Goal: Task Accomplishment & Management: Use online tool/utility

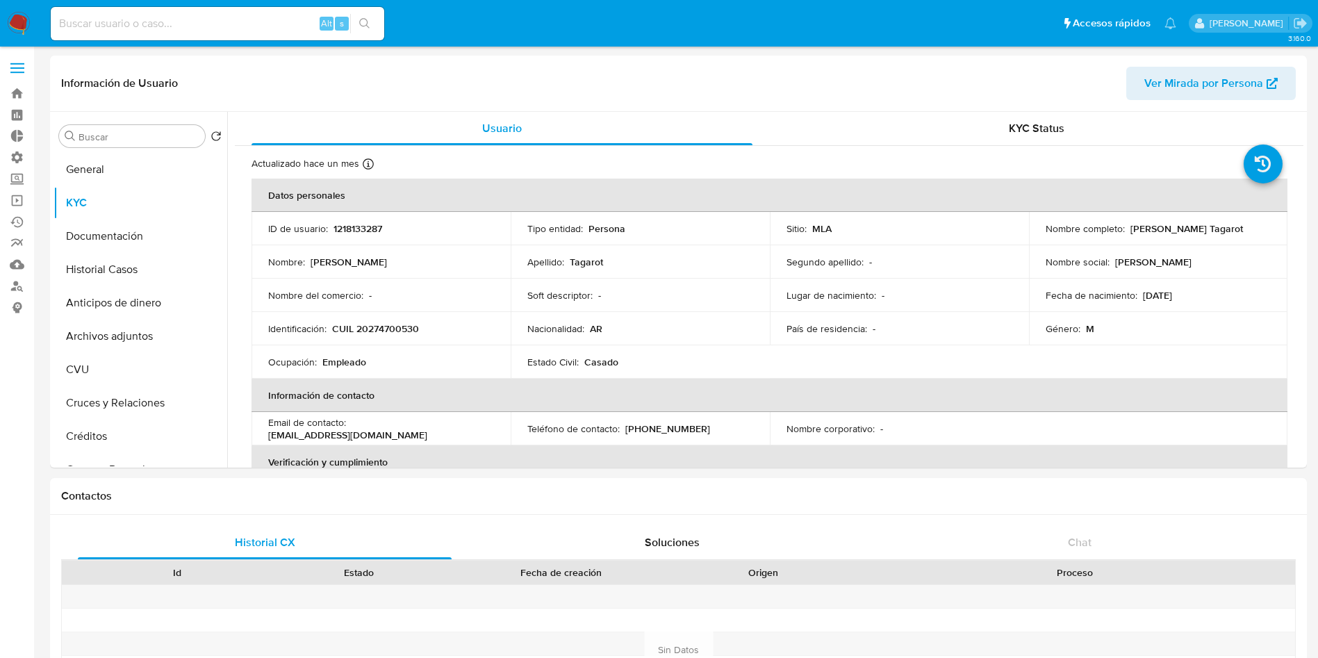
select select "10"
click at [10, 288] on link "Buscador de personas" at bounding box center [82, 286] width 165 height 22
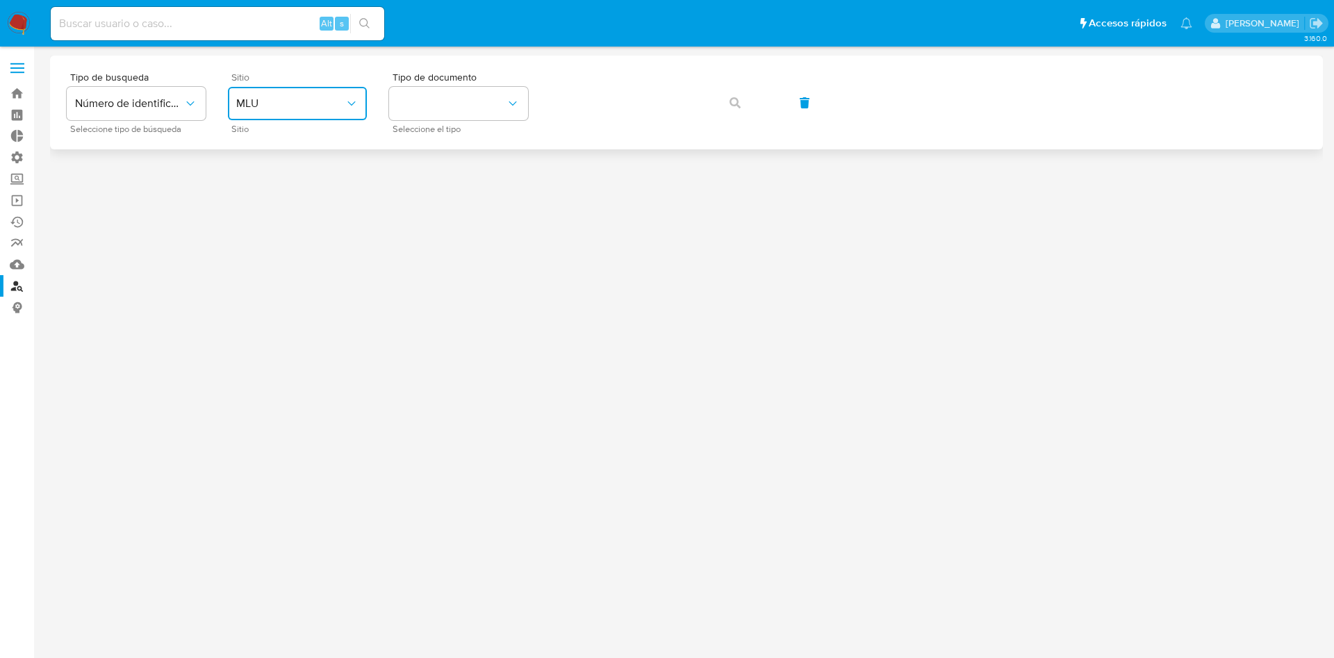
click at [299, 99] on span "MLU" at bounding box center [290, 104] width 108 height 14
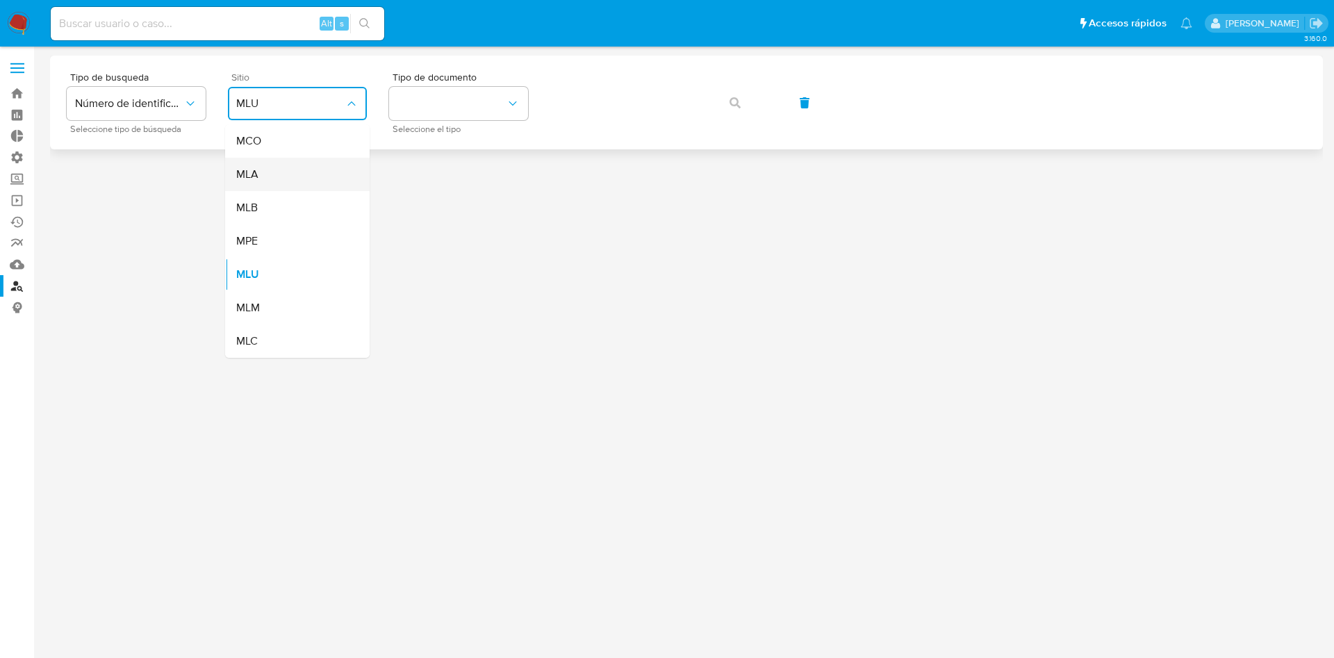
click at [304, 176] on div "MLA" at bounding box center [293, 174] width 114 height 33
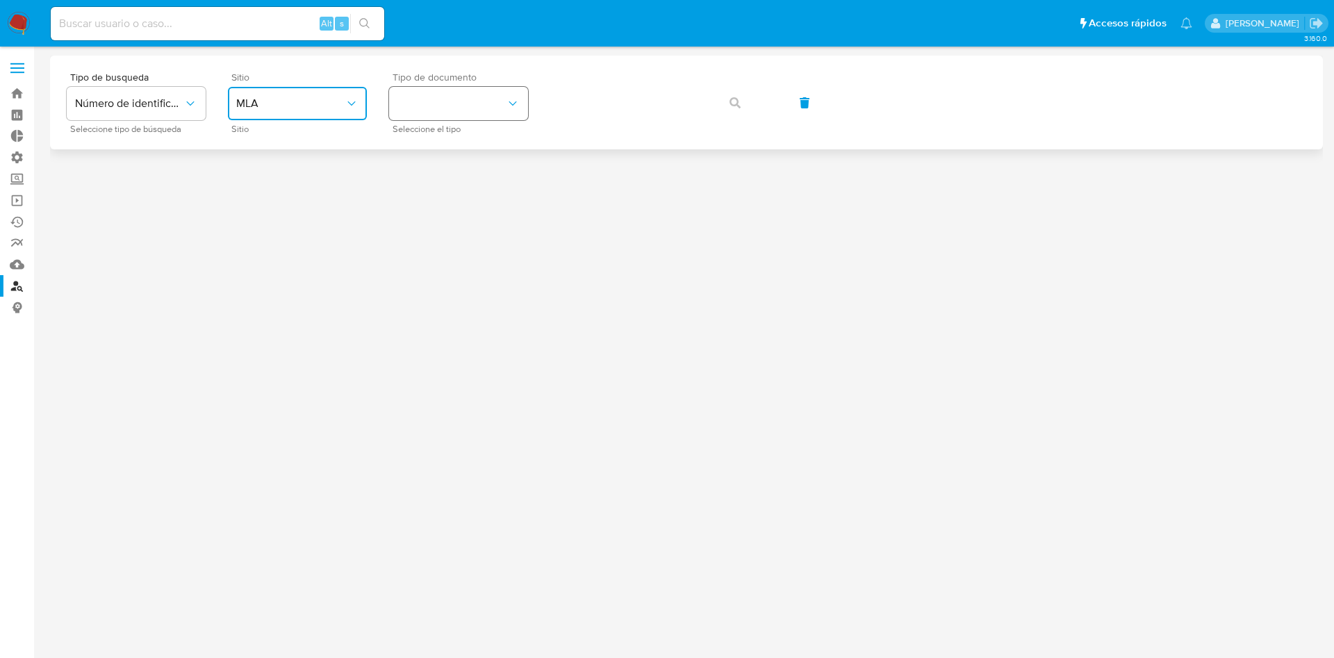
click at [447, 96] on button "identificationType" at bounding box center [458, 103] width 139 height 33
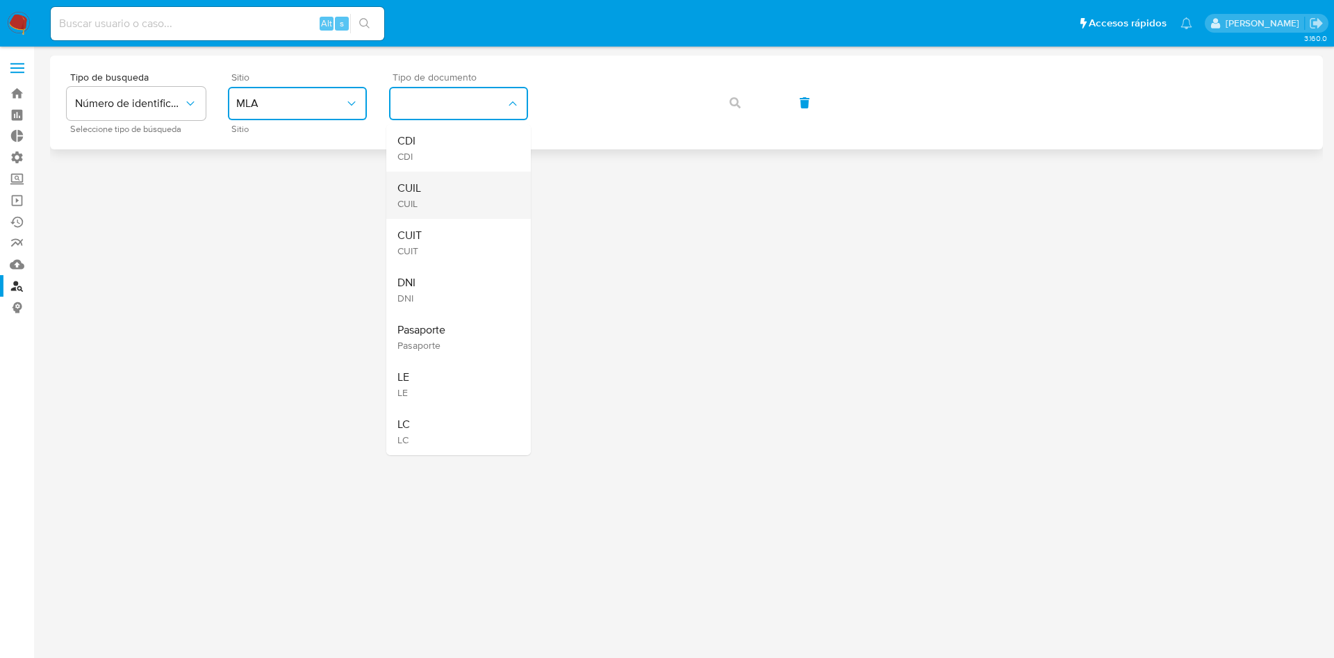
click at [451, 177] on div "CUIL CUIL" at bounding box center [454, 195] width 114 height 47
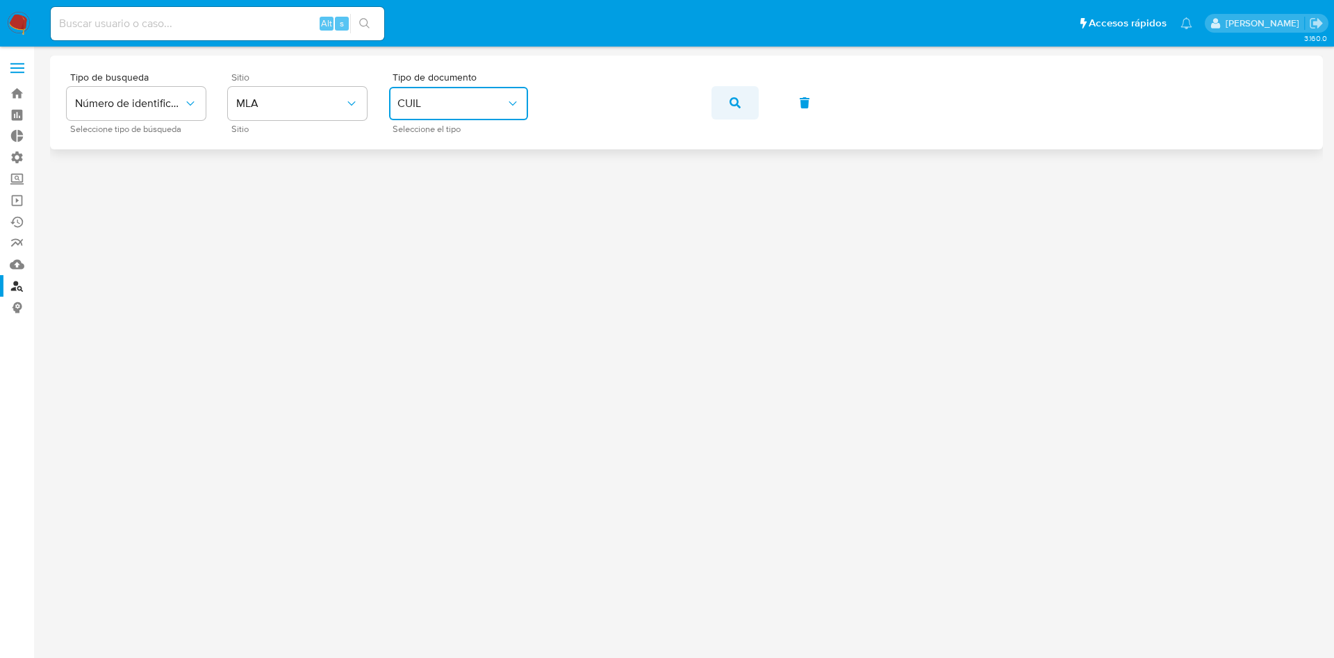
click at [732, 108] on span "button" at bounding box center [734, 103] width 11 height 31
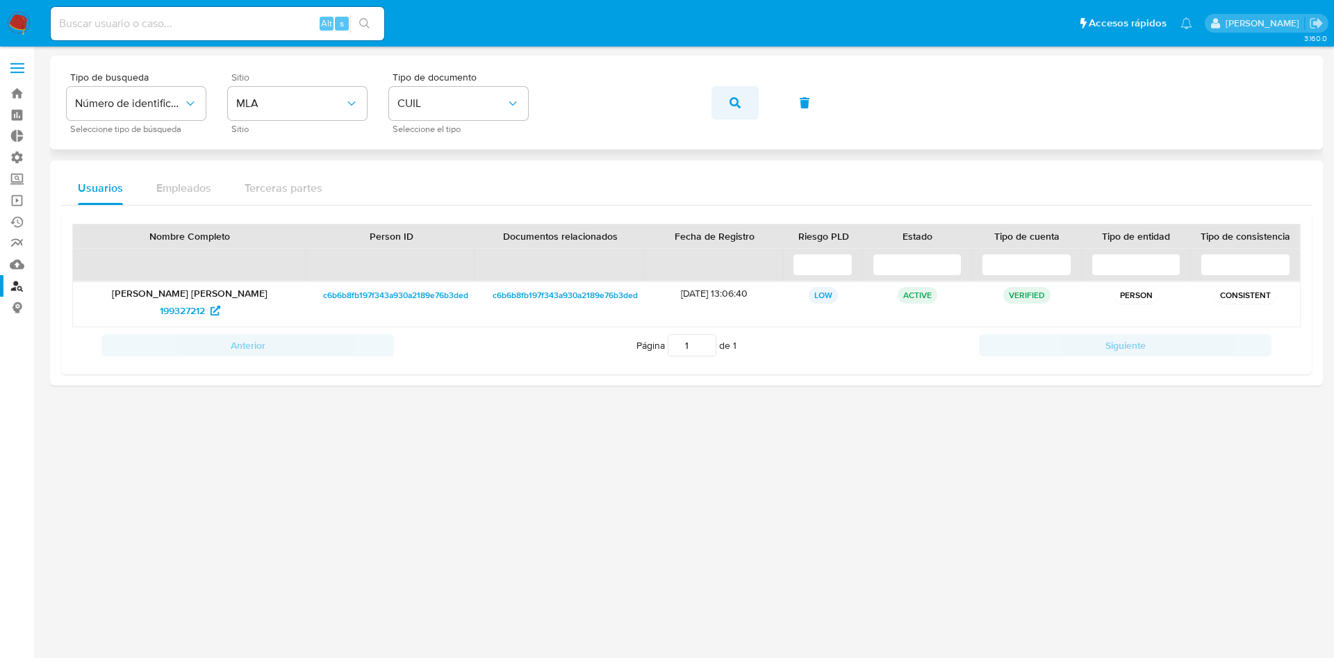
click at [723, 113] on button "button" at bounding box center [734, 102] width 47 height 33
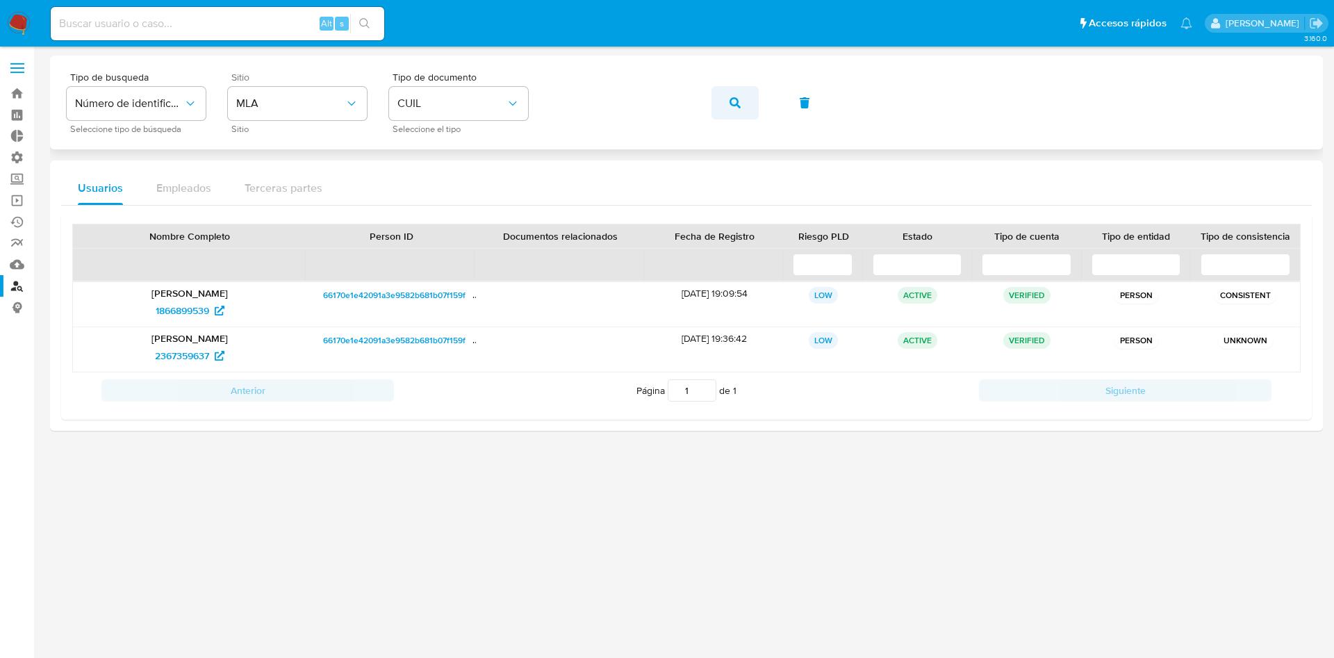
click at [729, 106] on icon "button" at bounding box center [734, 102] width 11 height 11
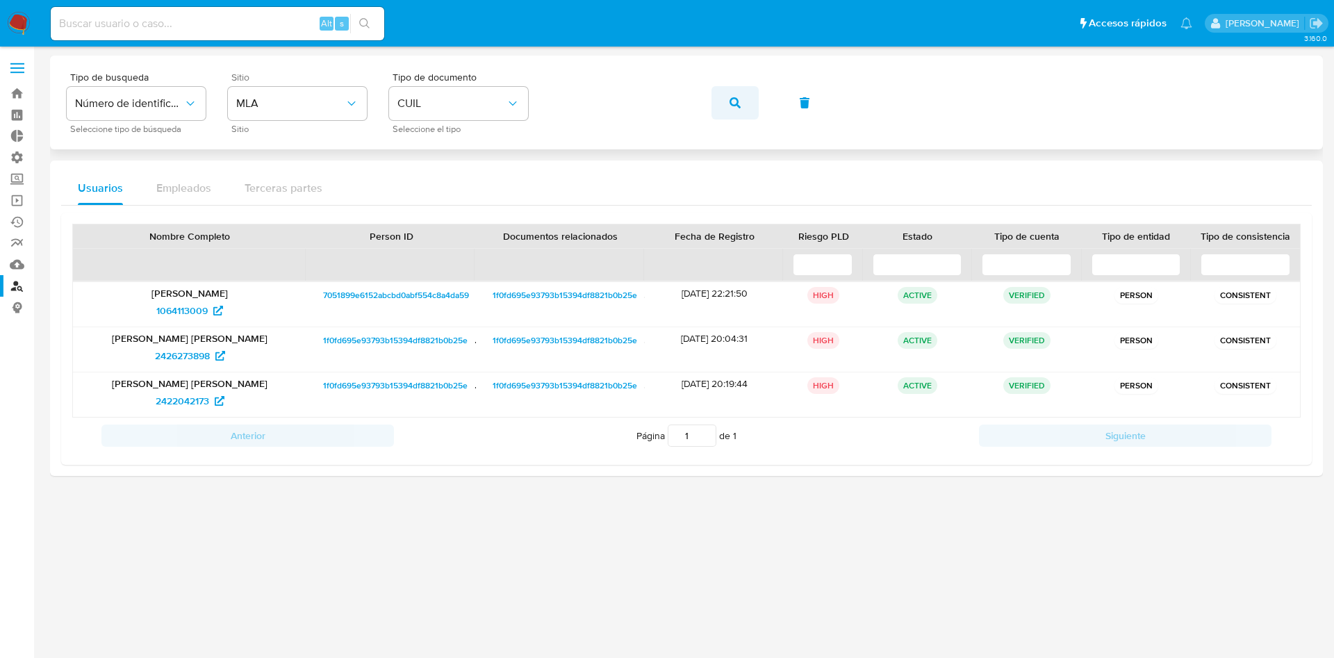
click at [718, 102] on button "button" at bounding box center [734, 102] width 47 height 33
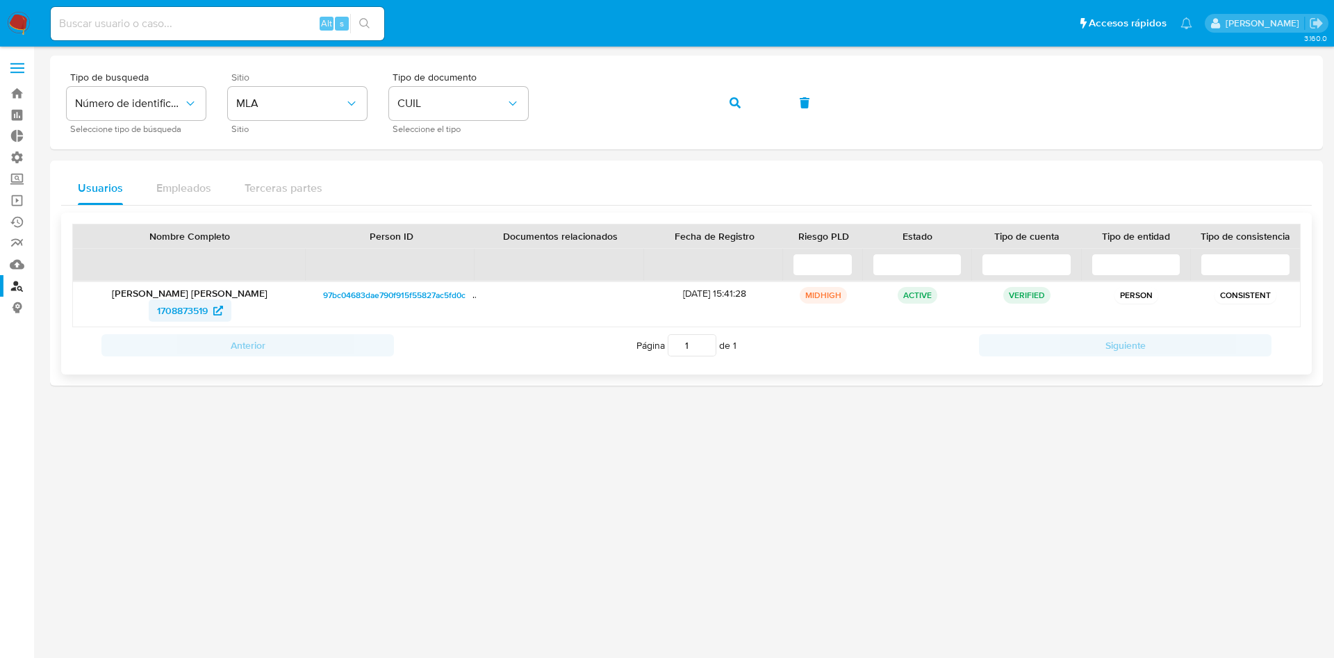
click at [187, 310] on span "1708873519" at bounding box center [182, 310] width 51 height 22
click at [739, 110] on span "button" at bounding box center [734, 103] width 11 height 31
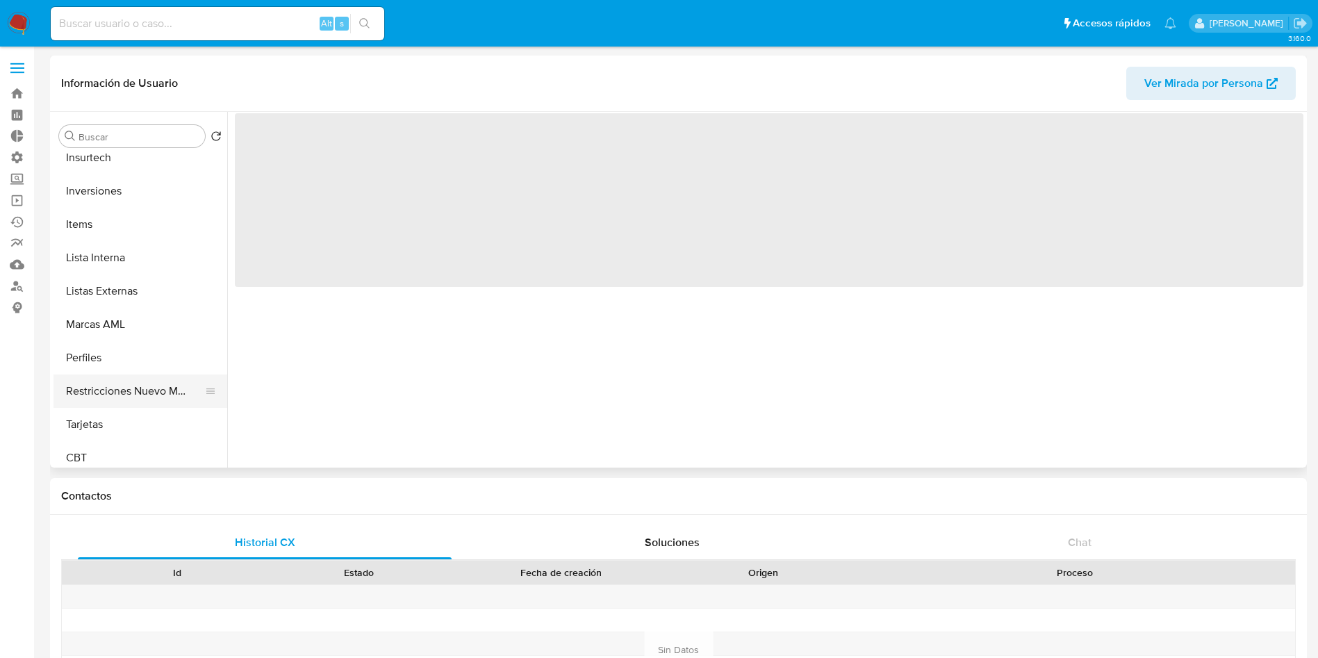
scroll to position [654, 0]
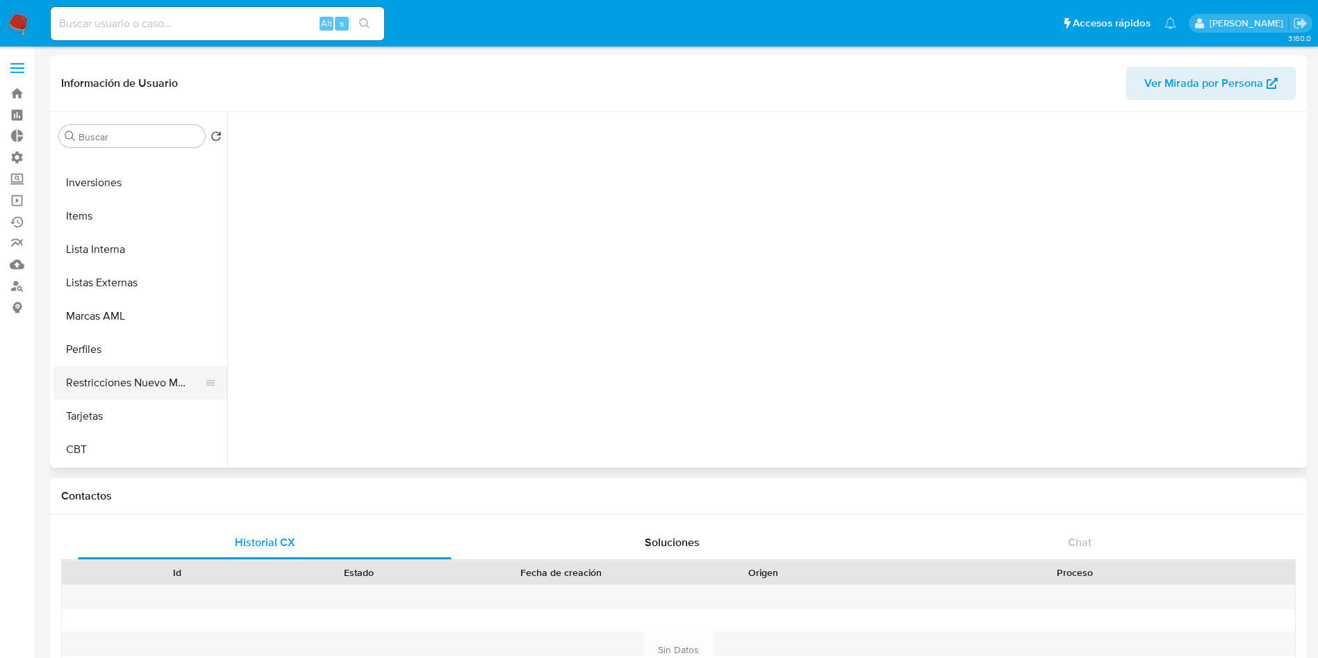
click at [131, 388] on button "Restricciones Nuevo Mundo" at bounding box center [134, 382] width 163 height 33
select select "10"
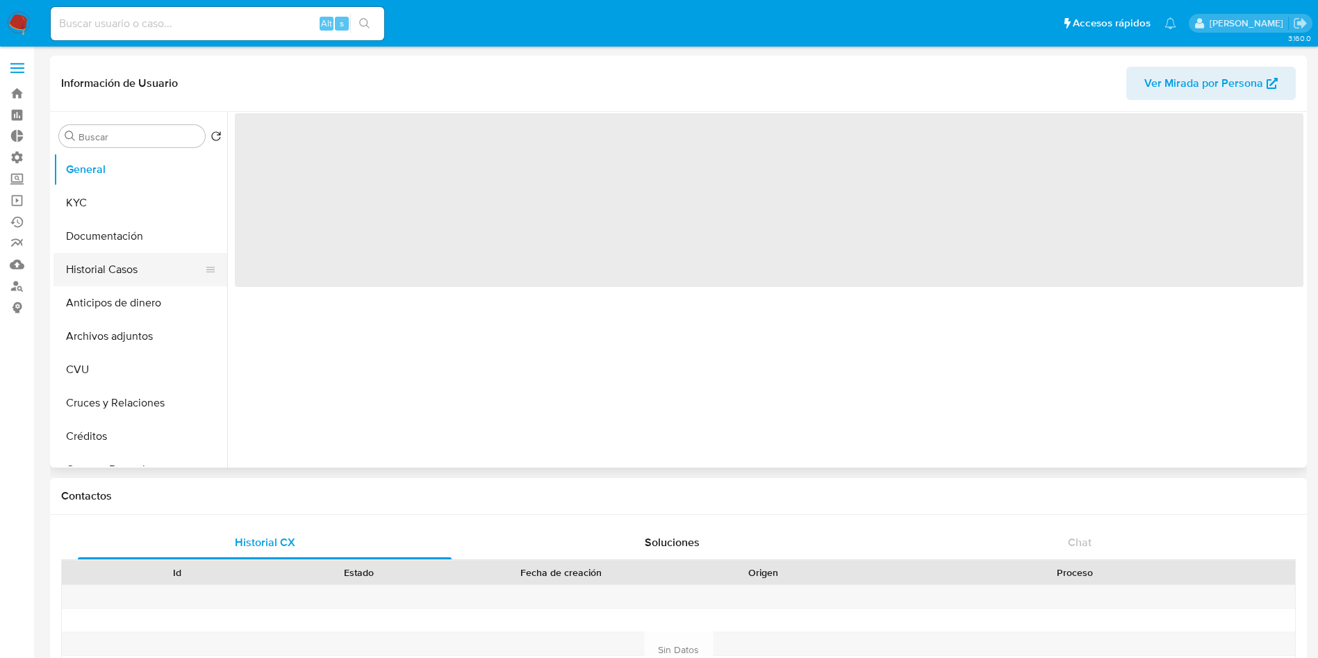
click at [121, 274] on button "Historial Casos" at bounding box center [134, 269] width 163 height 33
select select "10"
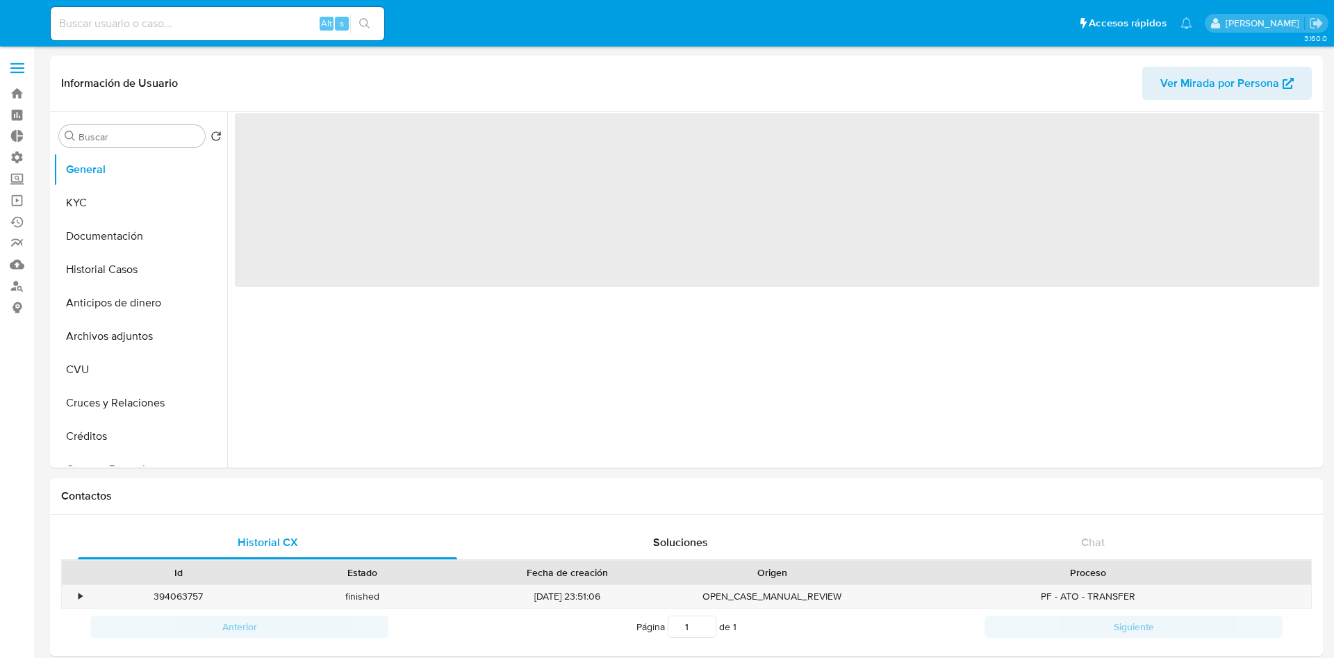
select select "10"
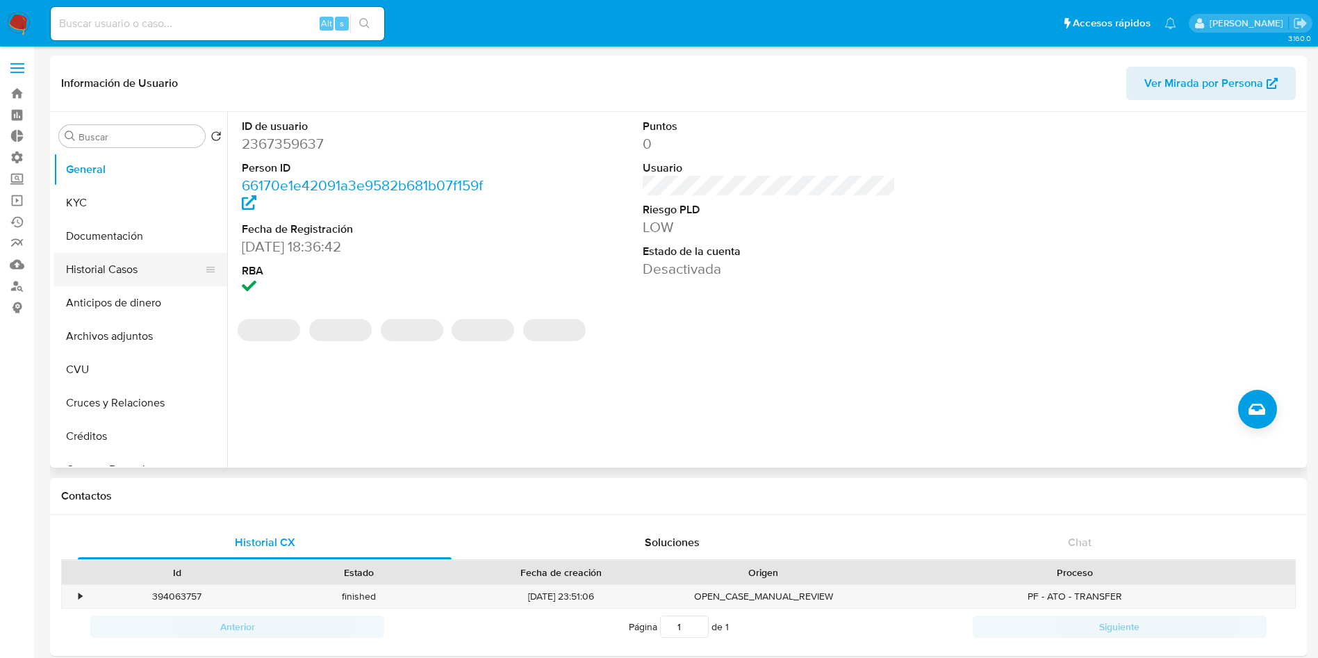
click at [146, 273] on button "Historial Casos" at bounding box center [134, 269] width 163 height 33
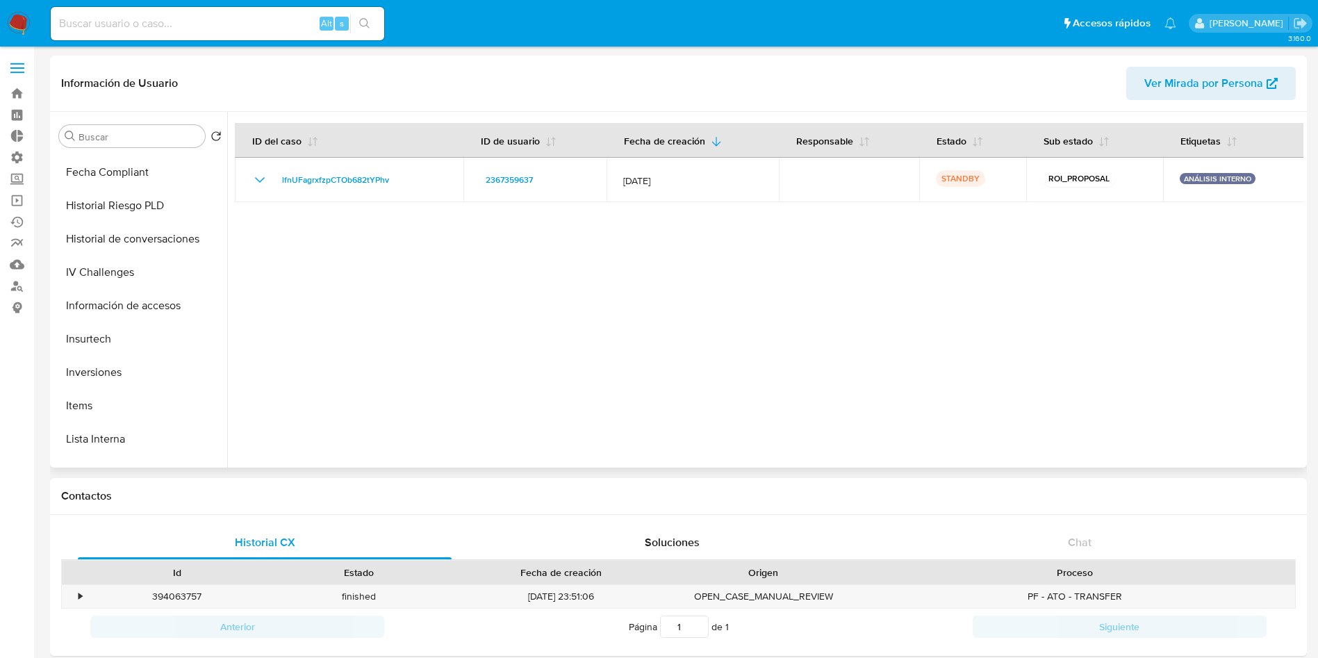
scroll to position [654, 0]
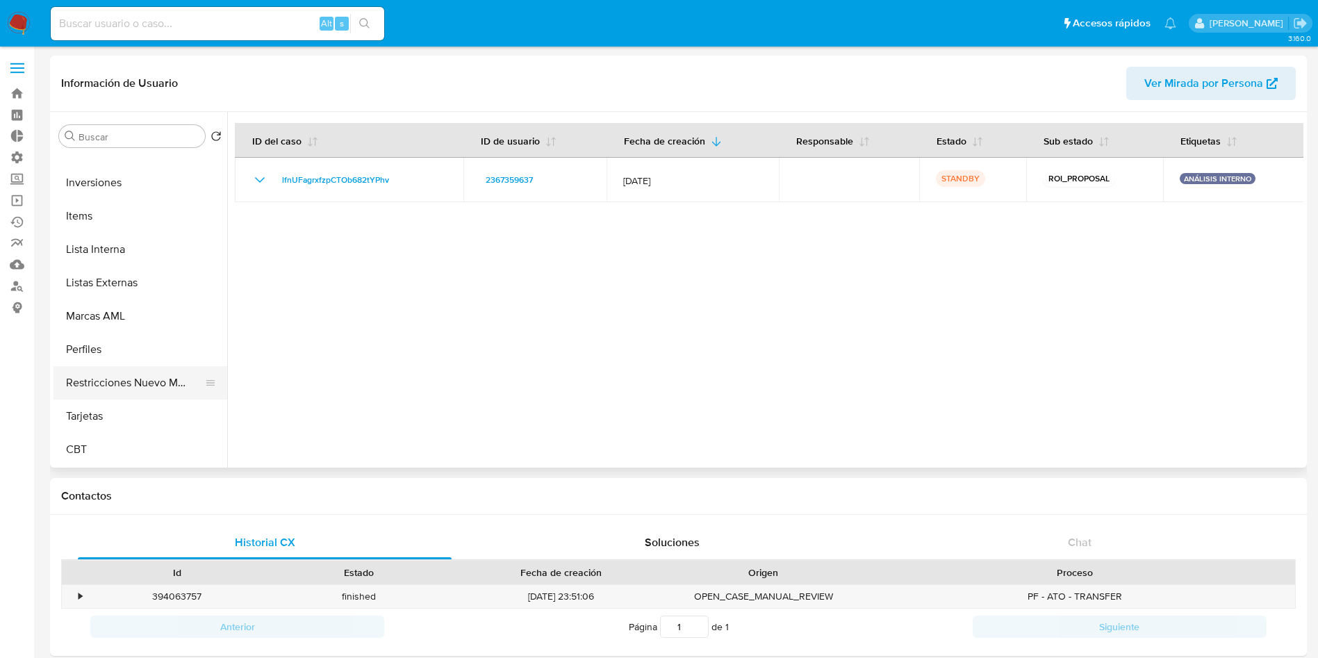
click at [124, 375] on button "Restricciones Nuevo Mundo" at bounding box center [134, 382] width 163 height 33
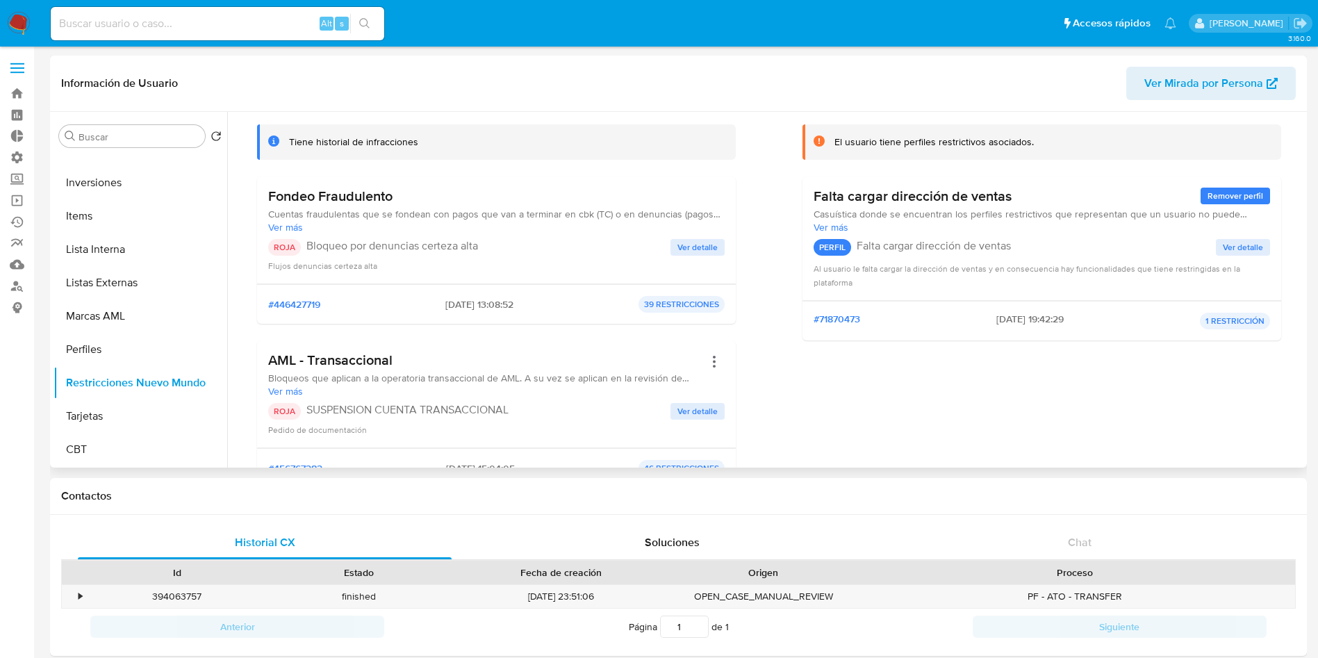
scroll to position [104, 0]
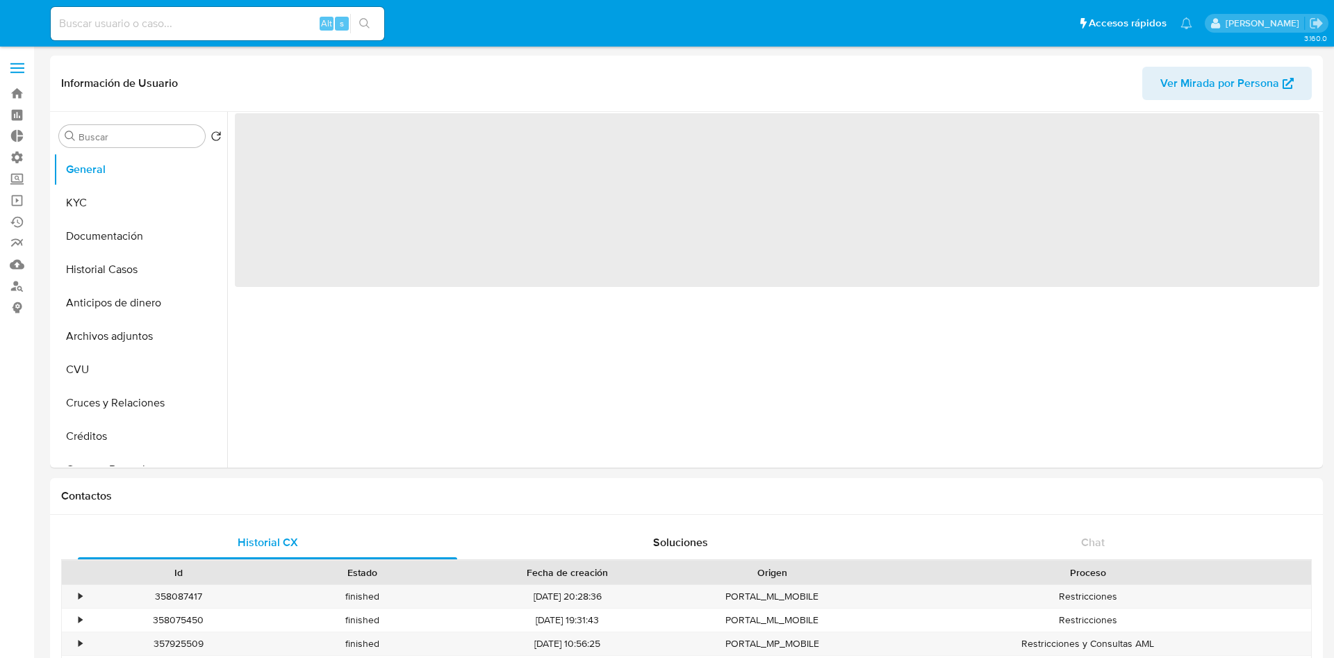
select select "10"
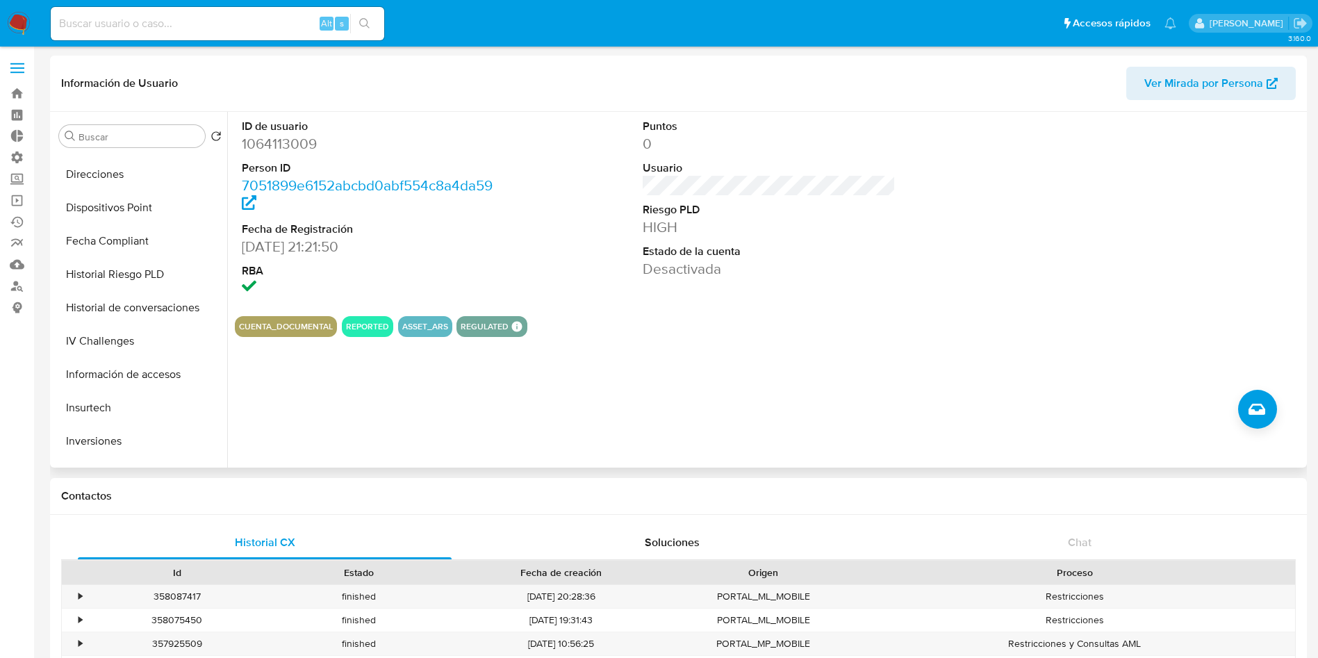
scroll to position [654, 0]
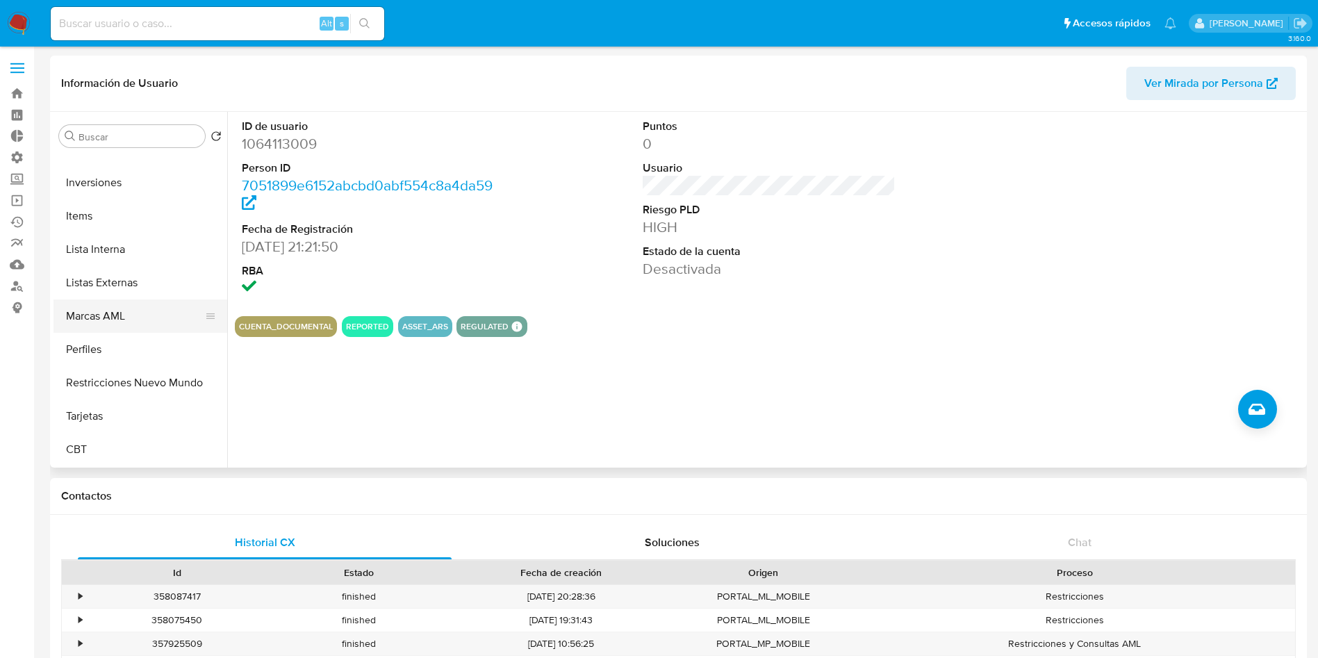
drag, startPoint x: 141, startPoint y: 374, endPoint x: 162, endPoint y: 328, distance: 50.4
click at [141, 374] on button "Restricciones Nuevo Mundo" at bounding box center [140, 382] width 174 height 33
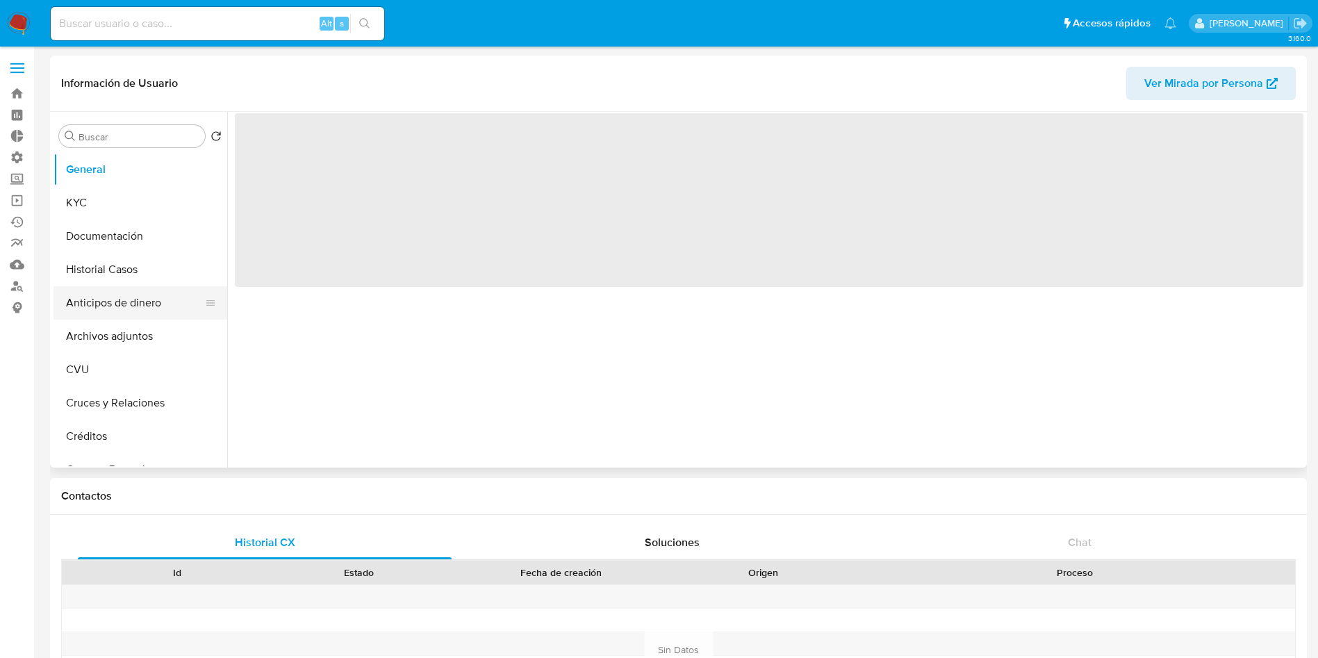
select select "10"
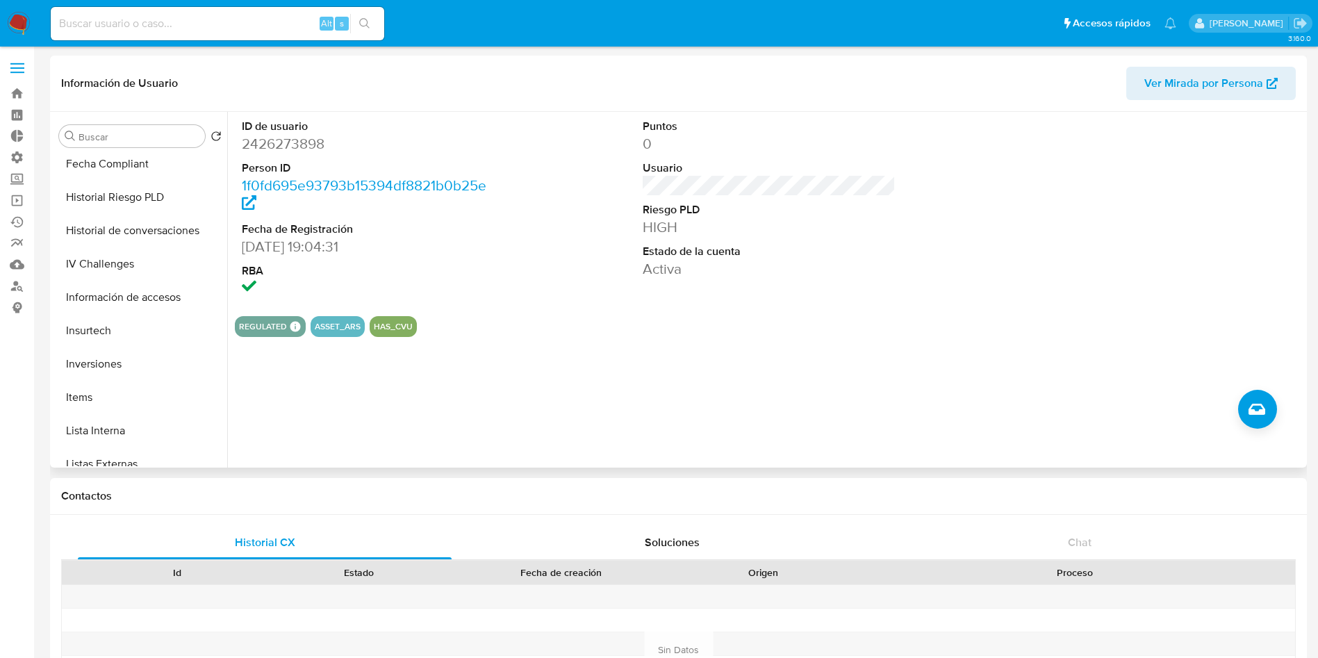
scroll to position [654, 0]
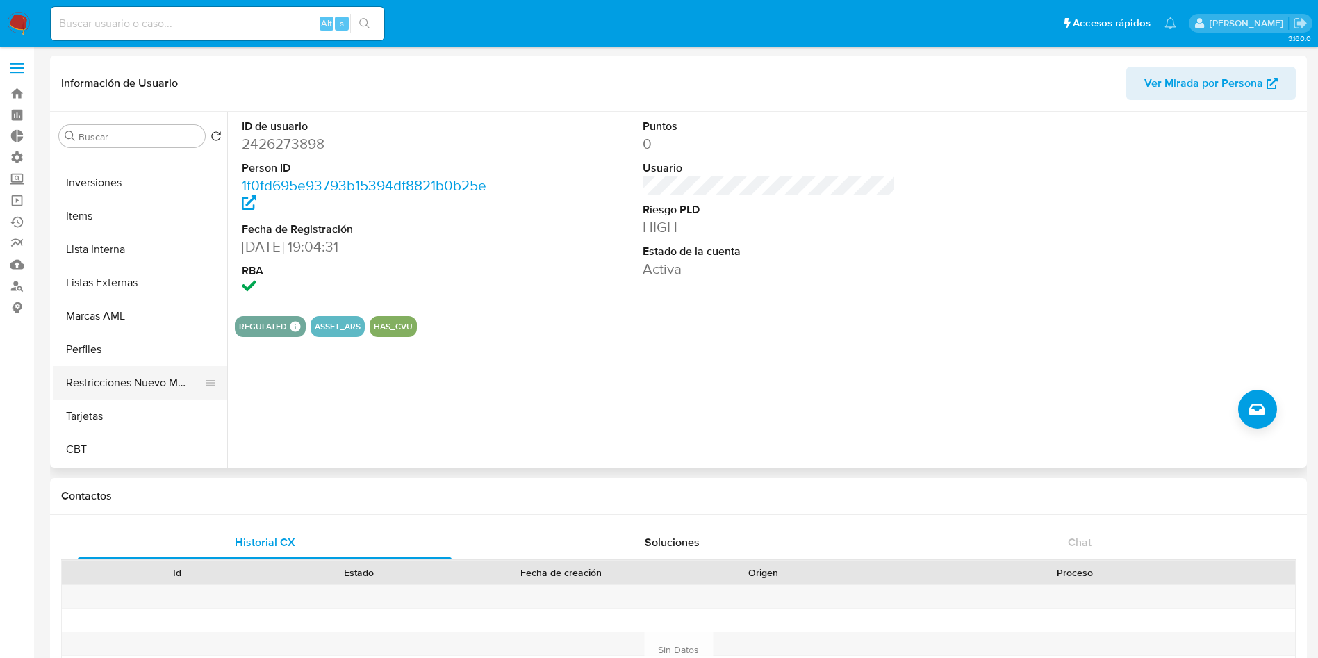
click at [151, 390] on button "Restricciones Nuevo Mundo" at bounding box center [134, 382] width 163 height 33
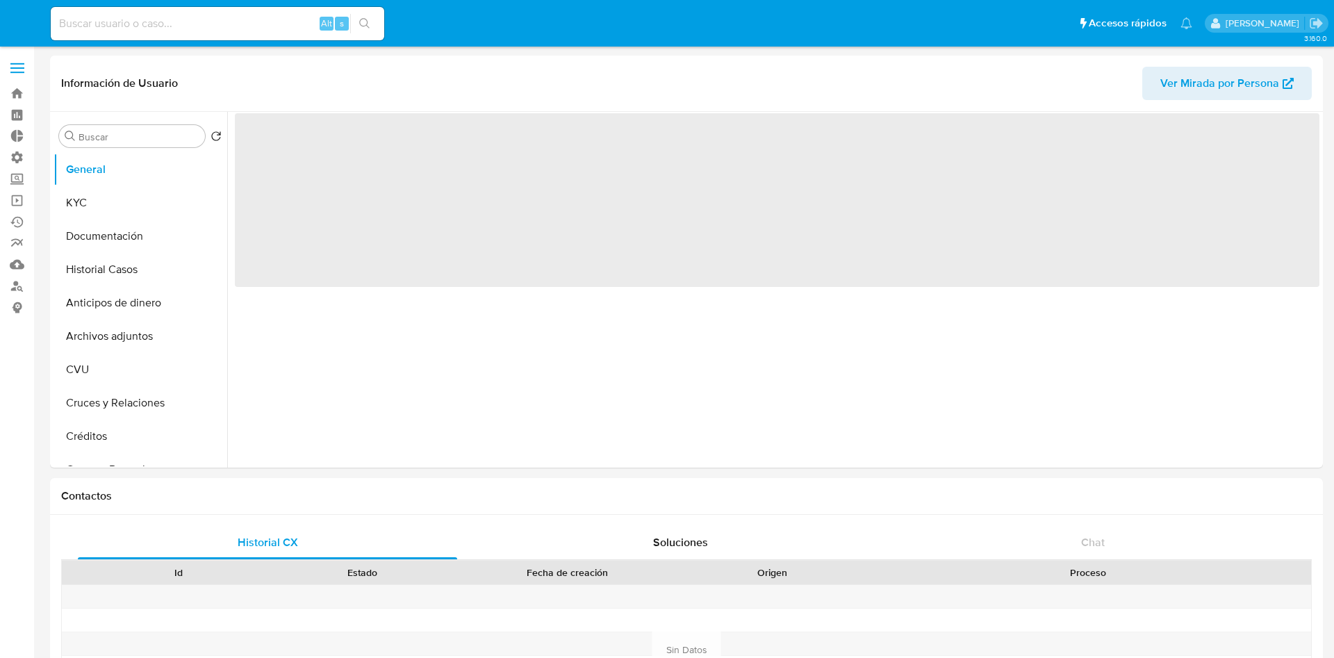
select select "10"
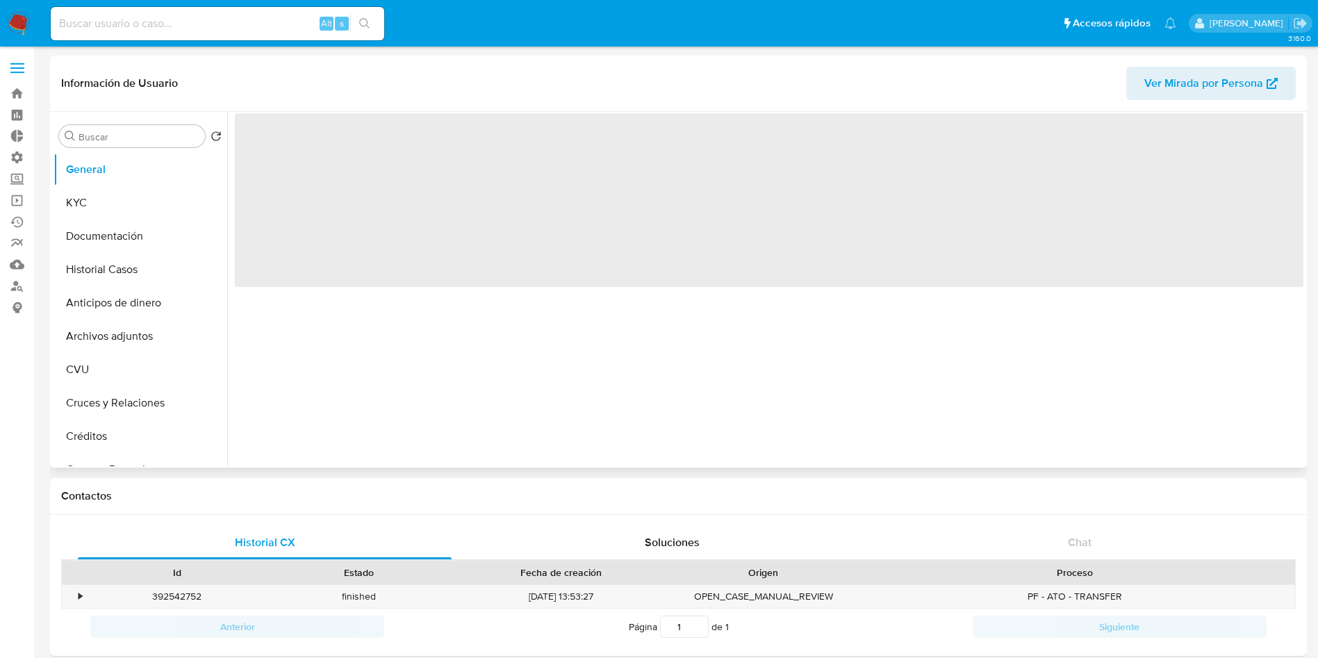
scroll to position [654, 0]
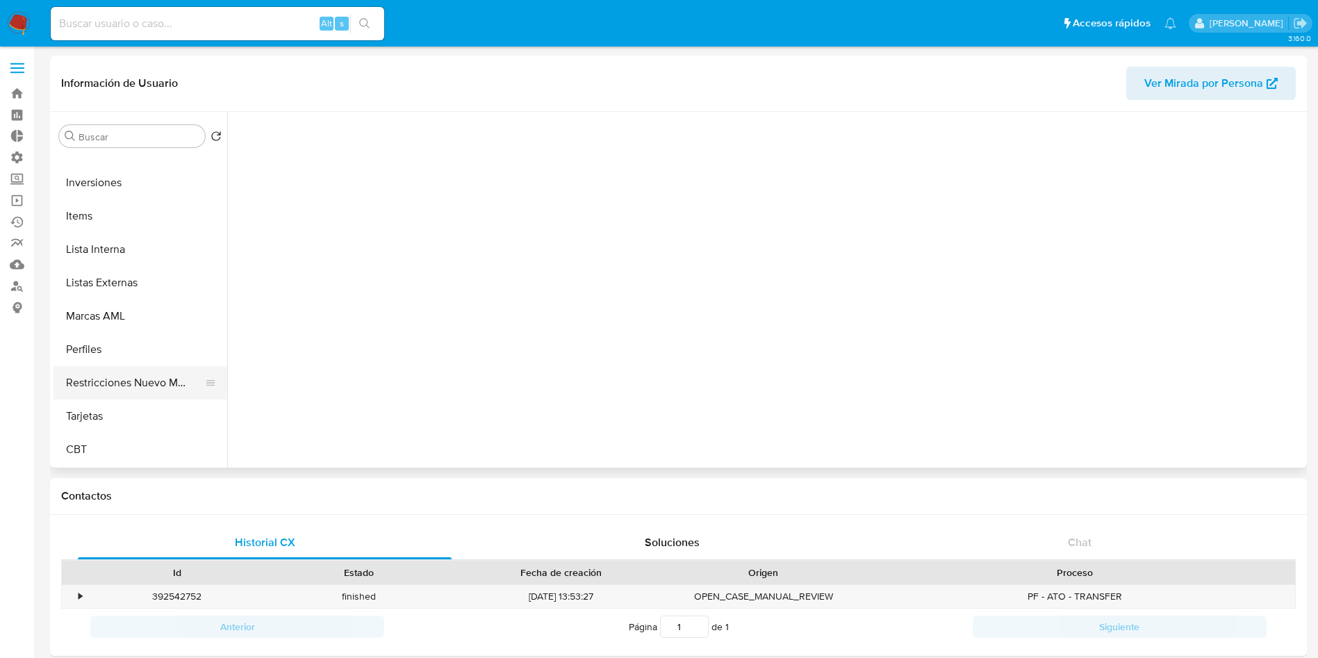
click at [133, 386] on button "Restricciones Nuevo Mundo" at bounding box center [134, 382] width 163 height 33
select select "10"
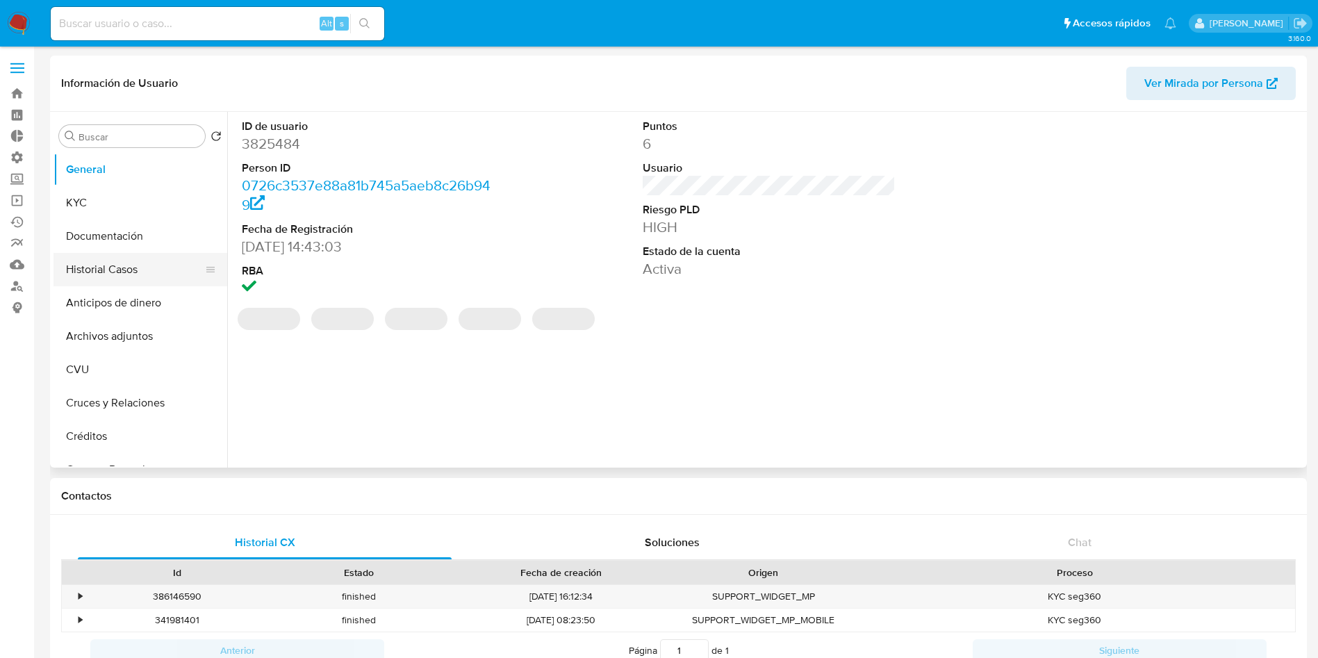
select select "10"
click at [137, 329] on button "Archivos adjuntos" at bounding box center [134, 336] width 163 height 33
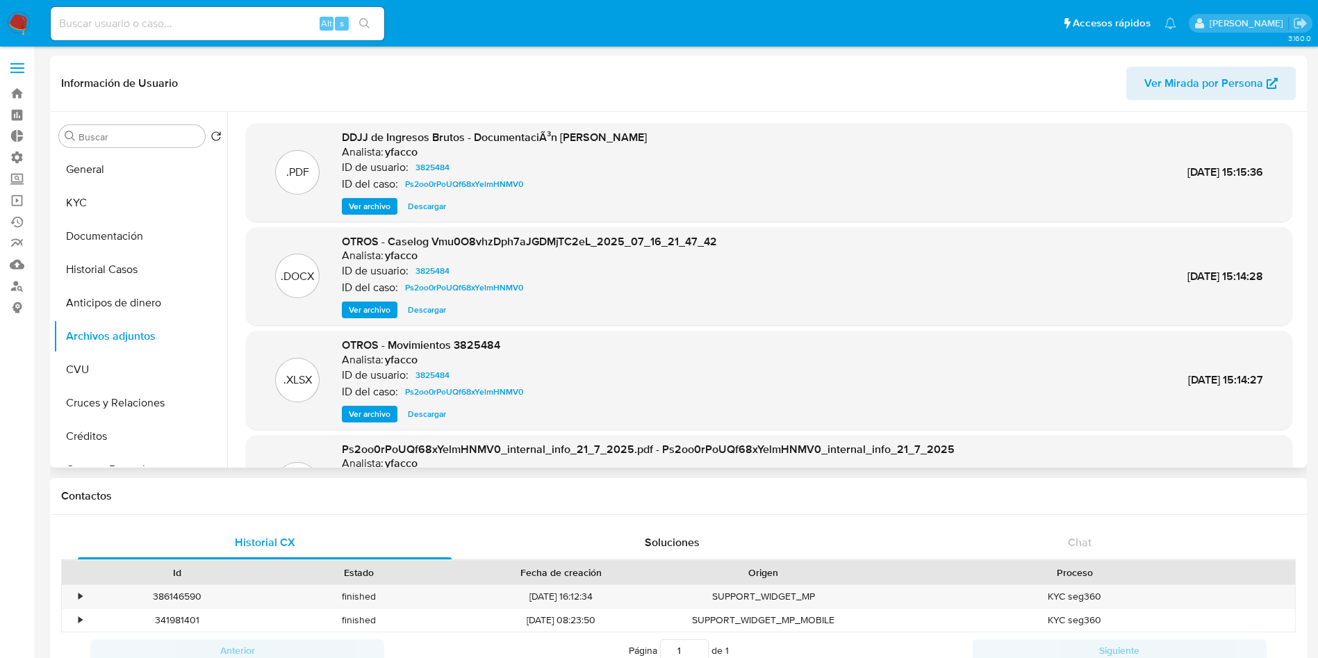
click at [387, 307] on span "Ver archivo" at bounding box center [370, 310] width 42 height 14
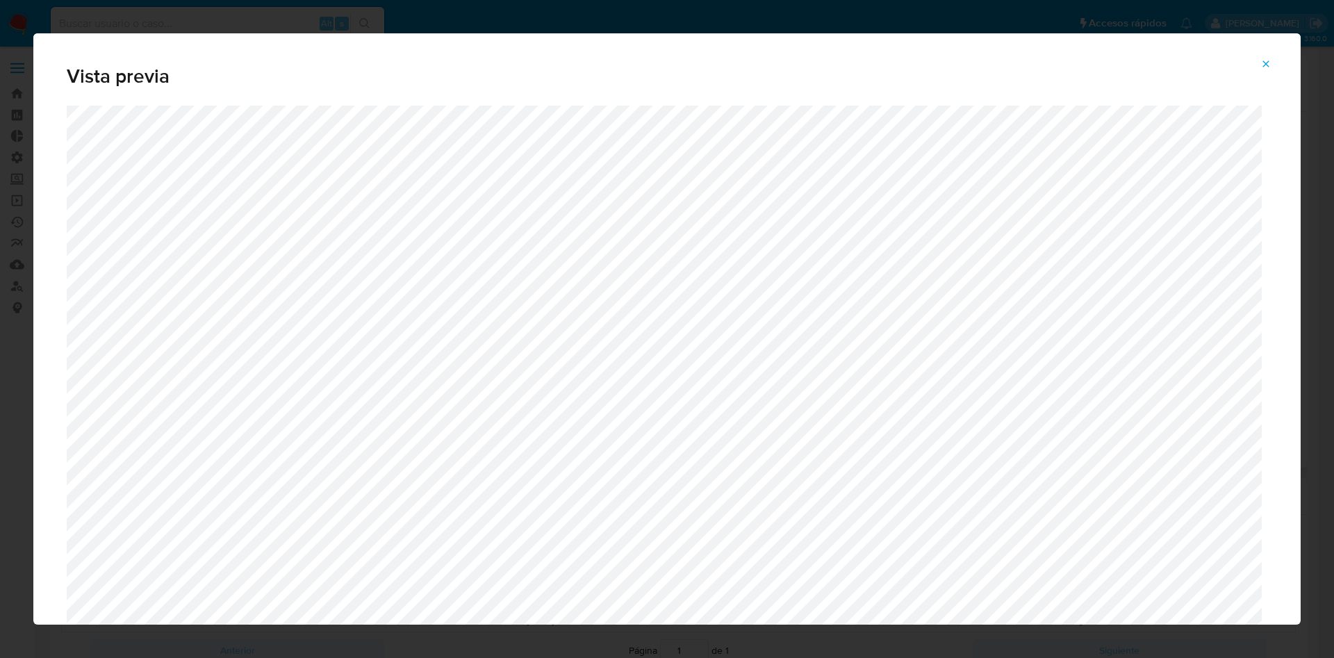
click at [1271, 62] on button "Attachment preview" at bounding box center [1266, 64] width 31 height 22
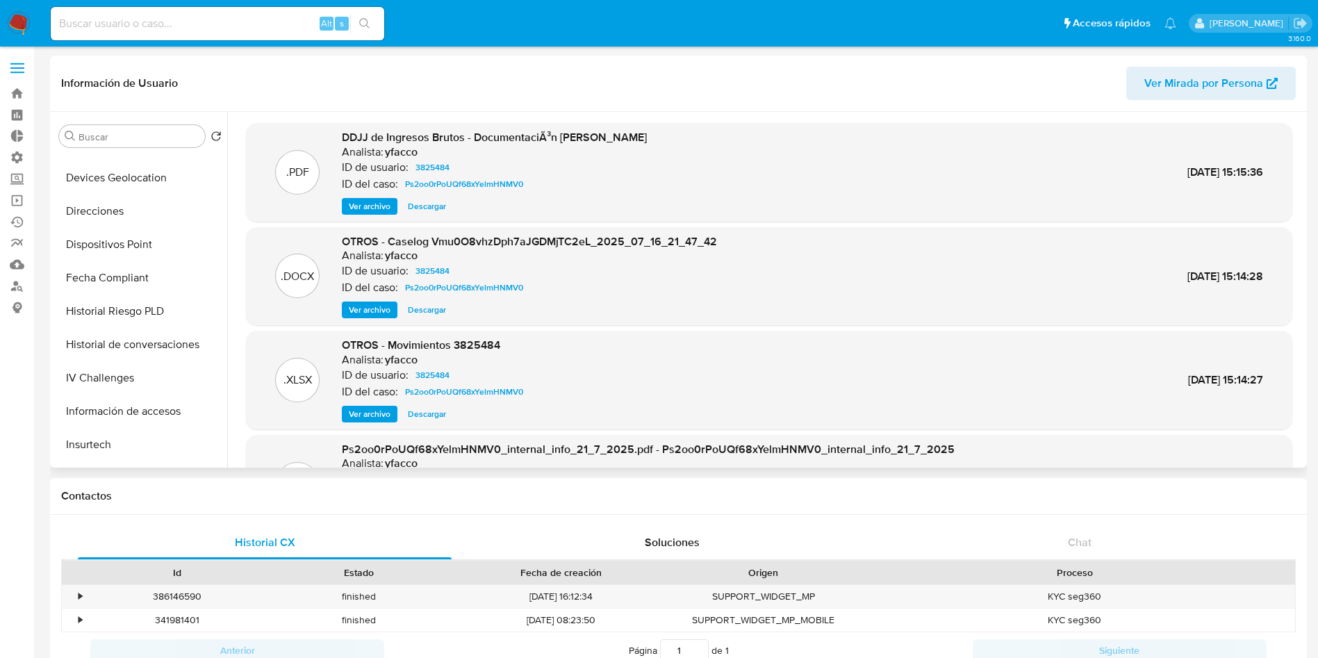
scroll to position [625, 0]
click at [125, 413] on button "Restricciones Nuevo Mundo" at bounding box center [134, 411] width 163 height 33
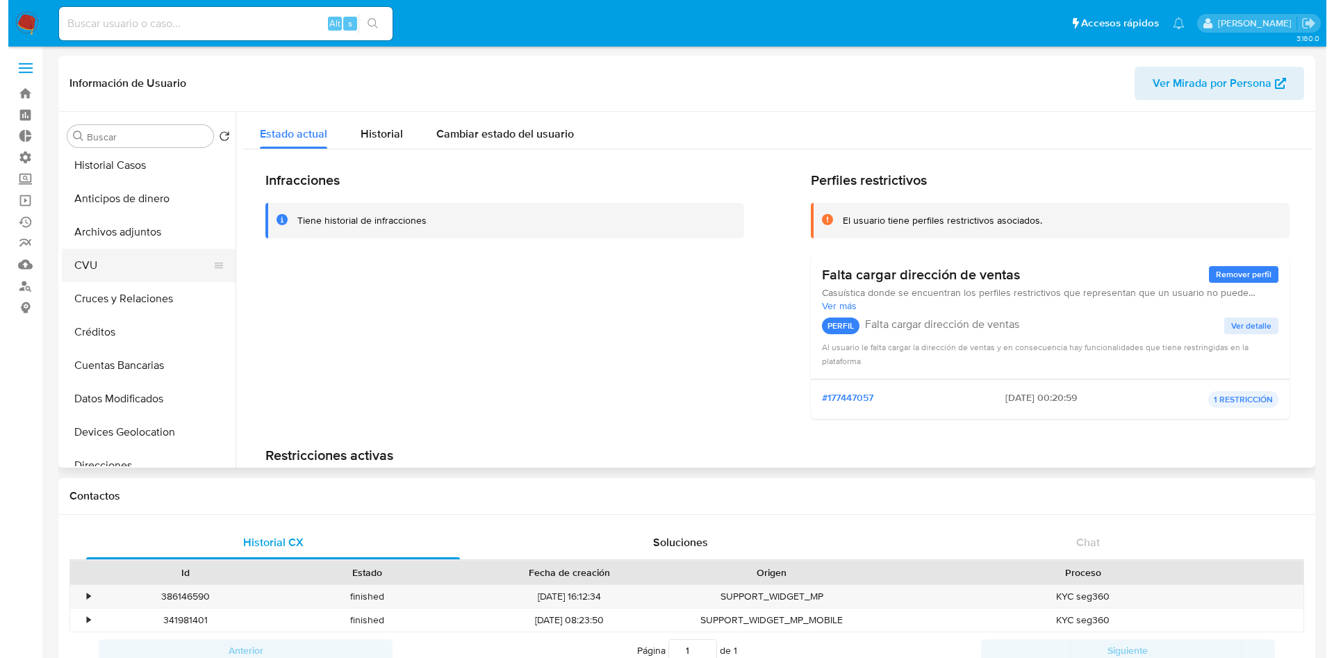
scroll to position [0, 0]
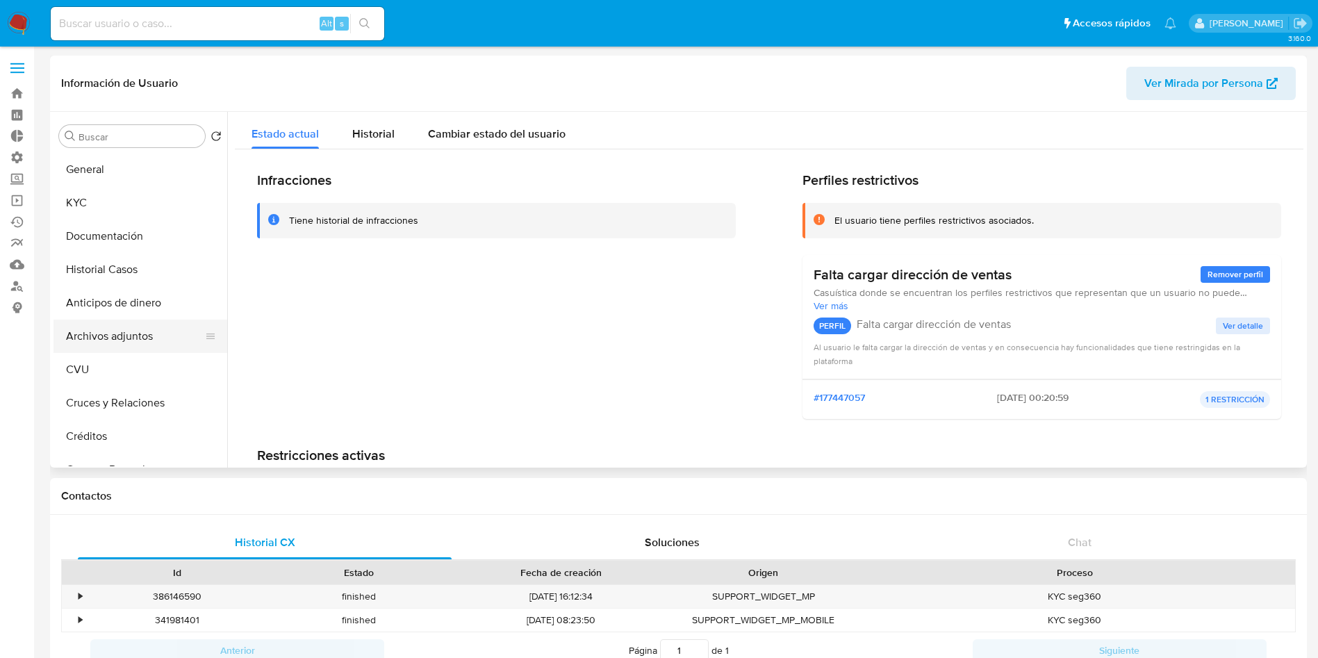
click at [147, 333] on button "Archivos adjuntos" at bounding box center [134, 336] width 163 height 33
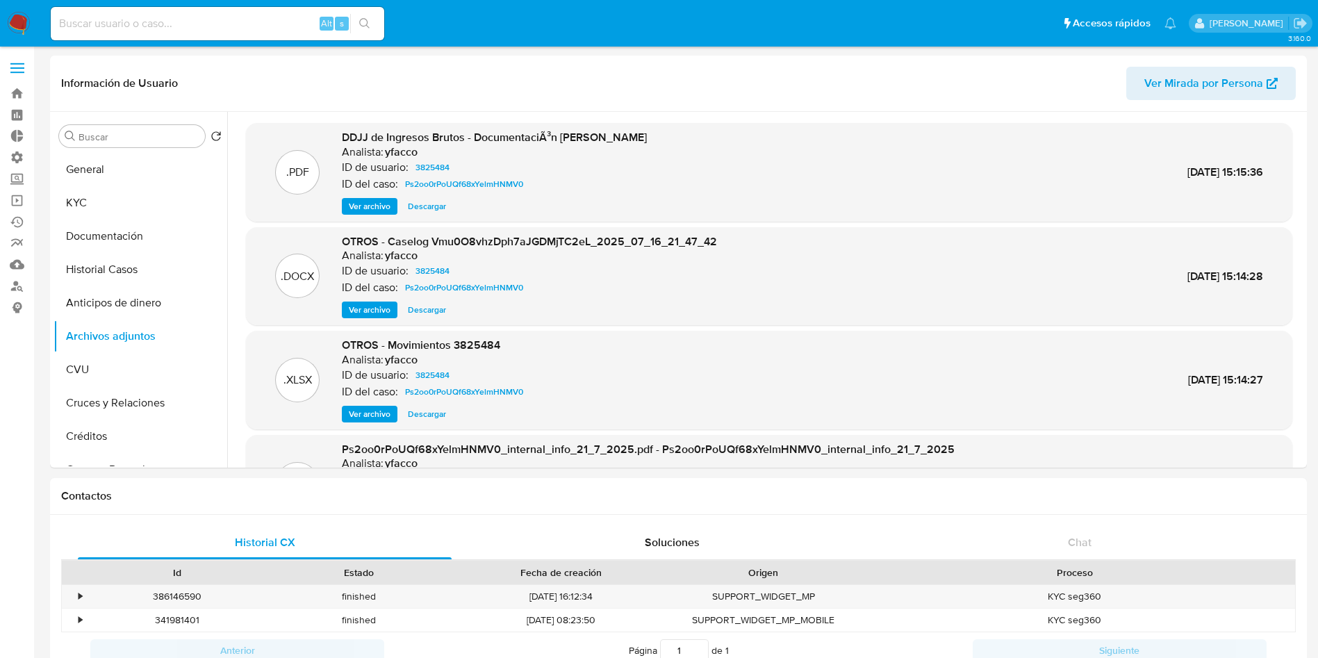
click at [372, 308] on span "Ver archivo" at bounding box center [370, 310] width 42 height 14
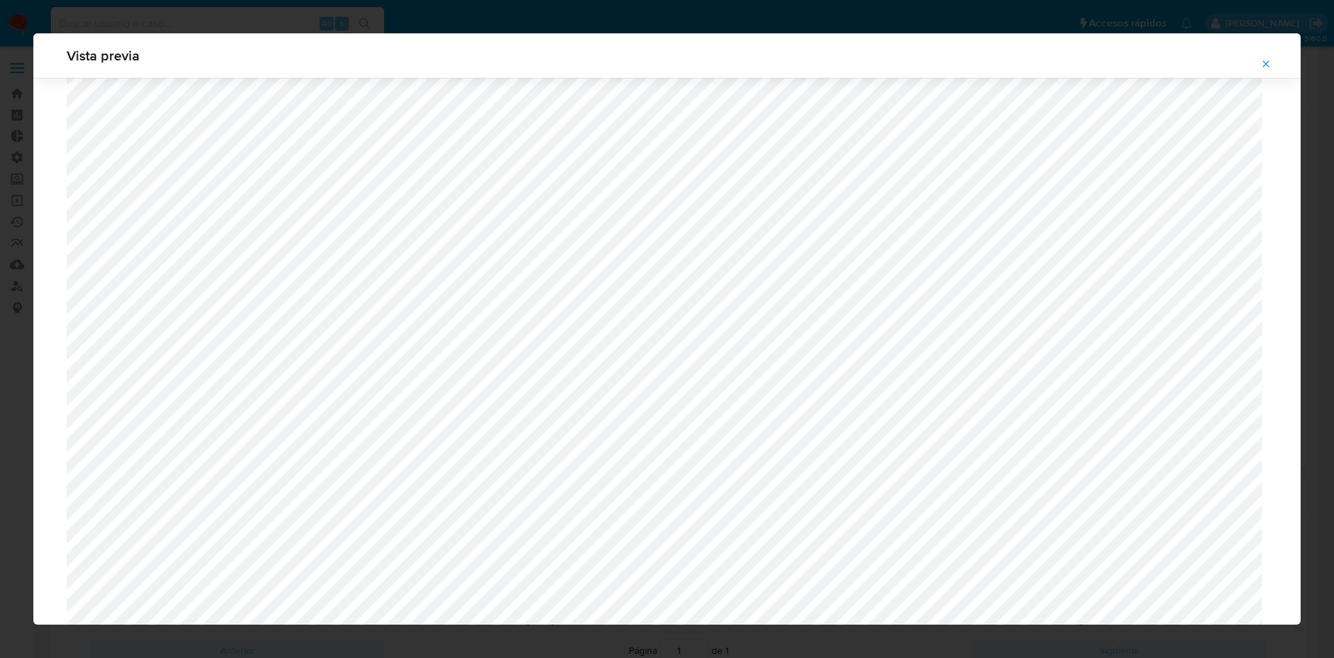
scroll to position [1165, 0]
click at [1260, 67] on button "Attachment preview" at bounding box center [1266, 64] width 31 height 22
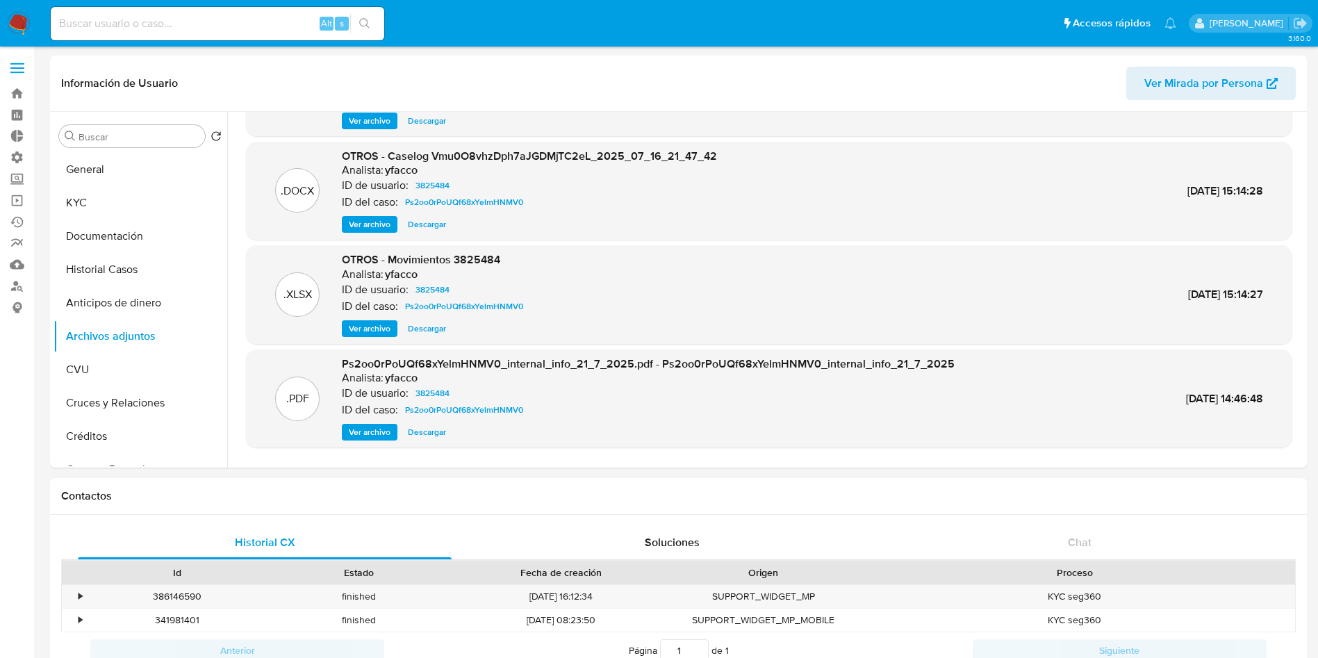
scroll to position [104, 0]
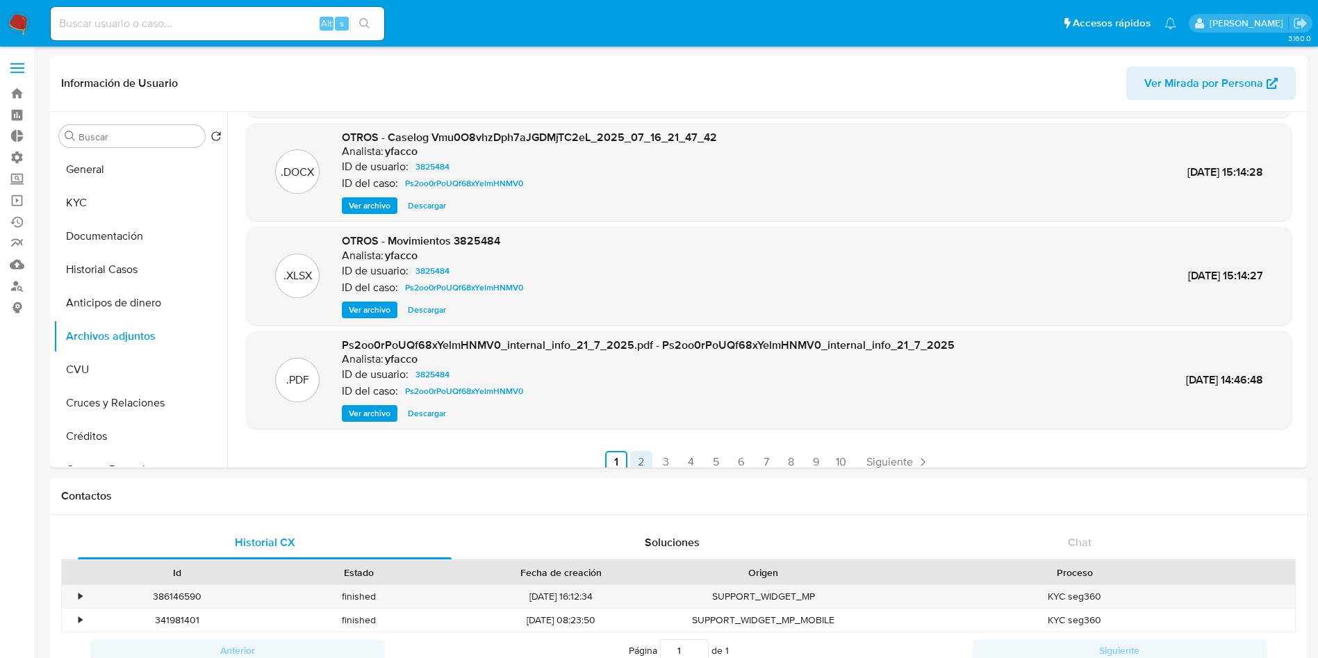
click at [643, 458] on link "2" at bounding box center [641, 462] width 22 height 22
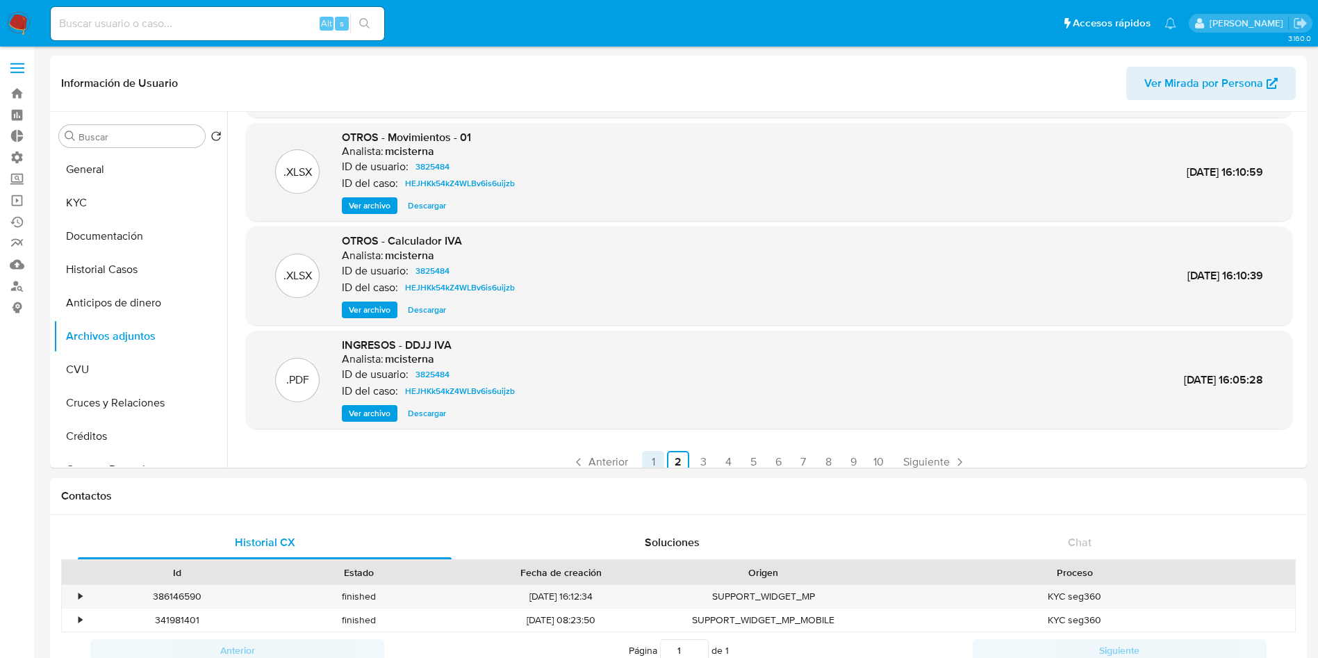
click at [645, 459] on link "1" at bounding box center [653, 462] width 22 height 22
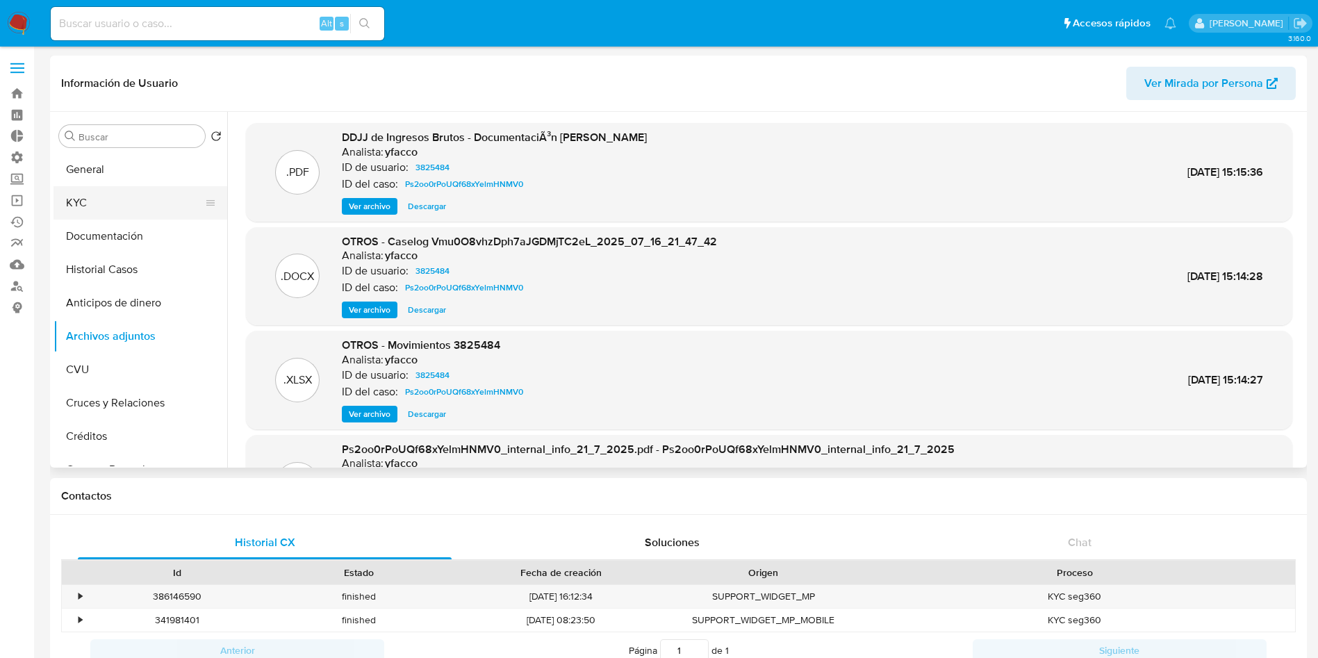
click at [109, 204] on button "KYC" at bounding box center [134, 202] width 163 height 33
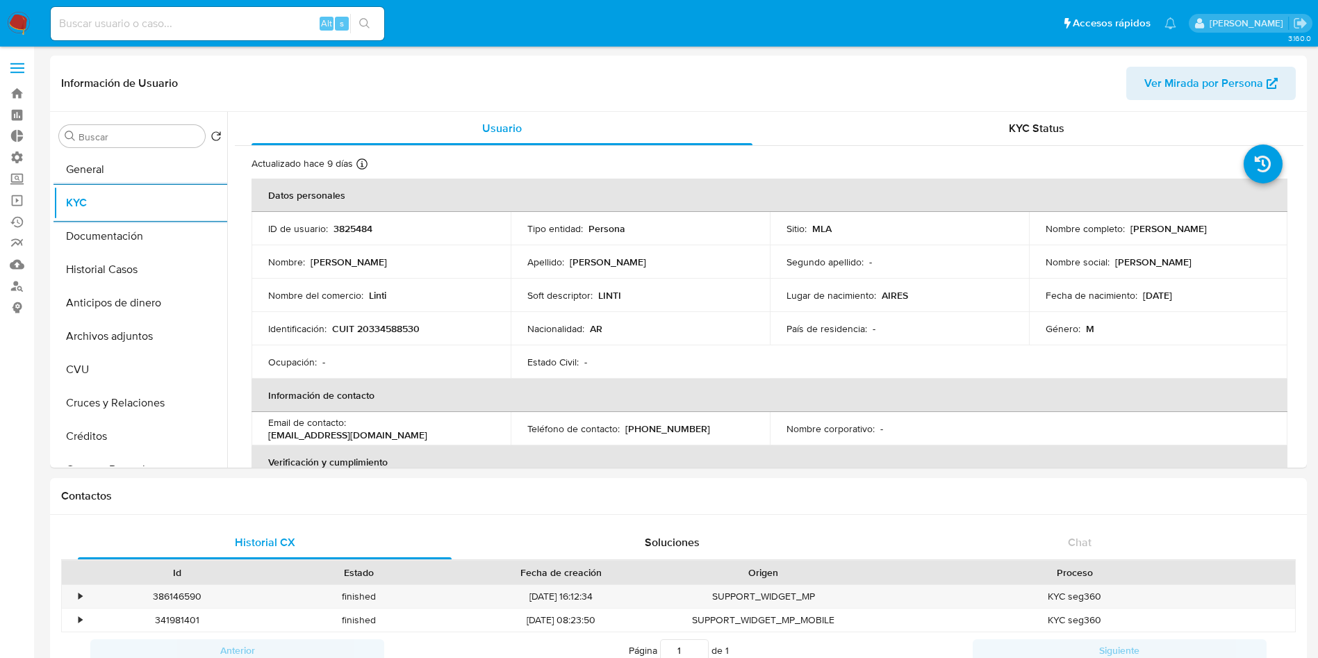
click at [1174, 227] on p "Gaston Maximiliano Ferrante" at bounding box center [1168, 228] width 76 height 13
click at [1174, 226] on p "Gaston Maximiliano Ferrante" at bounding box center [1168, 228] width 76 height 13
click at [1173, 226] on p "Gaston Maximiliano Ferrante" at bounding box center [1168, 228] width 76 height 13
copy div "Nombre completo : Gaston Maximiliano Ferrante"
click at [1206, 240] on td "Nombre completo : Gaston Maximiliano Ferrante" at bounding box center [1158, 228] width 259 height 33
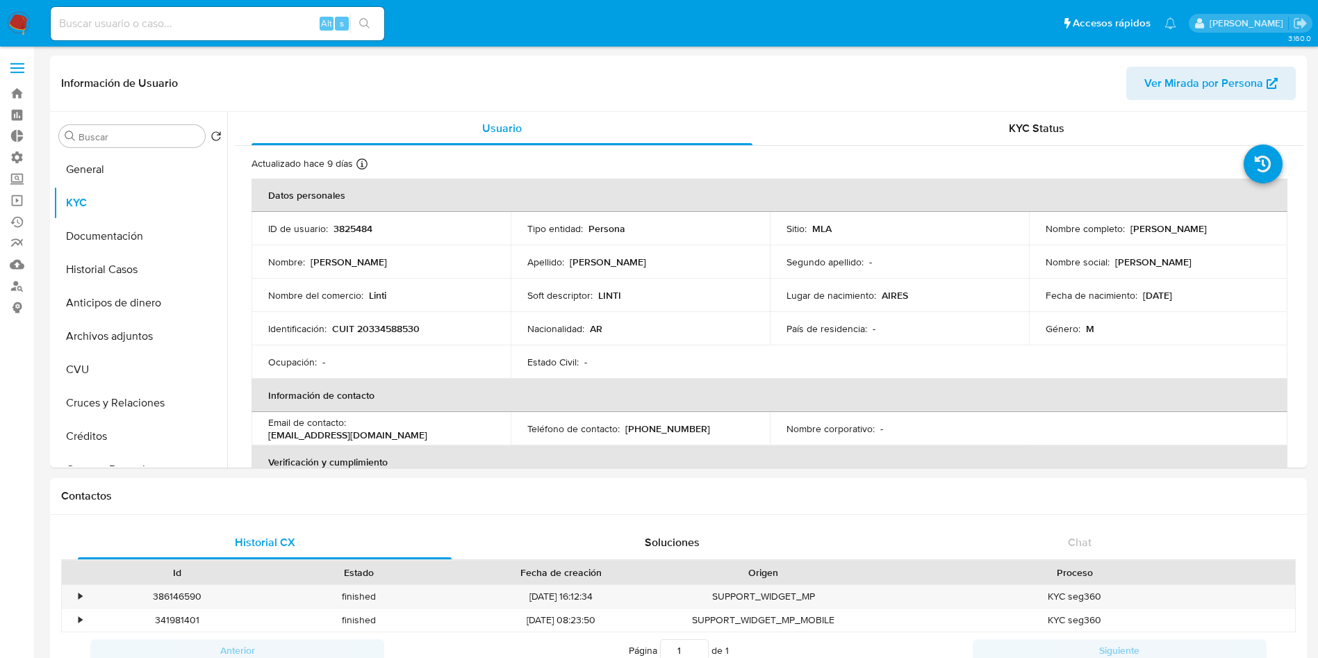
drag, startPoint x: 1249, startPoint y: 231, endPoint x: 1137, endPoint y: 233, distance: 111.9
click at [1131, 230] on p "Gaston Maximiliano Ferrante" at bounding box center [1168, 228] width 76 height 13
copy p "aston Maximiliano Ferrante"
click at [1130, 226] on p "Gaston Maximiliano Ferrante" at bounding box center [1168, 228] width 76 height 13
copy p "Gaston Maximiliano Ferrante"
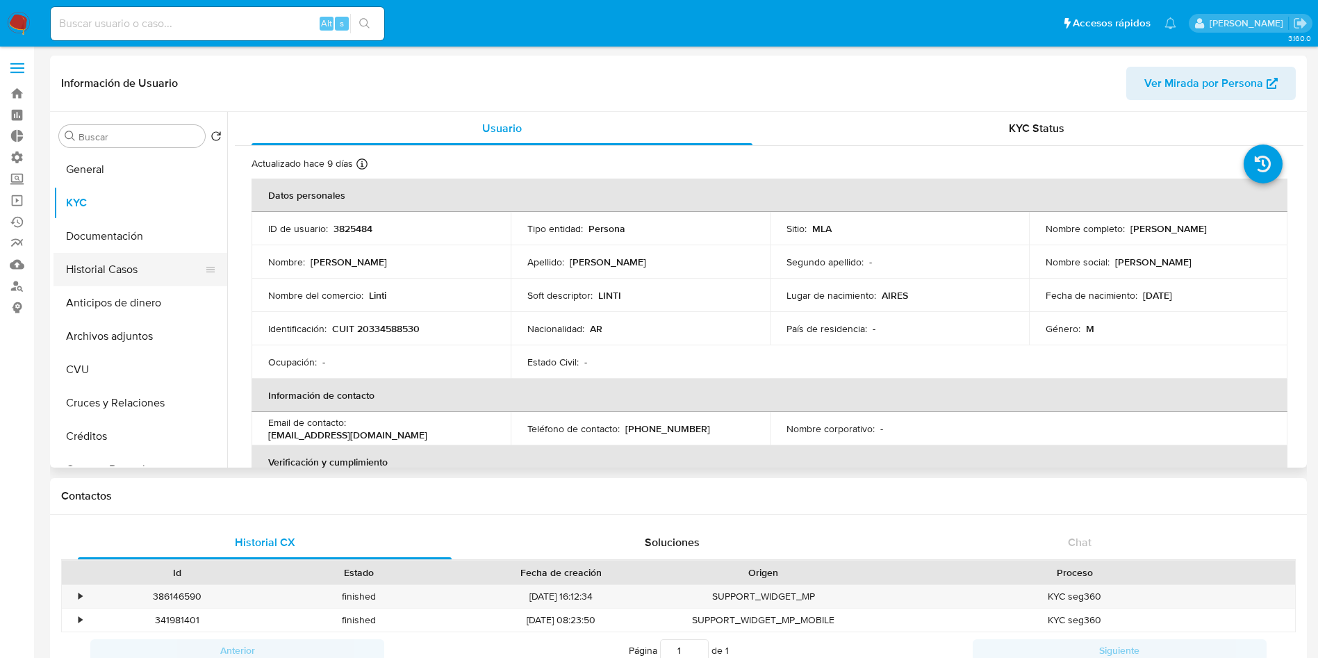
click at [145, 265] on button "Historial Casos" at bounding box center [134, 269] width 163 height 33
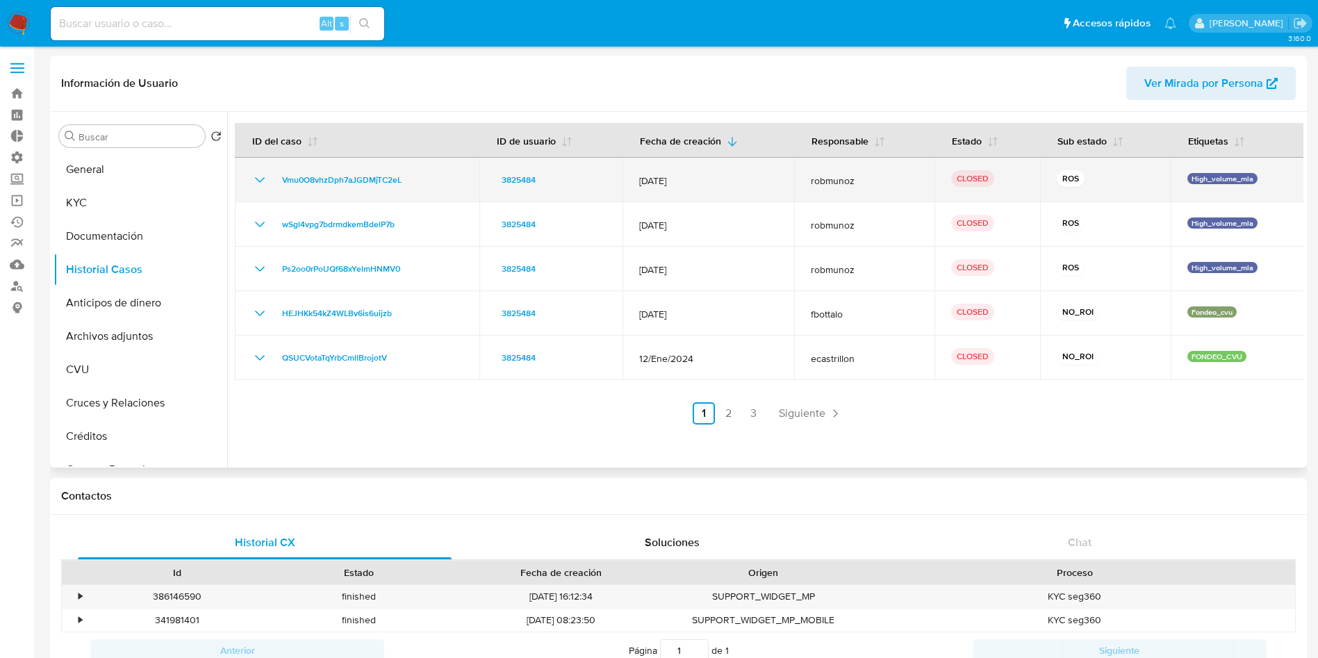
drag, startPoint x: 420, startPoint y: 176, endPoint x: 274, endPoint y: 172, distance: 146.7
click at [274, 172] on div "Vmu0O8vhzDph7aJGDMjTC2eL" at bounding box center [357, 180] width 211 height 17
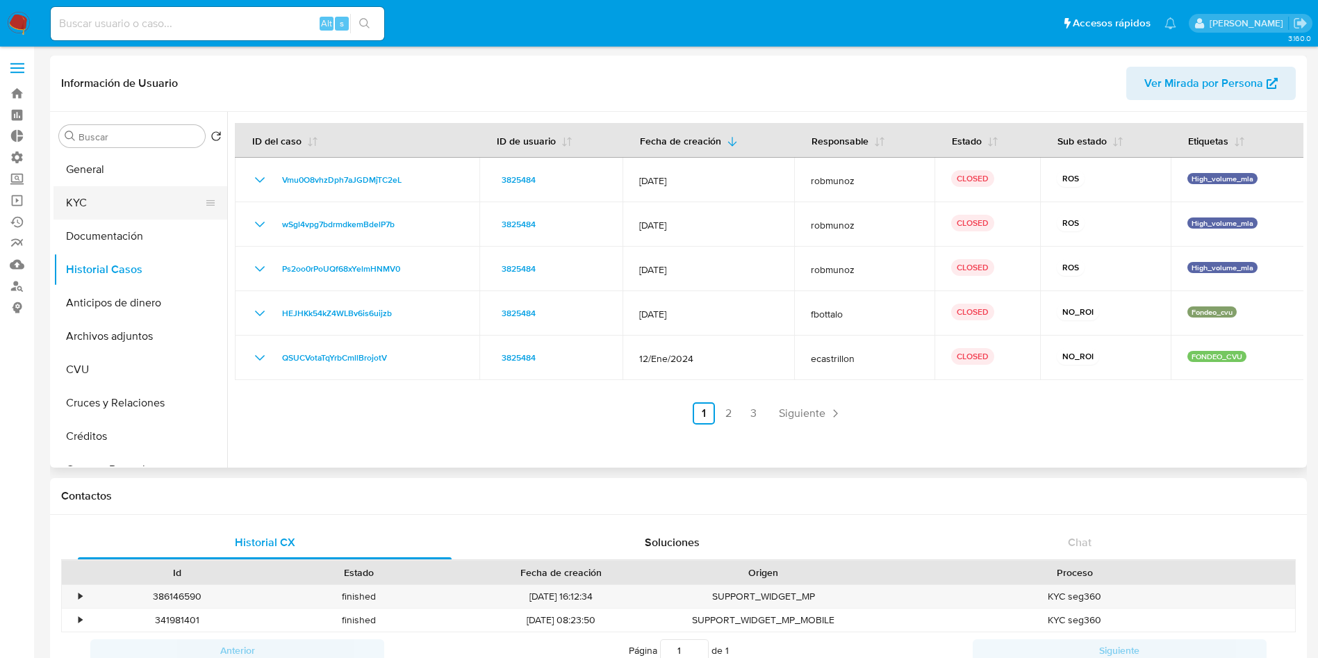
click at [129, 212] on button "KYC" at bounding box center [134, 202] width 163 height 33
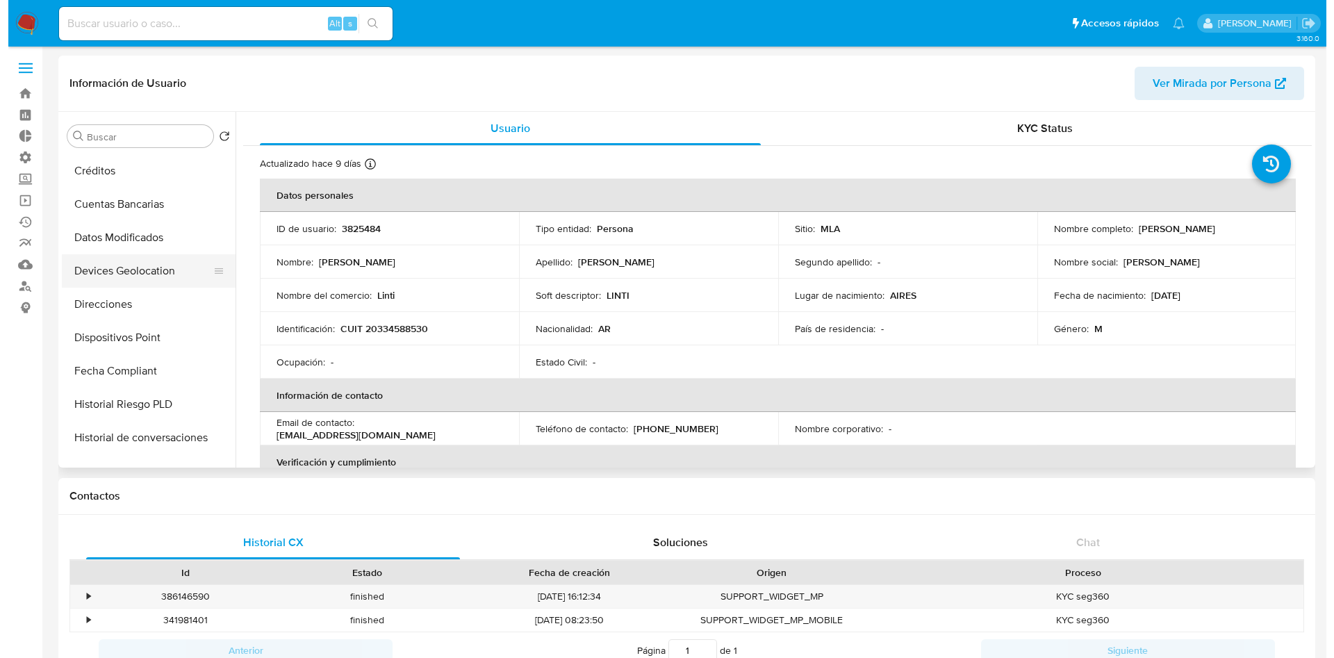
scroll to position [313, 0]
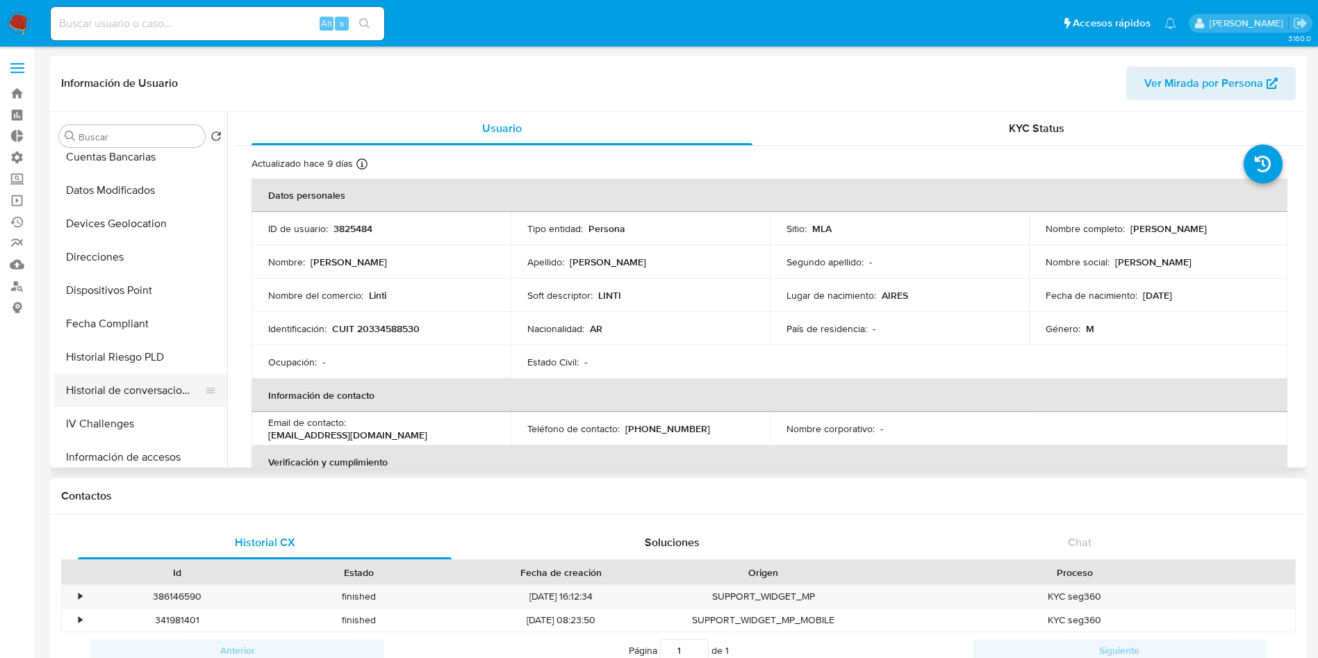
click at [152, 383] on button "Historial de conversaciones" at bounding box center [134, 390] width 163 height 33
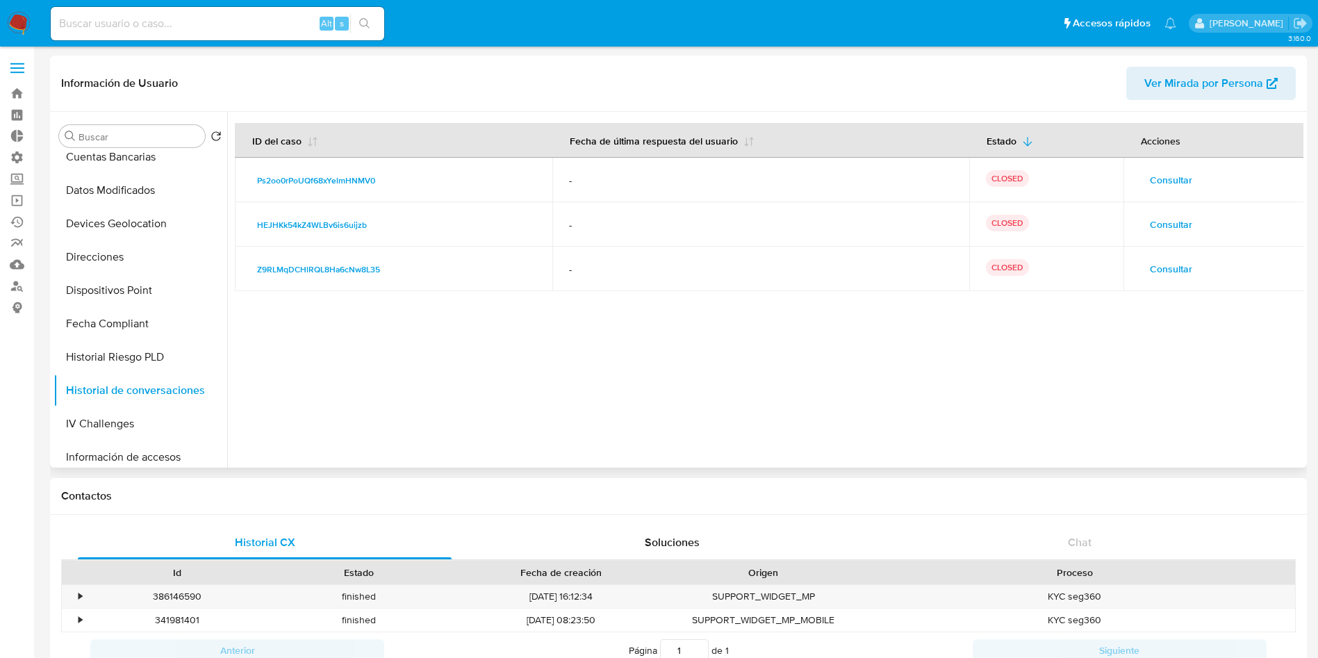
click at [1154, 182] on span "Consultar" at bounding box center [1171, 179] width 42 height 19
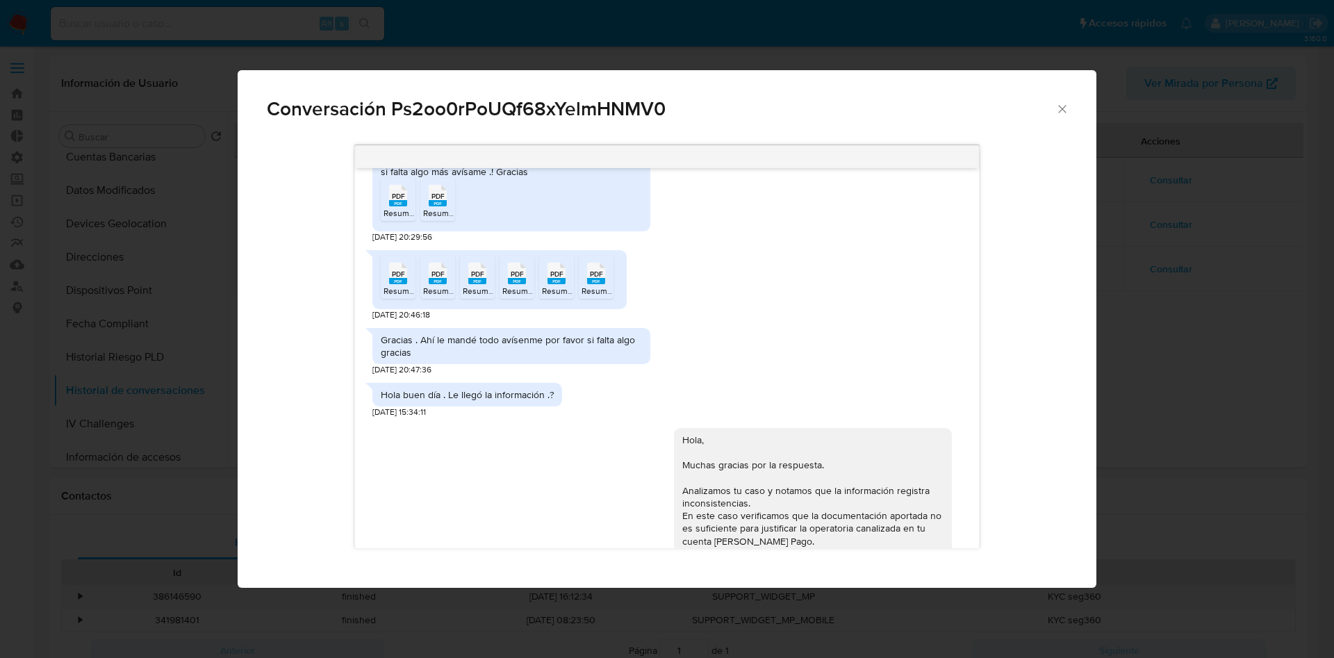
scroll to position [1060, 0]
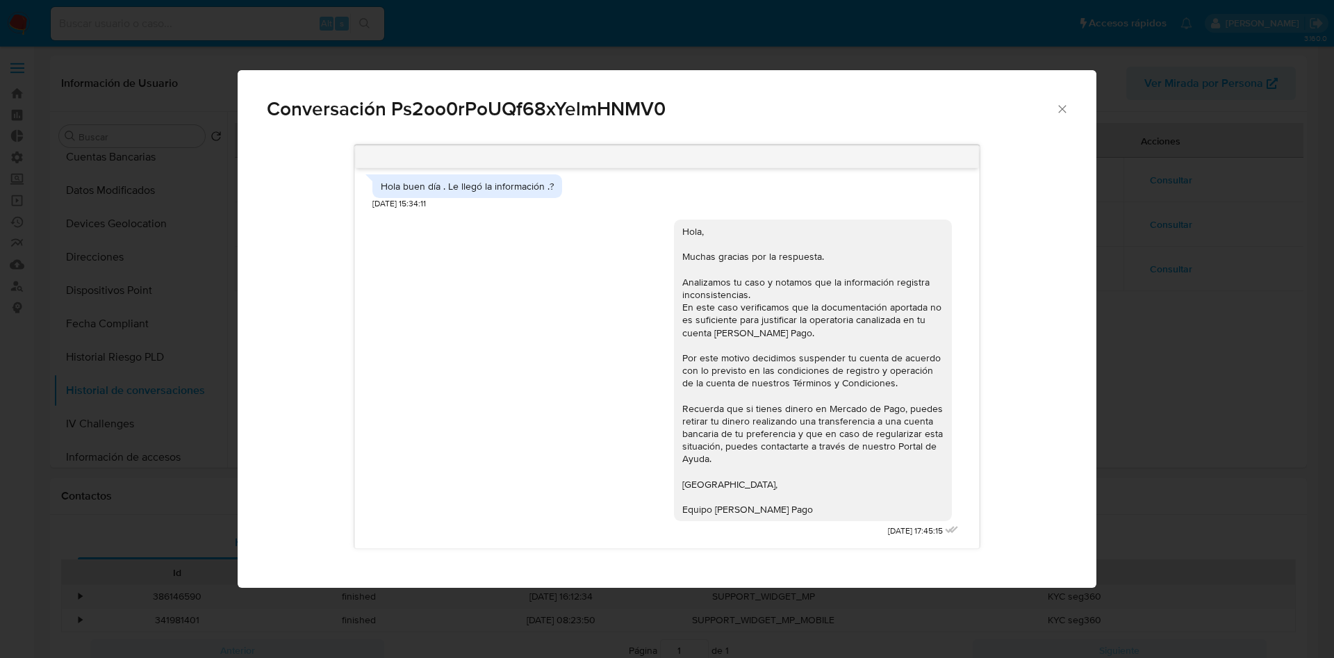
click at [1060, 119] on div "Conversación Ps2oo0rPoUQf68xYelmHNMV0" at bounding box center [667, 103] width 859 height 66
click at [1059, 115] on icon "Cerrar" at bounding box center [1062, 109] width 14 height 14
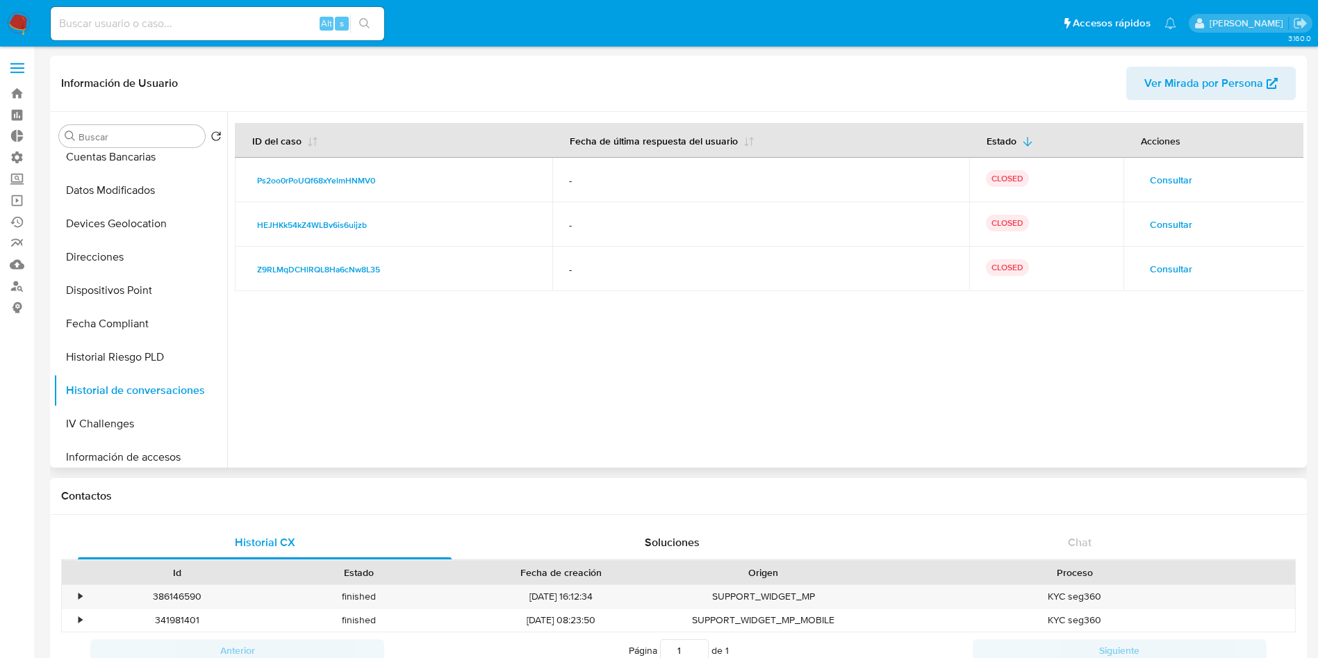
click at [1180, 226] on span "Consultar" at bounding box center [1171, 224] width 42 height 19
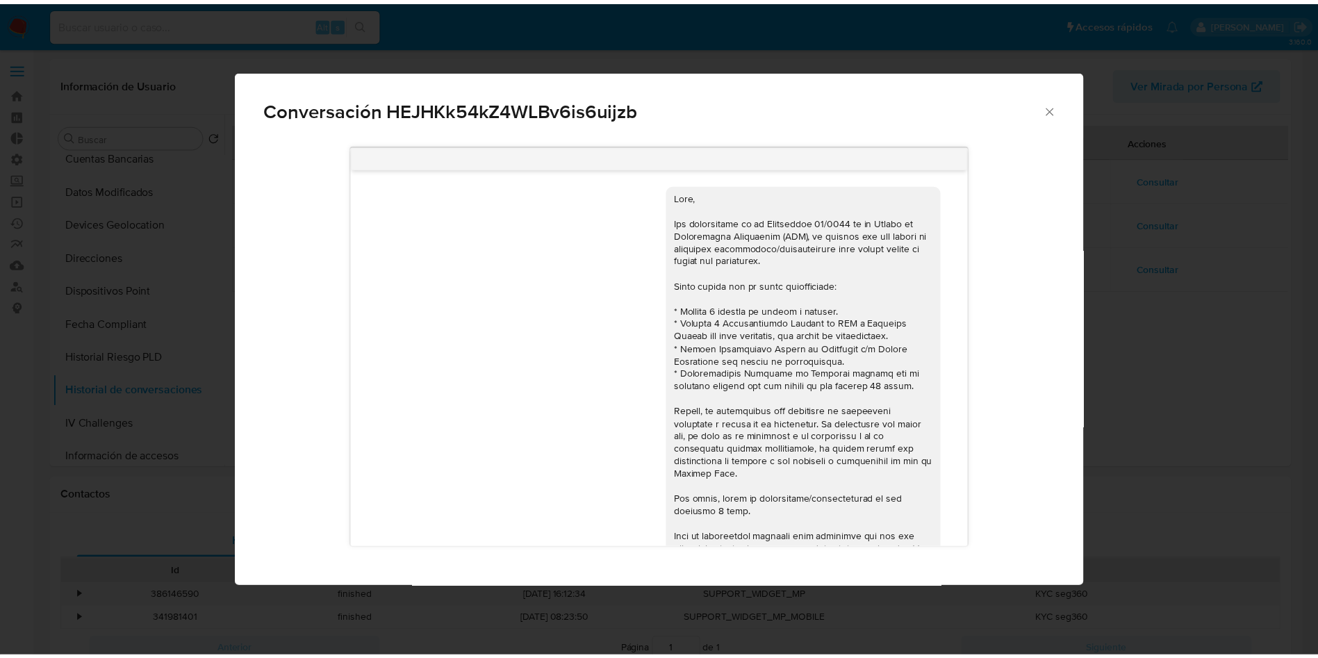
scroll to position [531, 0]
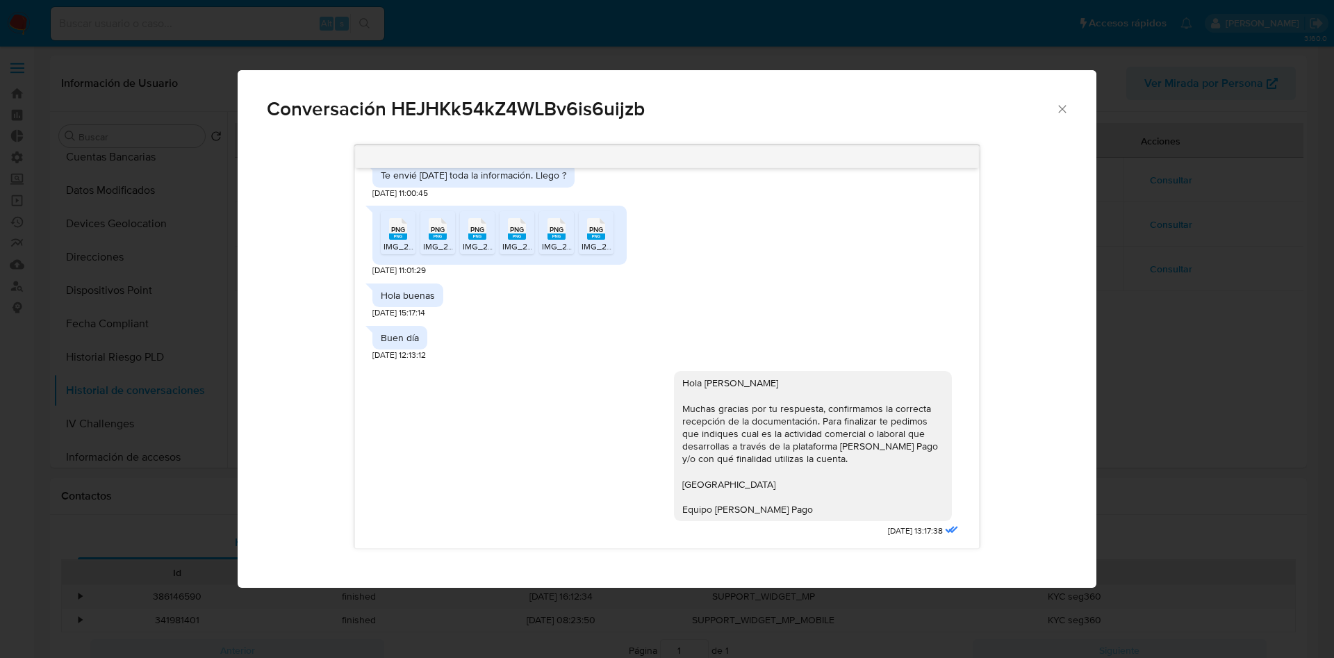
click at [1065, 113] on icon "Cerrar" at bounding box center [1062, 109] width 14 height 14
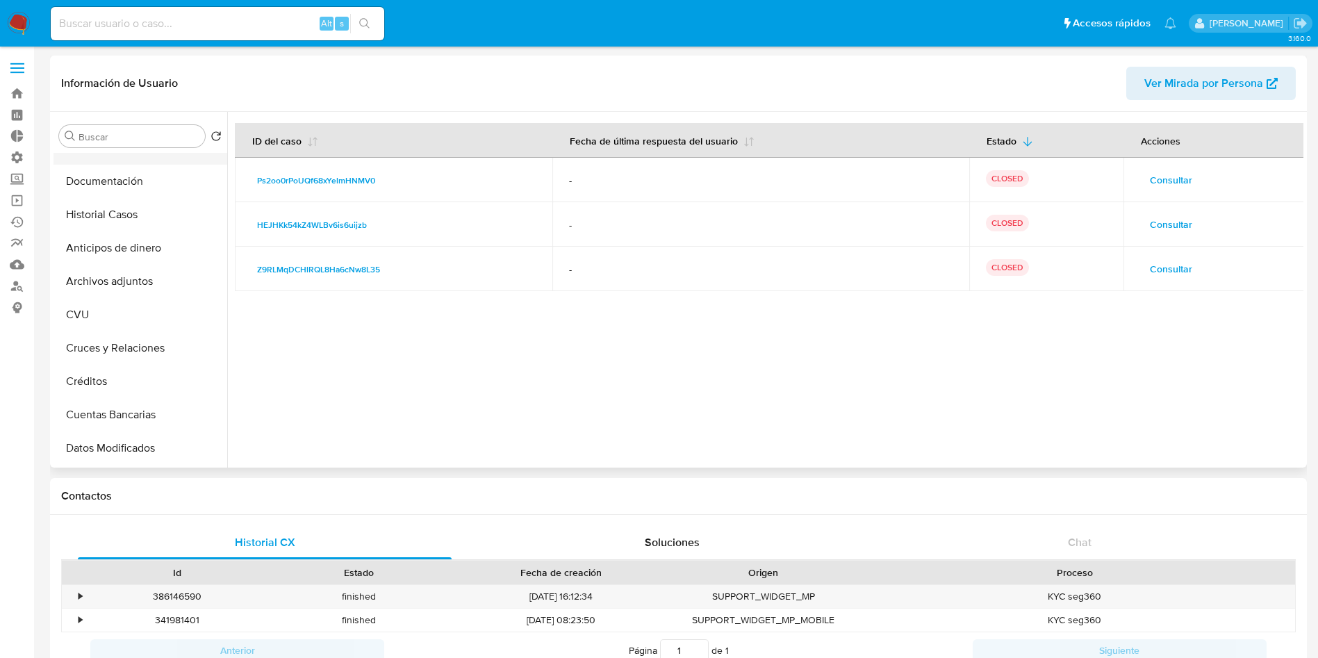
scroll to position [0, 0]
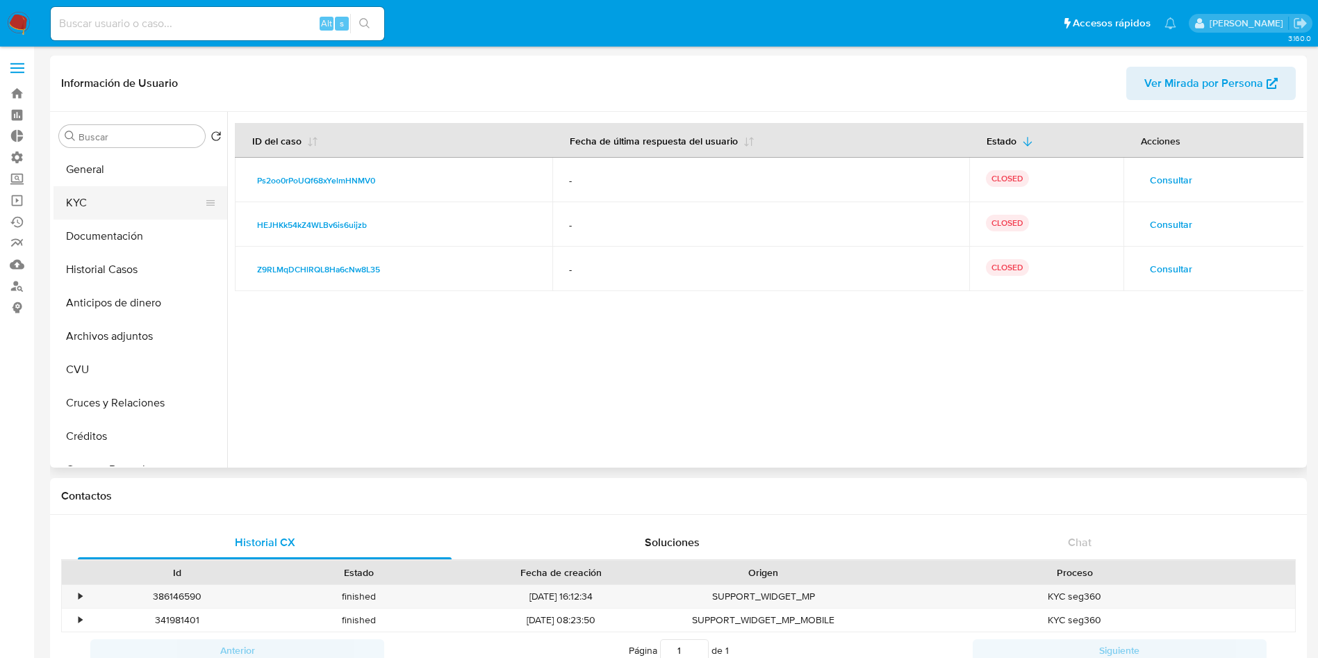
click at [118, 197] on button "KYC" at bounding box center [134, 202] width 163 height 33
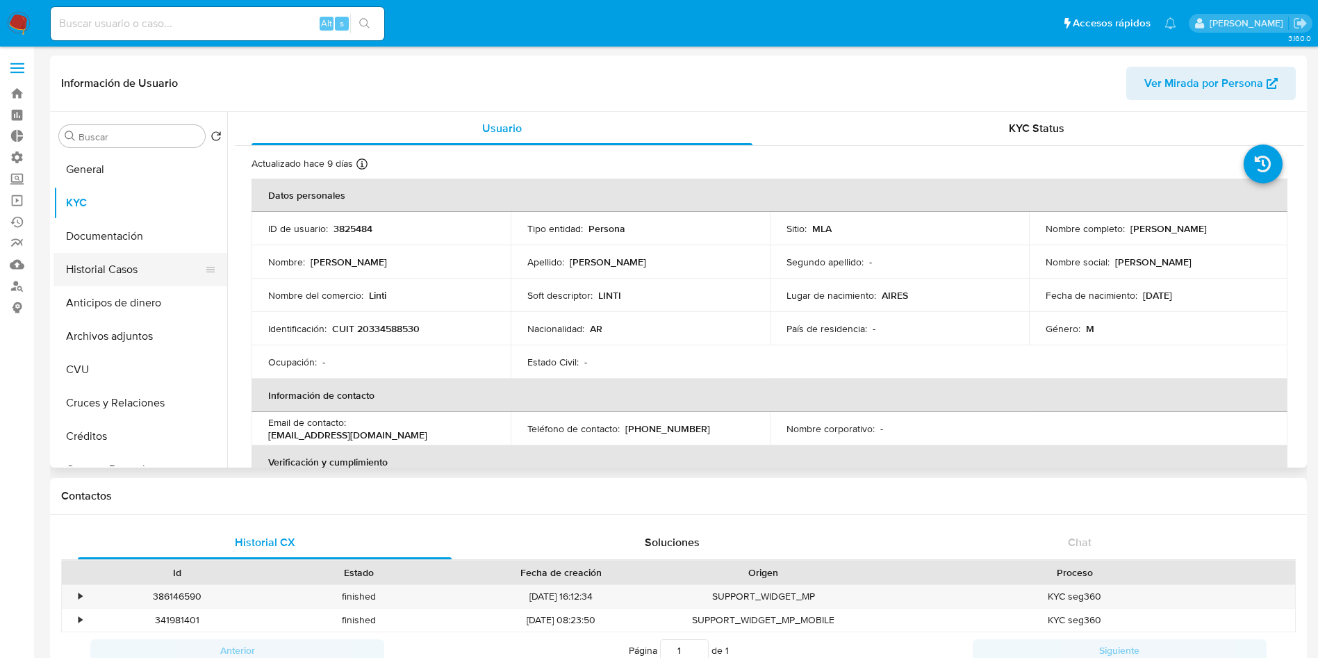
click at [126, 253] on button "Historial Casos" at bounding box center [134, 269] width 163 height 33
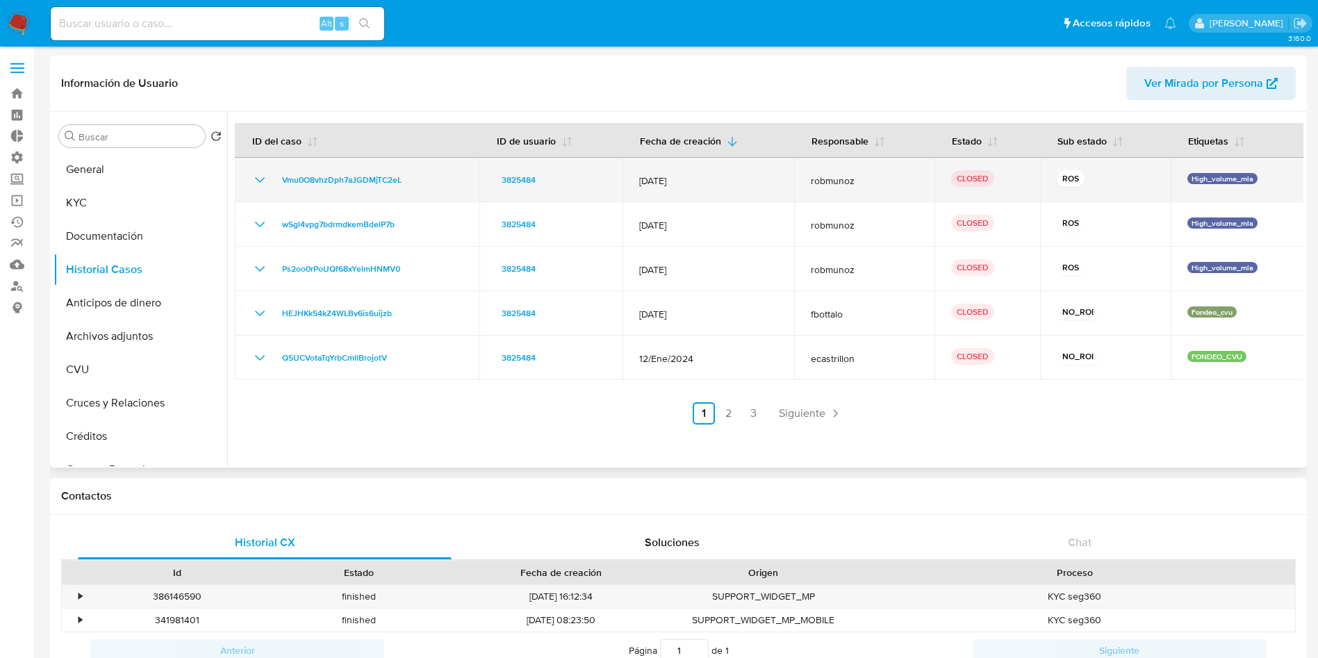
drag, startPoint x: 442, startPoint y: 194, endPoint x: 252, endPoint y: 179, distance: 191.0
click at [252, 179] on td "Vmu0O8vhzDph7aJGDMjTC2eL" at bounding box center [357, 180] width 245 height 44
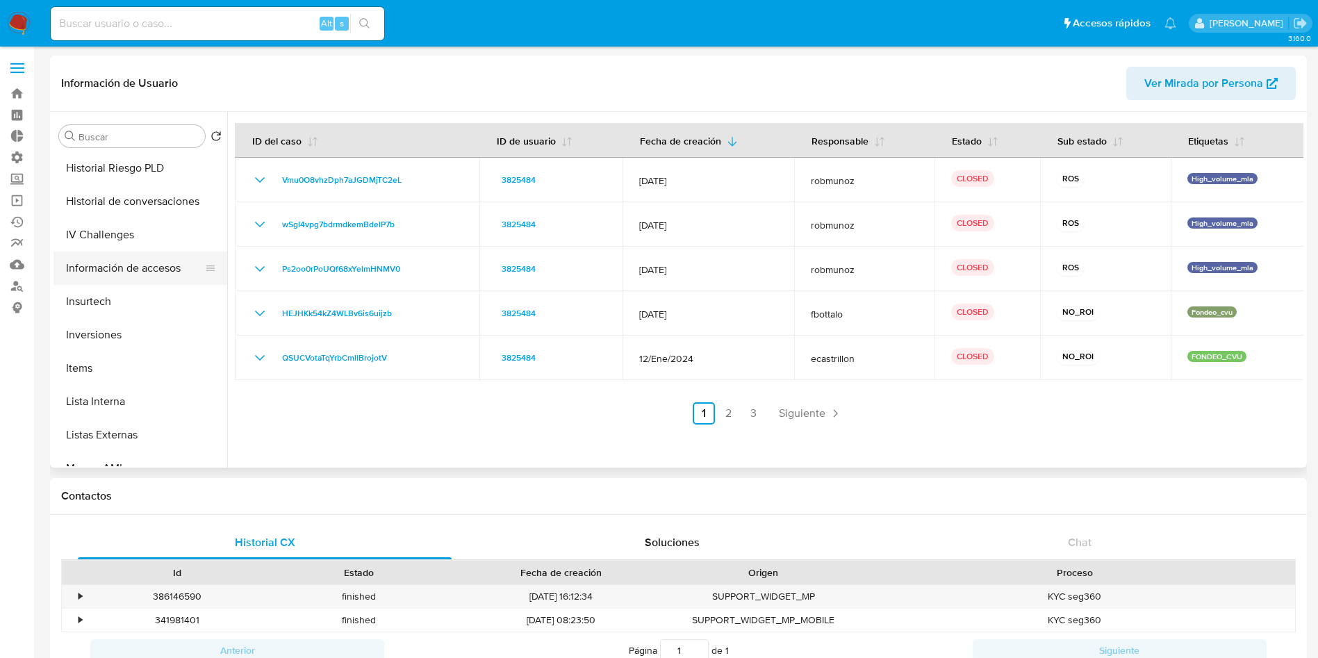
scroll to position [521, 0]
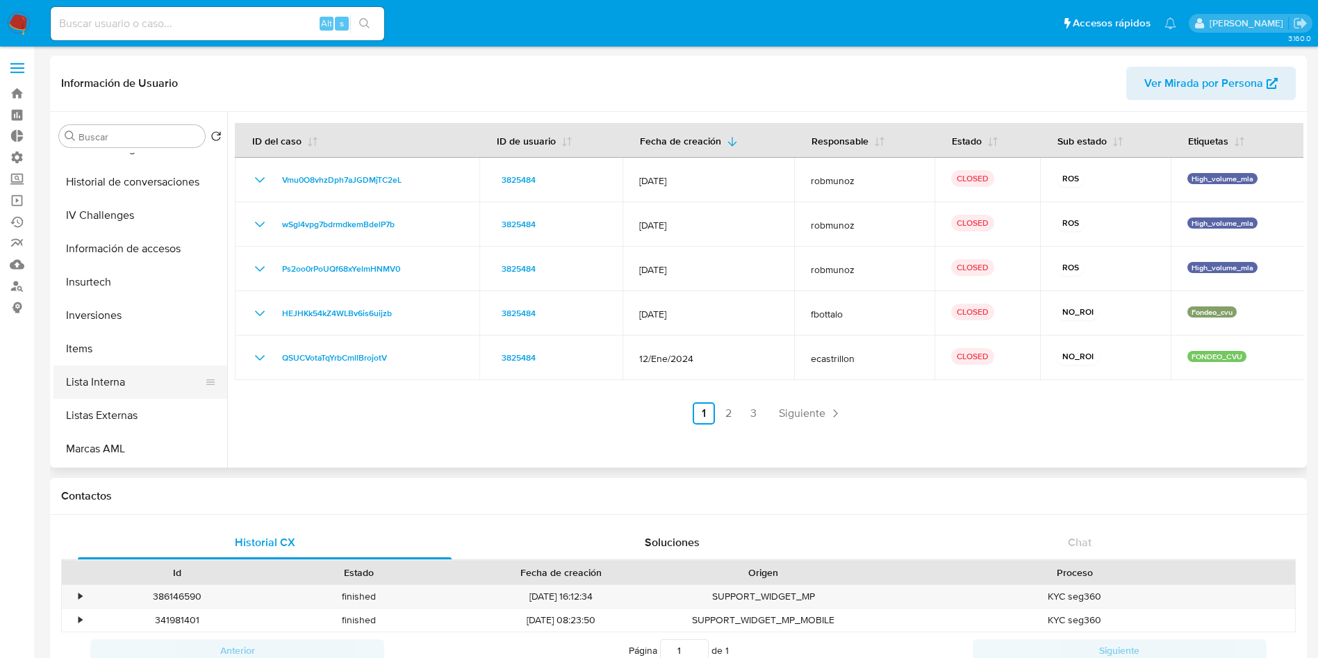
click at [119, 381] on button "Lista Interna" at bounding box center [134, 381] width 163 height 33
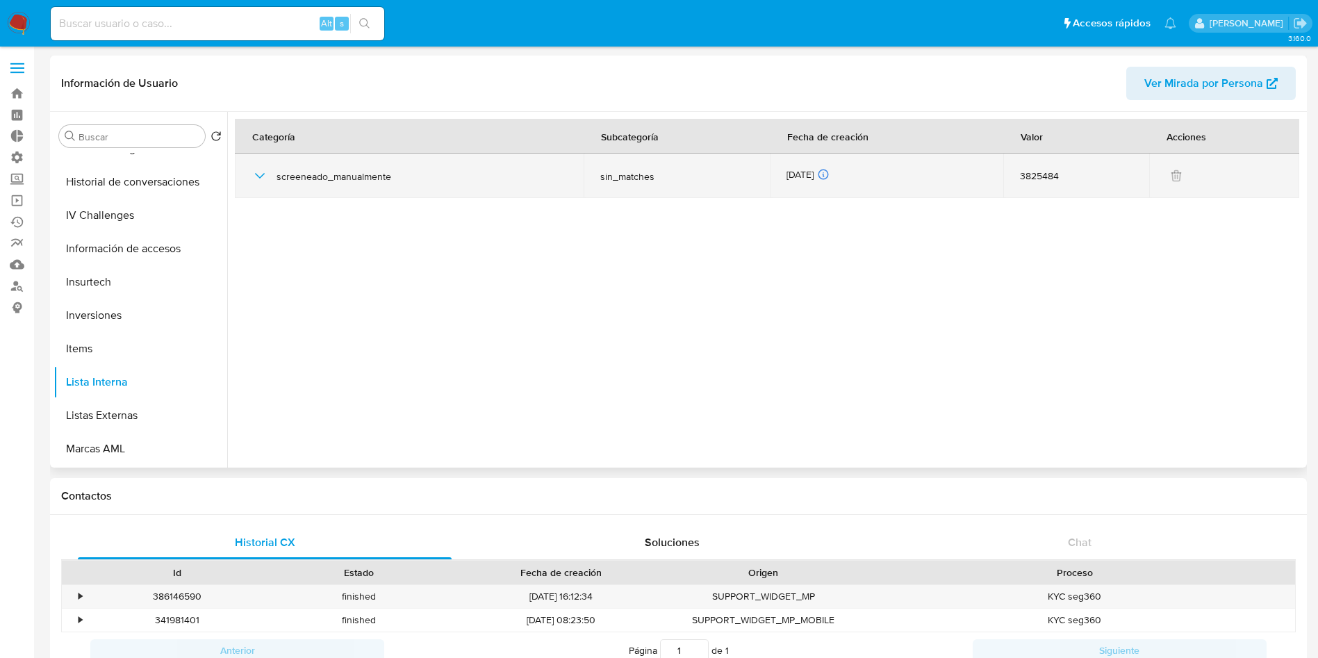
click at [262, 174] on icon "button" at bounding box center [260, 175] width 17 height 17
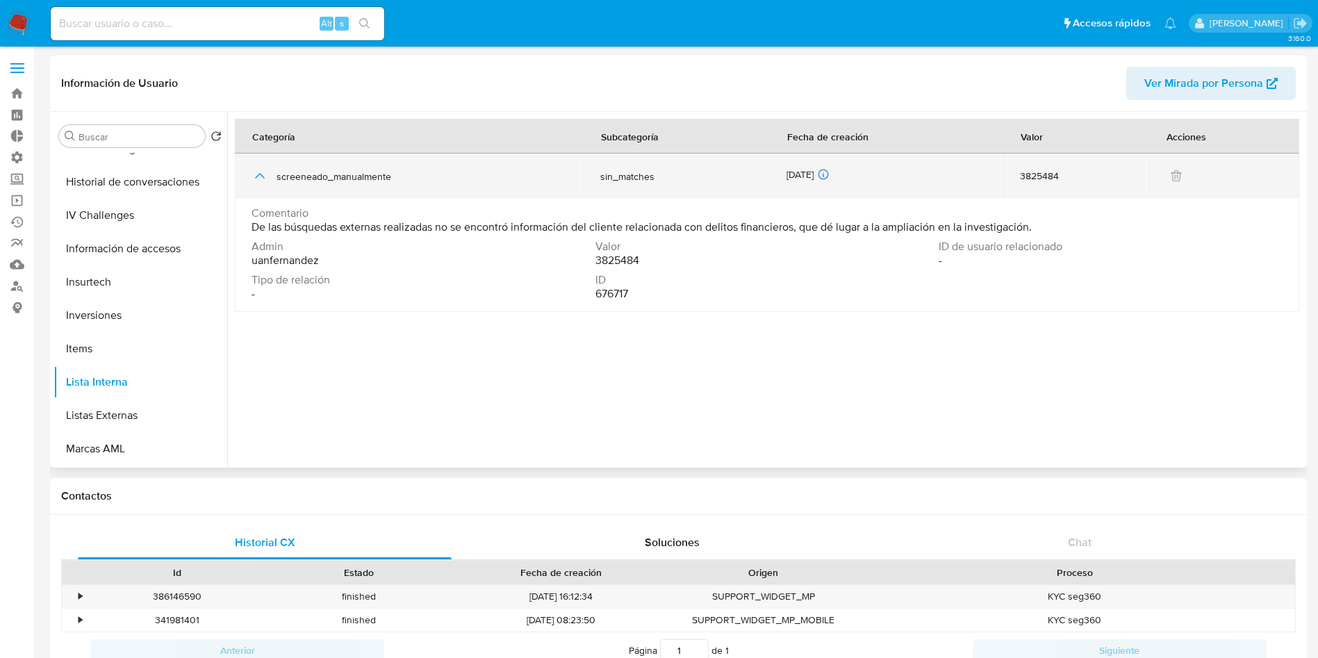
drag, startPoint x: 254, startPoint y: 163, endPoint x: 253, endPoint y: 178, distance: 14.6
click at [254, 165] on div "screeneado_manualmente" at bounding box center [409, 176] width 315 height 44
click at [254, 179] on icon "button" at bounding box center [260, 175] width 17 height 17
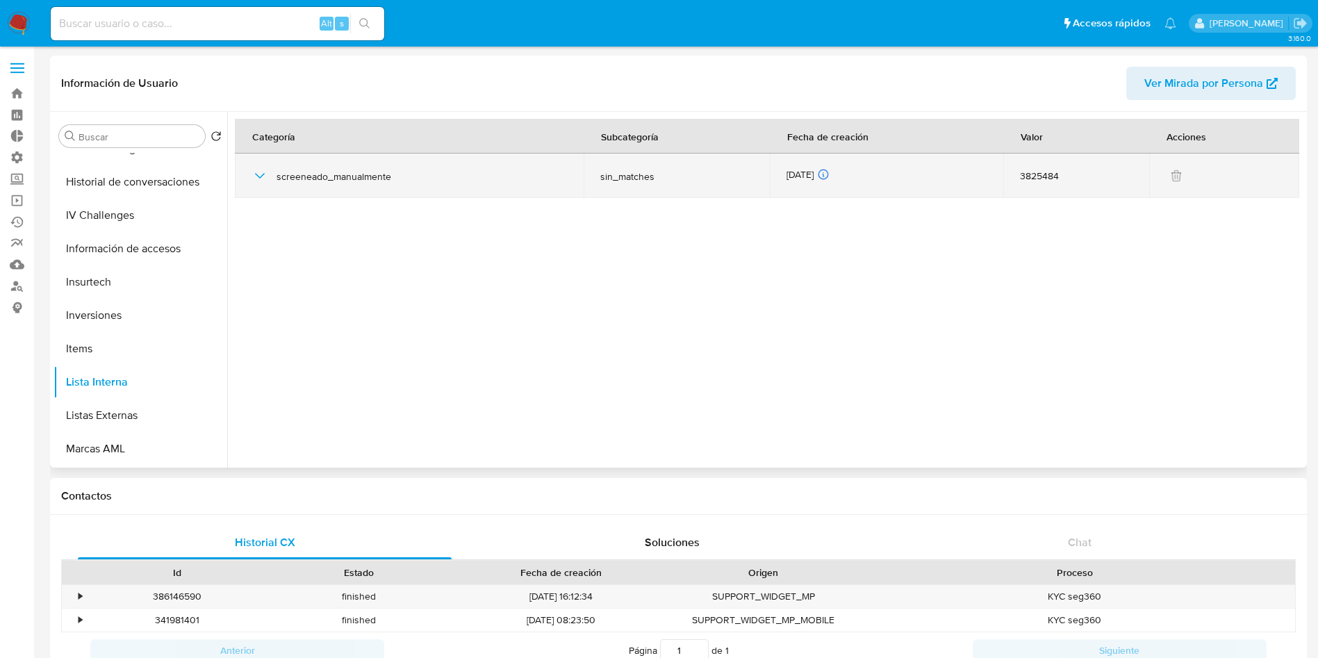
click at [259, 179] on icon "button" at bounding box center [260, 175] width 17 height 17
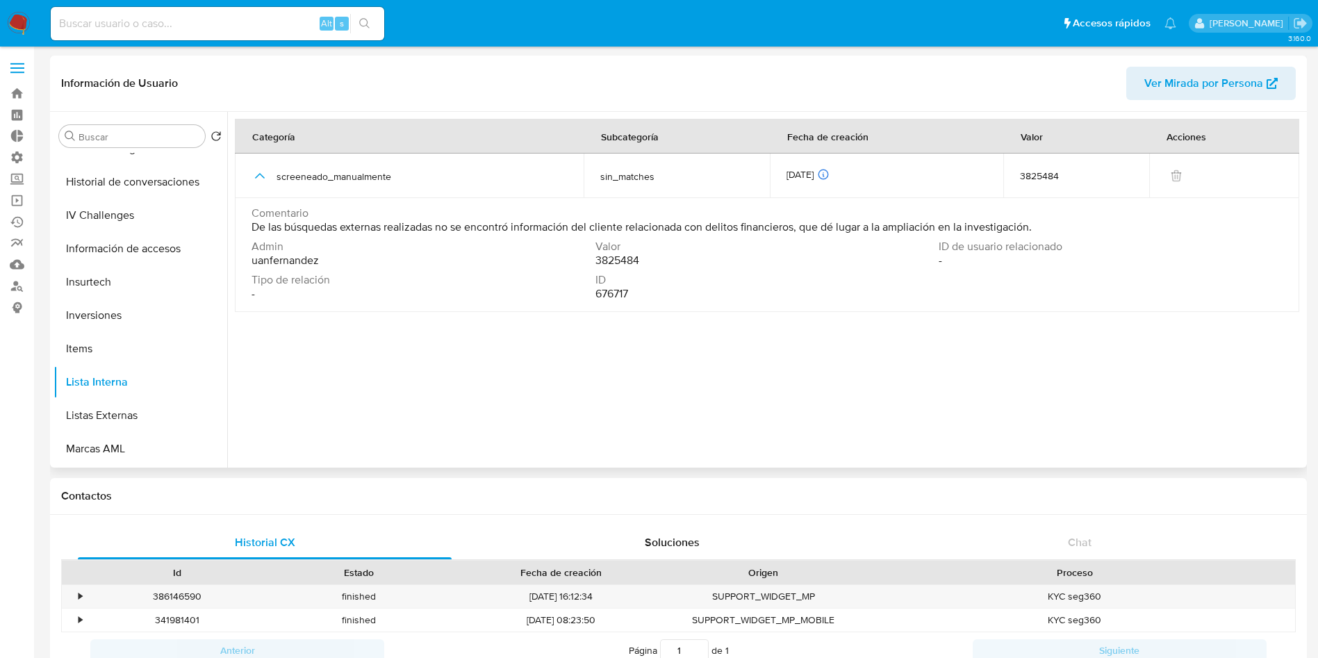
click at [659, 442] on div at bounding box center [765, 290] width 1076 height 356
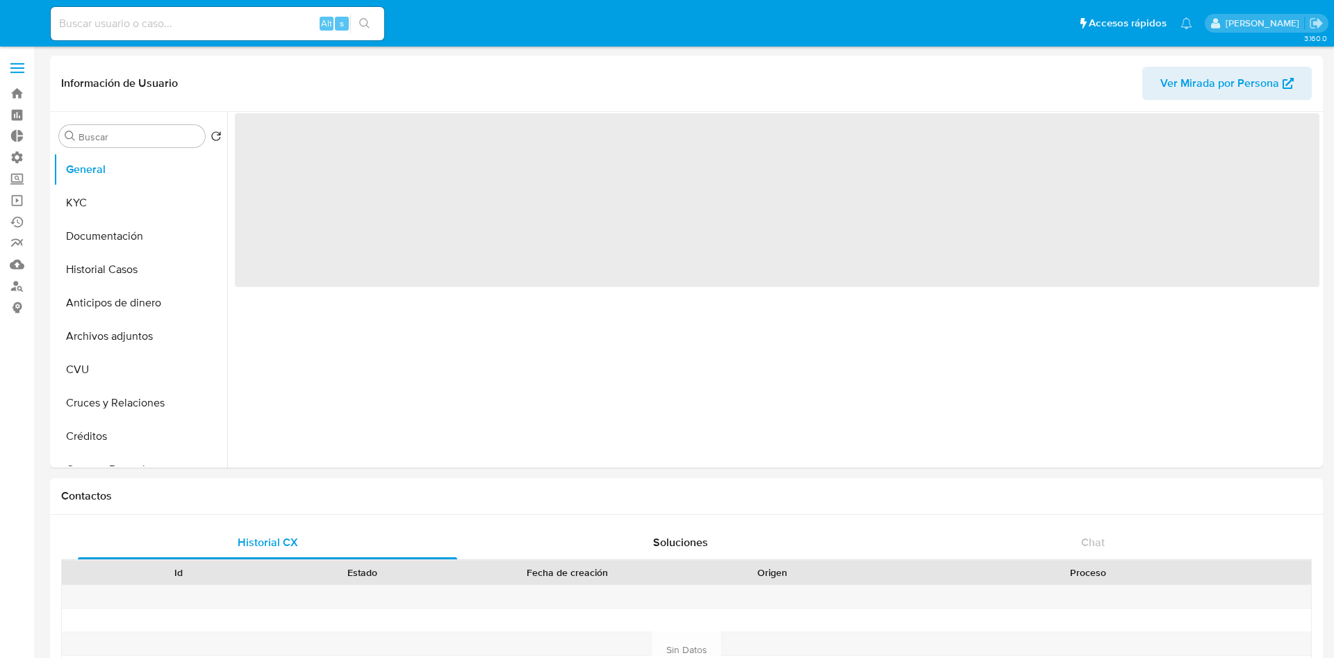
select select "10"
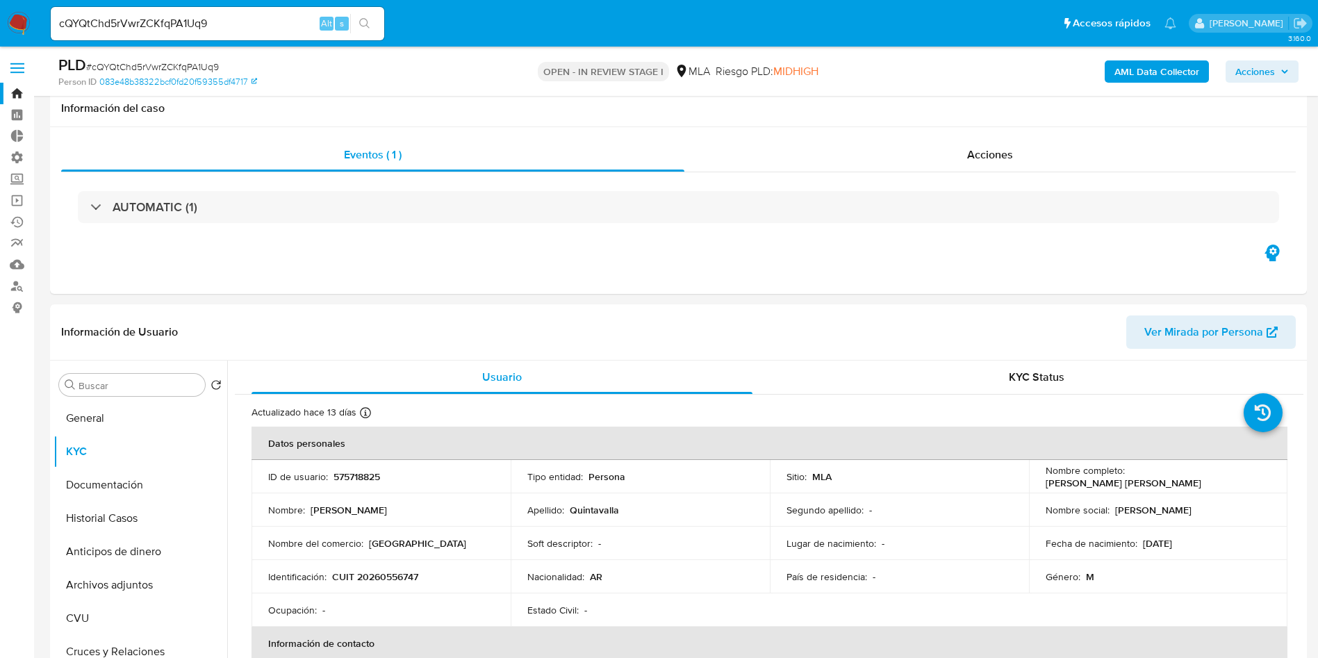
select select "10"
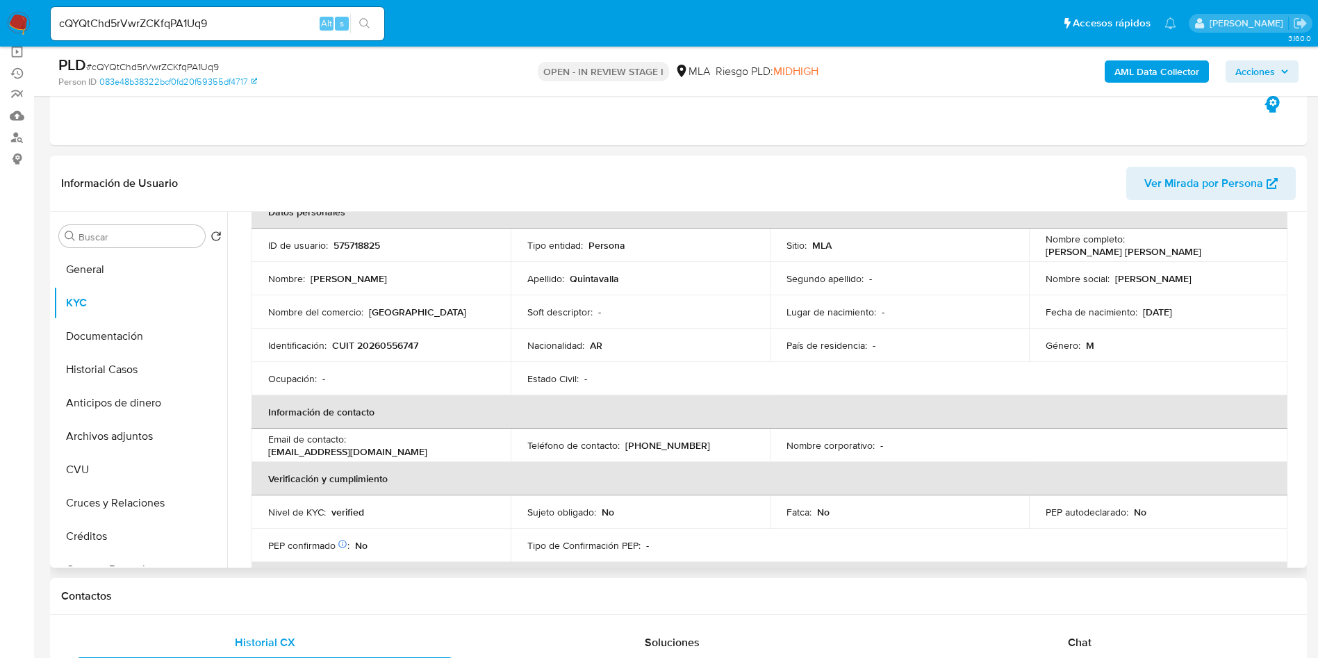
scroll to position [37, 0]
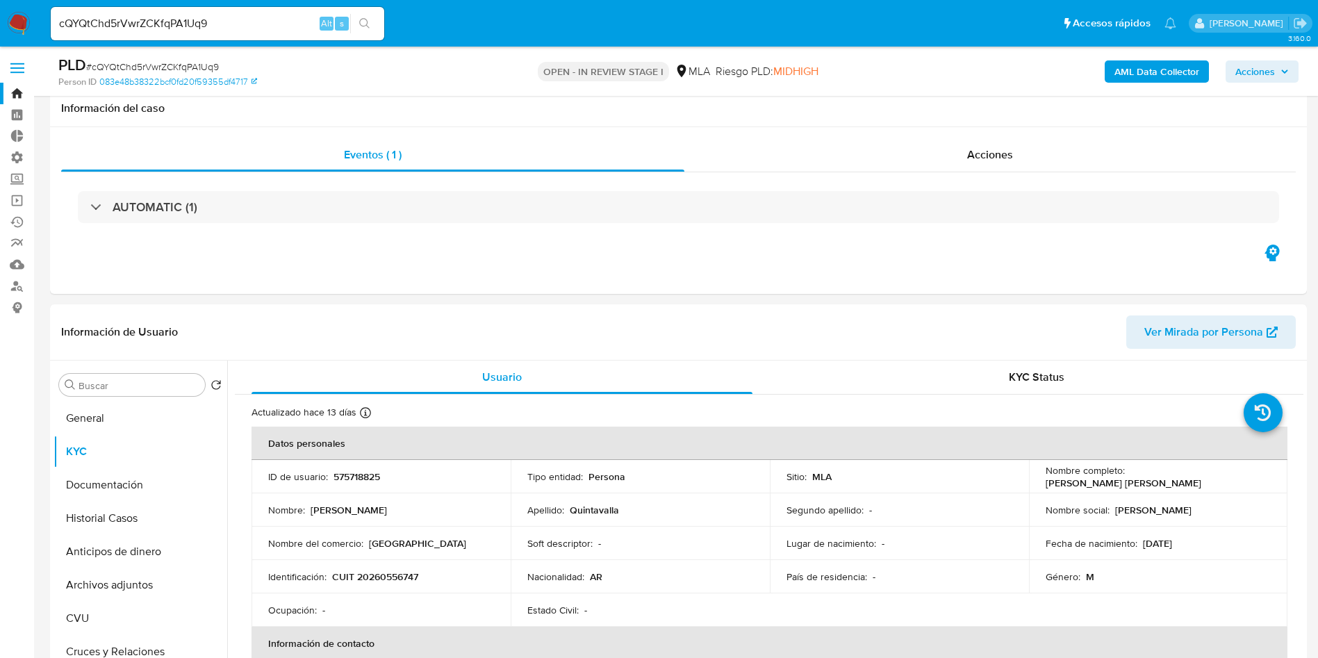
select select "10"
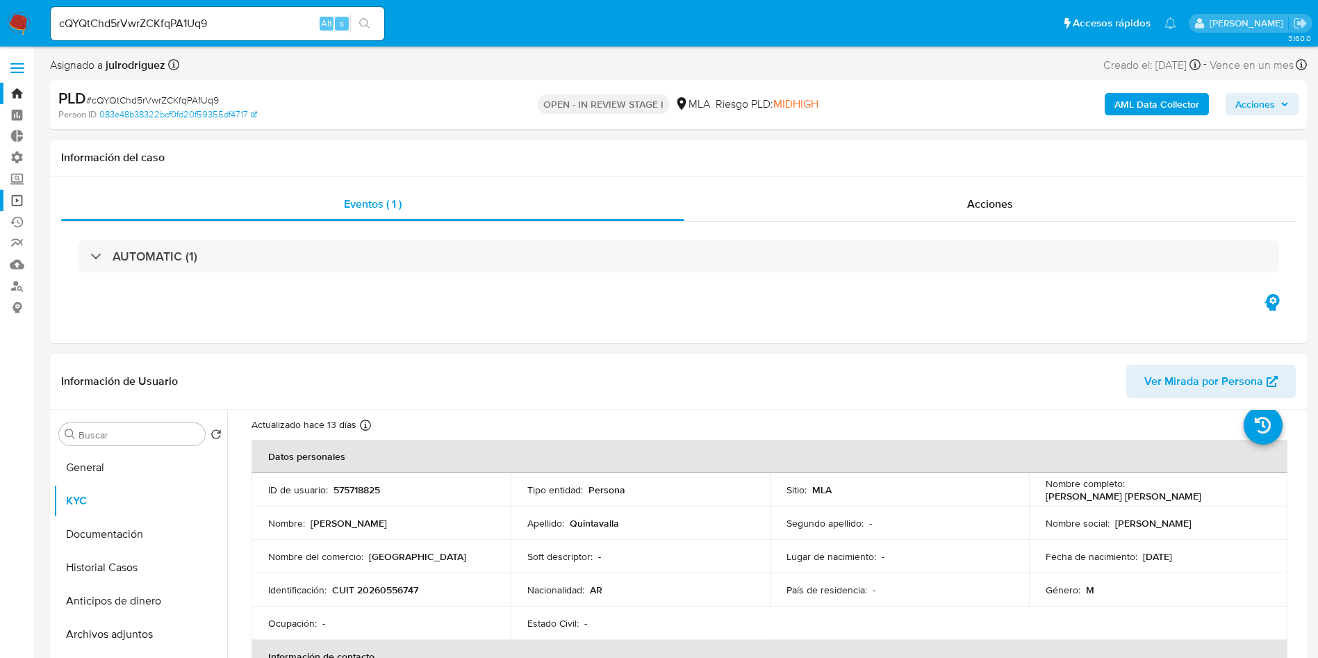
click at [13, 204] on link "Operaciones masivas" at bounding box center [82, 201] width 165 height 22
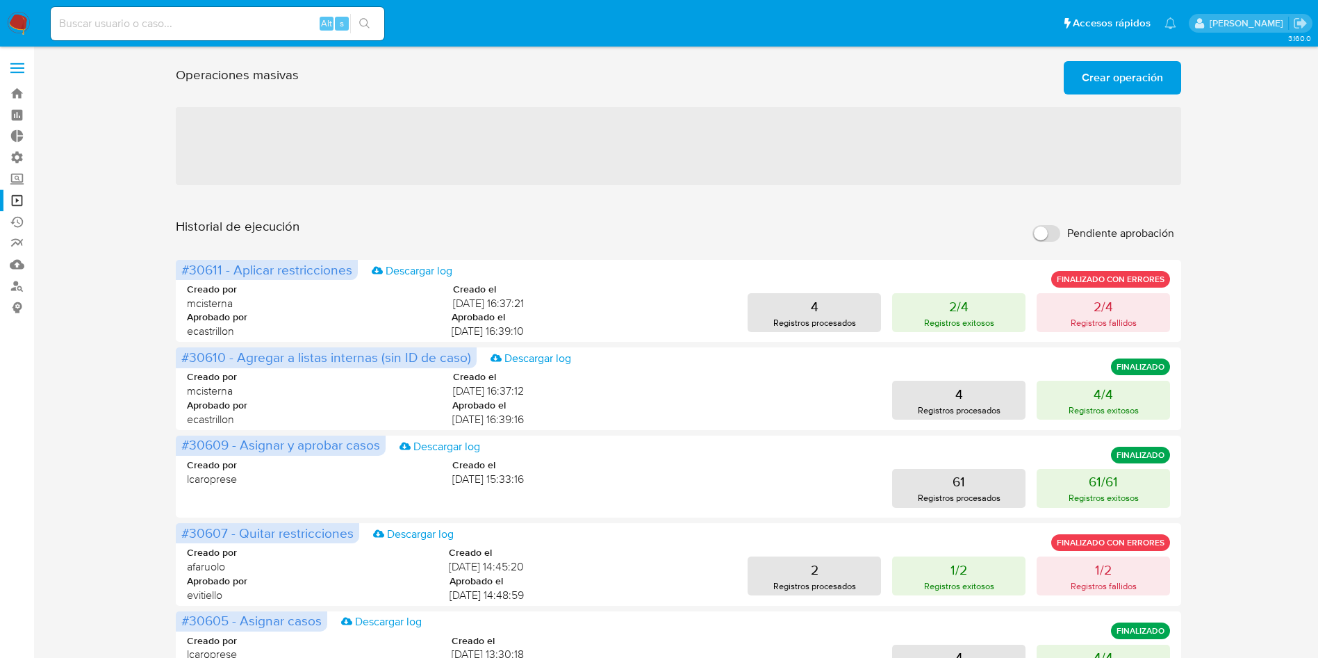
click at [1094, 76] on span "Crear operación" at bounding box center [1122, 78] width 81 height 31
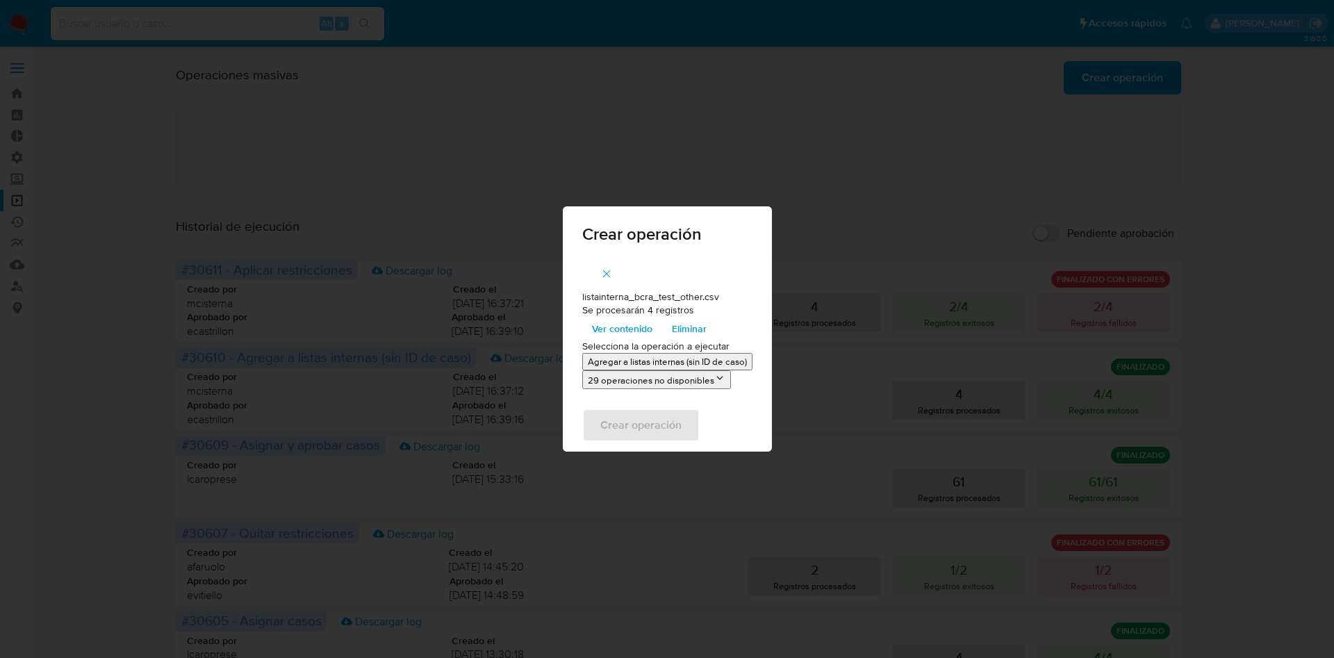
click at [717, 363] on p "Agregar a listas internas (sin ID de caso)" at bounding box center [667, 361] width 159 height 13
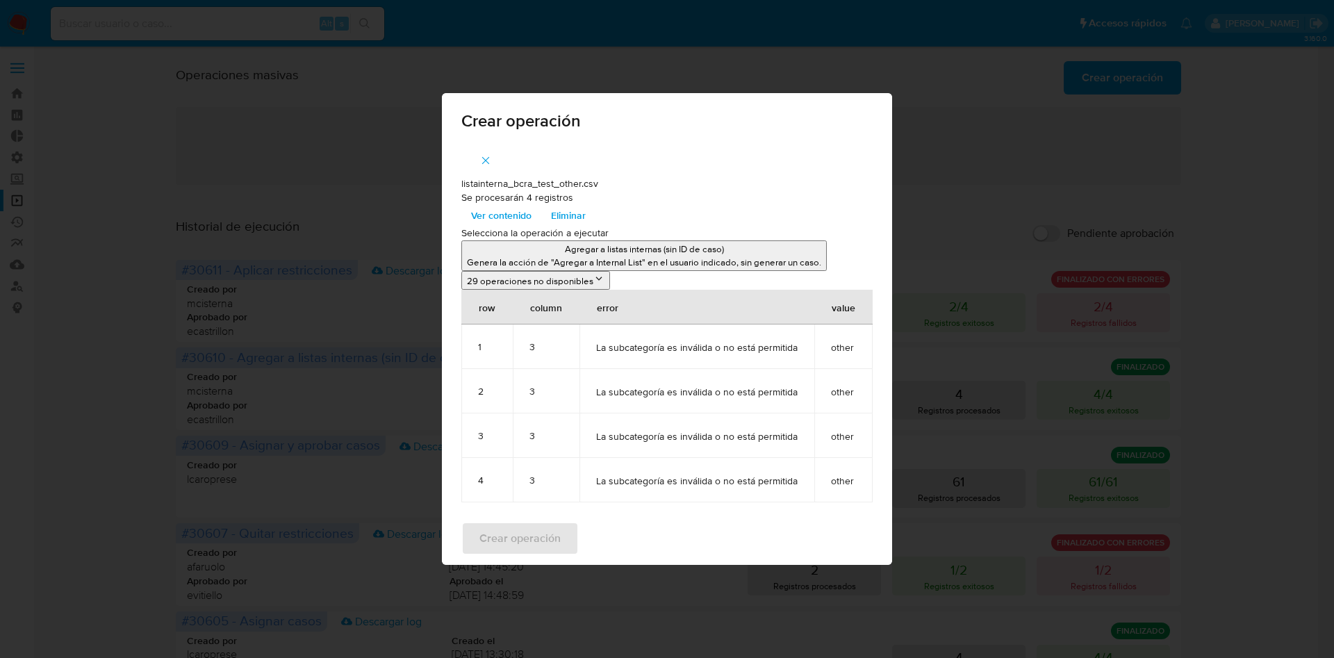
click at [488, 159] on icon "button" at bounding box center [485, 160] width 13 height 13
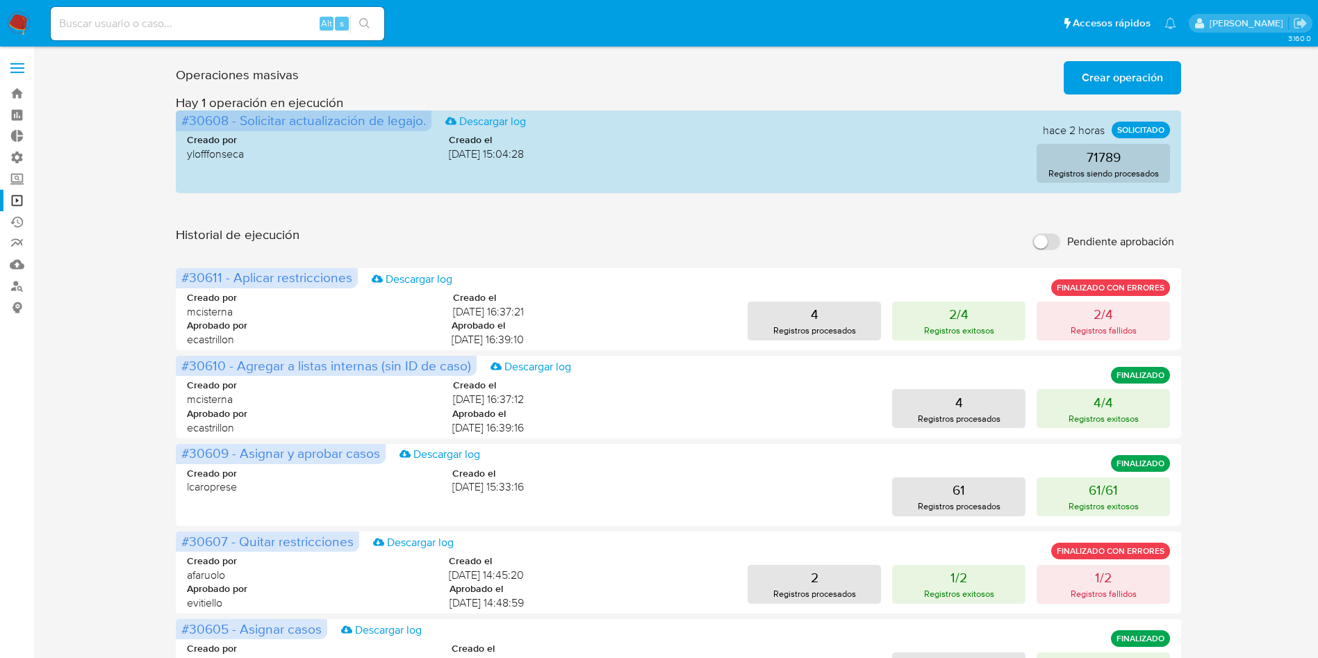
click at [1142, 91] on span "Crear operación" at bounding box center [1122, 78] width 81 height 31
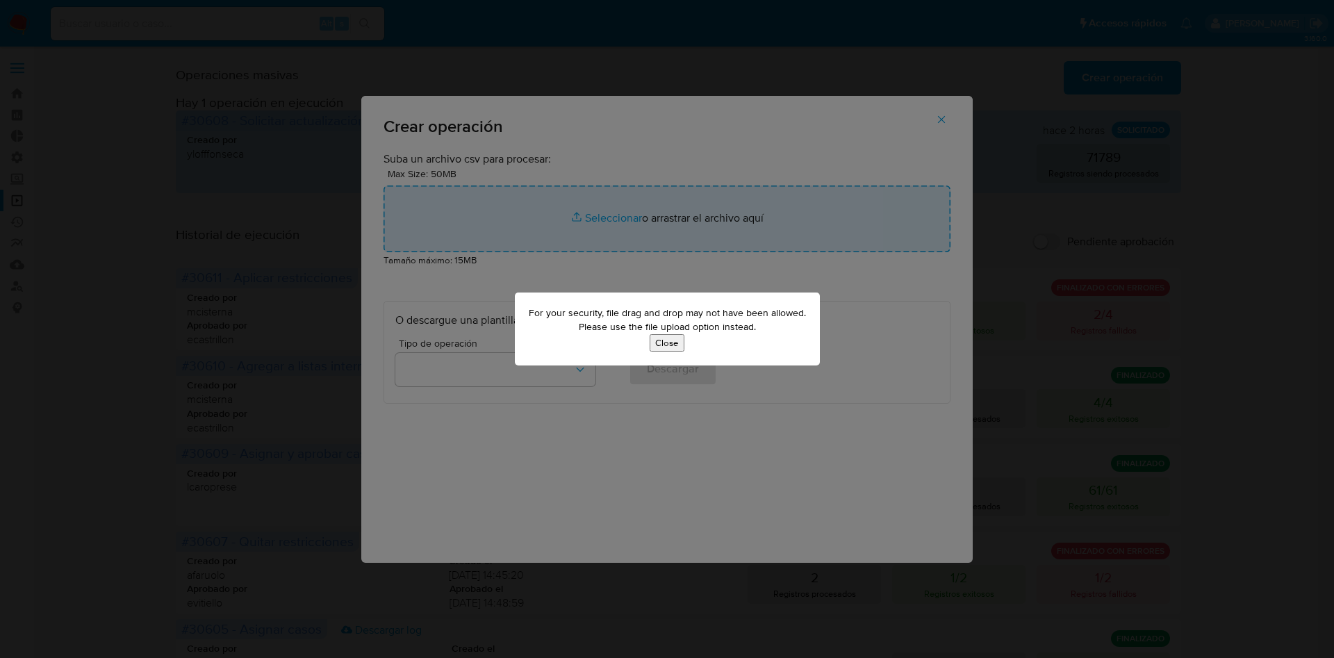
click at [657, 343] on button "Close" at bounding box center [667, 342] width 35 height 17
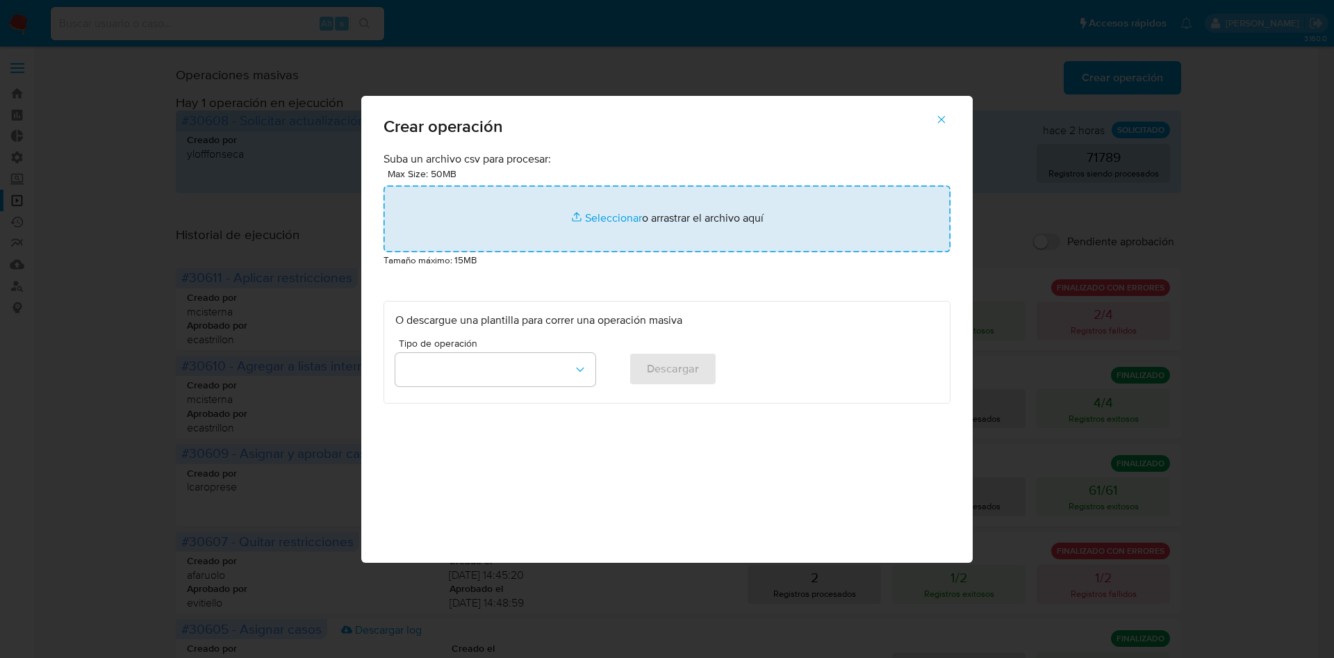
click at [669, 193] on input "file" at bounding box center [667, 219] width 567 height 67
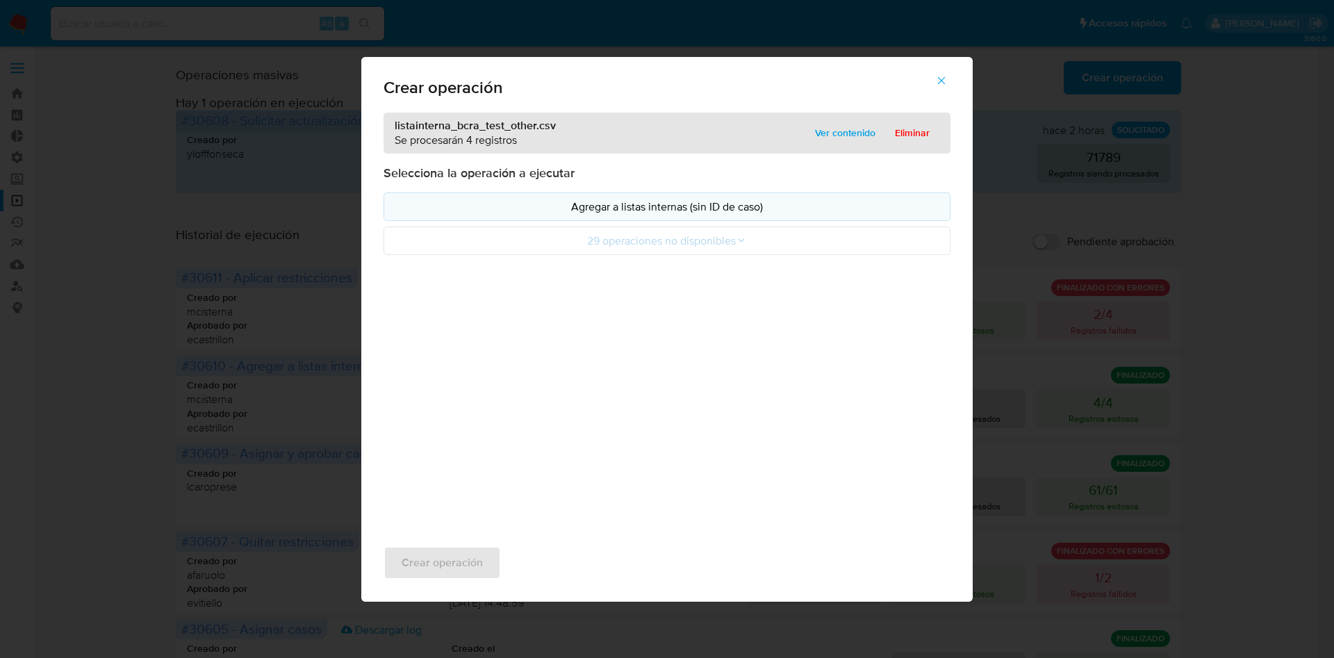
click at [678, 204] on p "Agregar a listas internas (sin ID de caso)" at bounding box center [666, 207] width 543 height 16
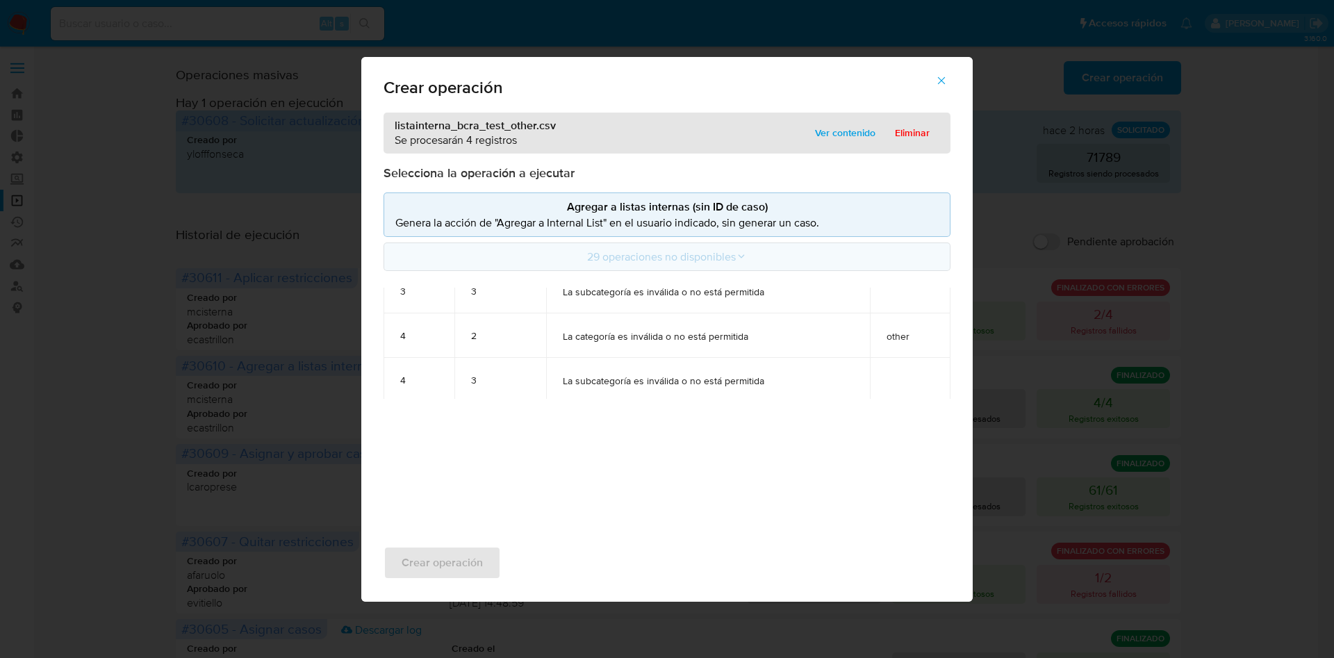
scroll to position [279, 0]
click at [947, 78] on icon "button" at bounding box center [941, 80] width 13 height 13
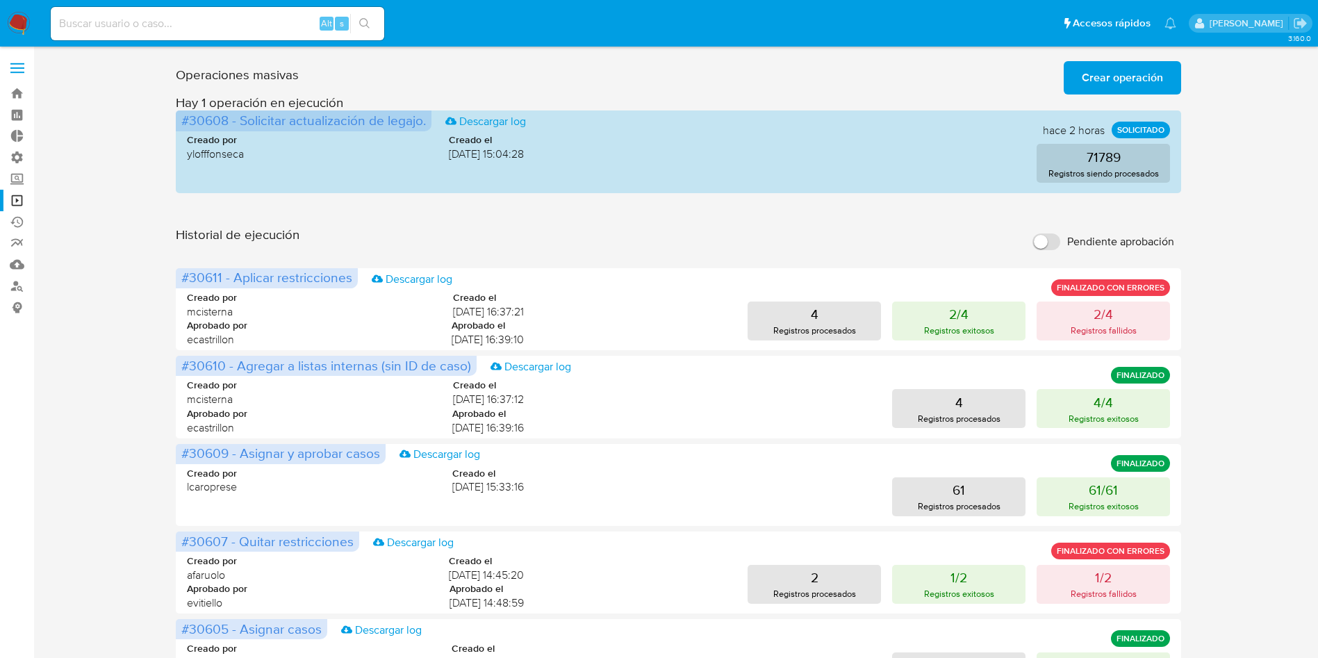
click at [1069, 81] on button "Crear operación" at bounding box center [1122, 77] width 117 height 33
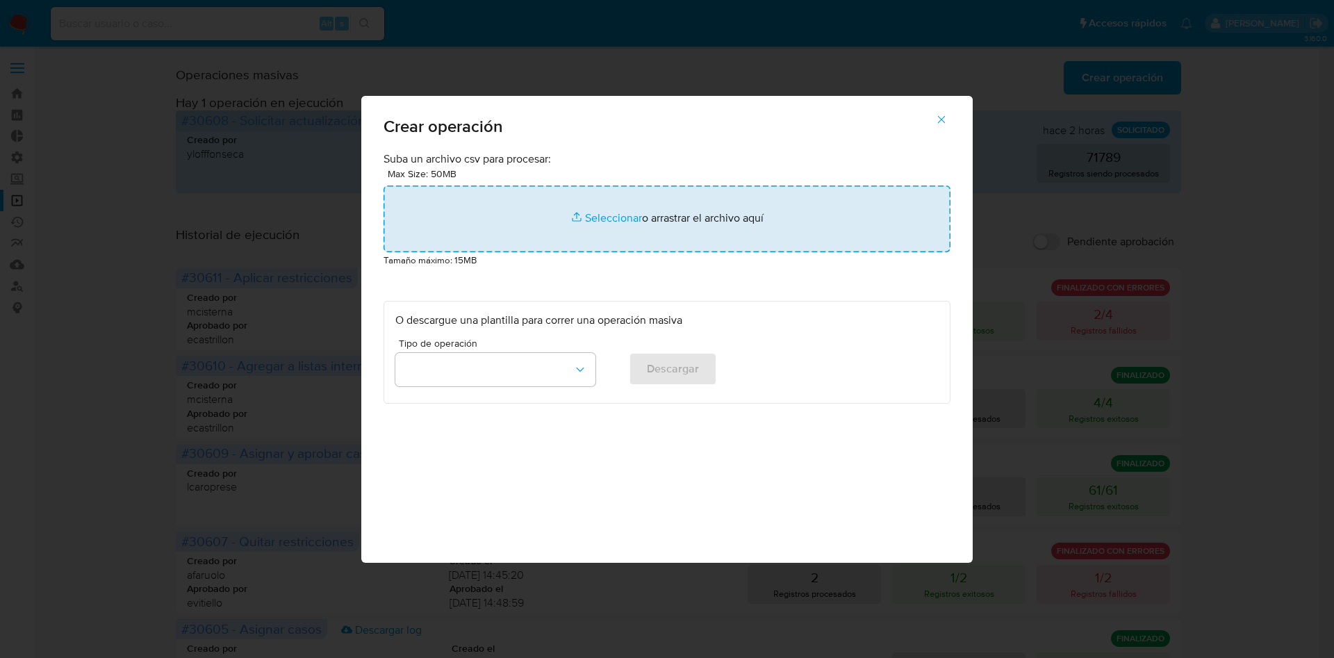
click at [666, 232] on input "file" at bounding box center [667, 219] width 567 height 67
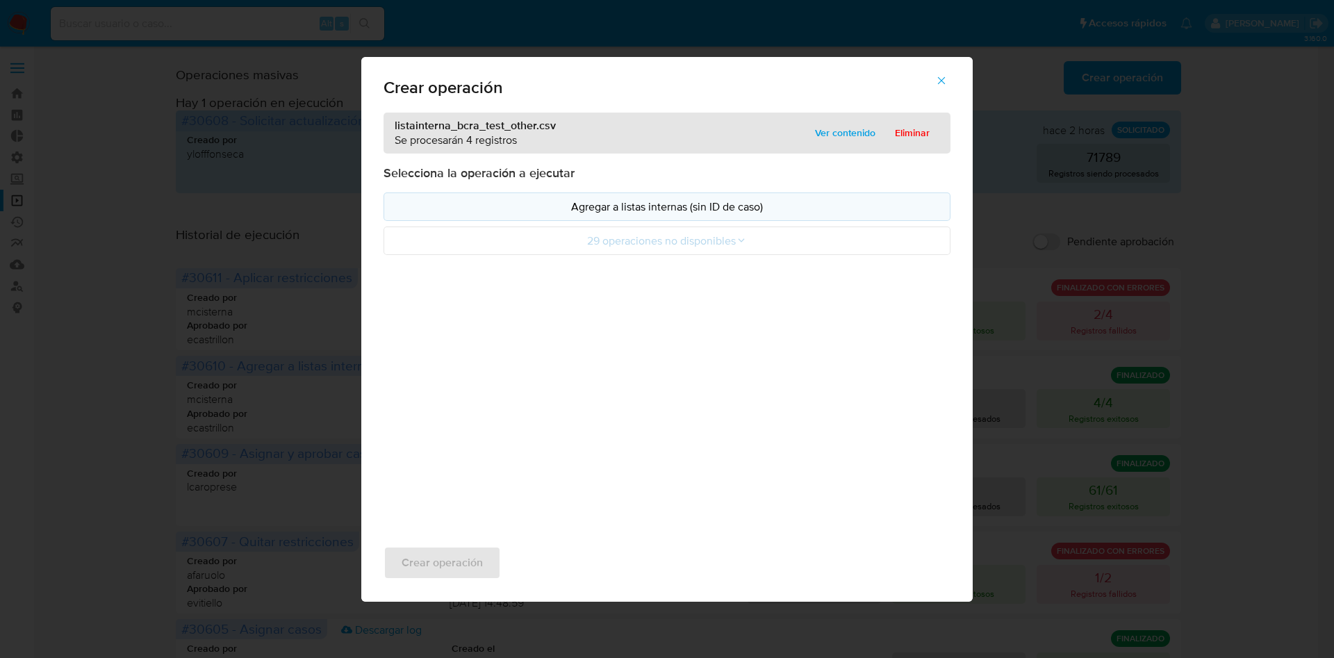
click at [680, 209] on p "Agregar a listas internas (sin ID de caso)" at bounding box center [666, 207] width 543 height 16
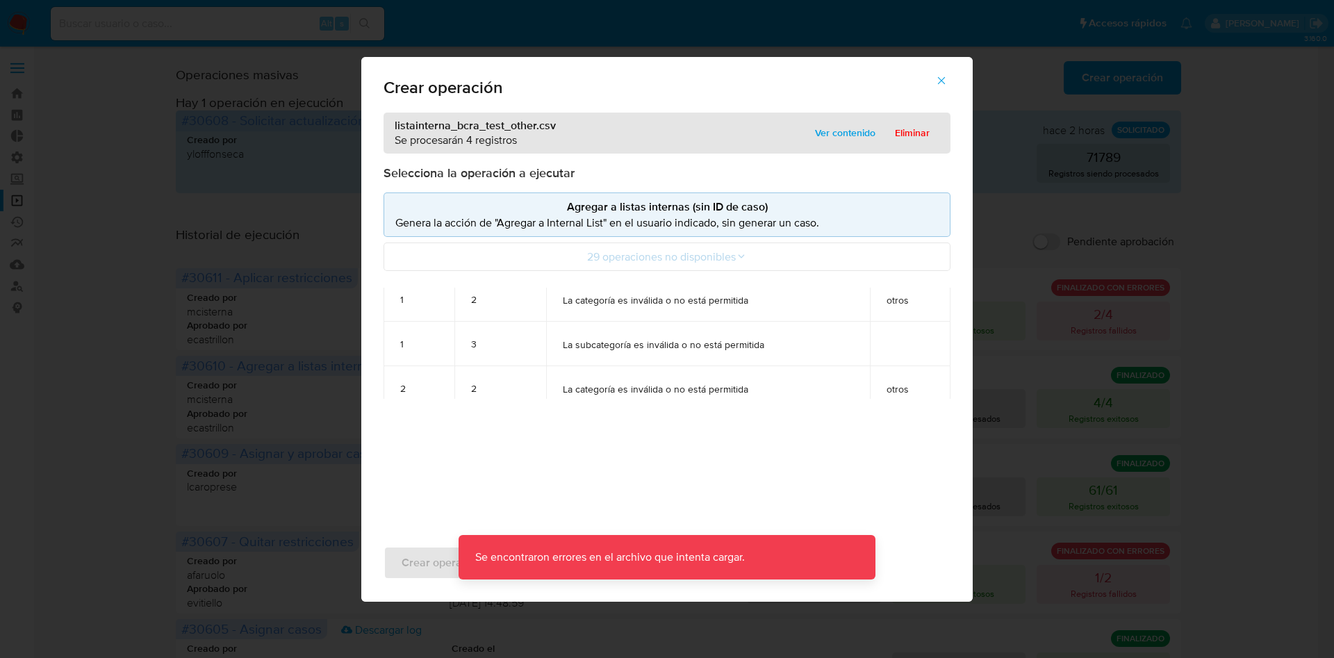
scroll to position [0, 0]
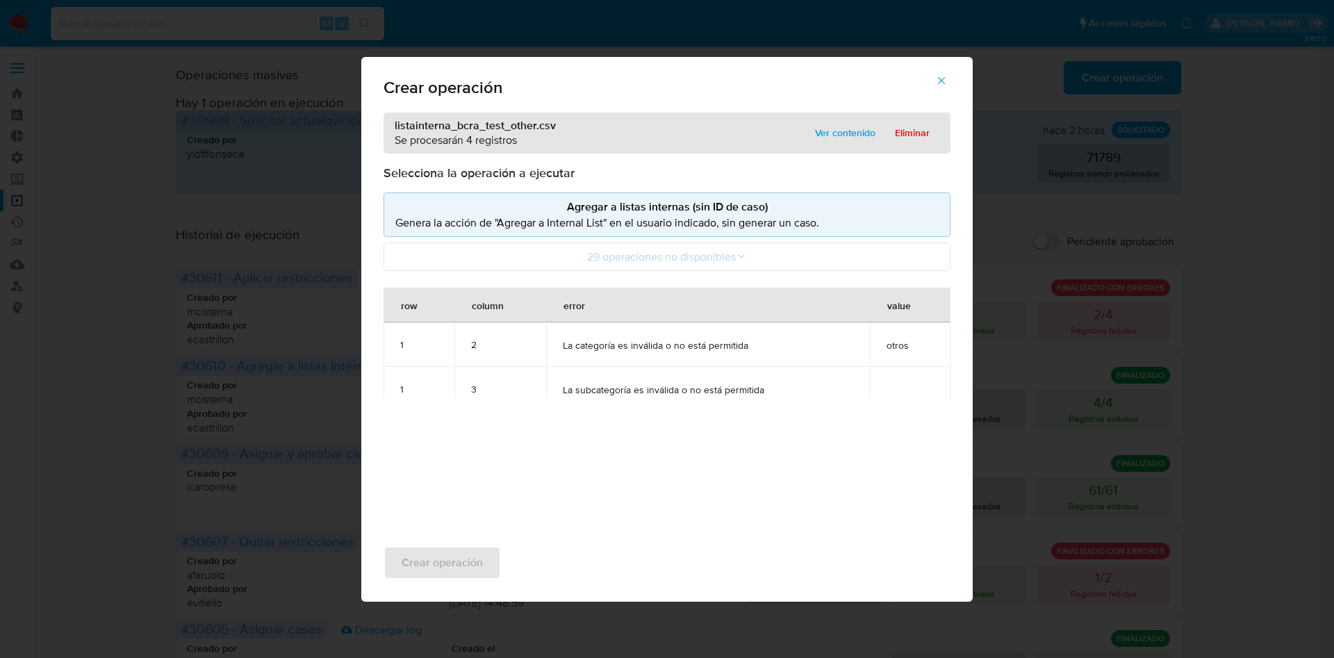
click at [946, 86] on span "button" at bounding box center [941, 80] width 13 height 31
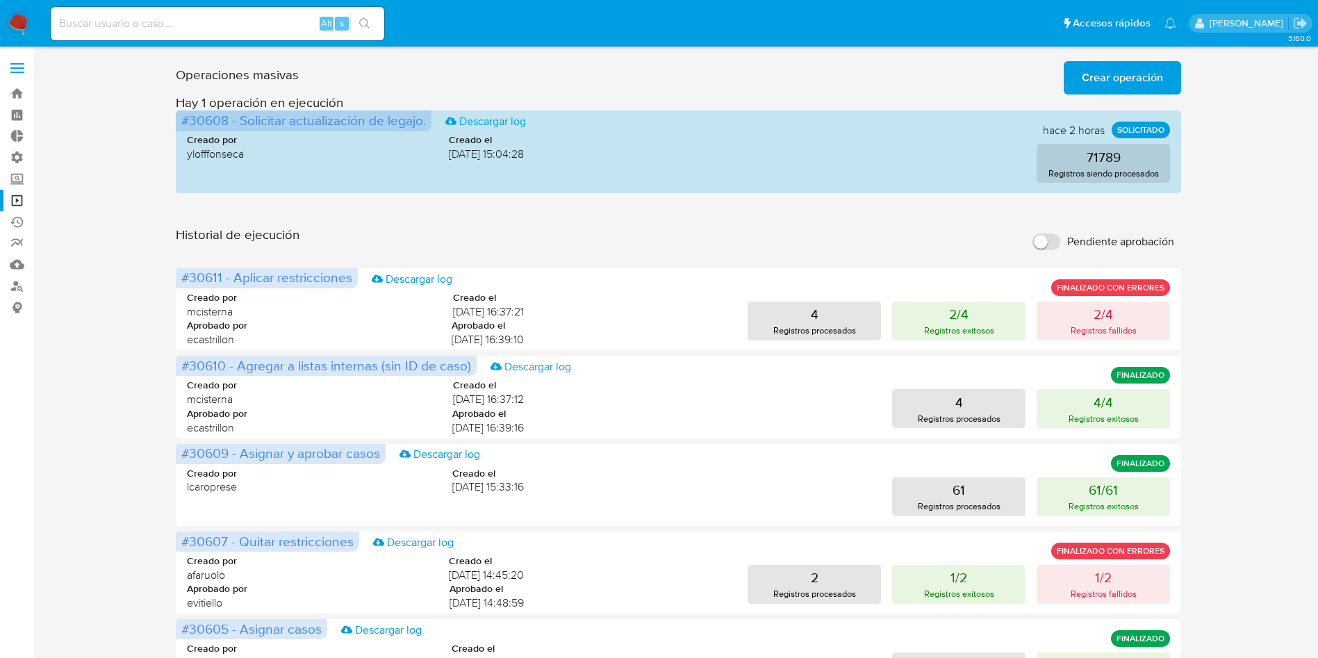
click at [1097, 76] on span "Crear operación" at bounding box center [1122, 78] width 81 height 31
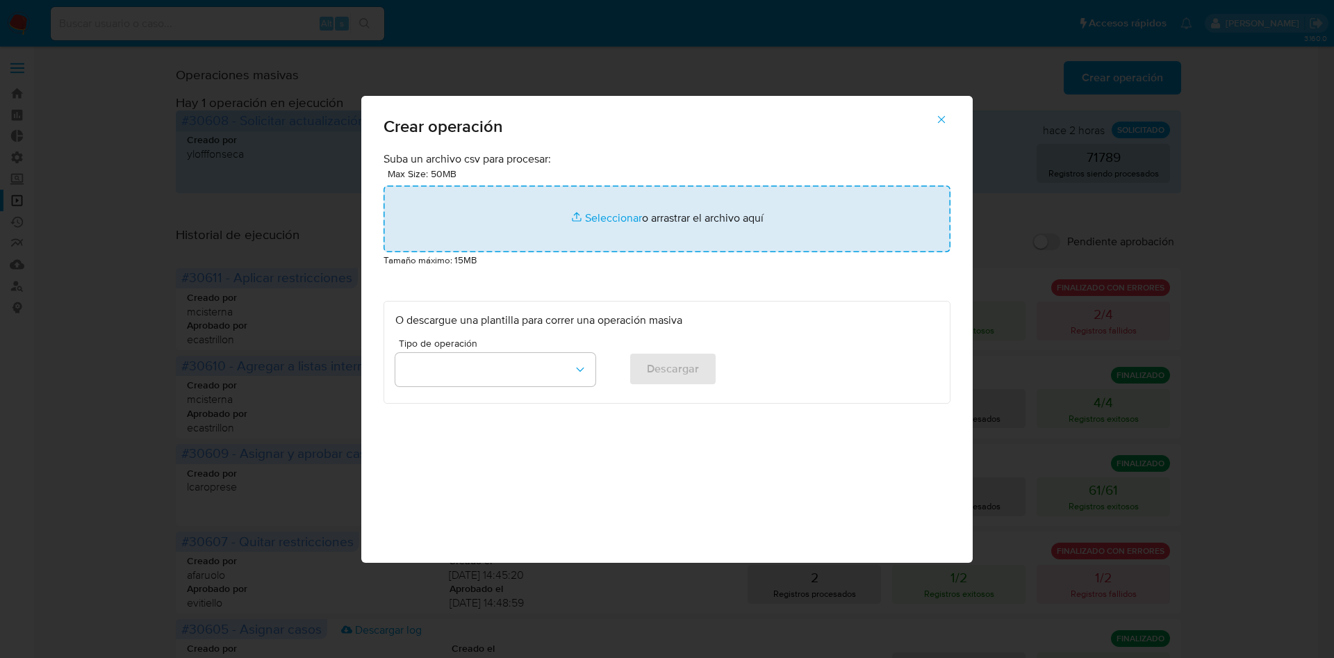
click at [770, 226] on input "file" at bounding box center [667, 219] width 567 height 67
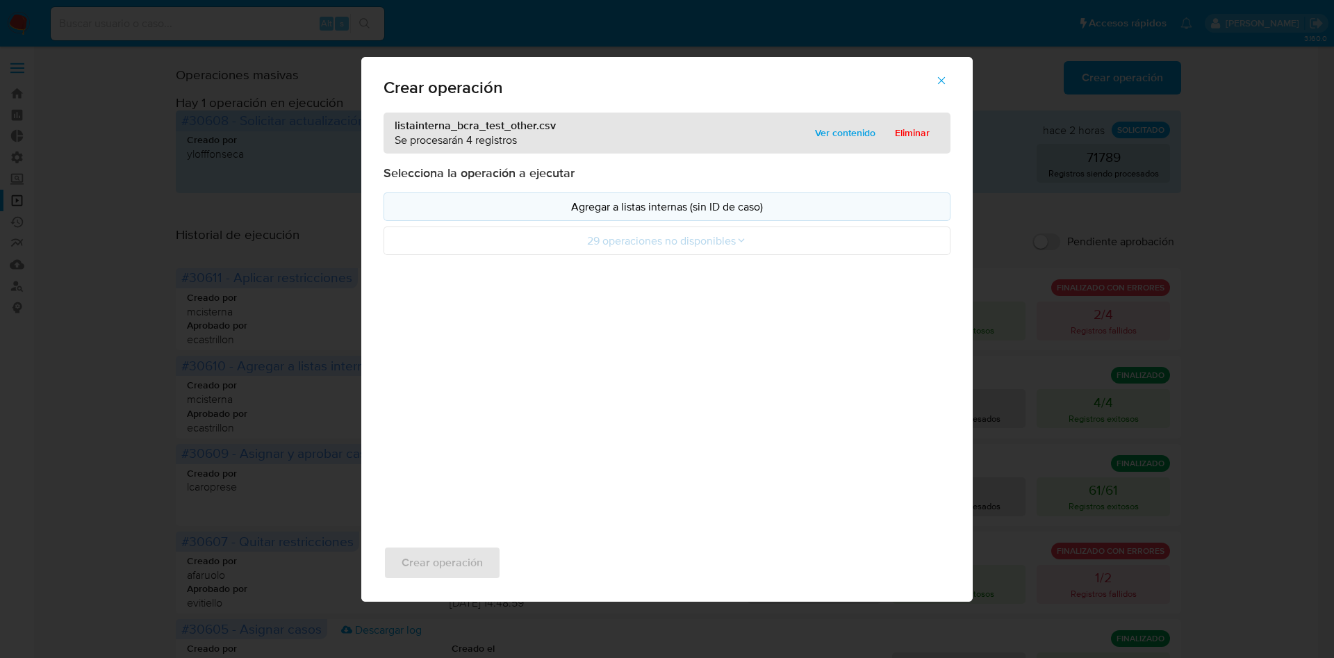
click at [654, 209] on p "Agregar a listas internas (sin ID de caso)" at bounding box center [666, 207] width 543 height 16
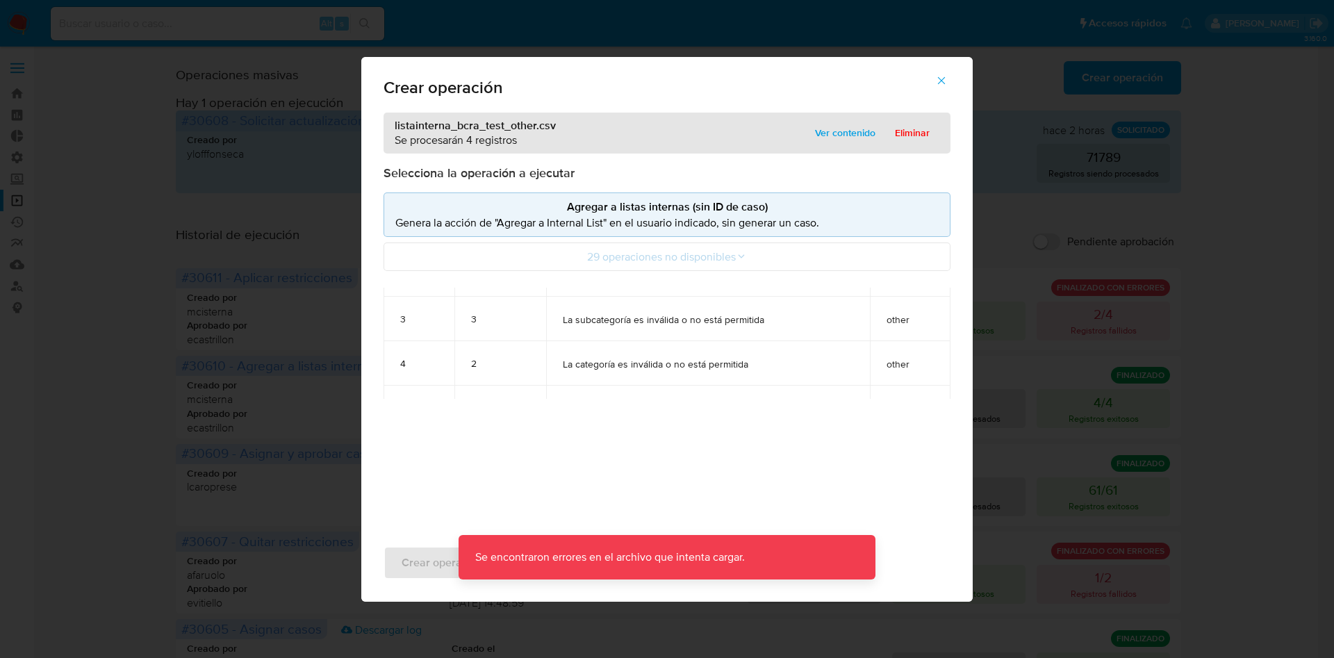
scroll to position [279, 0]
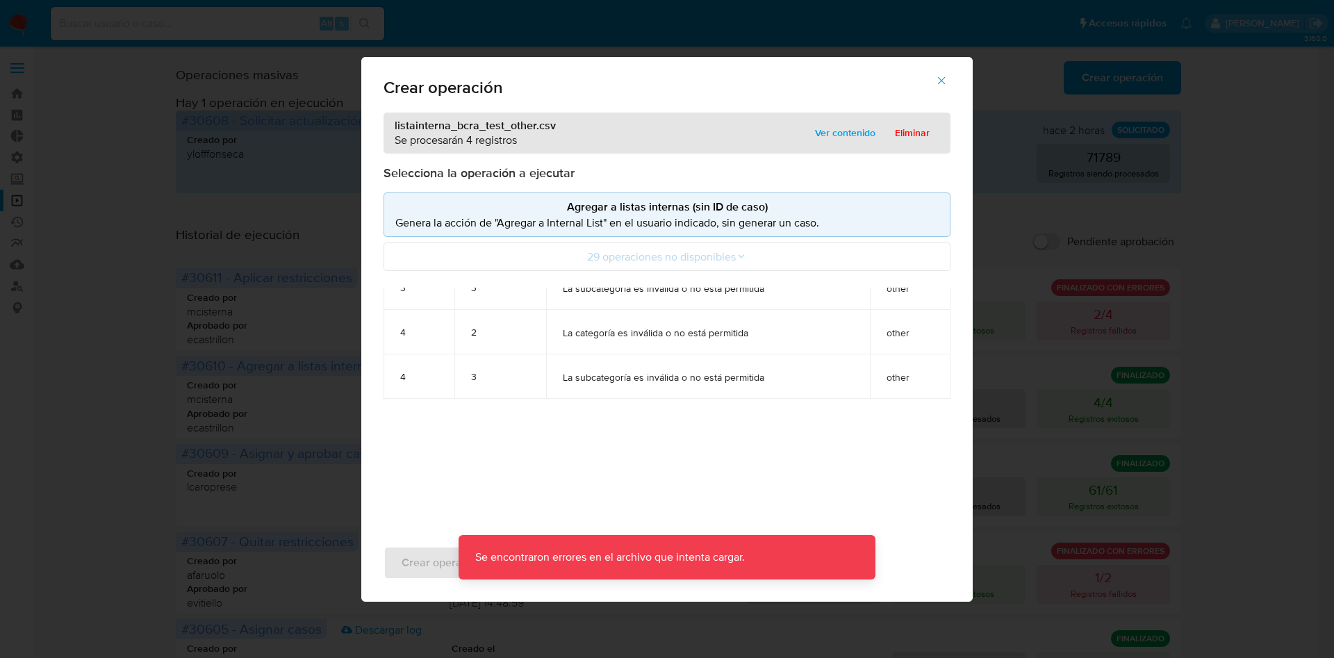
click at [939, 79] on icon "button" at bounding box center [941, 80] width 13 height 13
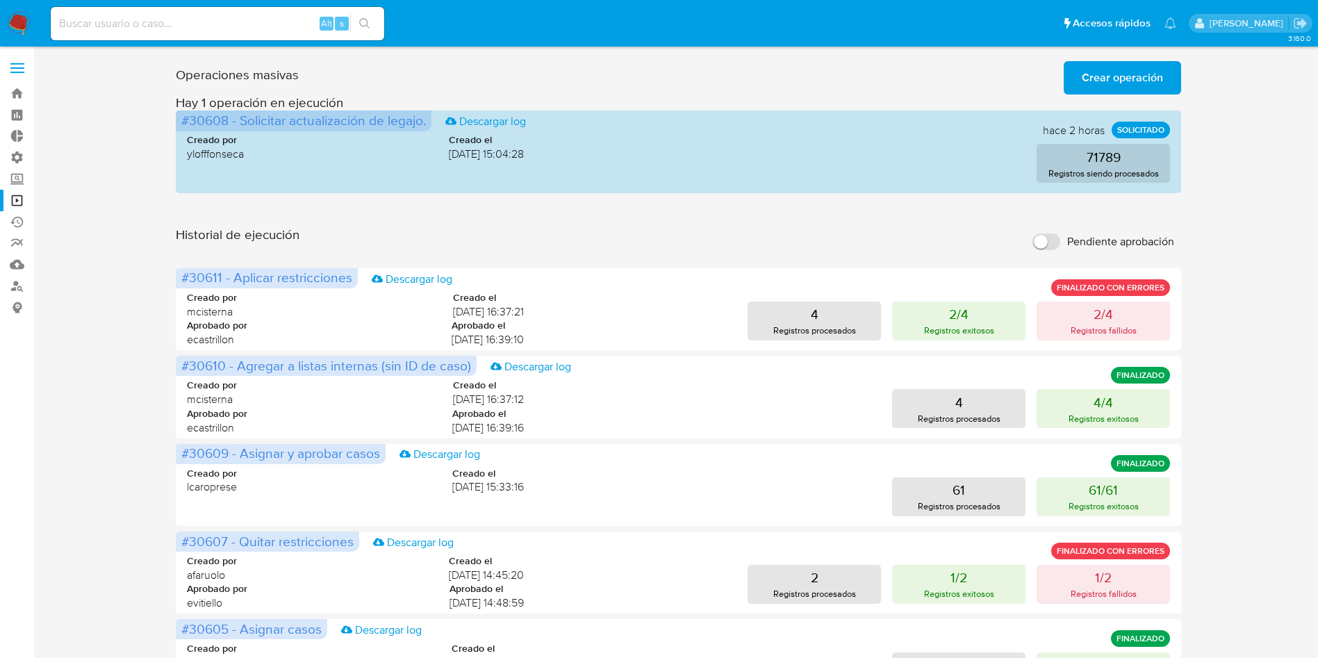
click at [1104, 79] on span "Crear operación" at bounding box center [1122, 78] width 81 height 31
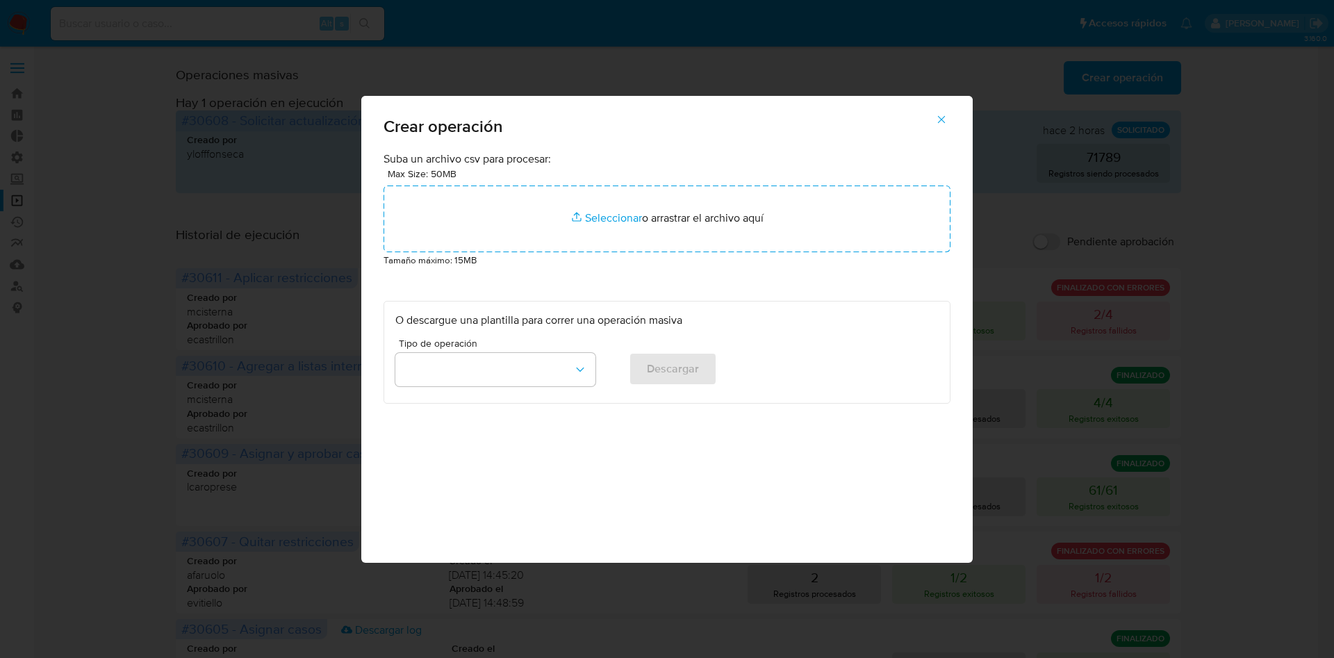
click at [599, 253] on p "Tamaño máximo: 15MB" at bounding box center [667, 259] width 567 height 15
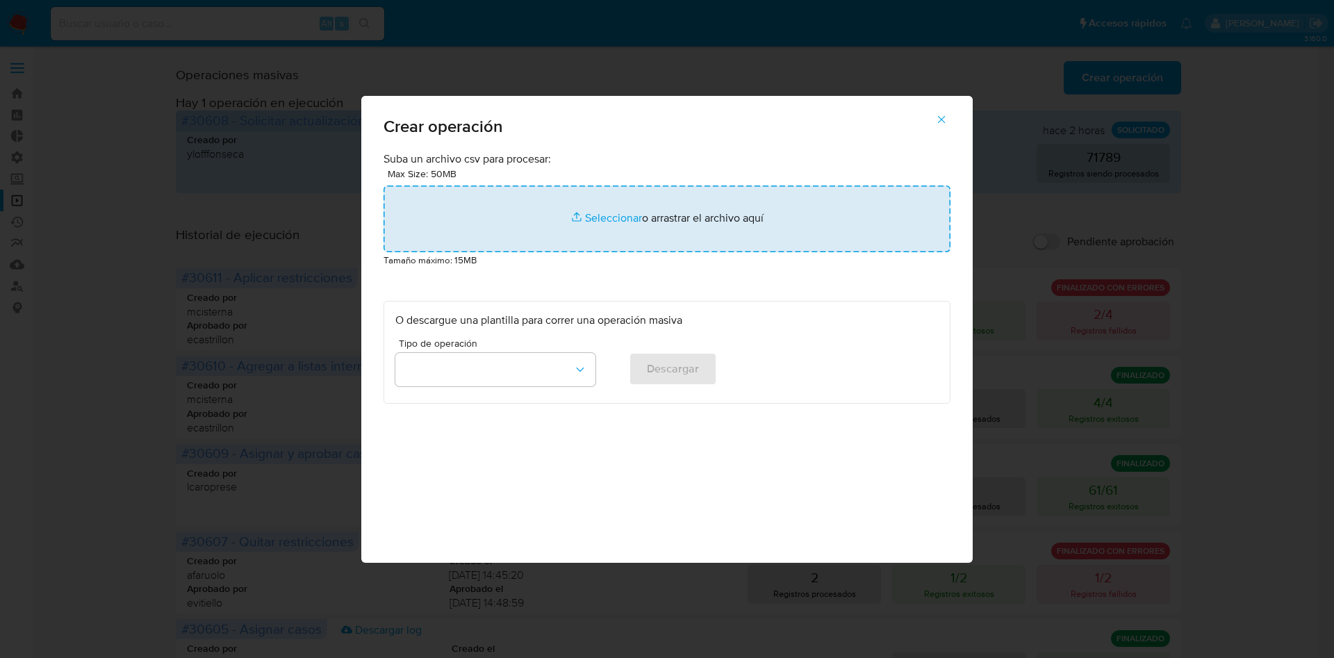
click at [591, 212] on input "file" at bounding box center [667, 219] width 567 height 67
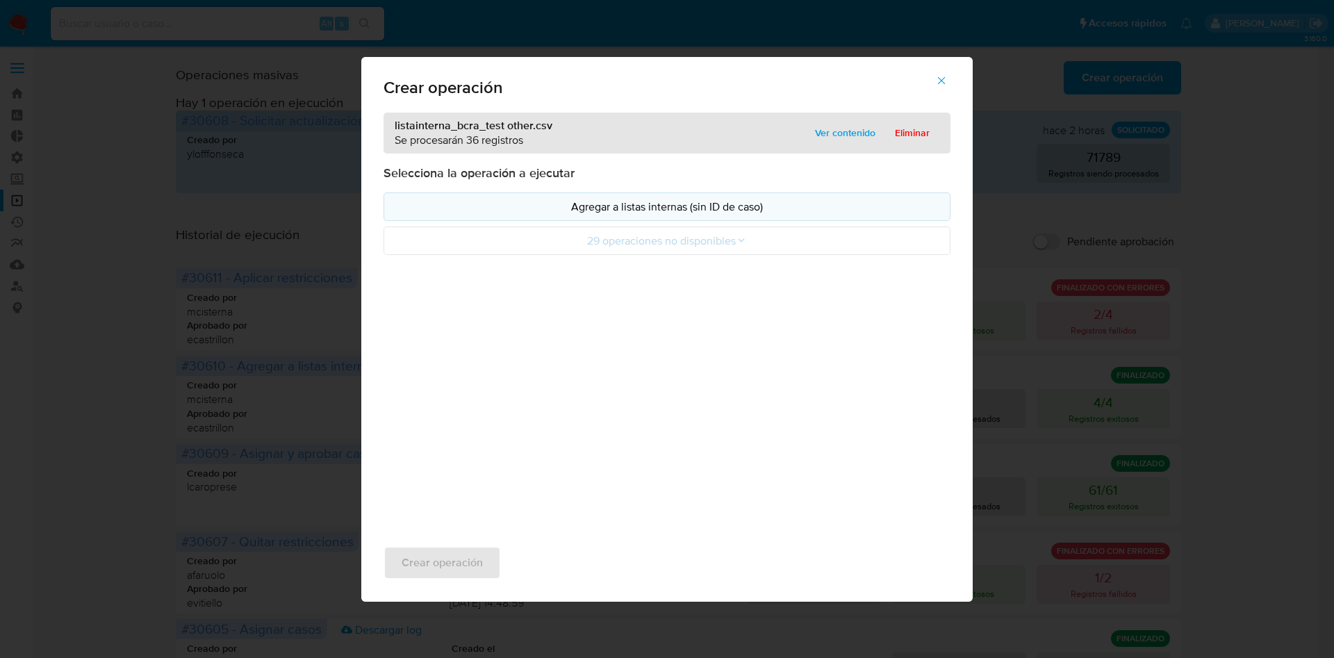
click at [746, 197] on button "Agregar a listas internas (sin ID de caso)" at bounding box center [667, 206] width 567 height 28
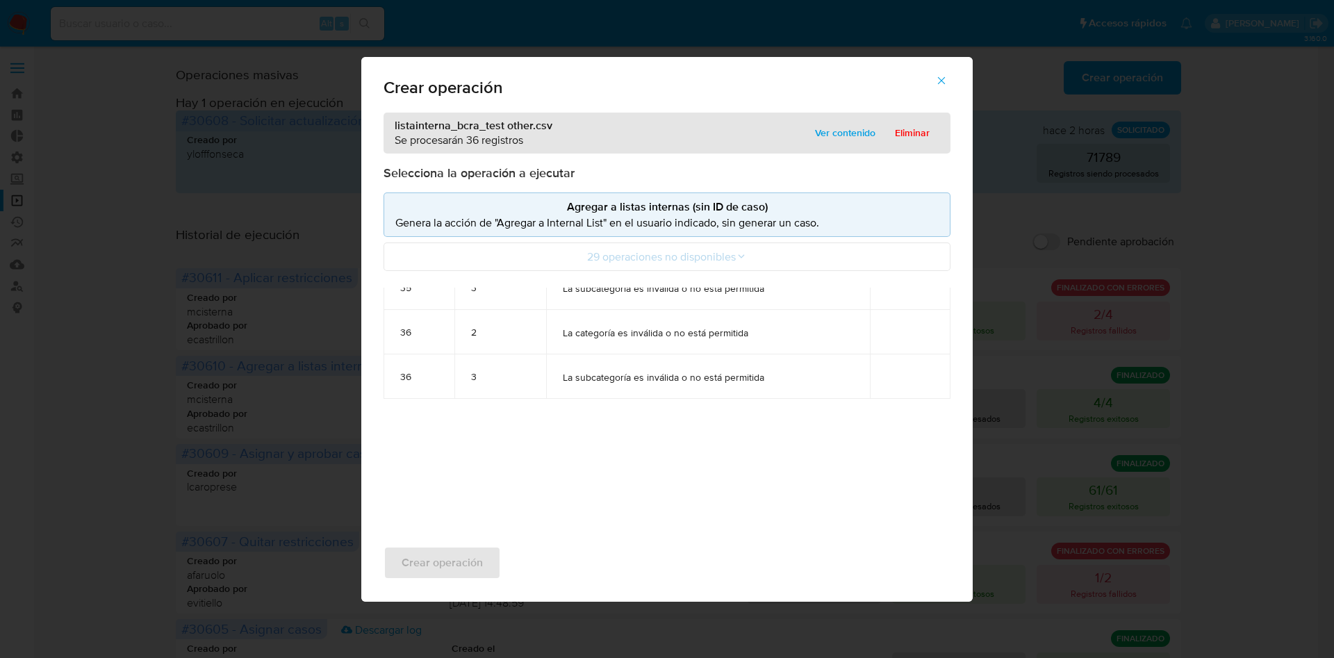
scroll to position [2797, 0]
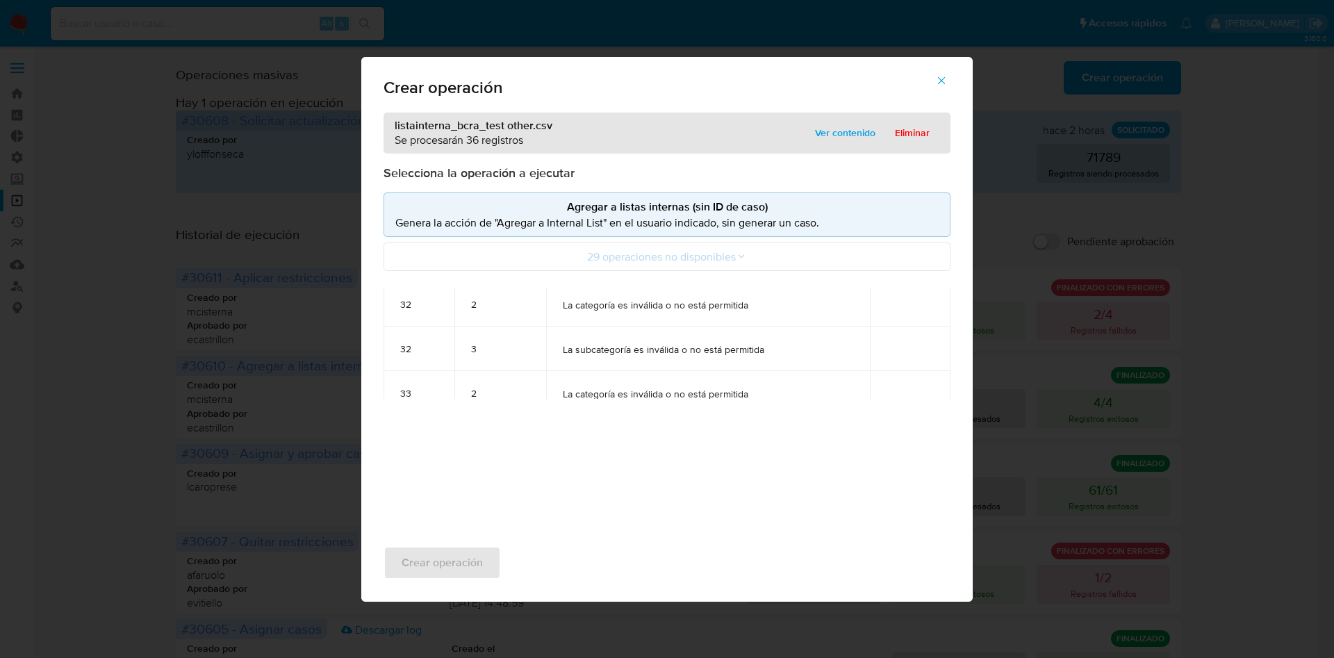
click at [941, 84] on icon "button" at bounding box center [941, 80] width 13 height 13
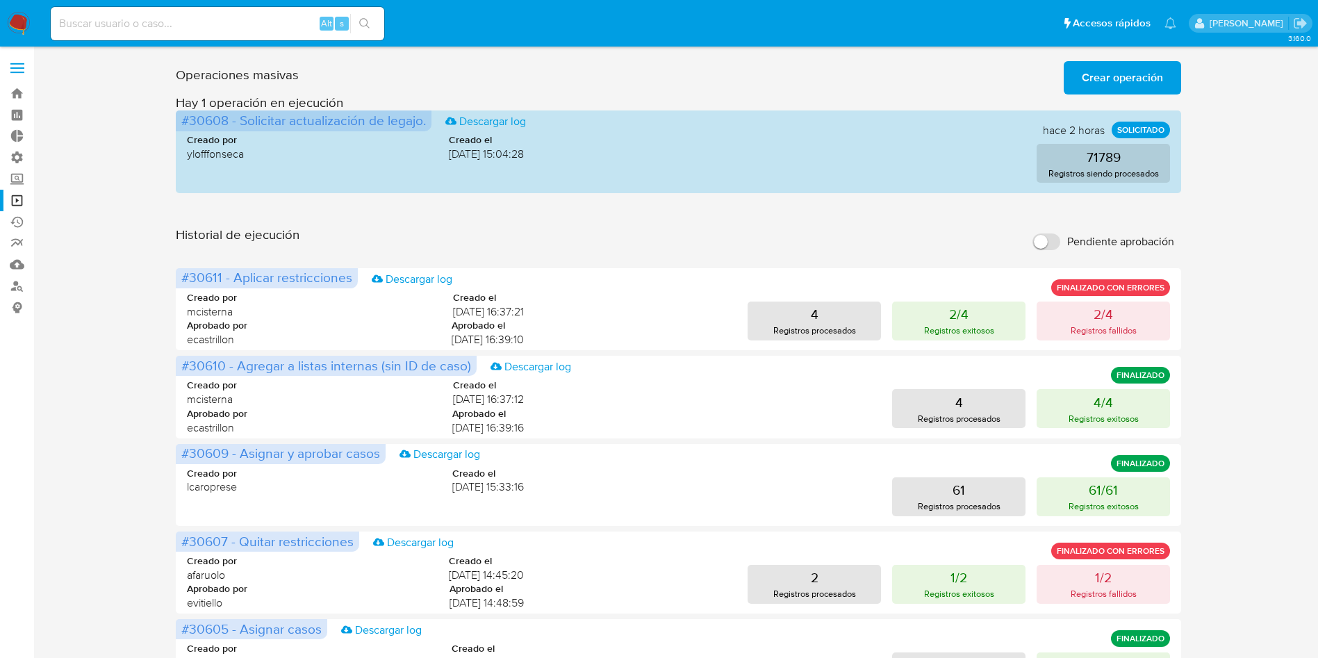
click at [1085, 85] on span "Crear operación" at bounding box center [1122, 78] width 81 height 31
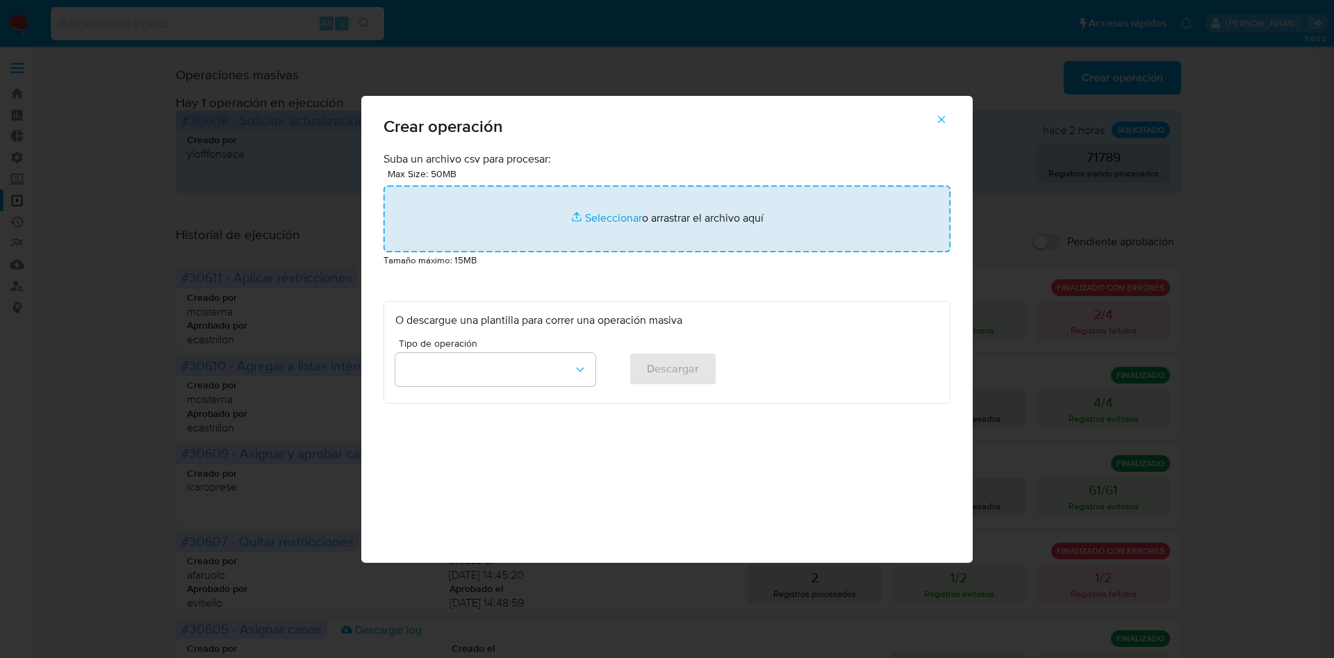
click at [732, 203] on input "file" at bounding box center [667, 219] width 567 height 67
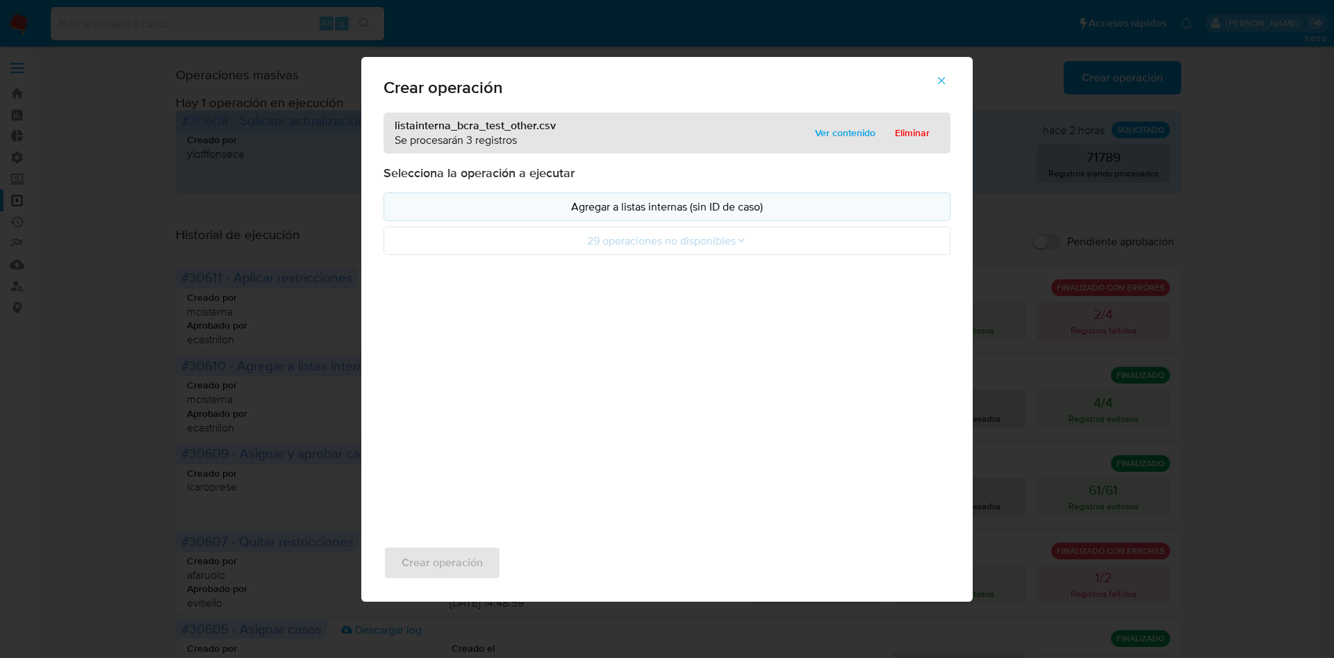
click at [770, 200] on p "Agregar a listas internas (sin ID de caso)" at bounding box center [666, 207] width 543 height 16
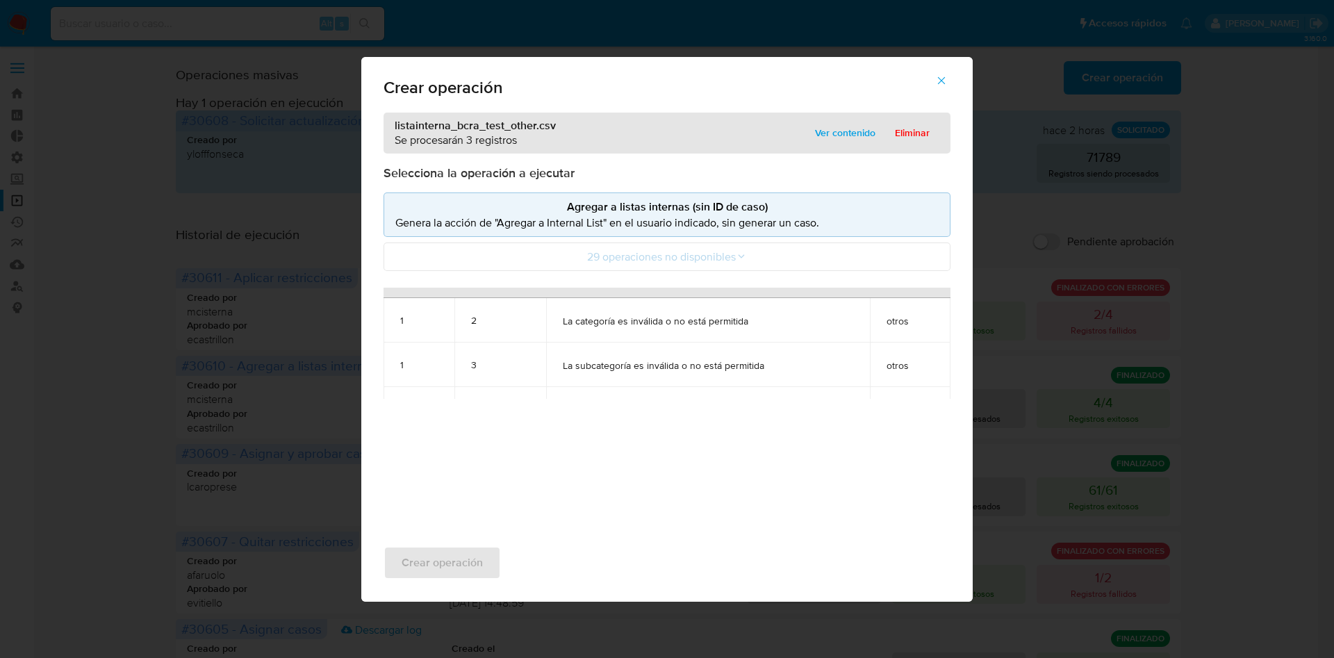
scroll to position [0, 0]
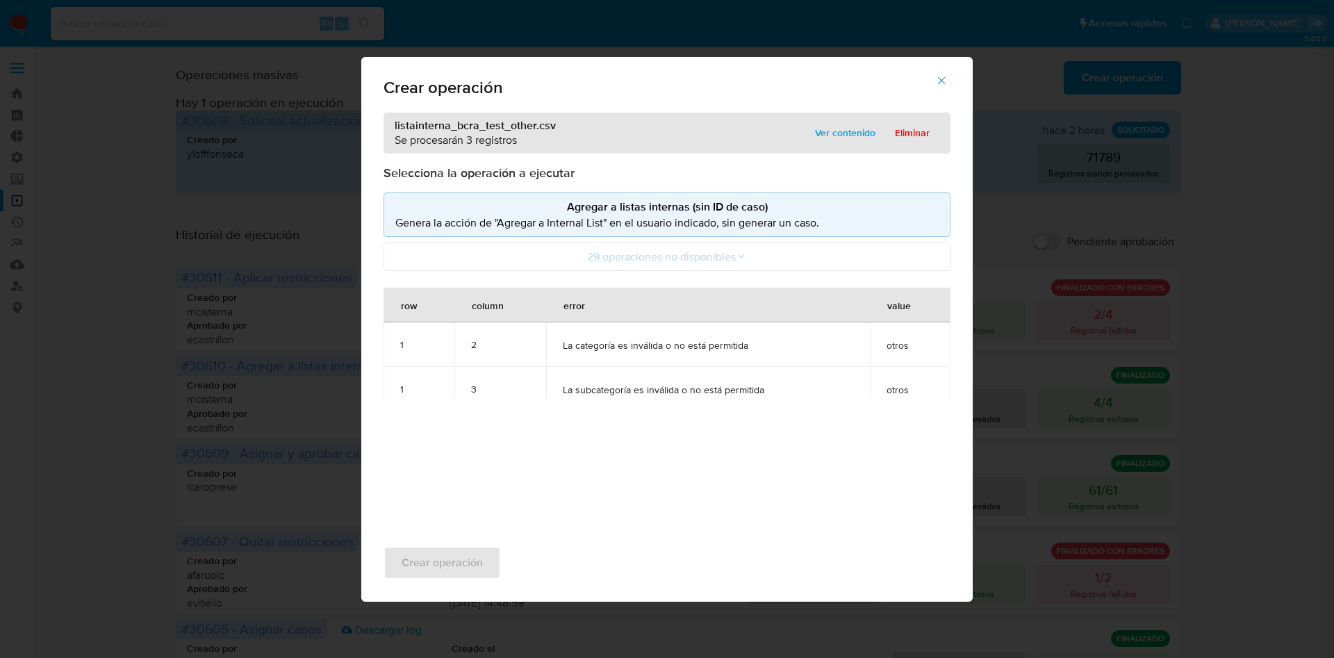
click at [939, 86] on span "button" at bounding box center [941, 80] width 13 height 31
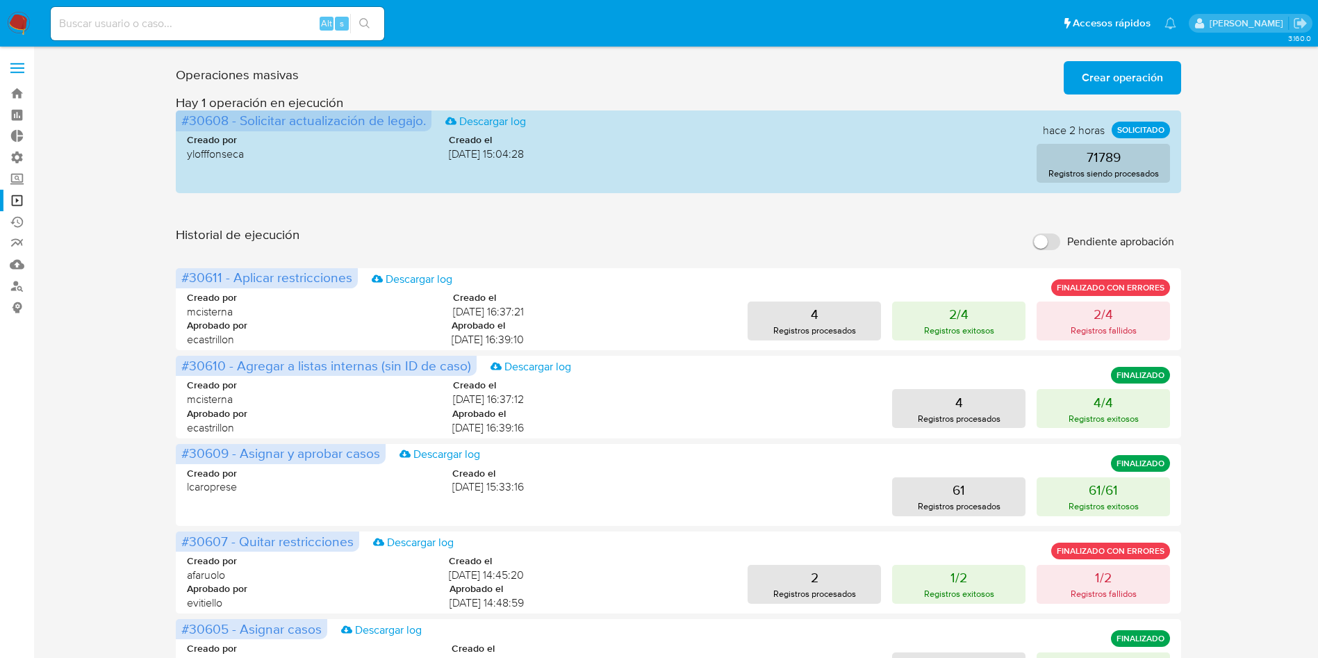
click at [1114, 83] on span "Crear operación" at bounding box center [1122, 78] width 81 height 31
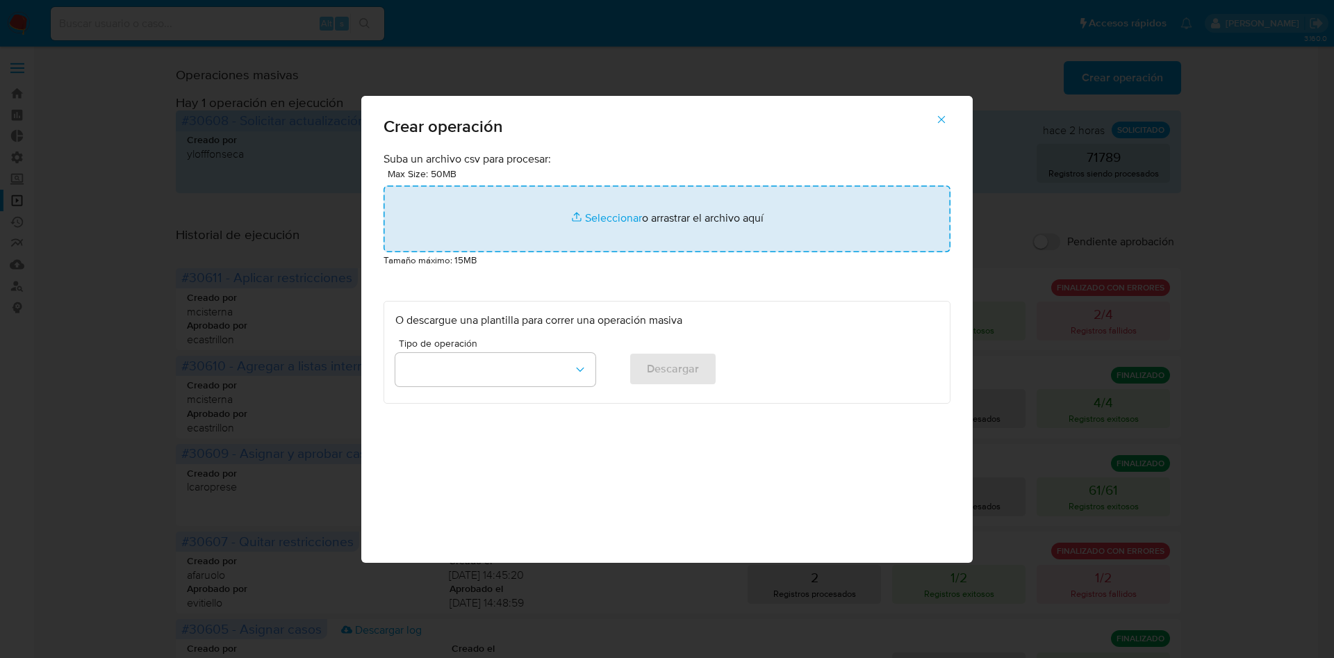
click at [673, 225] on input "file" at bounding box center [667, 219] width 567 height 67
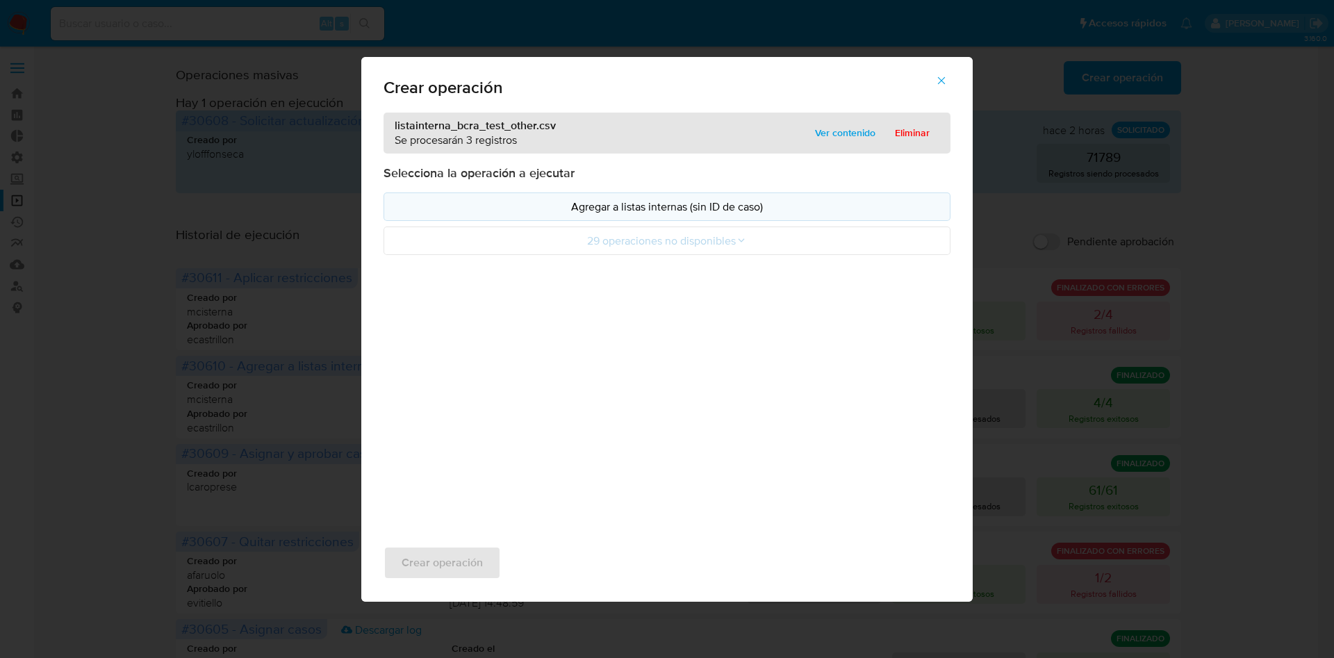
click at [697, 208] on p "Agregar a listas internas (sin ID de caso)" at bounding box center [666, 207] width 543 height 16
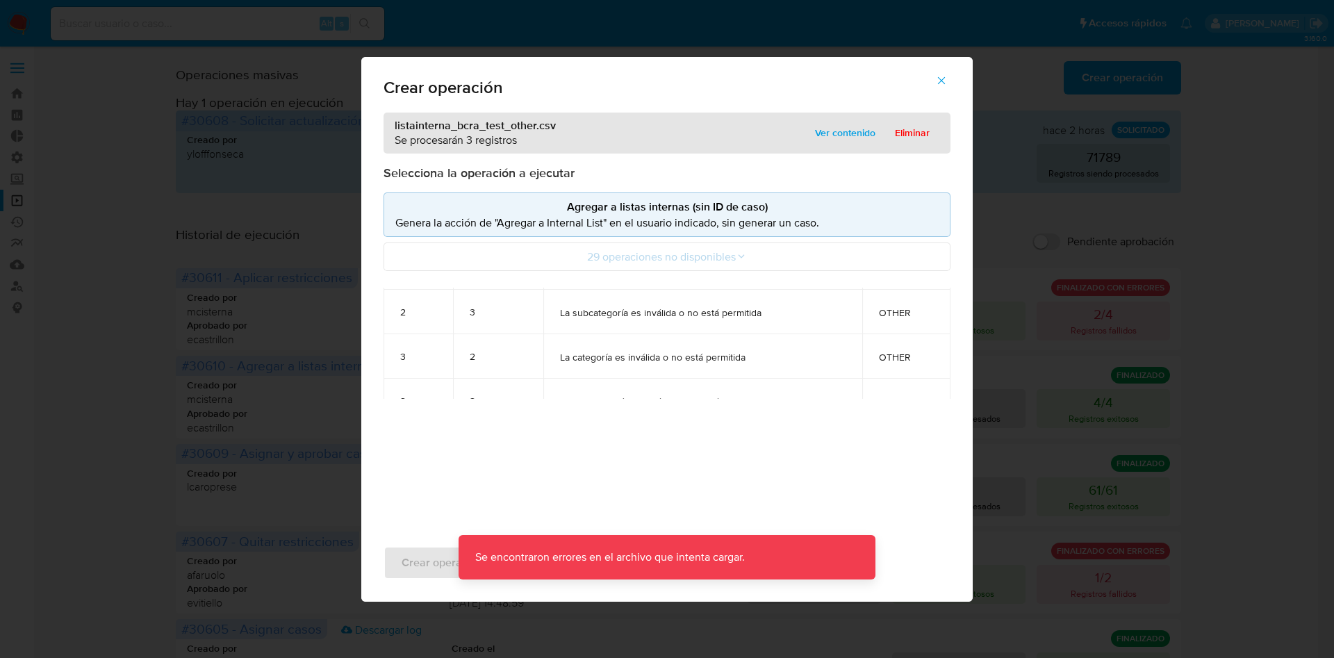
scroll to position [190, 0]
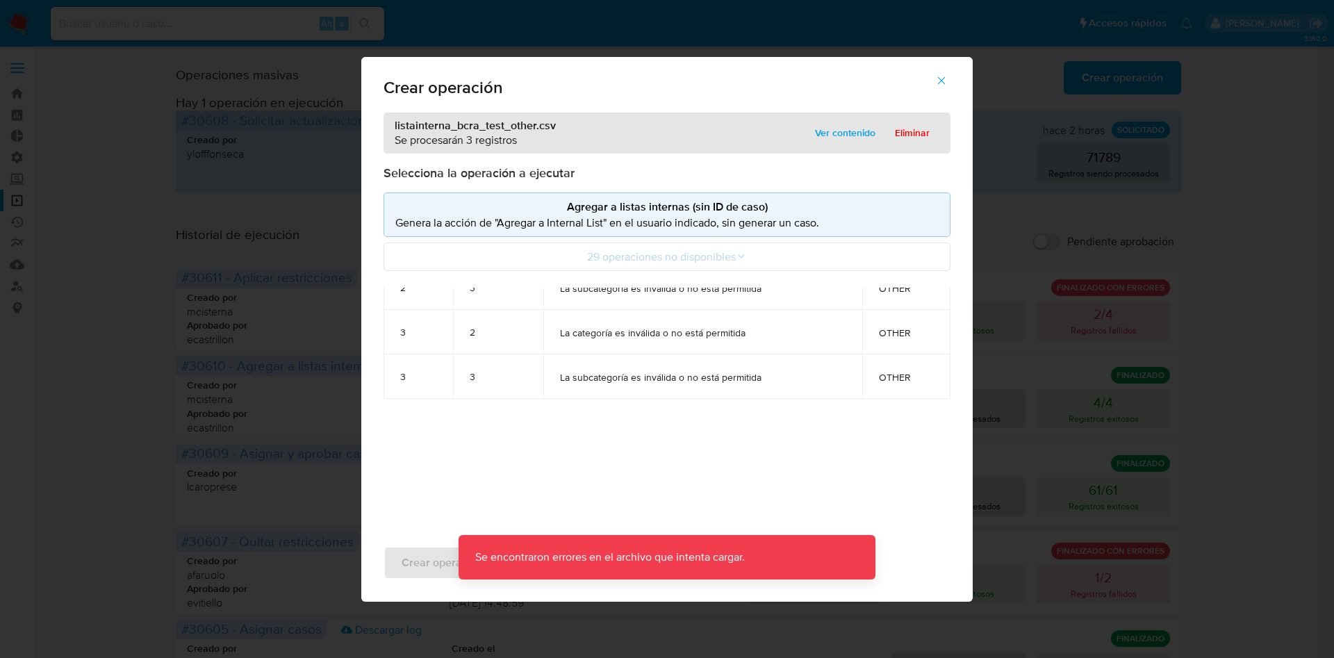
click at [941, 85] on icon "button" at bounding box center [941, 80] width 13 height 13
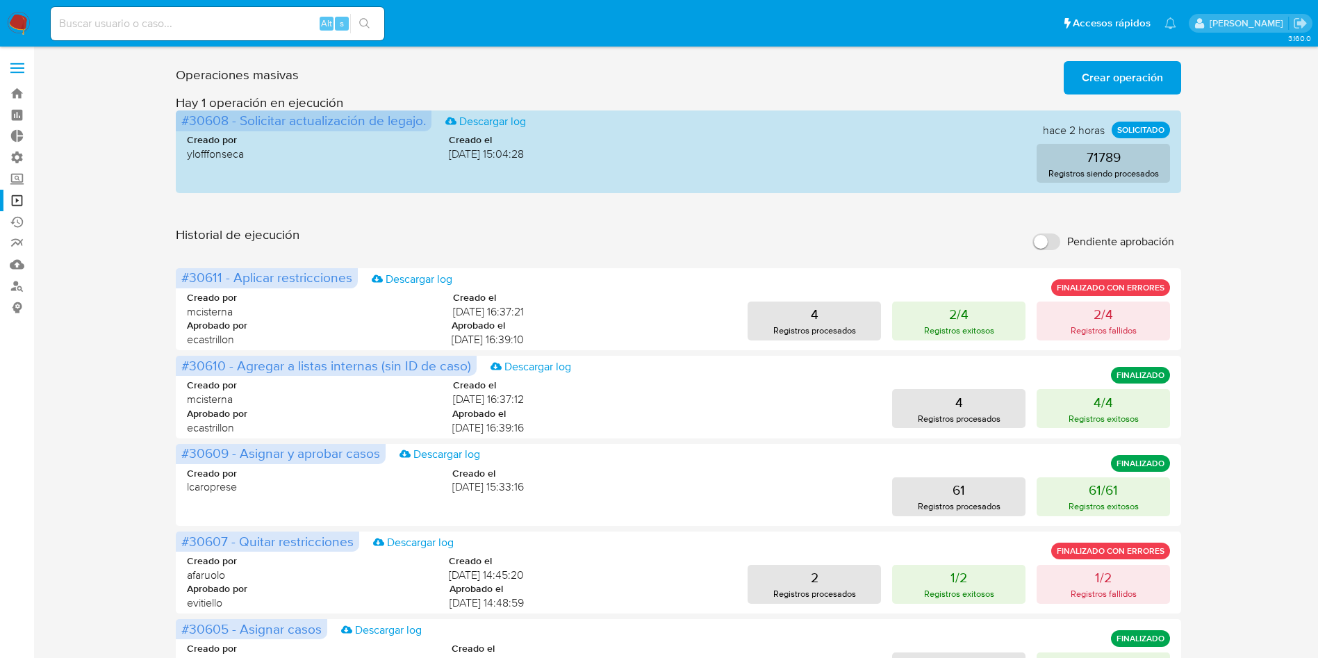
click at [1157, 87] on span "Crear operación" at bounding box center [1122, 78] width 81 height 31
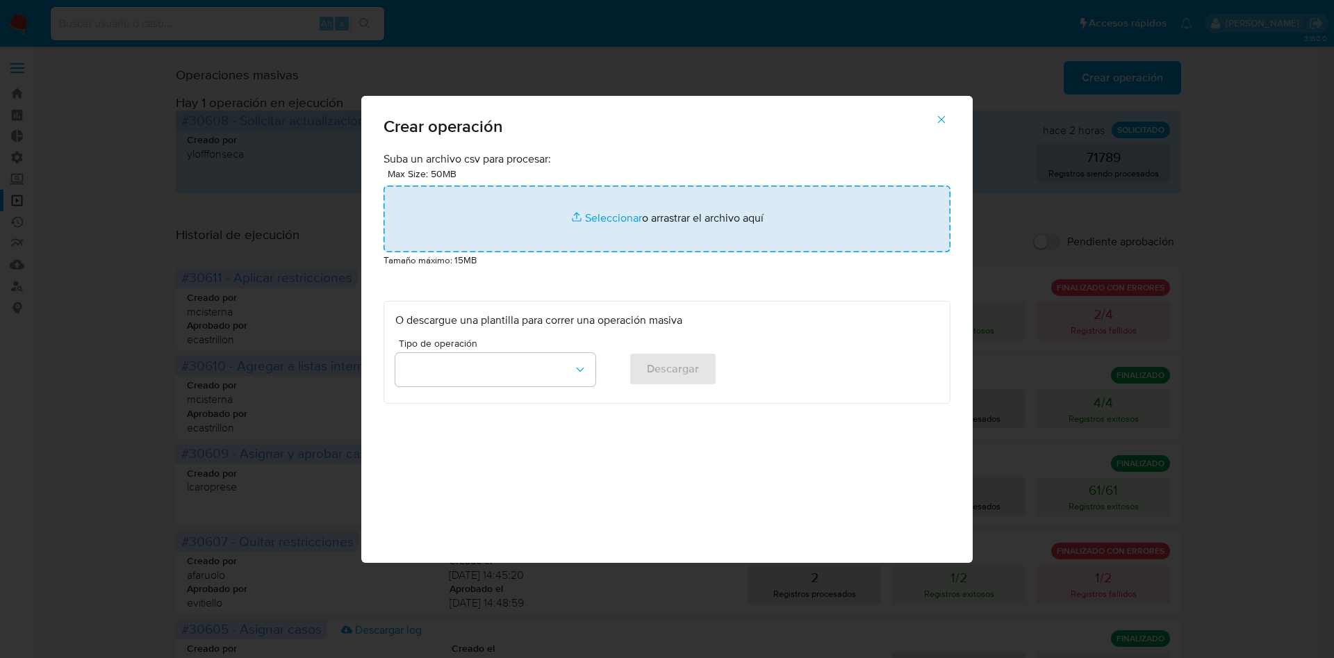
click at [732, 199] on input "file" at bounding box center [667, 219] width 567 height 67
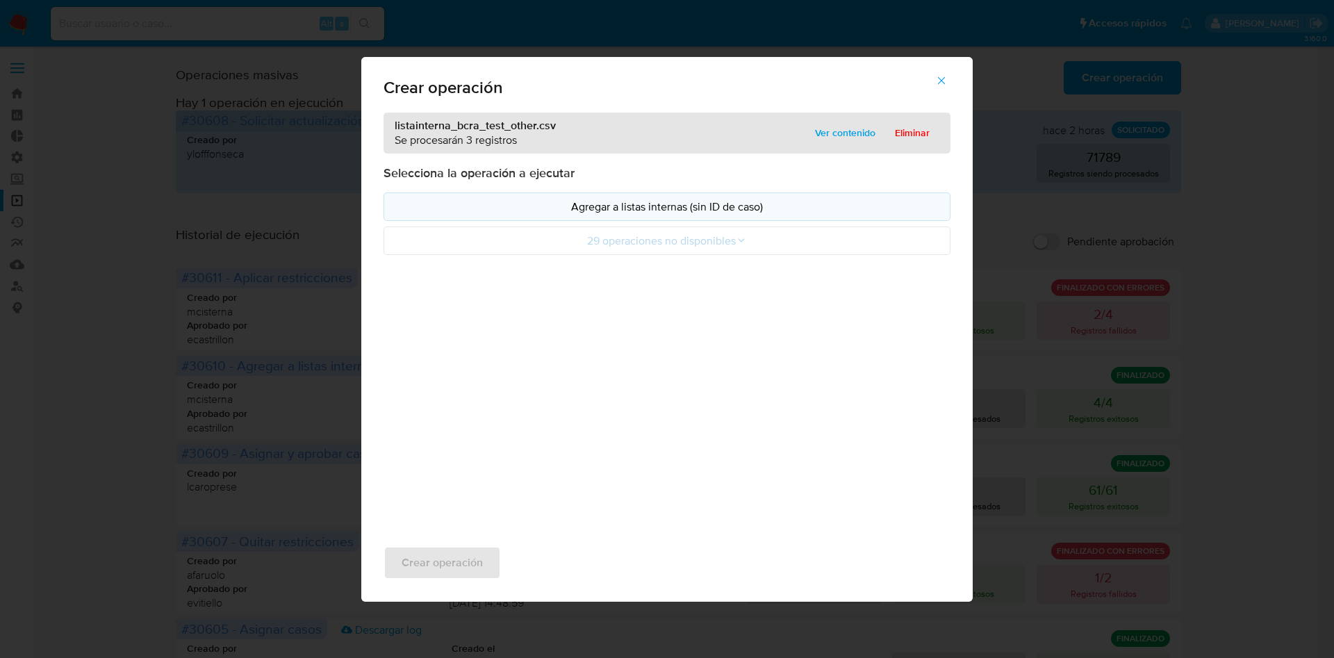
click at [729, 220] on button "Agregar a listas internas (sin ID de caso)" at bounding box center [667, 206] width 567 height 28
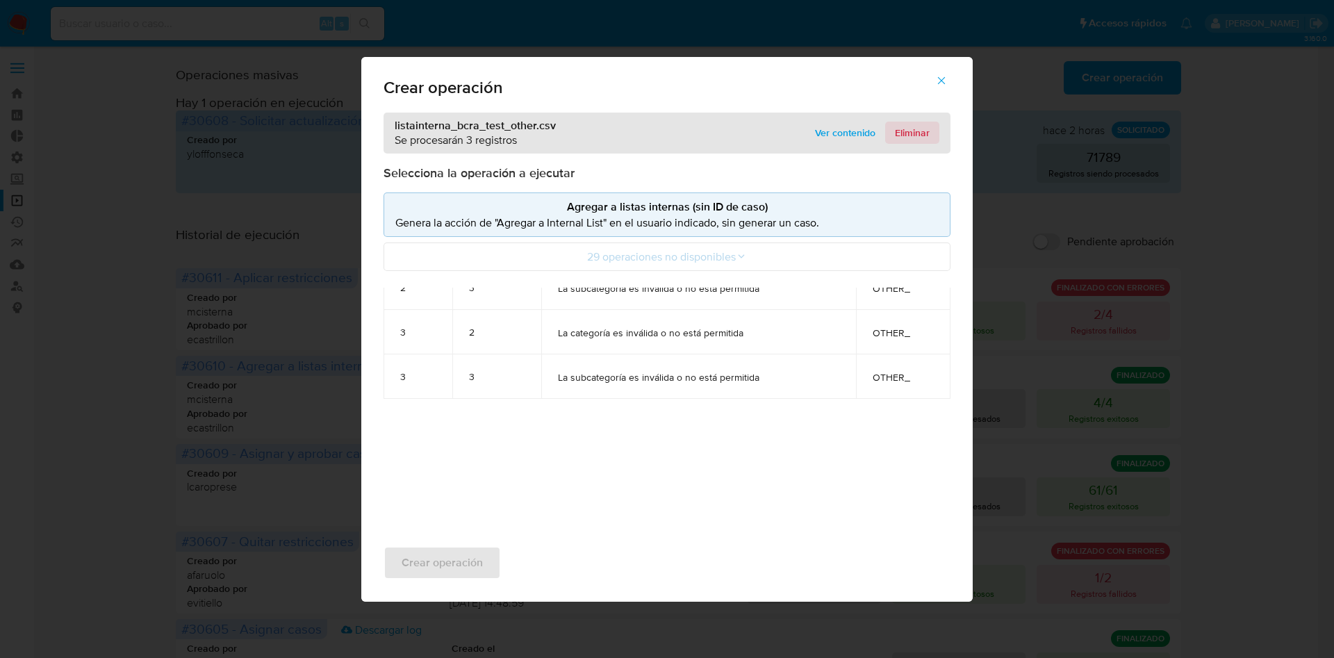
click at [917, 126] on span "Eliminar" at bounding box center [912, 132] width 35 height 19
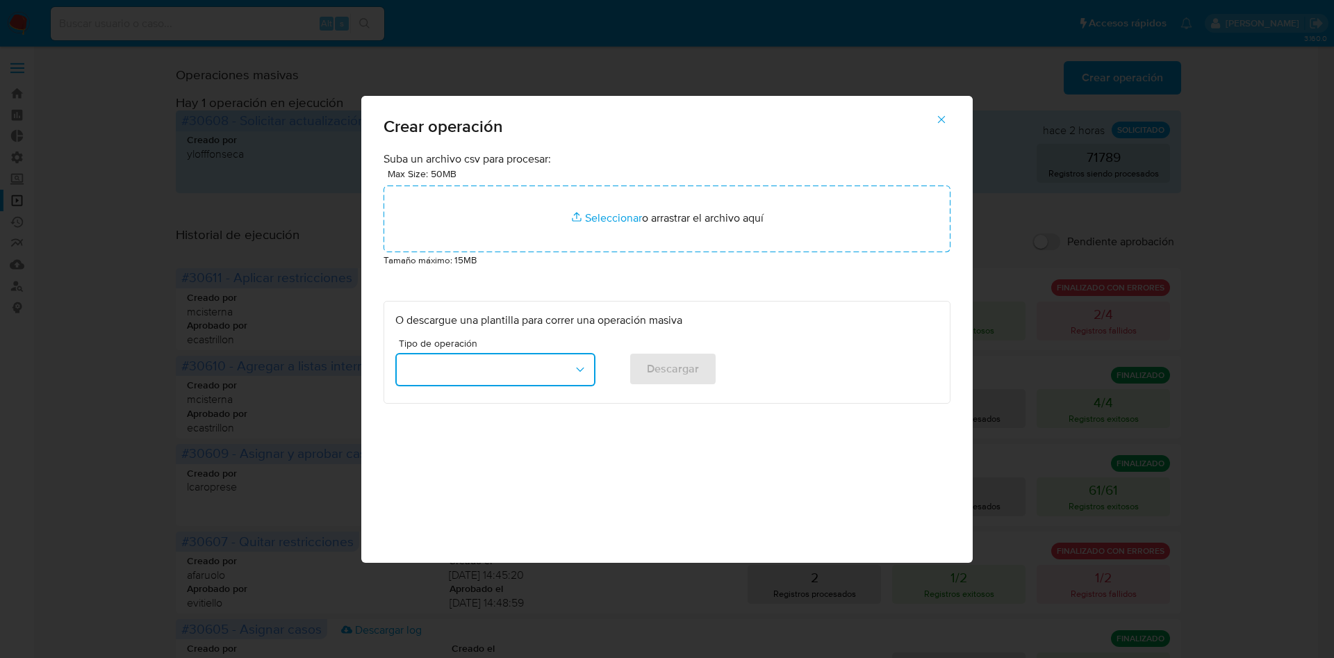
click at [579, 370] on icon "button" at bounding box center [580, 370] width 8 height 4
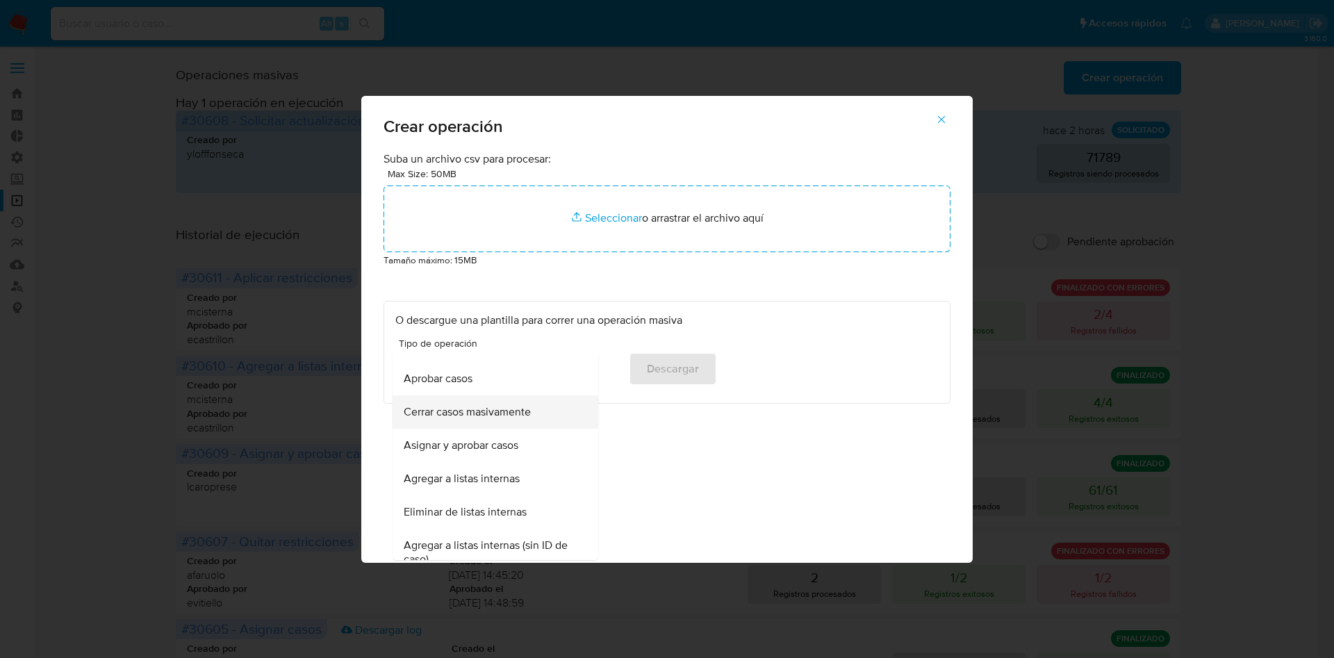
scroll to position [108, 0]
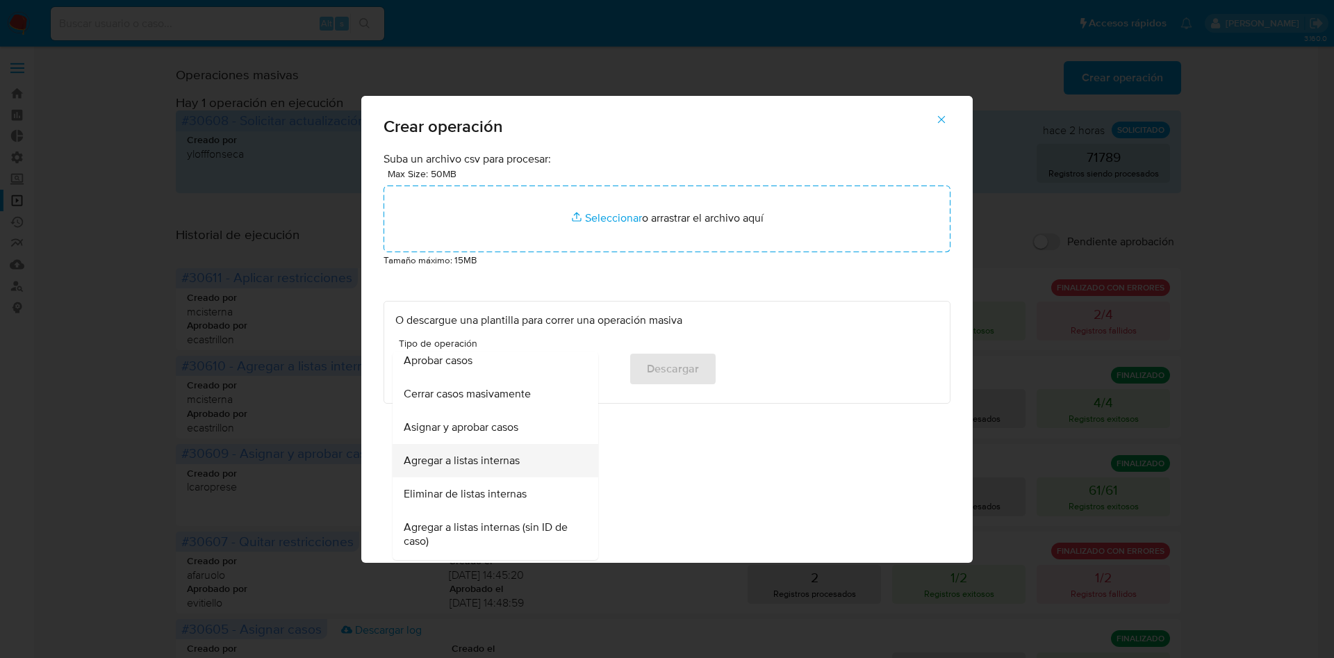
click at [519, 458] on span "Agregar a listas internas" at bounding box center [462, 461] width 116 height 14
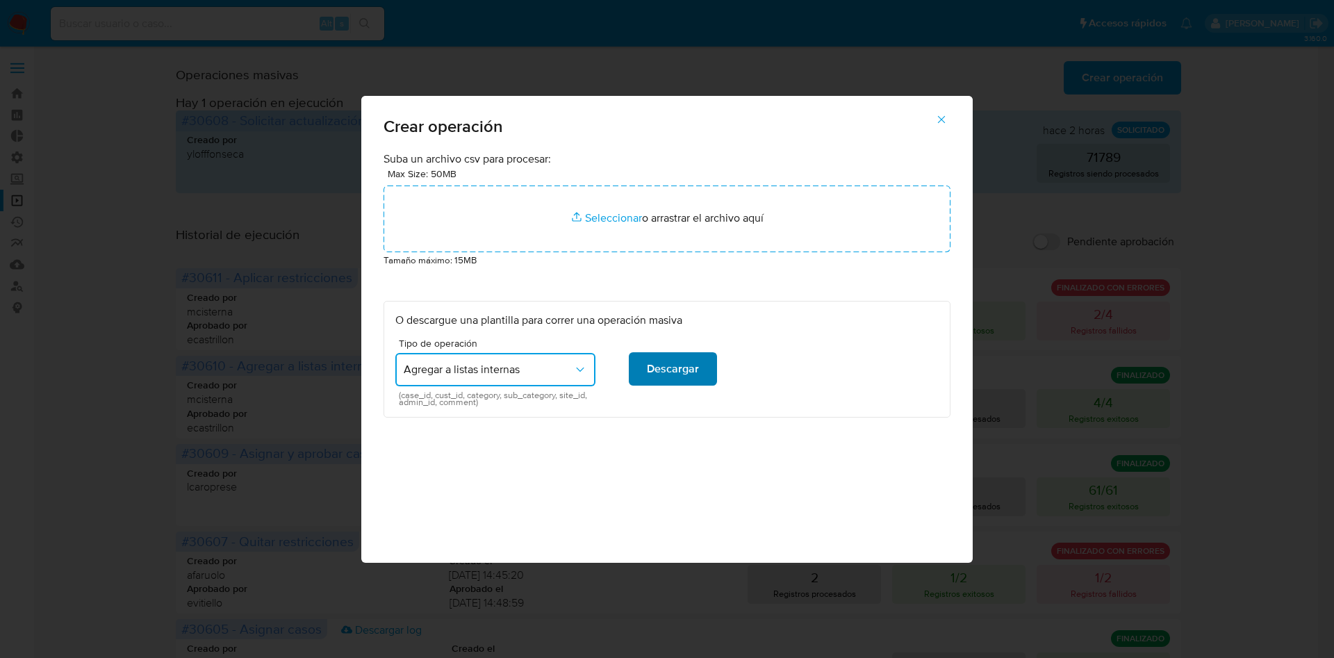
click at [644, 368] on button "Descargar" at bounding box center [673, 368] width 88 height 33
drag, startPoint x: 939, startPoint y: 120, endPoint x: 857, endPoint y: 447, distance: 336.7
click at [939, 120] on icon "button" at bounding box center [941, 119] width 13 height 13
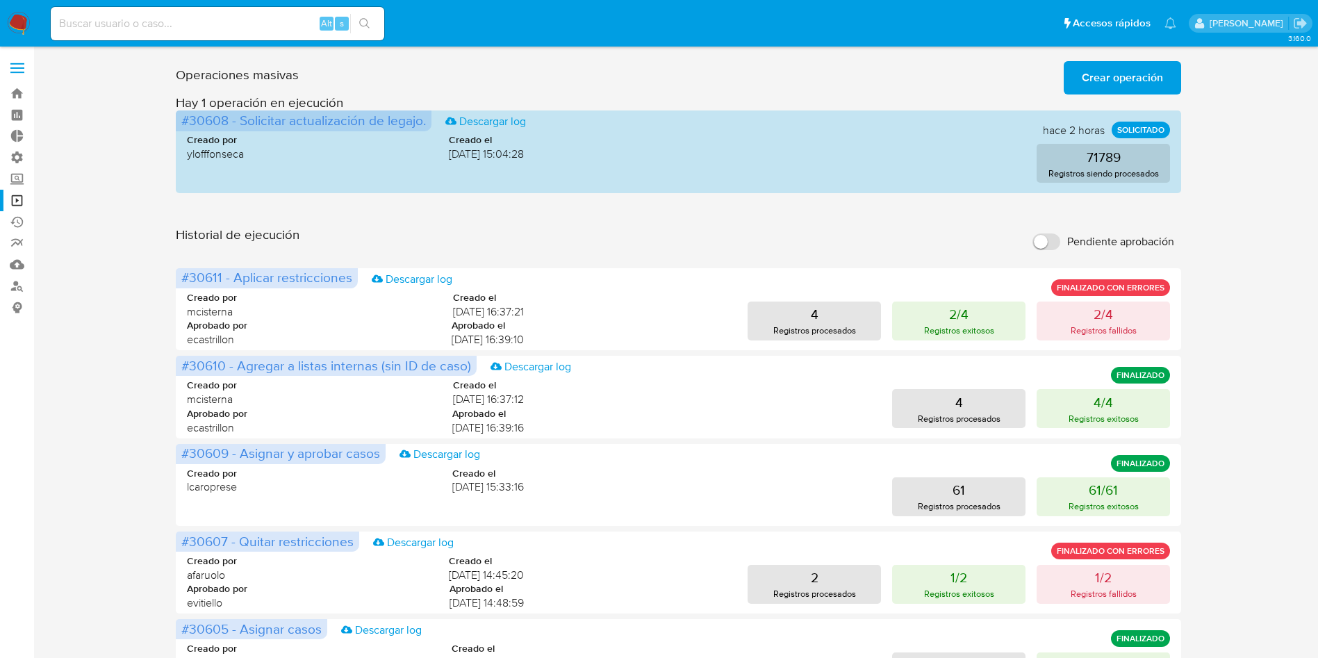
click at [1107, 87] on span "Crear operación" at bounding box center [1122, 78] width 81 height 31
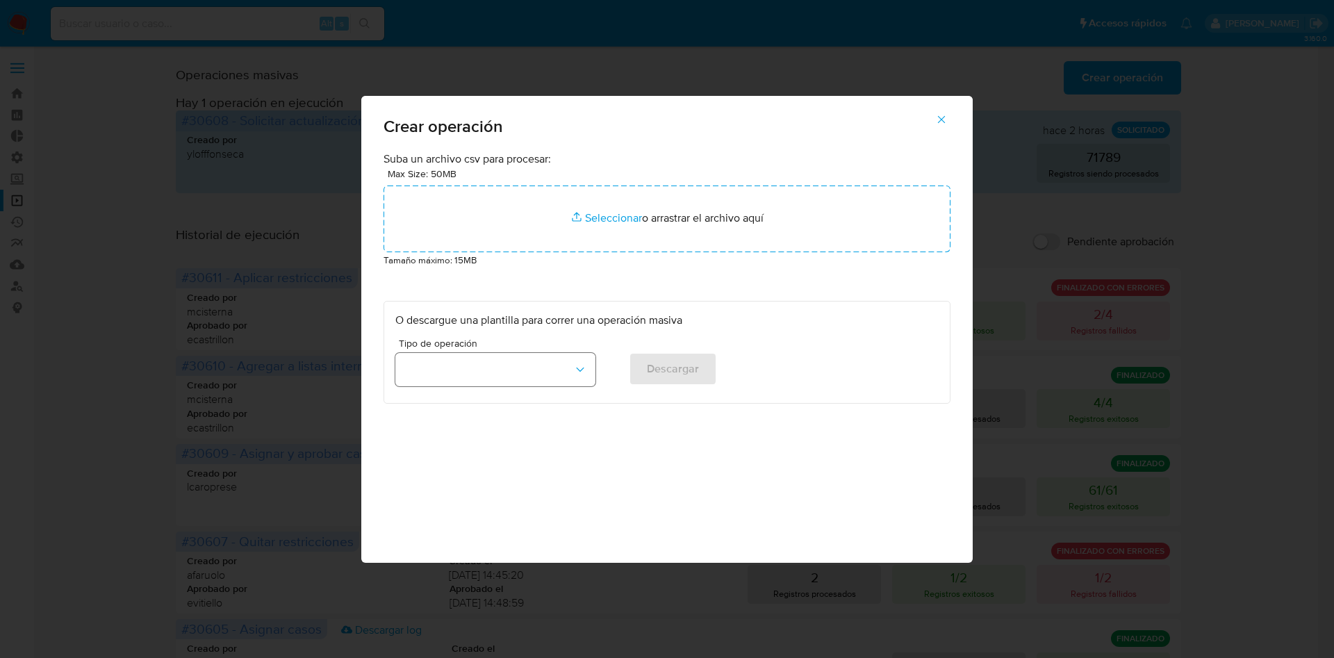
click at [517, 377] on button "button" at bounding box center [495, 369] width 200 height 33
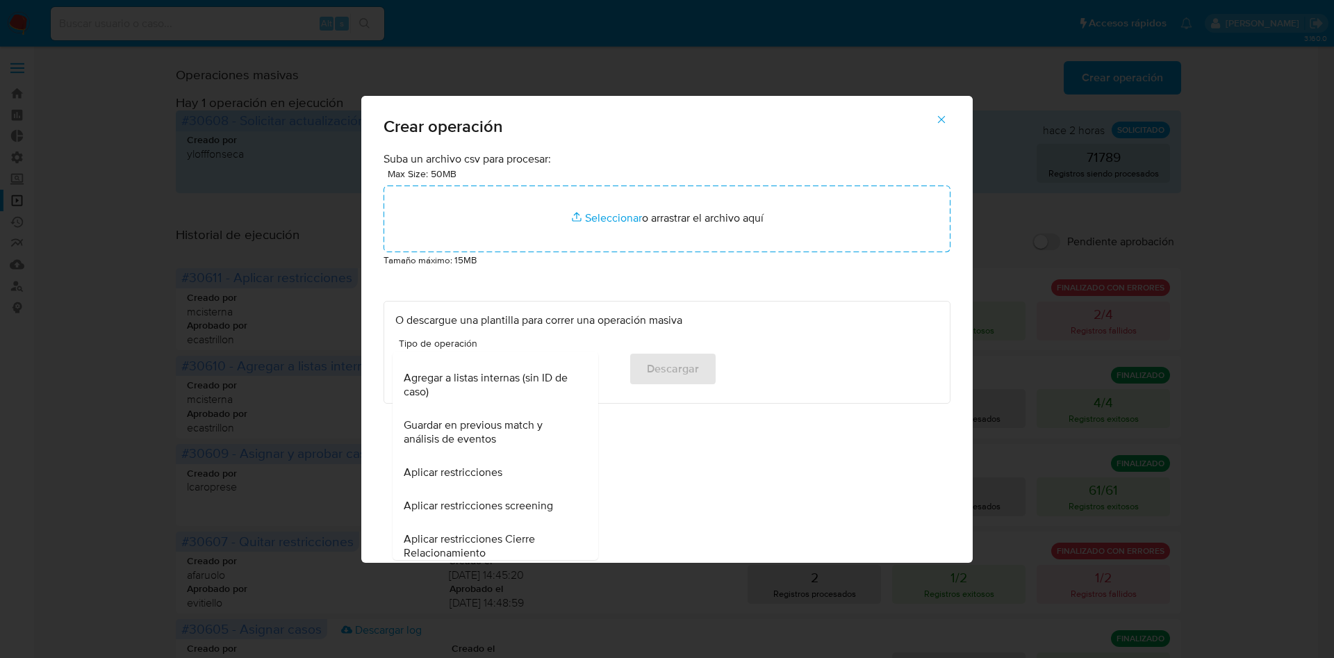
scroll to position [239, 0]
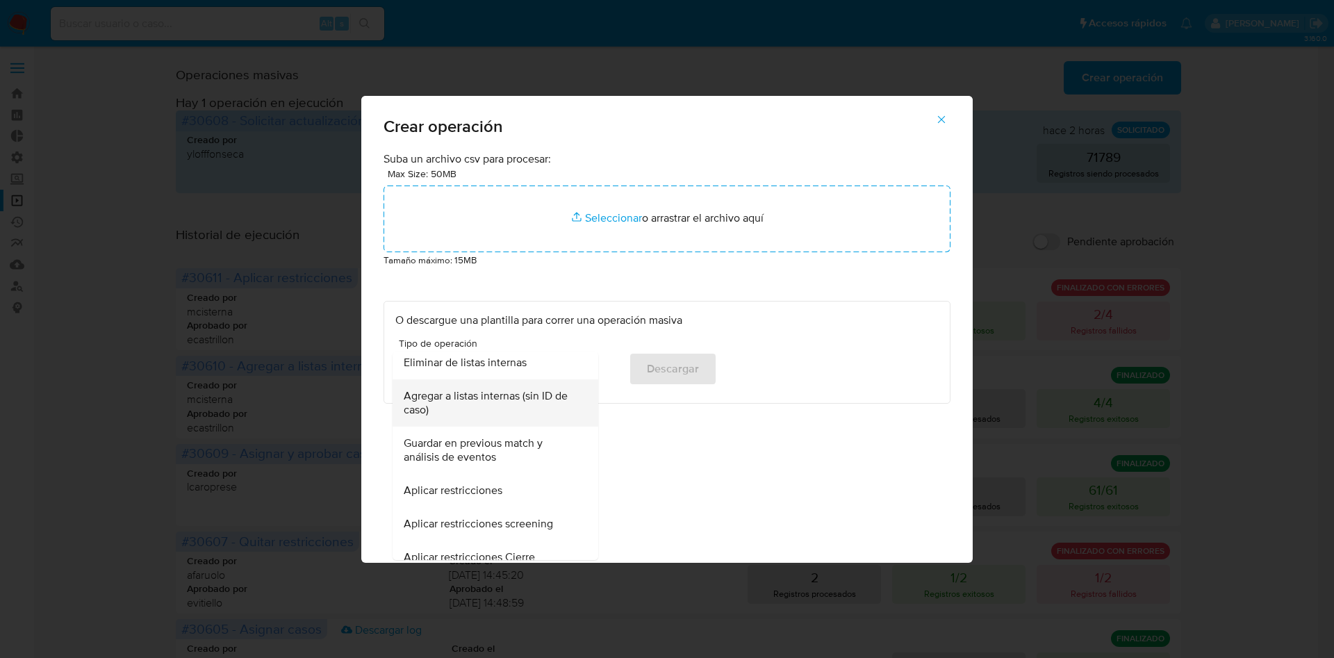
click at [517, 398] on span "Agregar a listas internas (sin ID de caso)" at bounding box center [491, 403] width 175 height 28
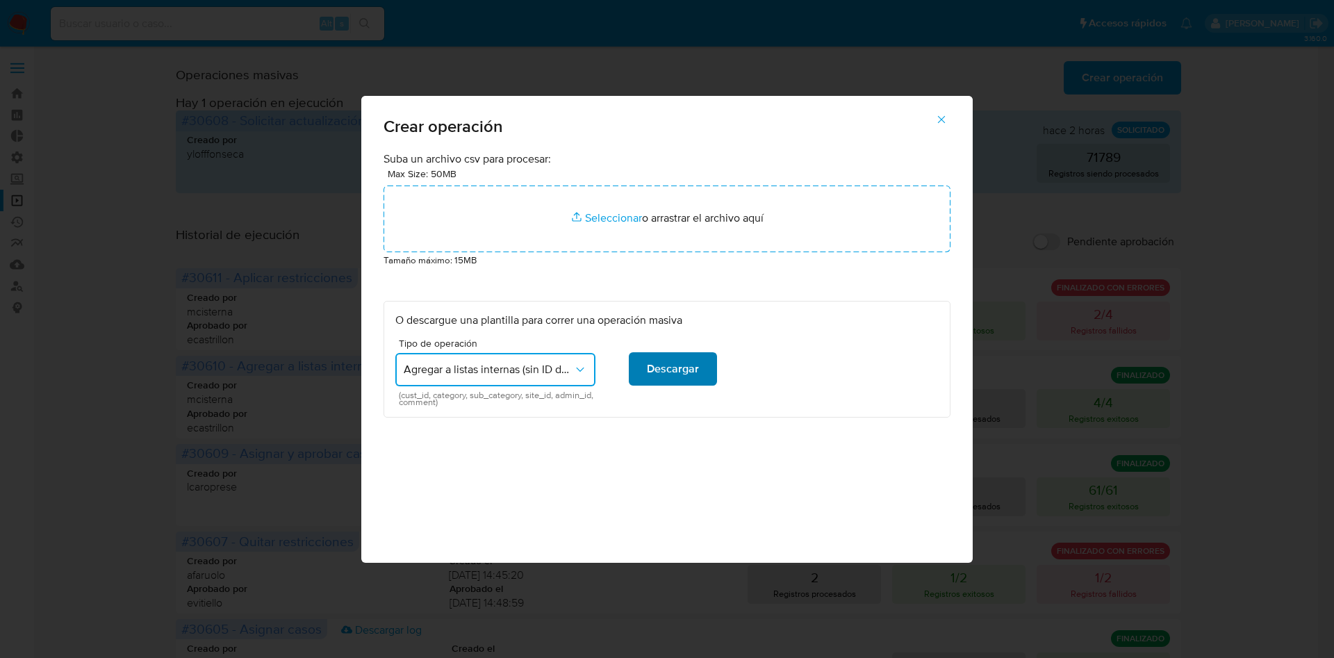
click at [656, 370] on span "Descargar" at bounding box center [673, 369] width 52 height 31
click at [569, 371] on span "Agregar a listas internas (sin ID de caso)" at bounding box center [489, 370] width 170 height 14
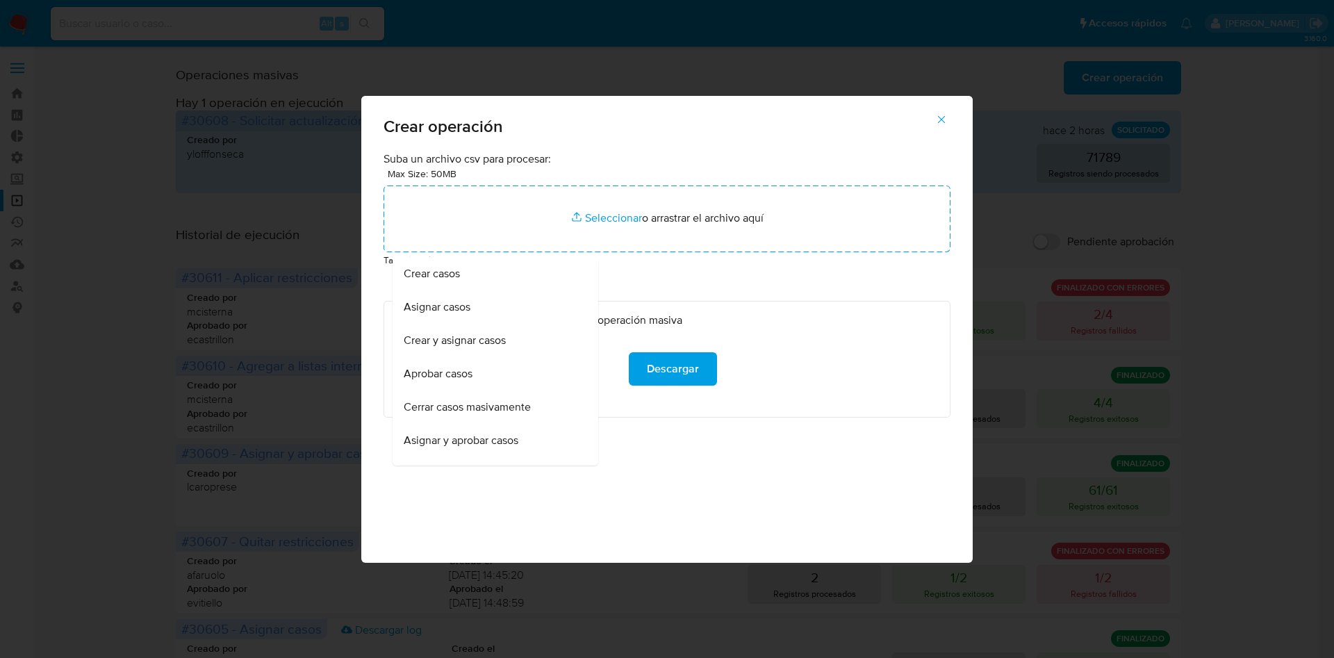
scroll to position [186, 0]
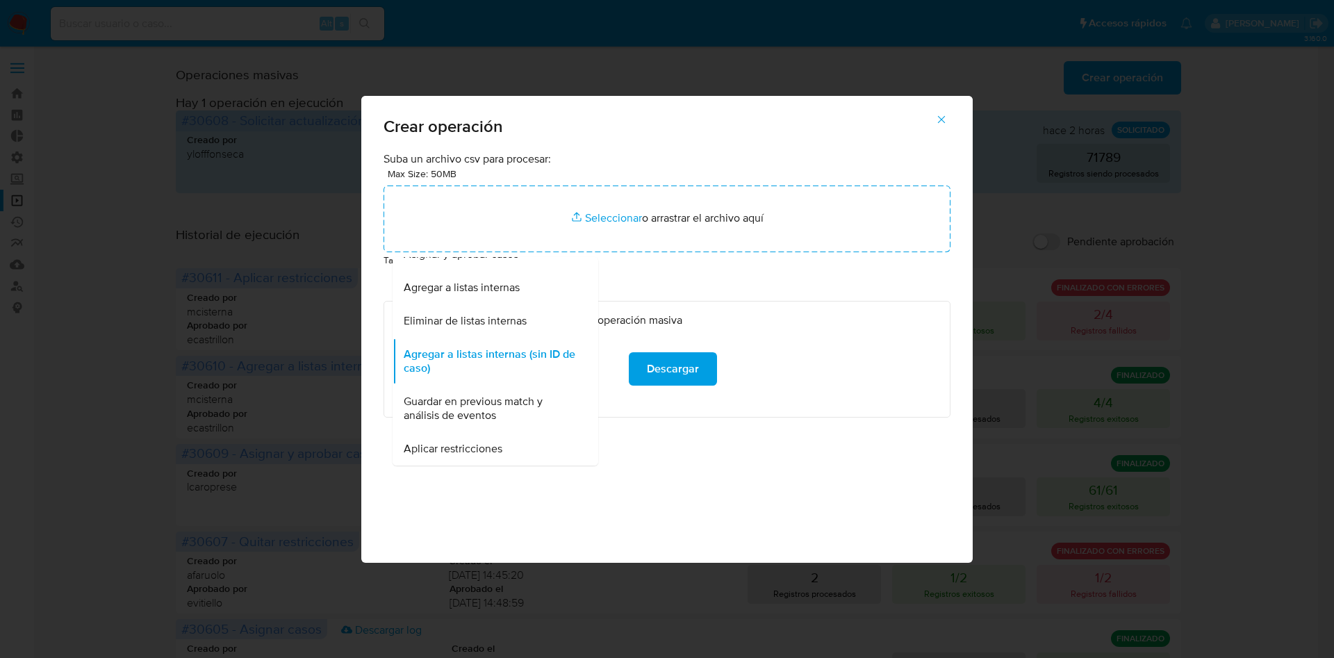
click at [732, 501] on div "Suba un archivo csv para procesar: Max Size: 50MB Seleccionar archivos Seleccio…" at bounding box center [666, 356] width 611 height 411
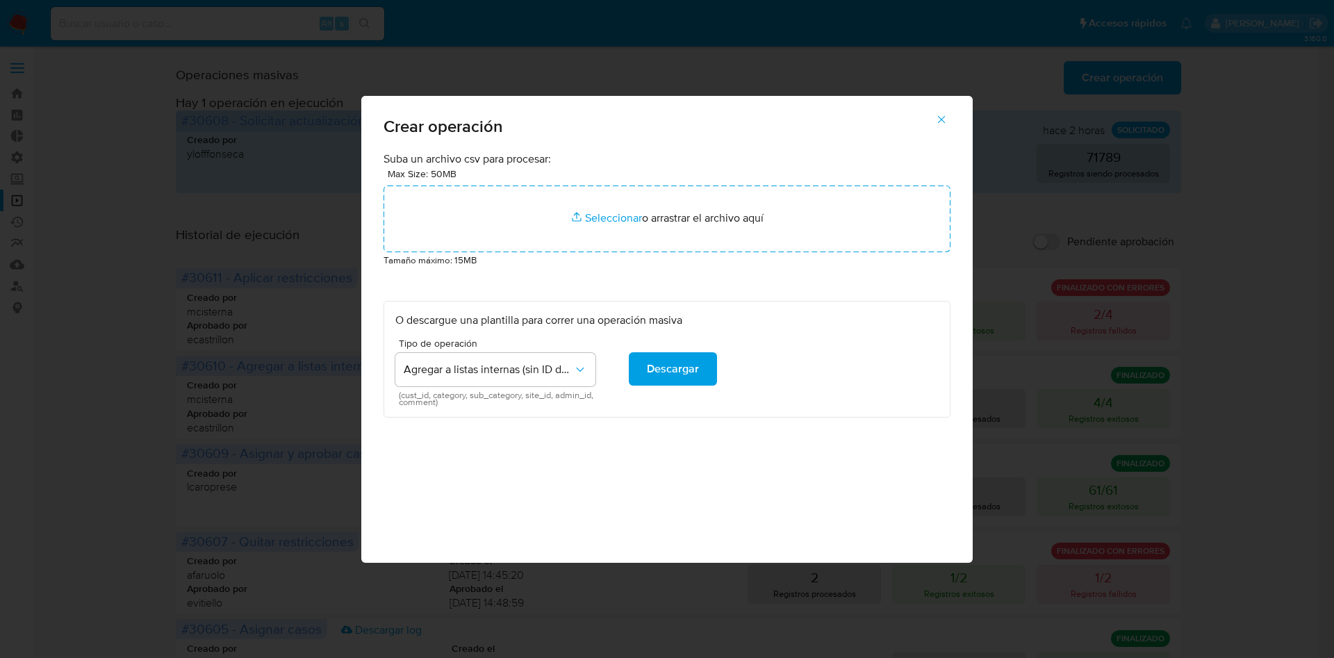
click at [944, 122] on icon "button" at bounding box center [942, 119] width 8 height 8
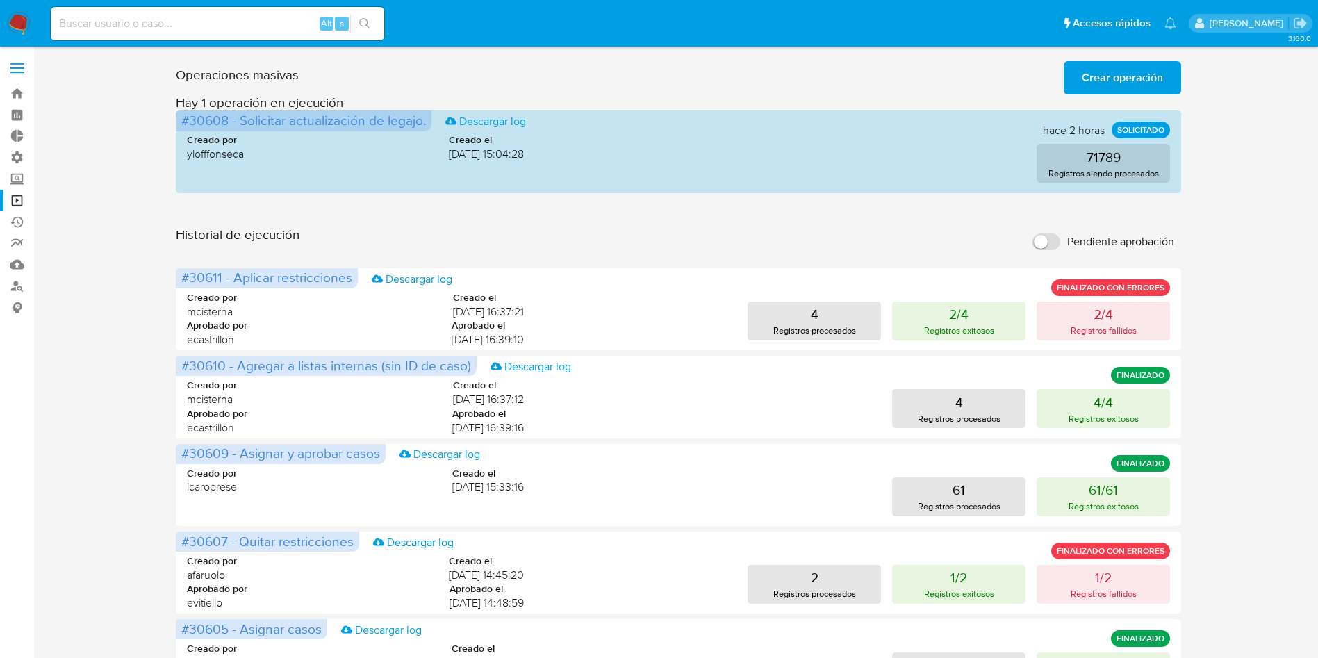
click at [1123, 84] on span "Crear operación" at bounding box center [1122, 78] width 81 height 31
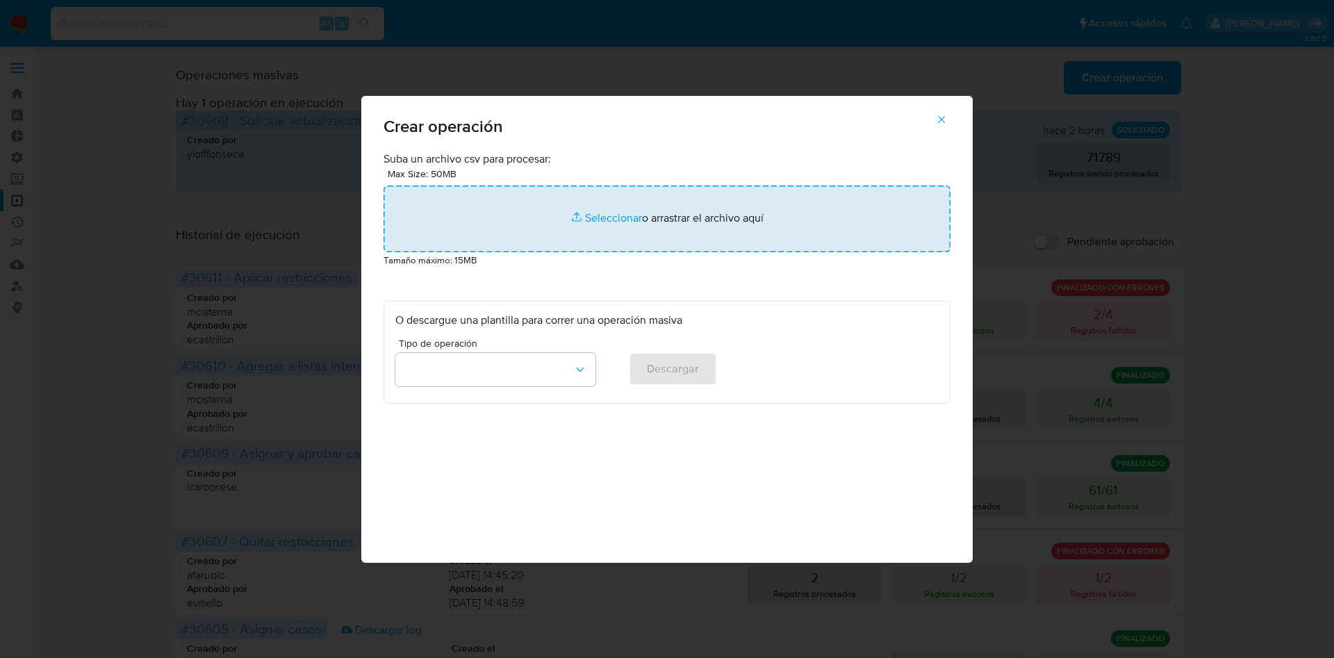
click at [767, 204] on input "file" at bounding box center [667, 219] width 567 height 67
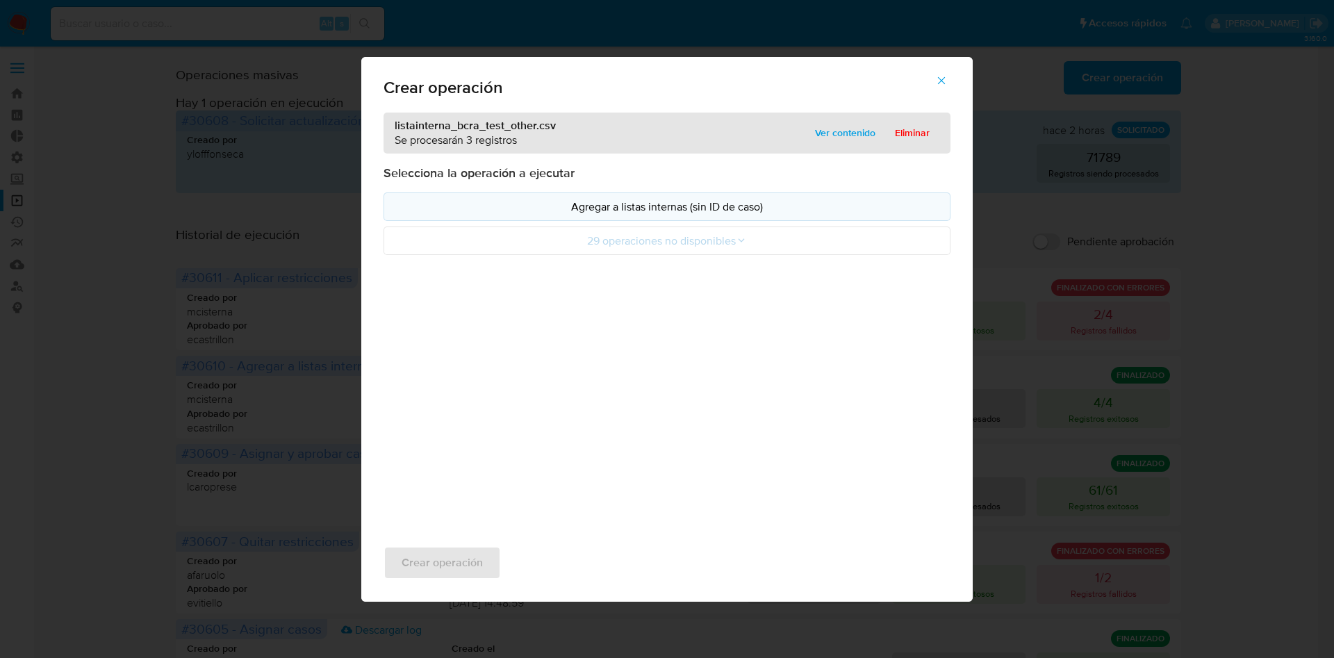
click at [645, 208] on p "Agregar a listas internas (sin ID de caso)" at bounding box center [666, 207] width 543 height 16
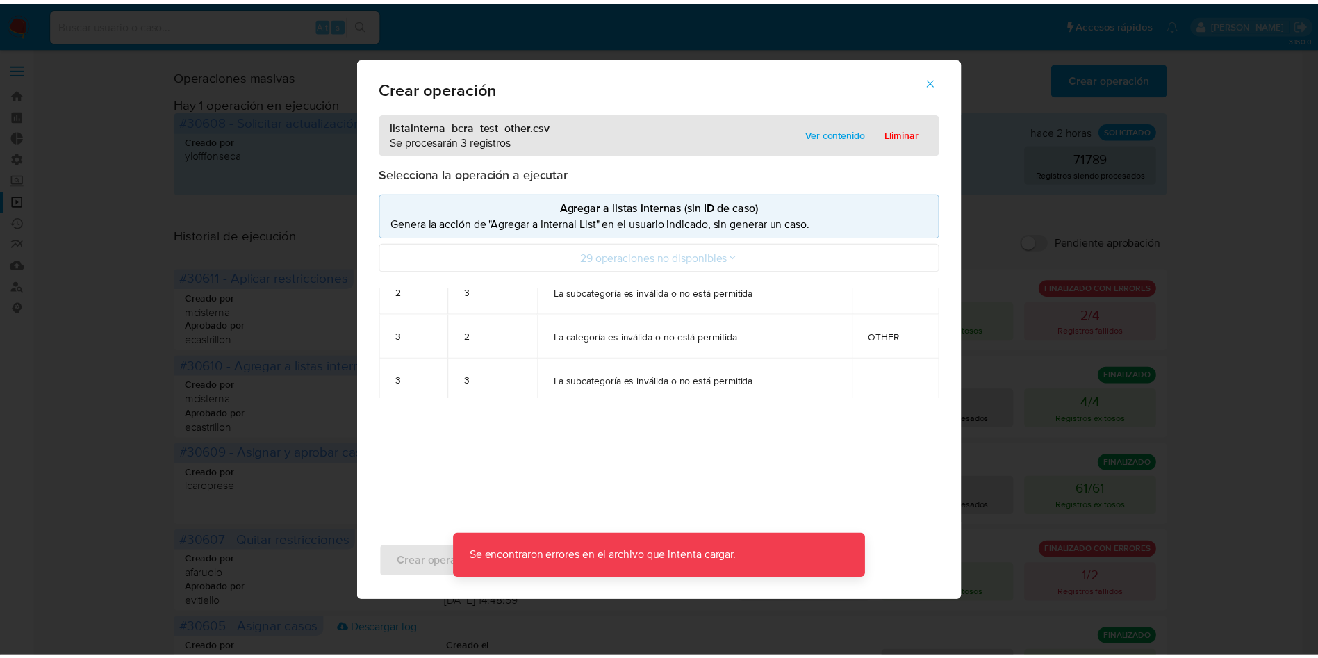
scroll to position [190, 0]
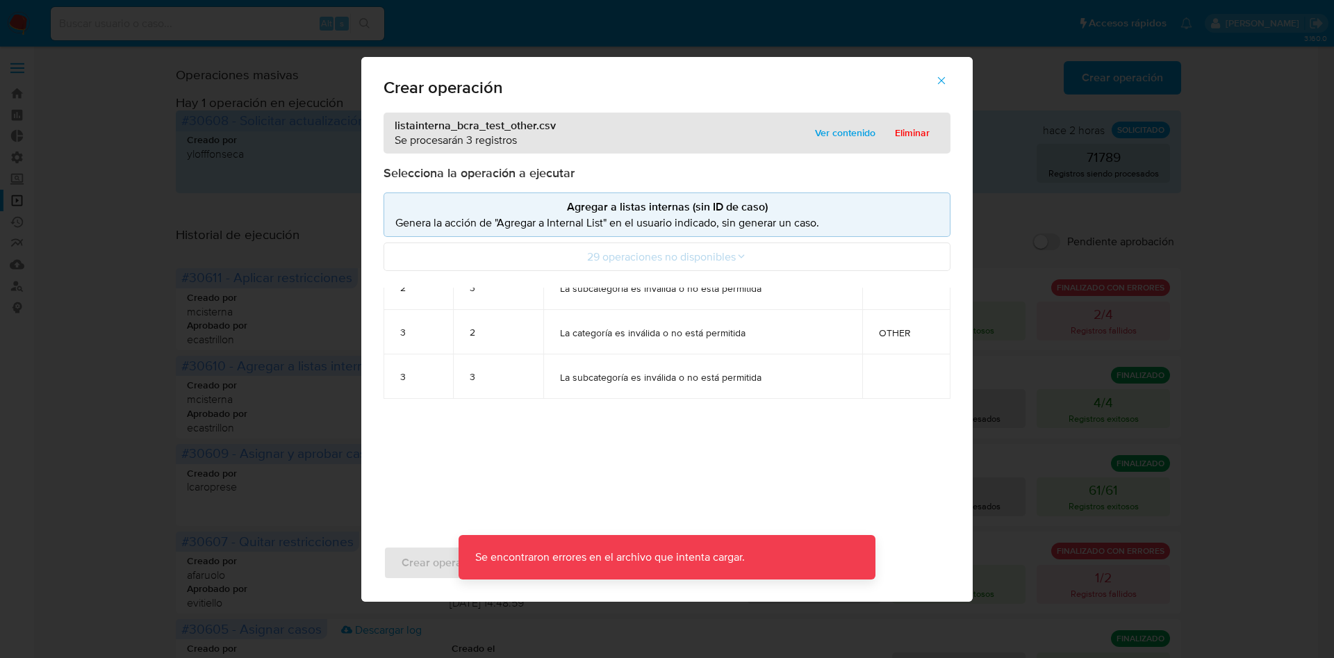
click at [939, 83] on icon "button" at bounding box center [942, 80] width 8 height 8
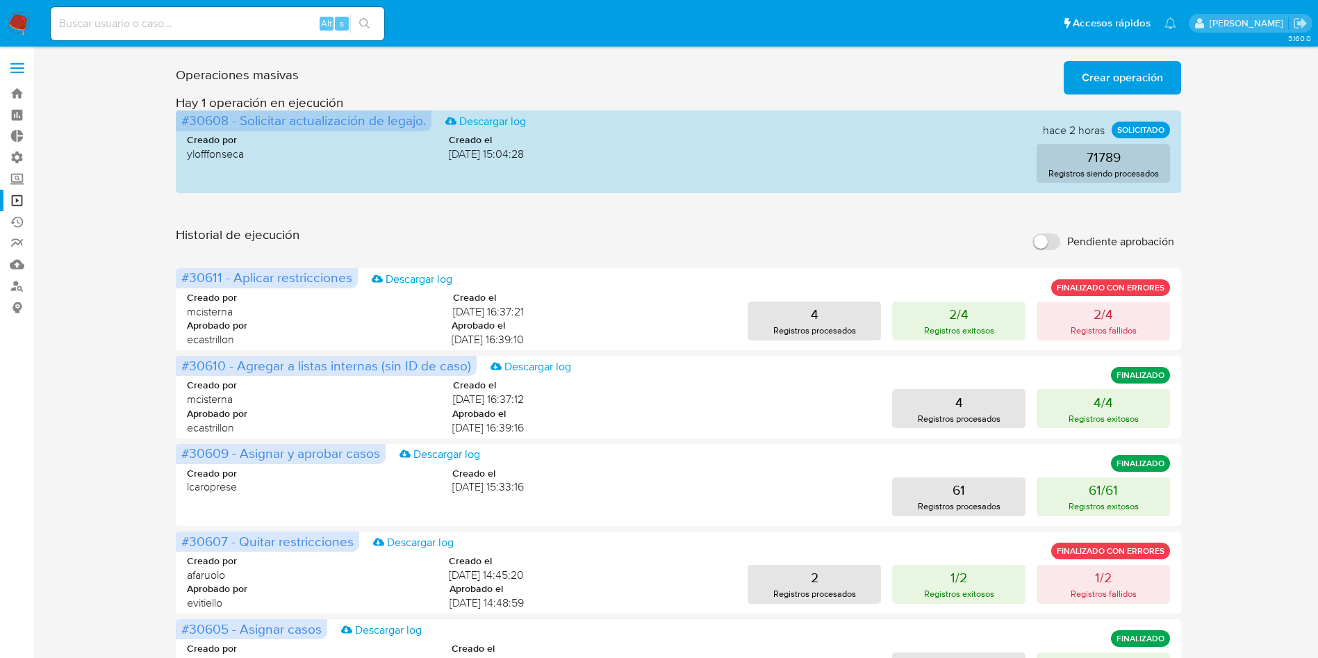
click at [238, 19] on input at bounding box center [217, 24] width 333 height 18
paste input "uQ6FxSLOC6J0ZC7qz1CHY5nm"
type input "uQ6FxSLOC6J0ZC7qz1CHY5nm"
click at [368, 23] on icon "search-icon" at bounding box center [364, 23] width 10 height 10
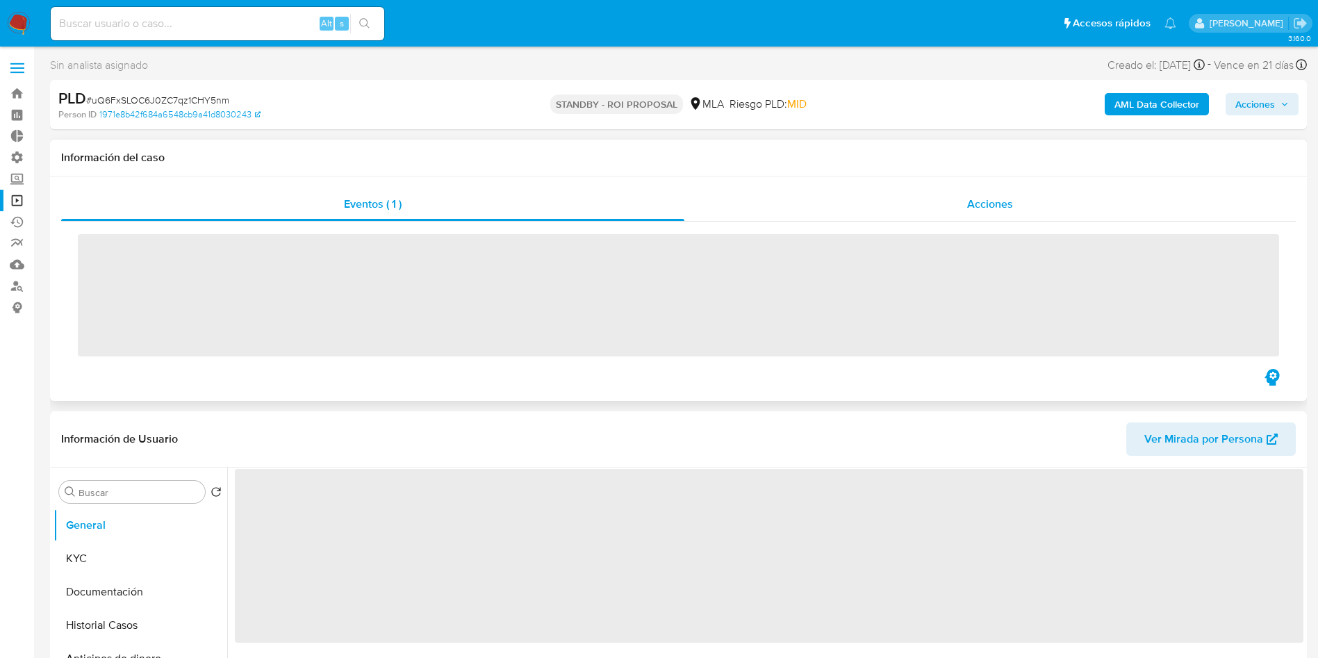
click at [1002, 205] on span "Acciones" at bounding box center [990, 204] width 46 height 16
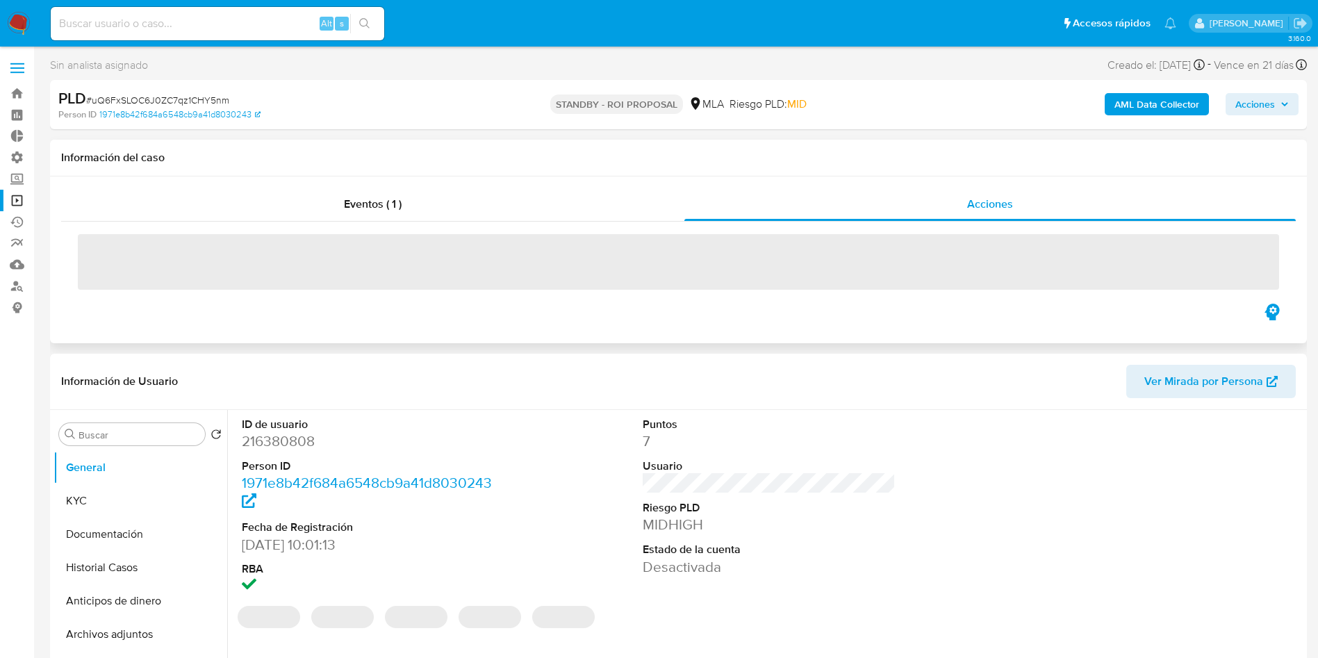
select select "10"
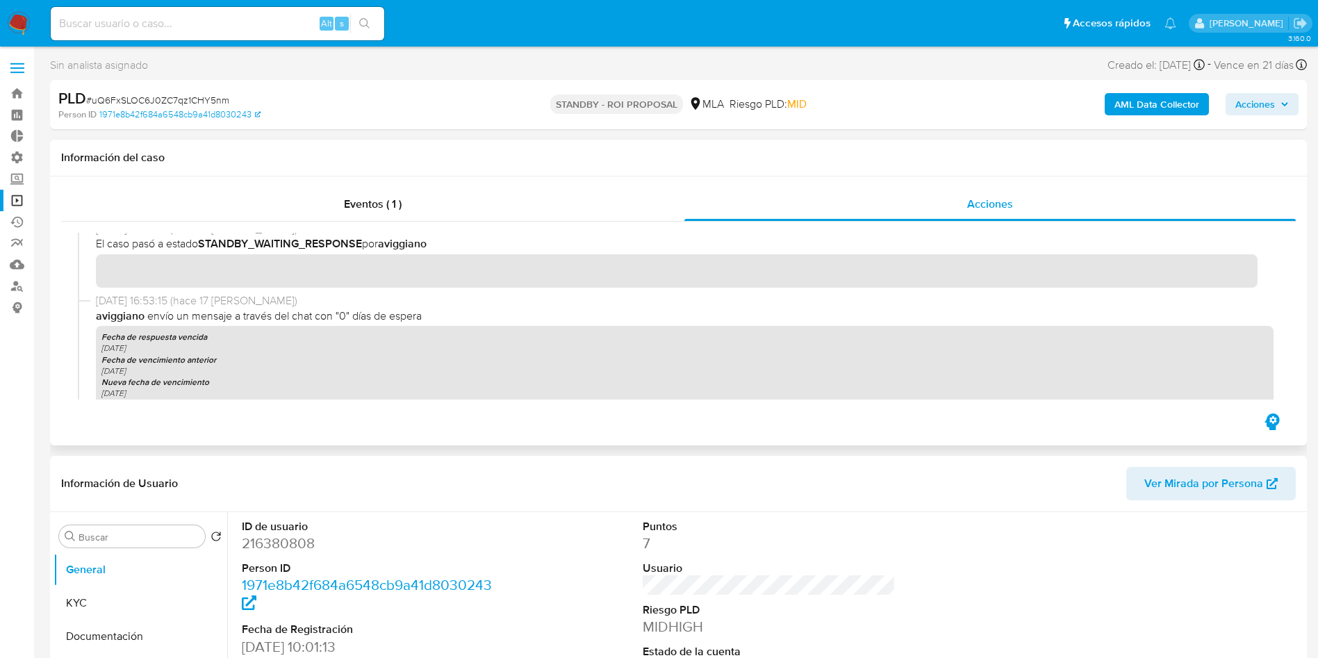
scroll to position [625, 0]
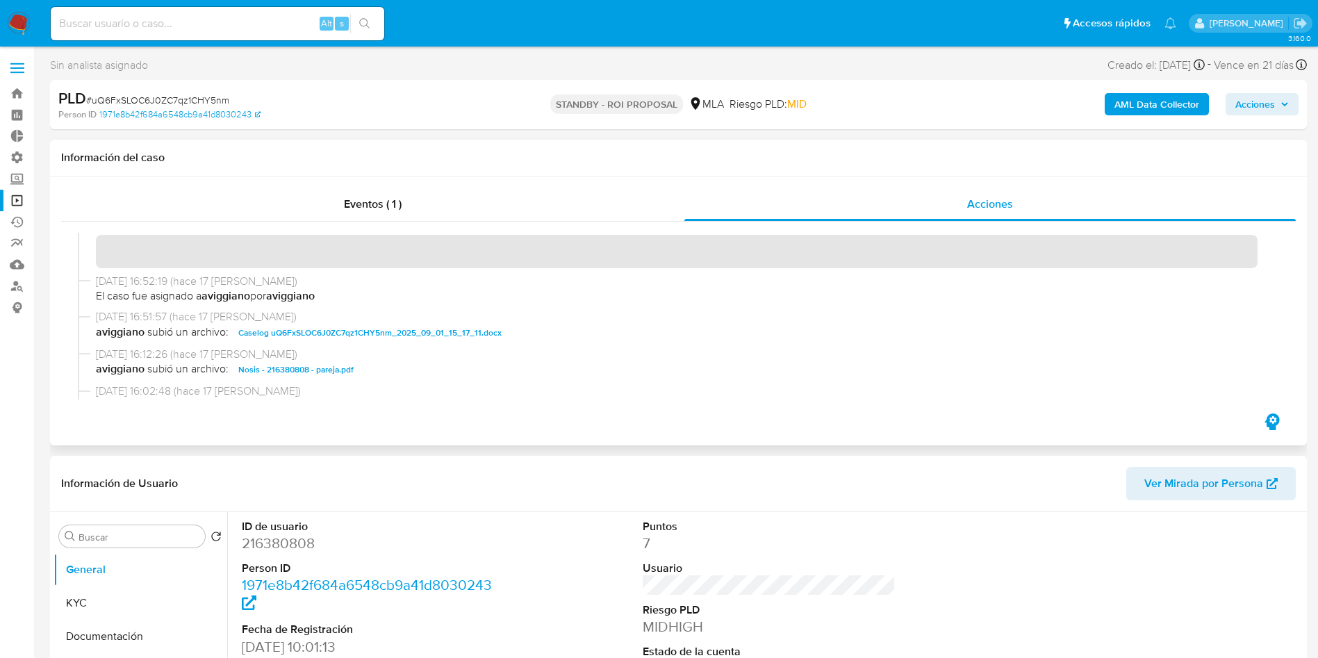
click at [345, 336] on span "Caselog uQ6FxSLOC6J0ZC7qz1CHY5nm_2025_09_01_15_17_11.docx" at bounding box center [369, 332] width 263 height 17
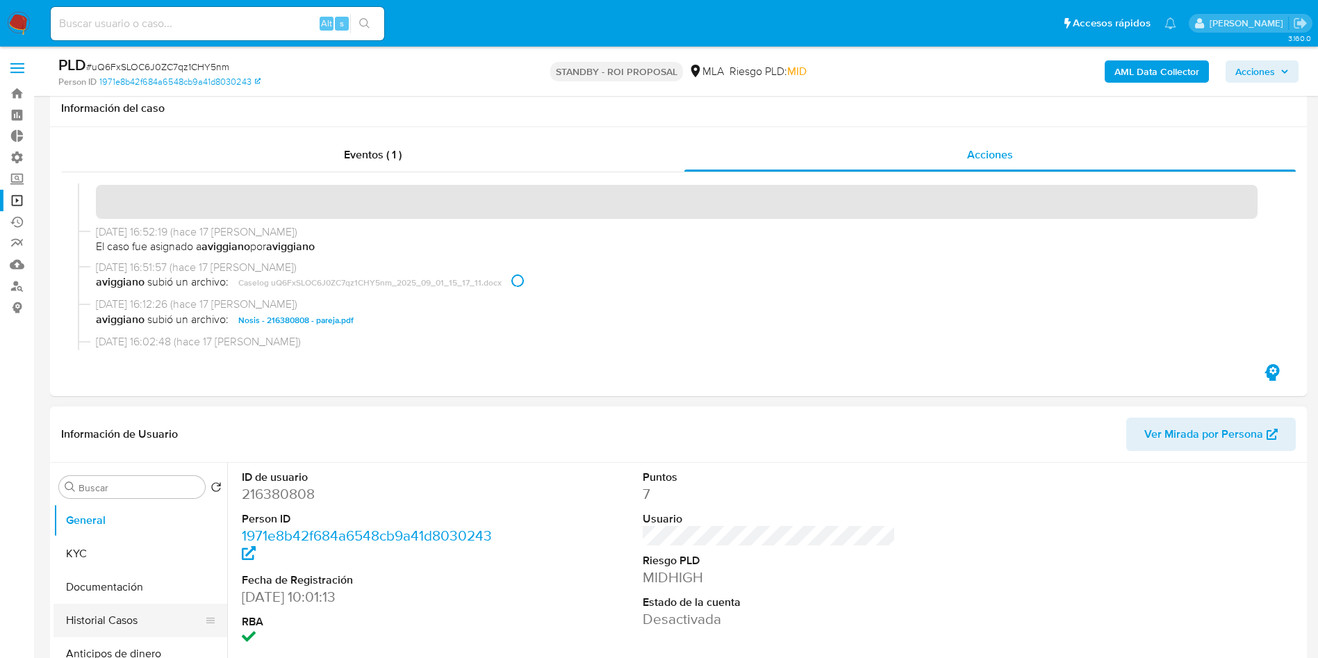
scroll to position [208, 0]
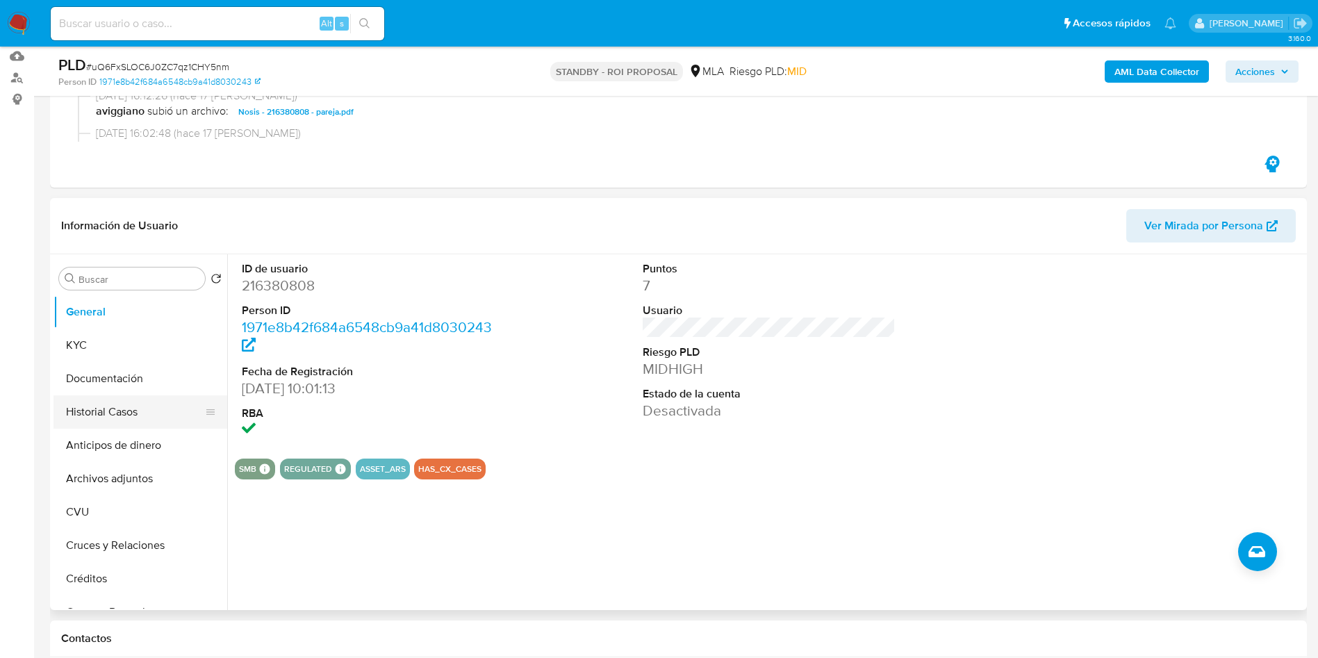
click at [106, 423] on button "Historial Casos" at bounding box center [134, 411] width 163 height 33
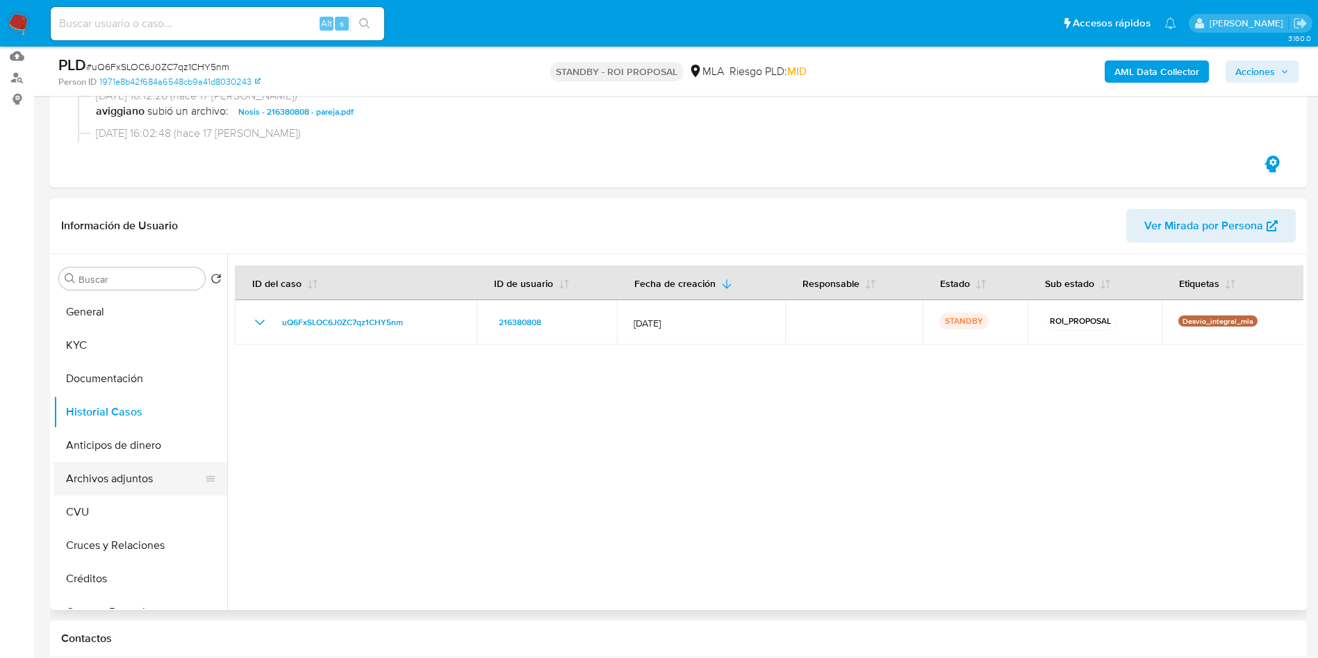
click at [137, 479] on button "Archivos adjuntos" at bounding box center [134, 478] width 163 height 33
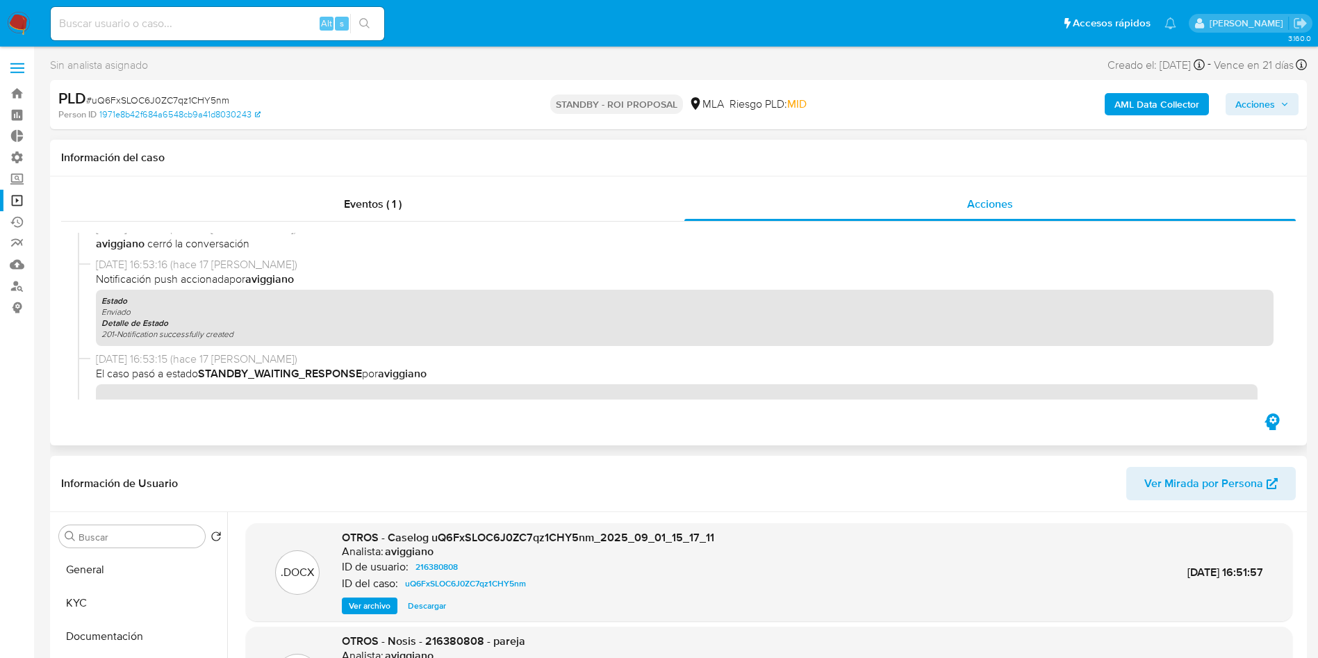
scroll to position [104, 0]
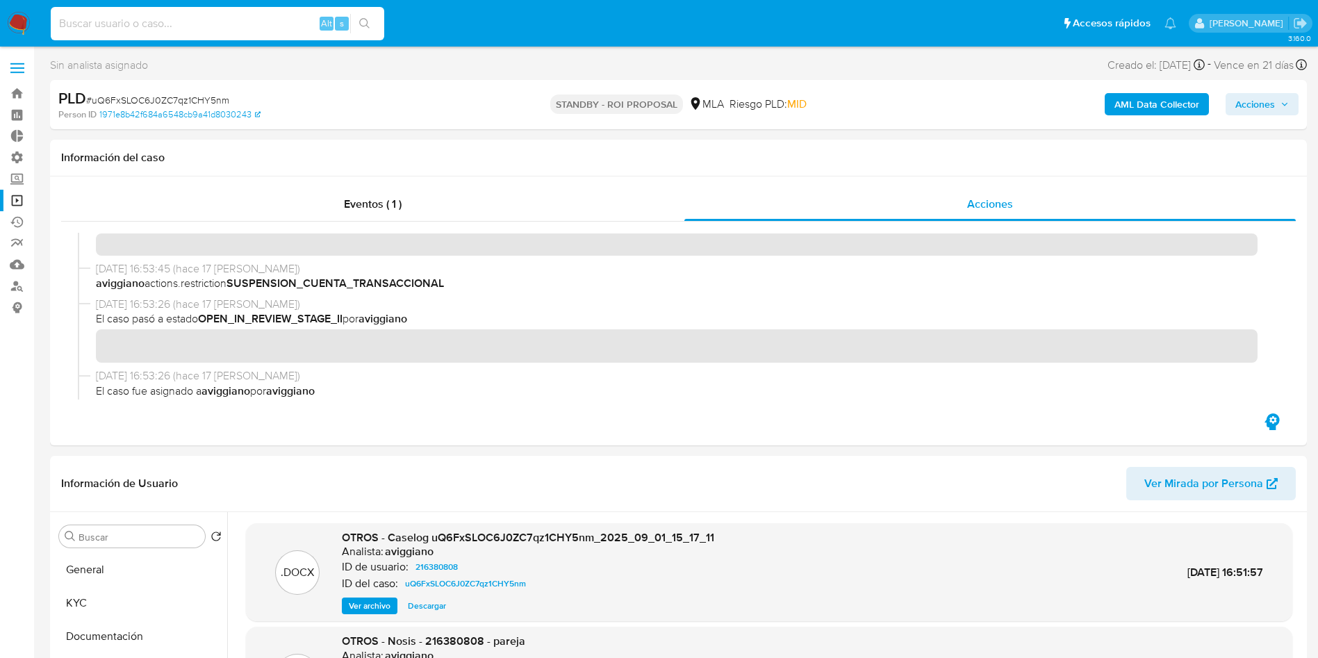
click at [174, 18] on input at bounding box center [217, 24] width 333 height 18
paste input "tDEbu7RHQIip1WtwU4lGSNl4"
type input "tDEbu7RHQIip1WtwU4lGSNl4"
click at [368, 19] on icon "search-icon" at bounding box center [364, 23] width 11 height 11
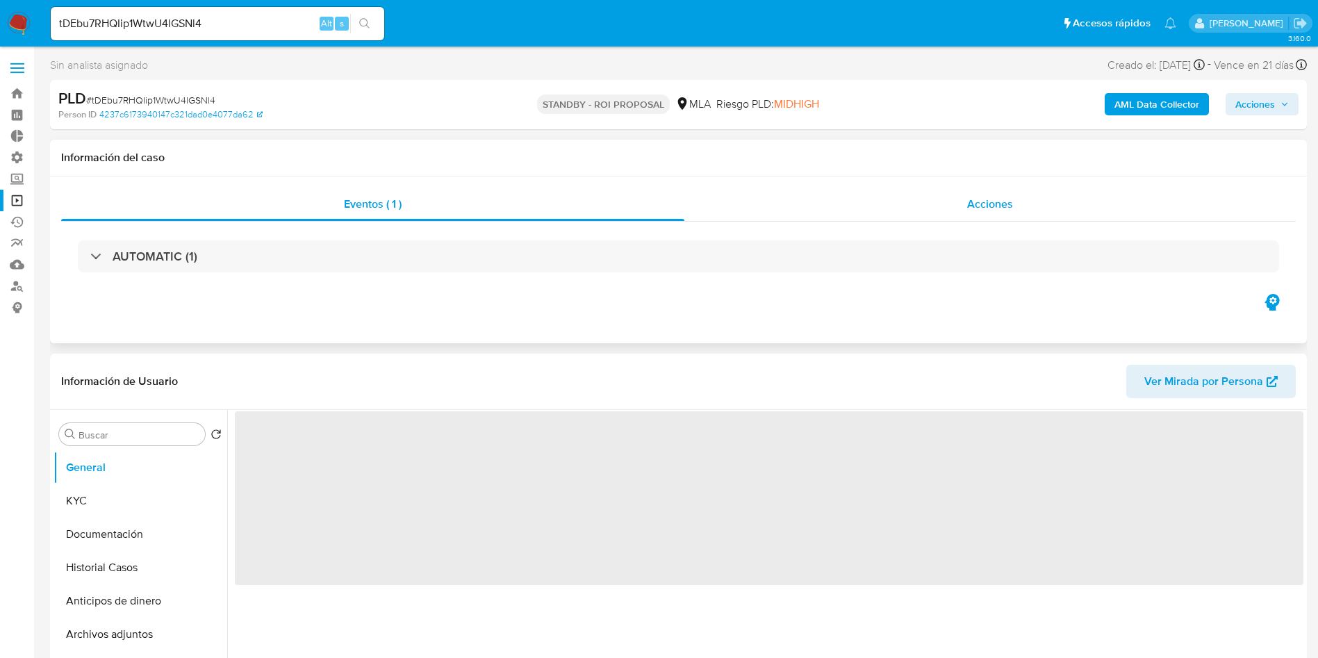
click at [950, 215] on div "Acciones" at bounding box center [989, 204] width 611 height 33
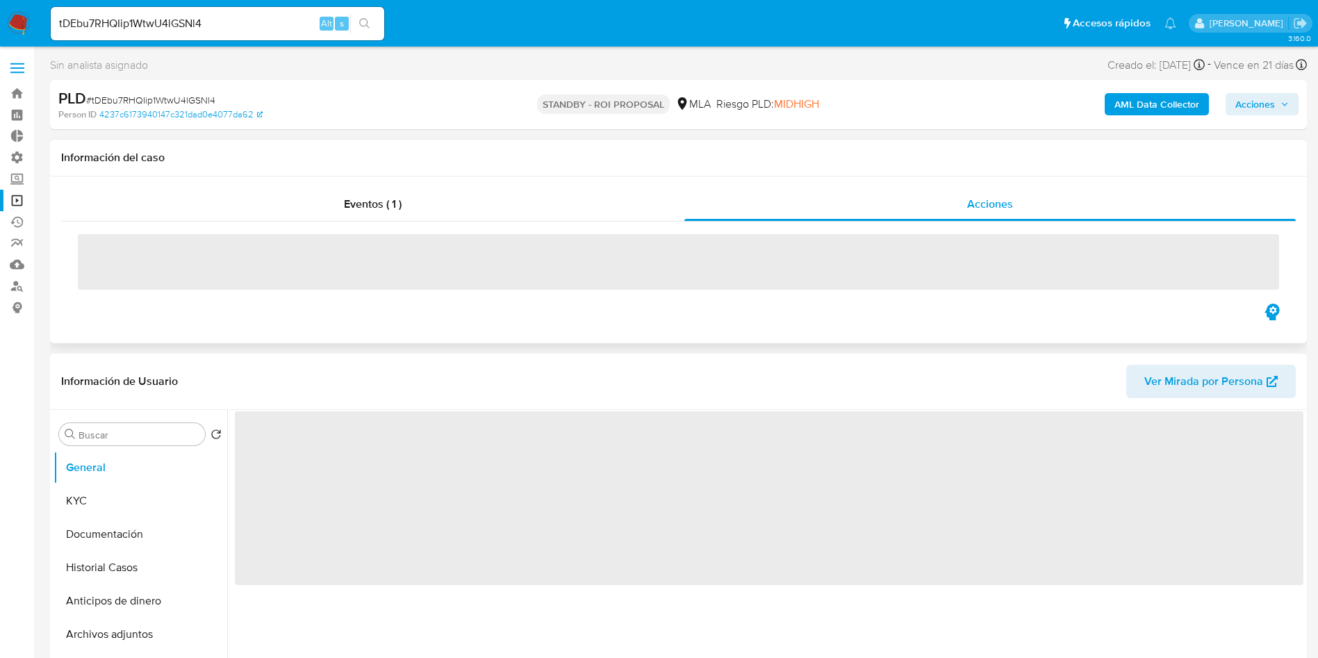
select select "10"
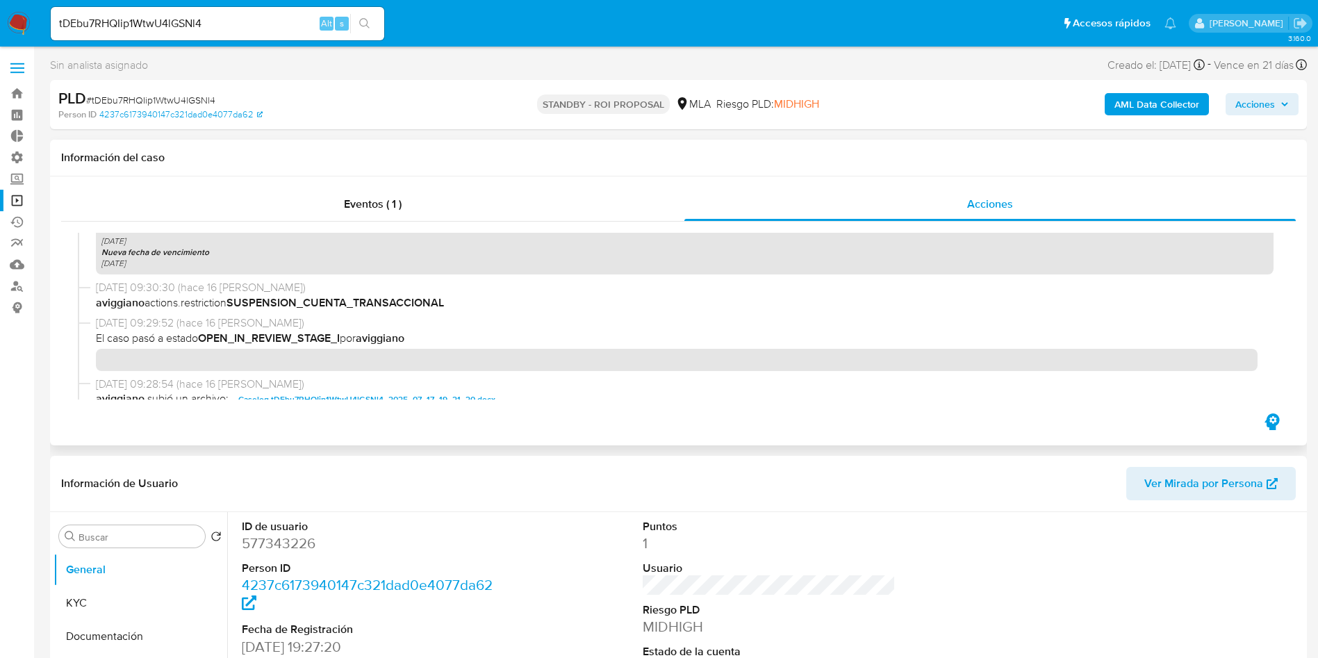
scroll to position [625, 0]
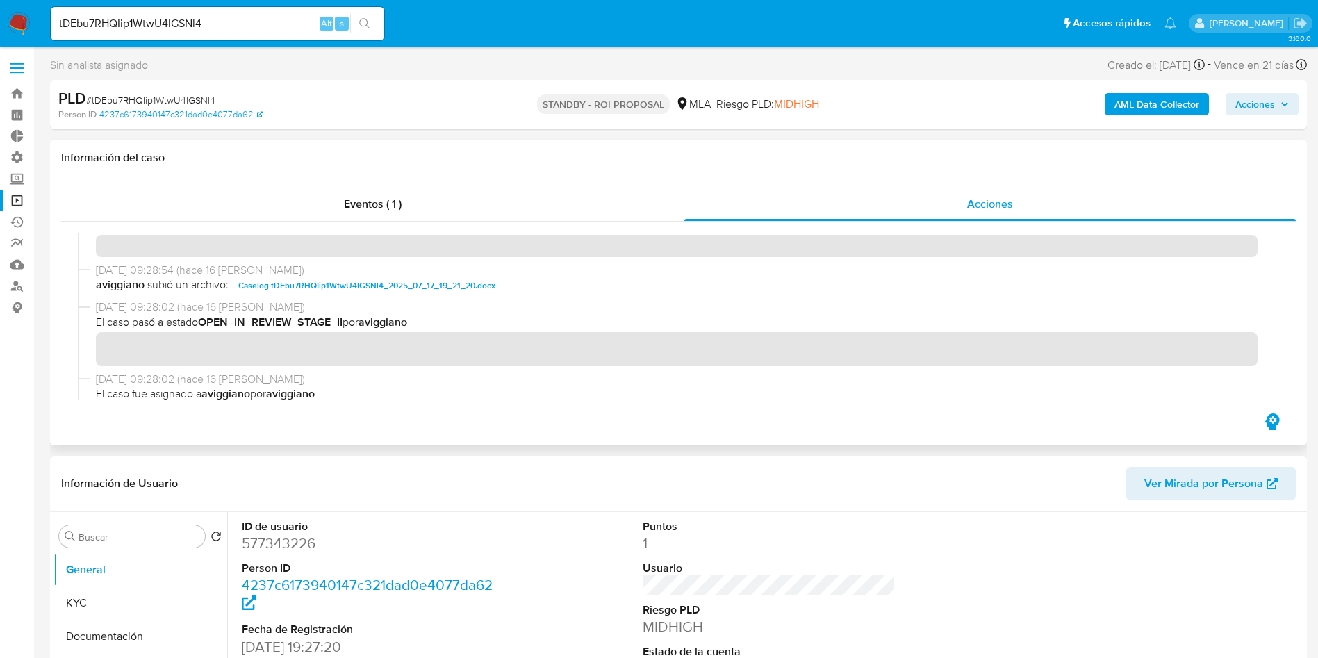
click at [459, 289] on span "Caselog tDEbu7RHQIip1WtwU4lGSNl4_2025_07_17_19_21_20.docx" at bounding box center [366, 285] width 257 height 17
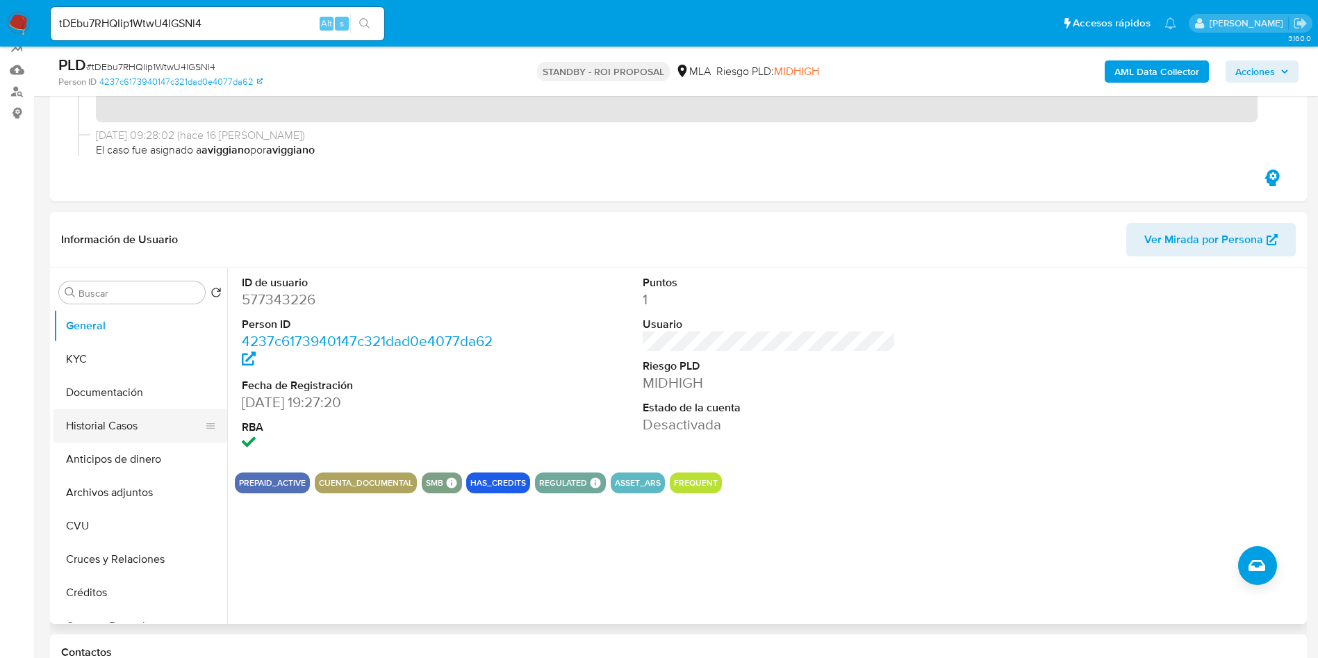
scroll to position [208, 0]
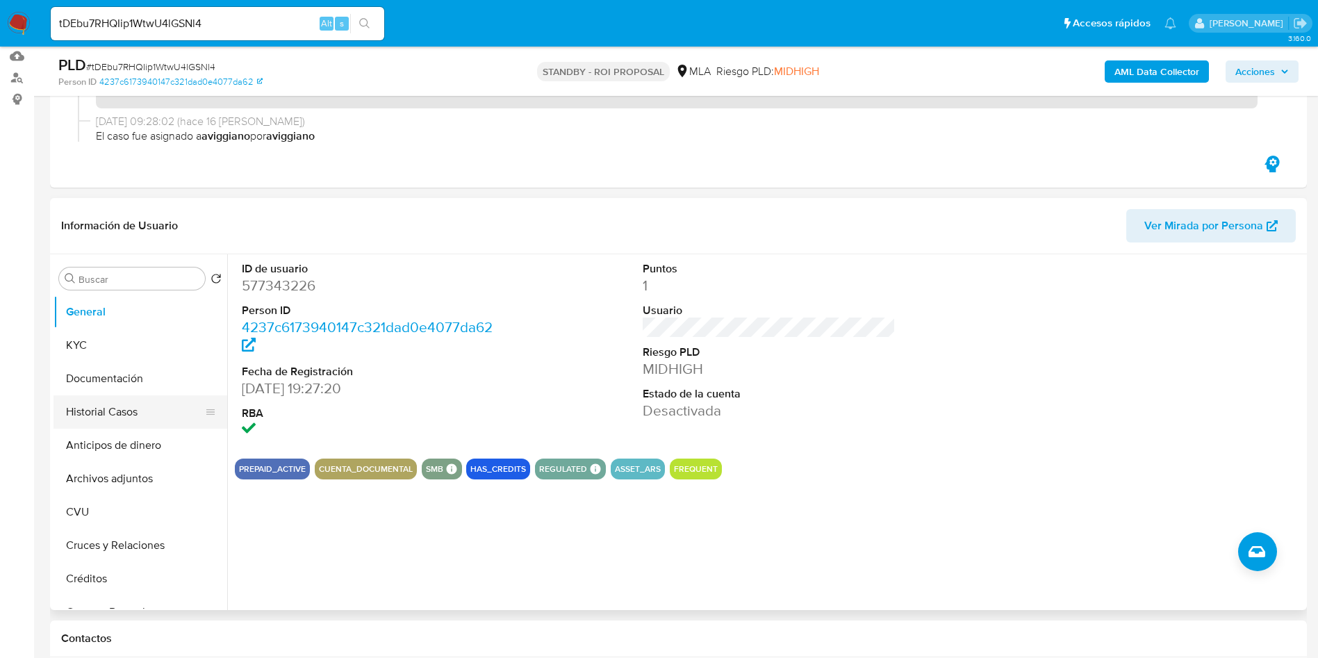
click at [101, 403] on button "Historial Casos" at bounding box center [134, 411] width 163 height 33
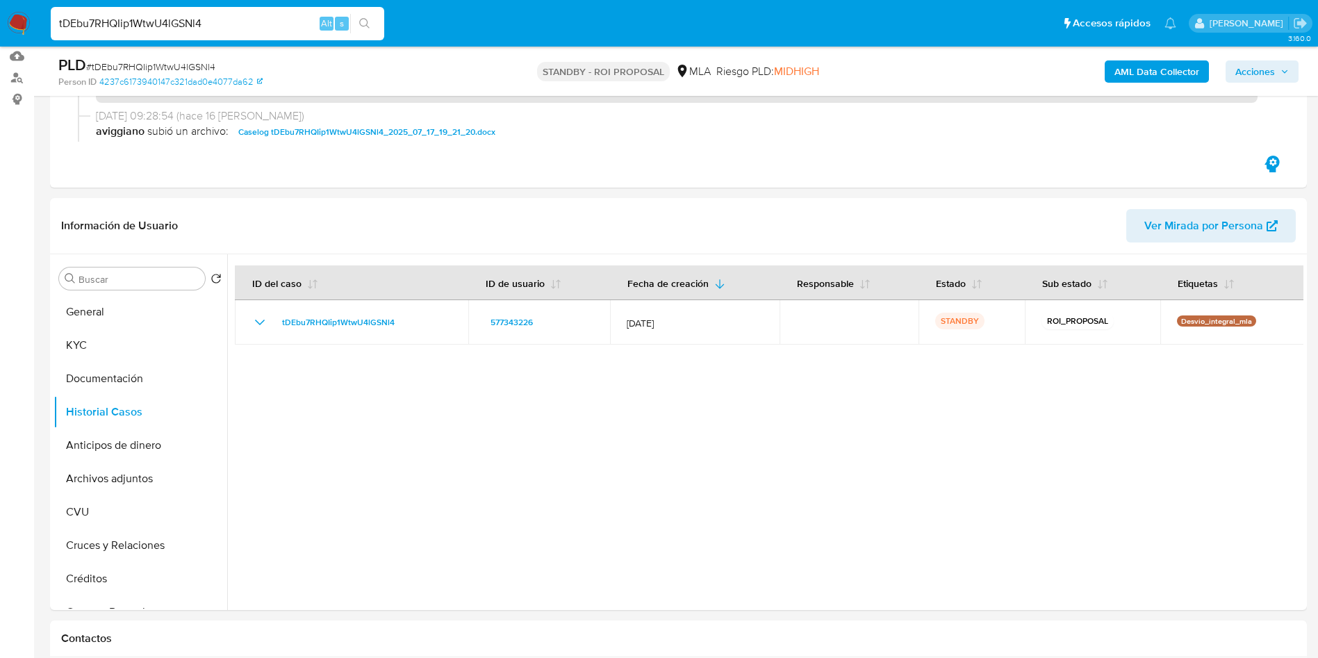
click at [213, 17] on input "tDEbu7RHQIip1WtwU4lGSNl4" at bounding box center [217, 24] width 333 height 18
paste input "L7fYn7U8VsEqwDWVQflkIsFi"
type input "L7fYn7U8VsEqwDWVQflkIsFi"
click at [367, 26] on icon "search-icon" at bounding box center [364, 23] width 11 height 11
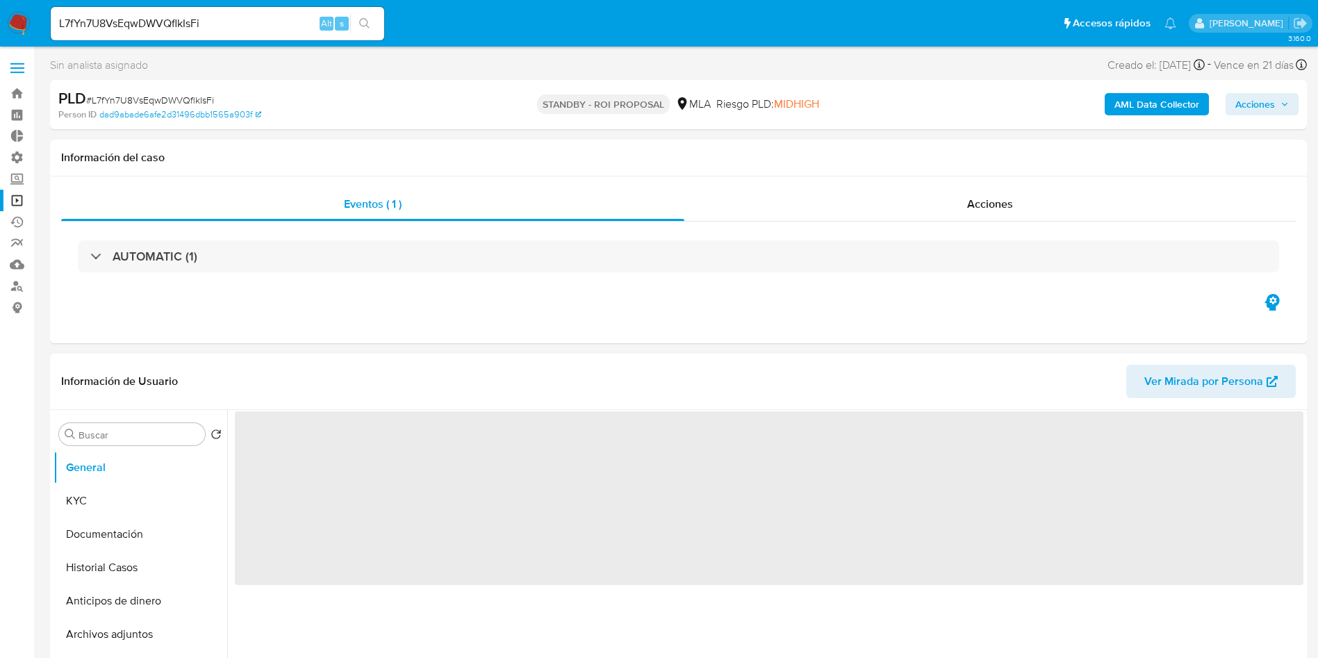
select select "10"
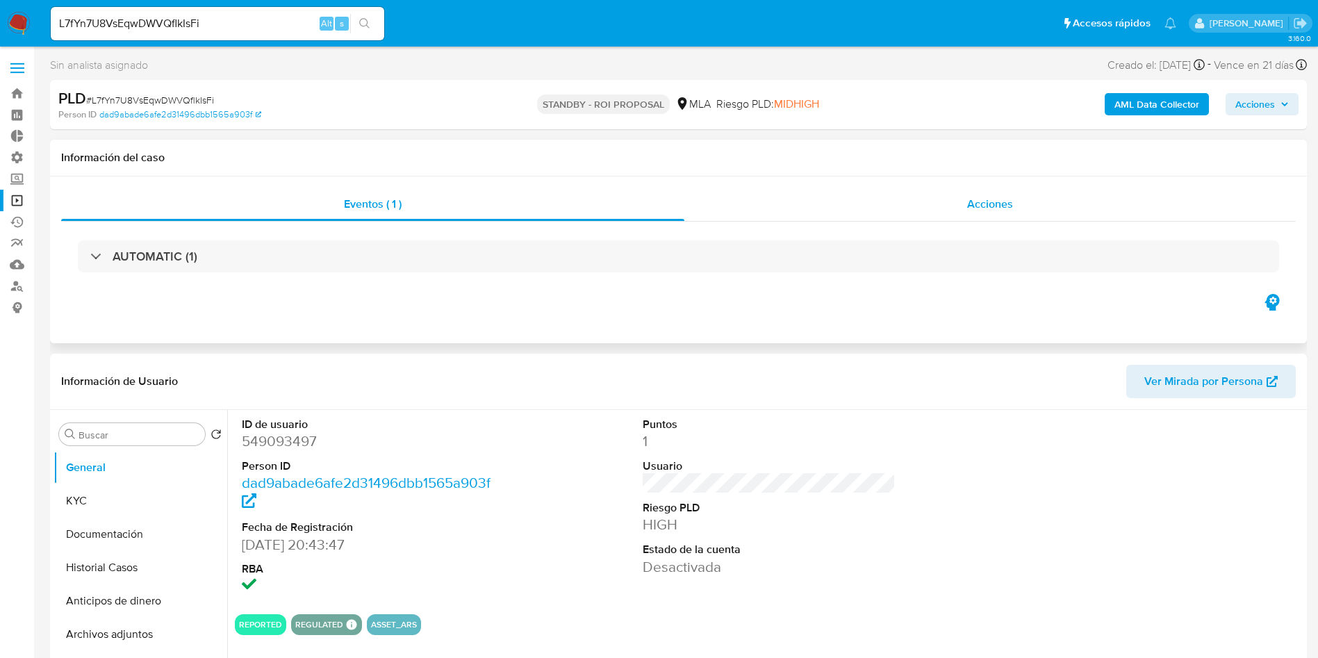
click at [993, 199] on span "Acciones" at bounding box center [990, 204] width 46 height 16
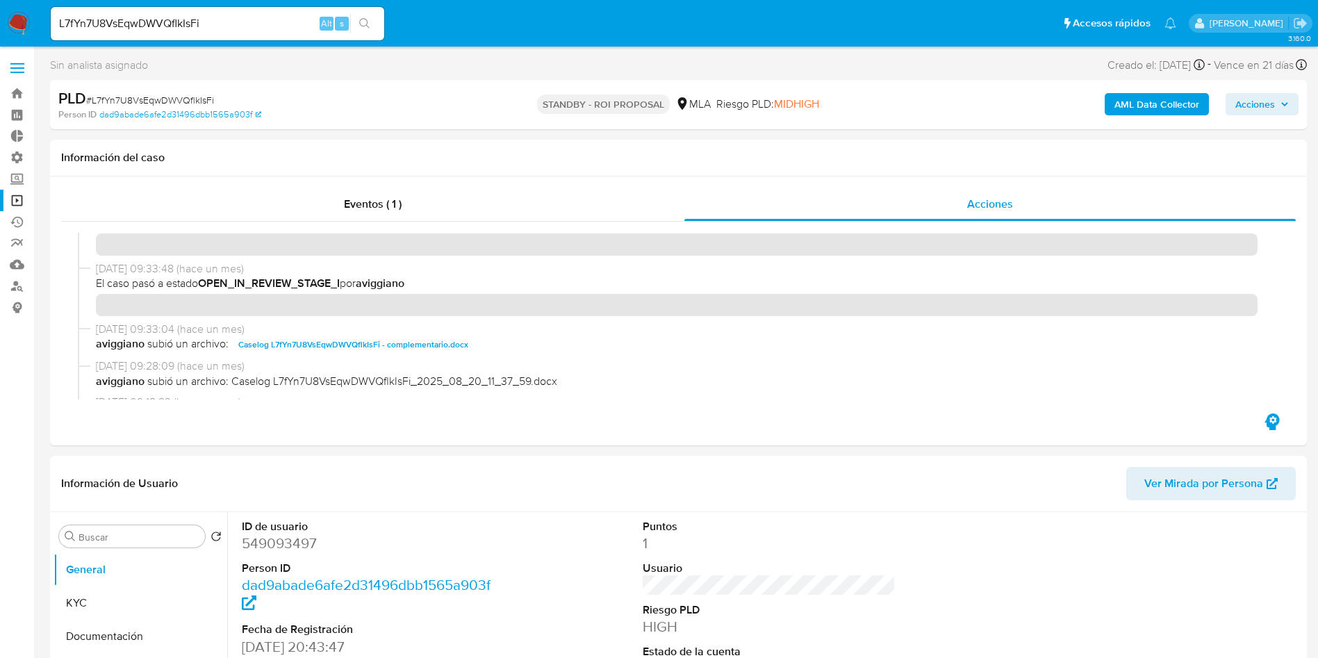
scroll to position [208, 0]
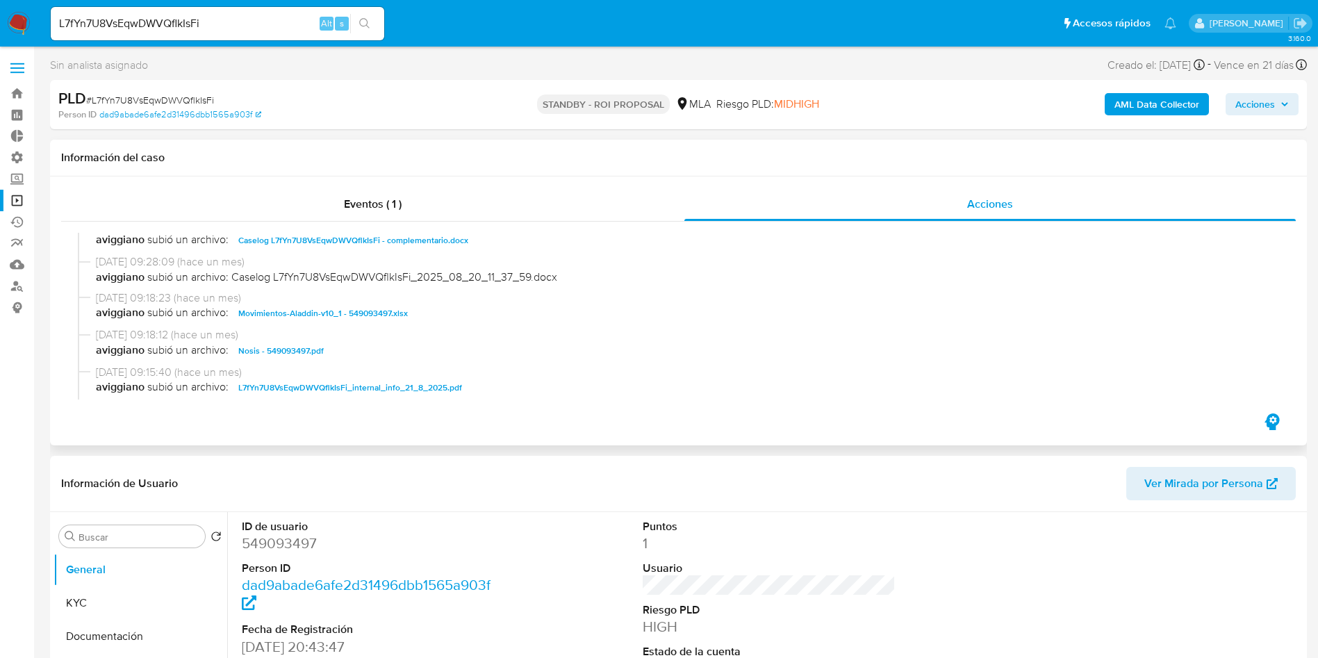
click at [361, 245] on span "Caselog L7fYn7U8VsEqwDWVQflkIsFi - complementario.docx" at bounding box center [353, 240] width 230 height 17
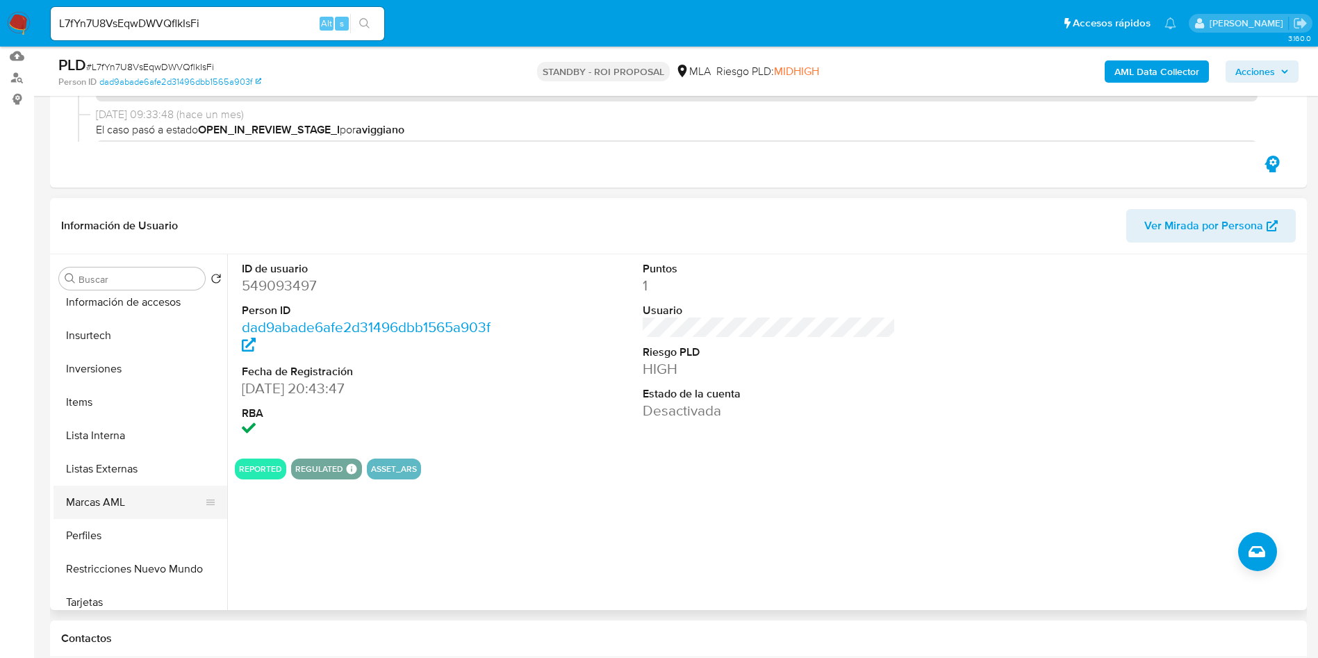
scroll to position [625, 0]
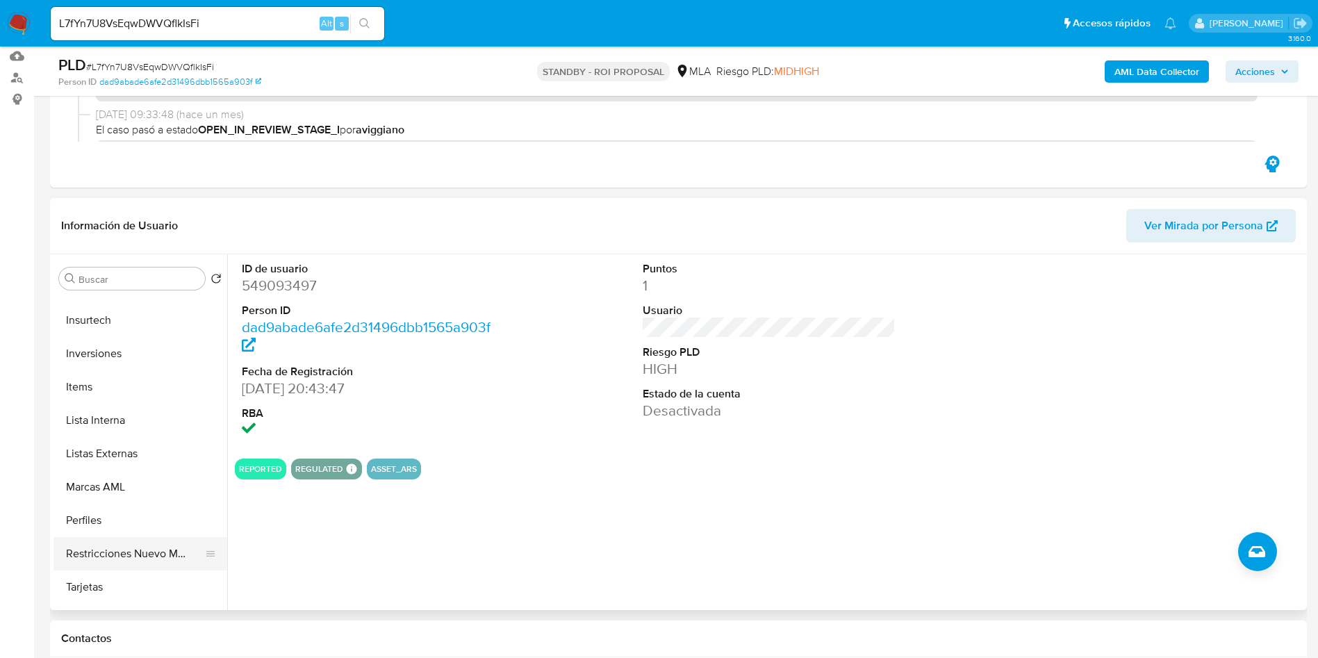
click at [113, 545] on button "Restricciones Nuevo Mundo" at bounding box center [134, 553] width 163 height 33
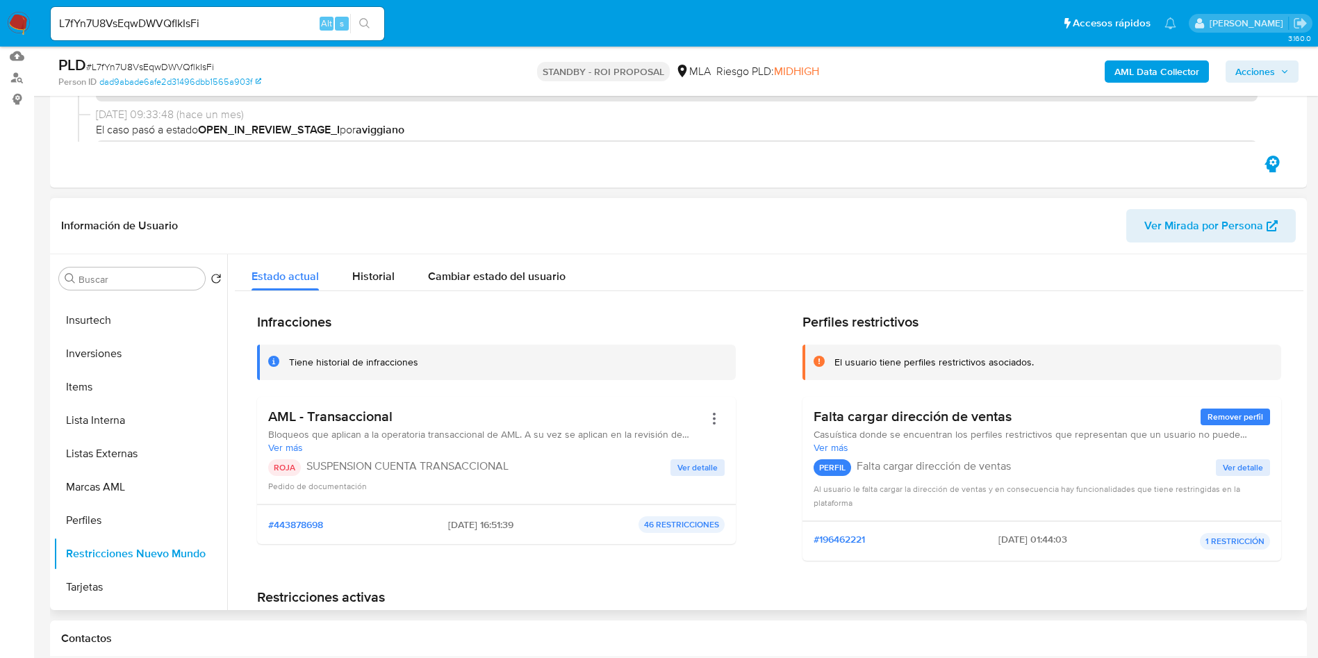
scroll to position [0, 0]
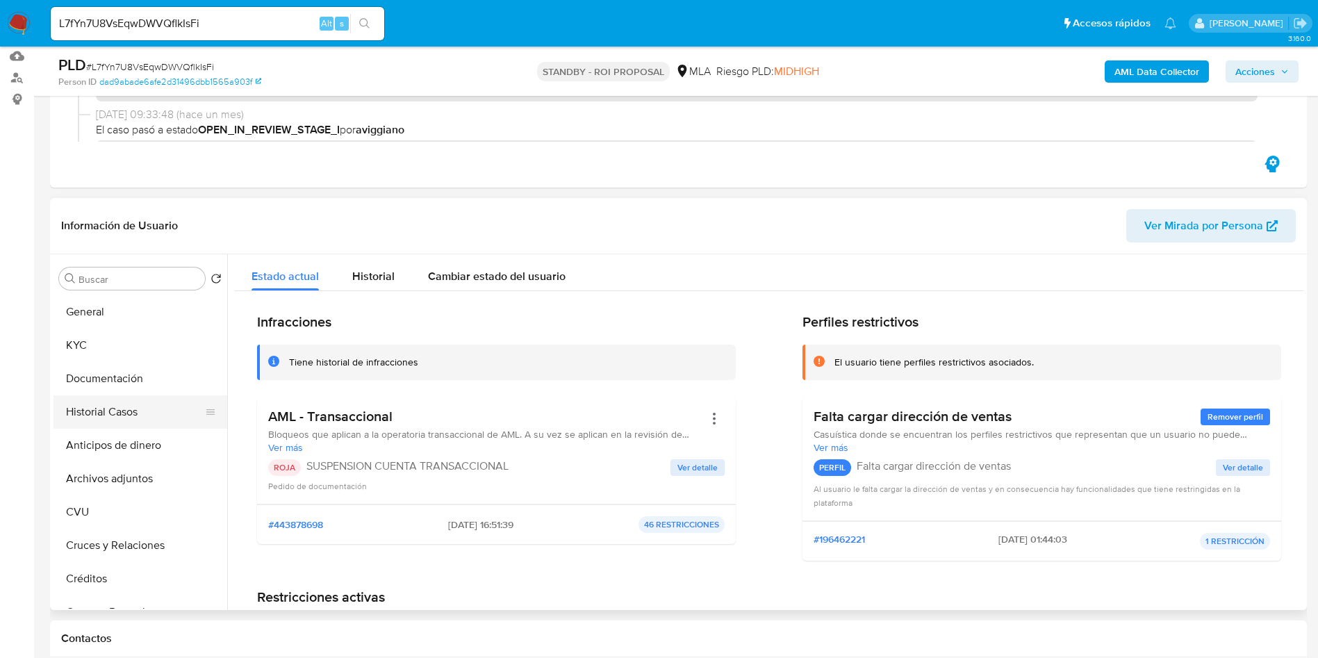
click at [133, 416] on button "Historial Casos" at bounding box center [134, 411] width 163 height 33
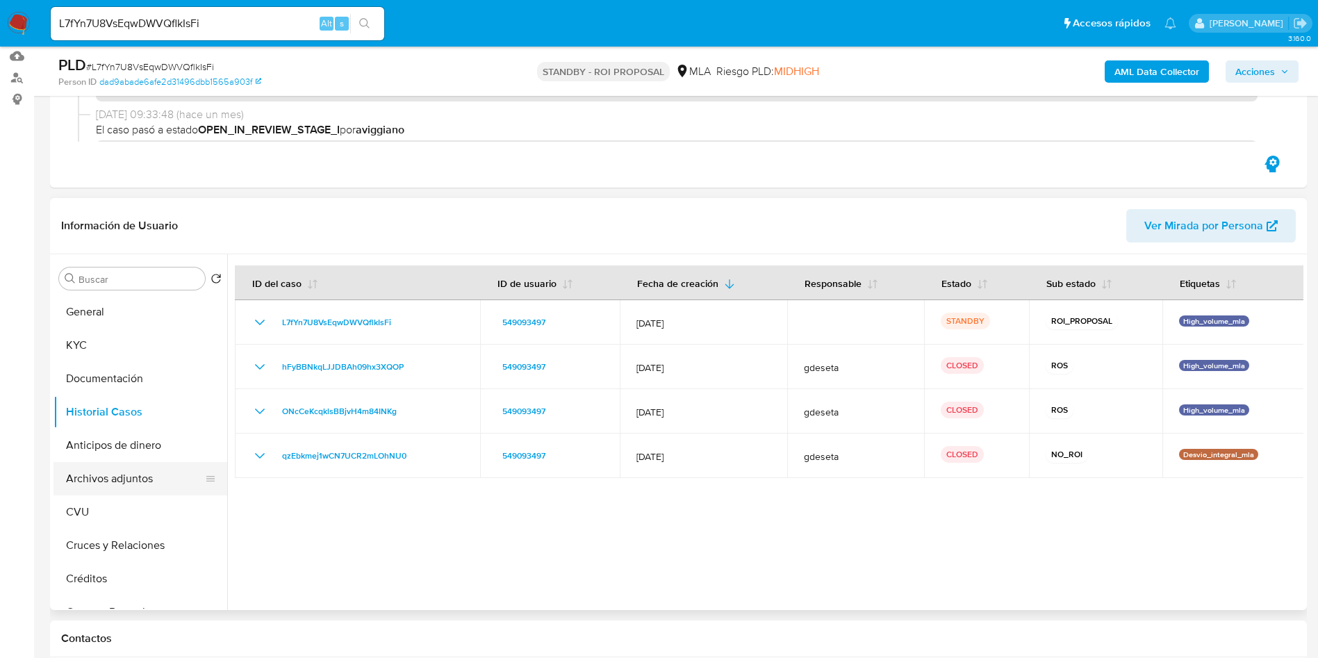
click at [140, 493] on button "Archivos adjuntos" at bounding box center [134, 478] width 163 height 33
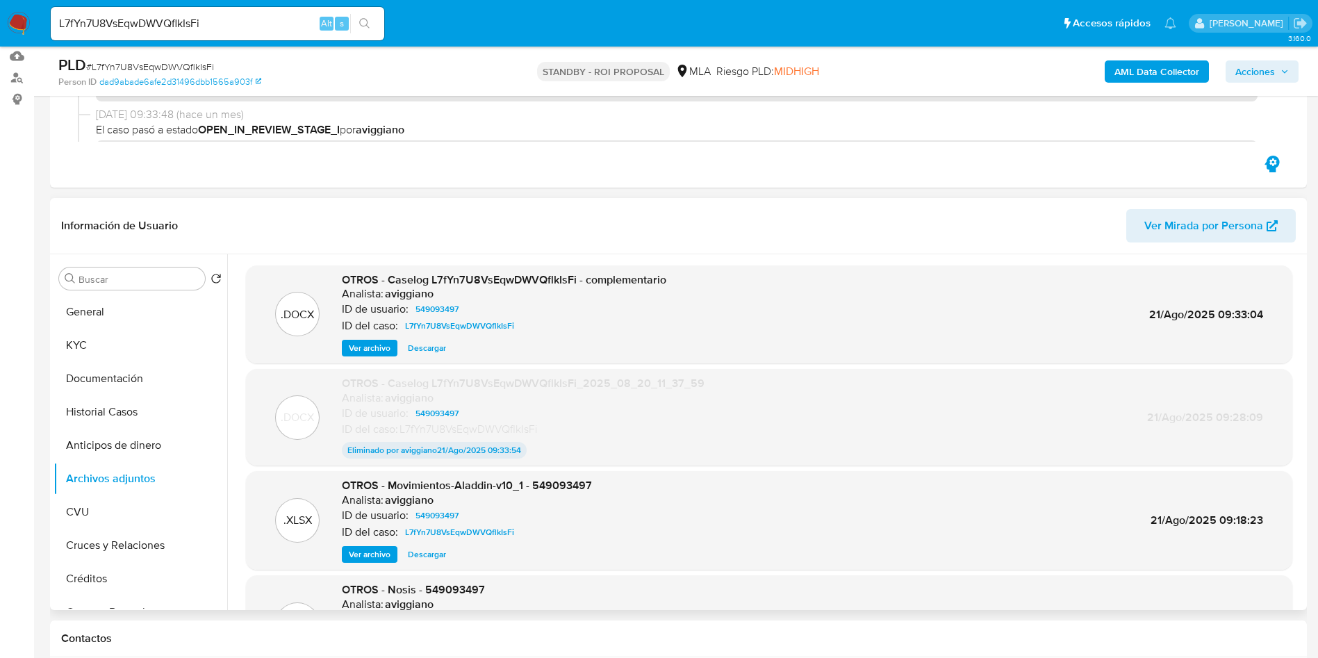
click at [372, 347] on span "Ver archivo" at bounding box center [370, 348] width 42 height 14
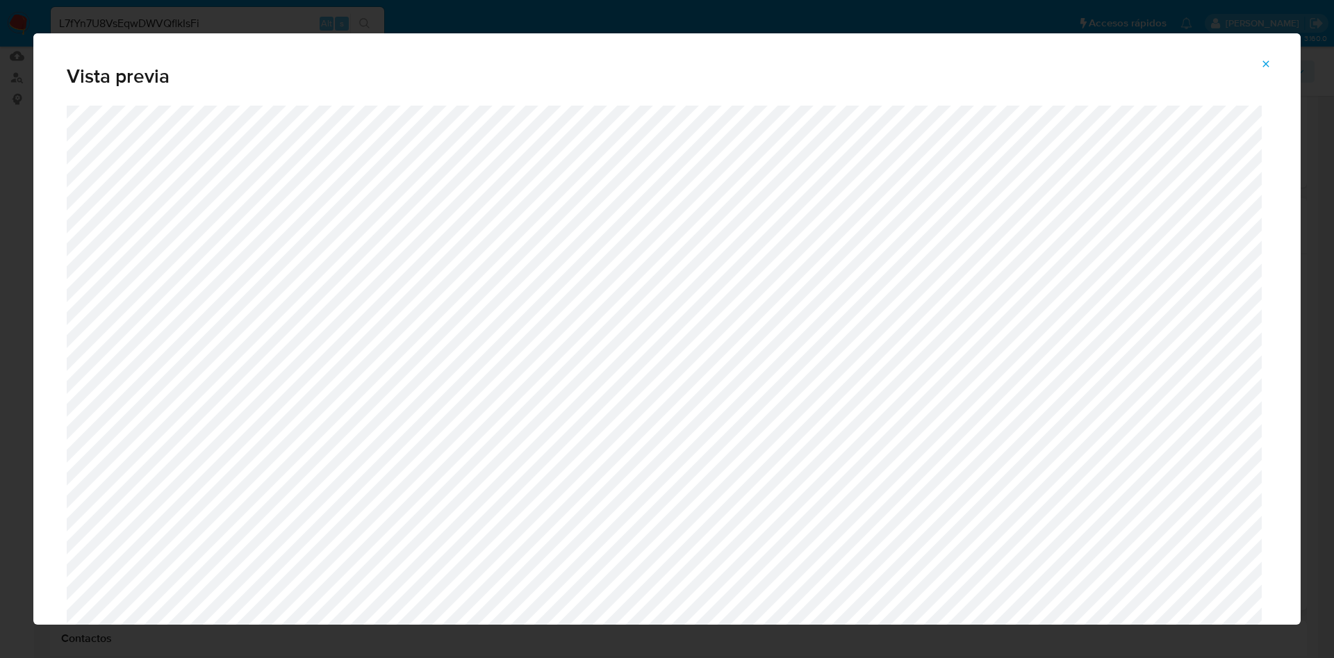
click at [1264, 66] on icon "Attachment preview" at bounding box center [1265, 63] width 11 height 11
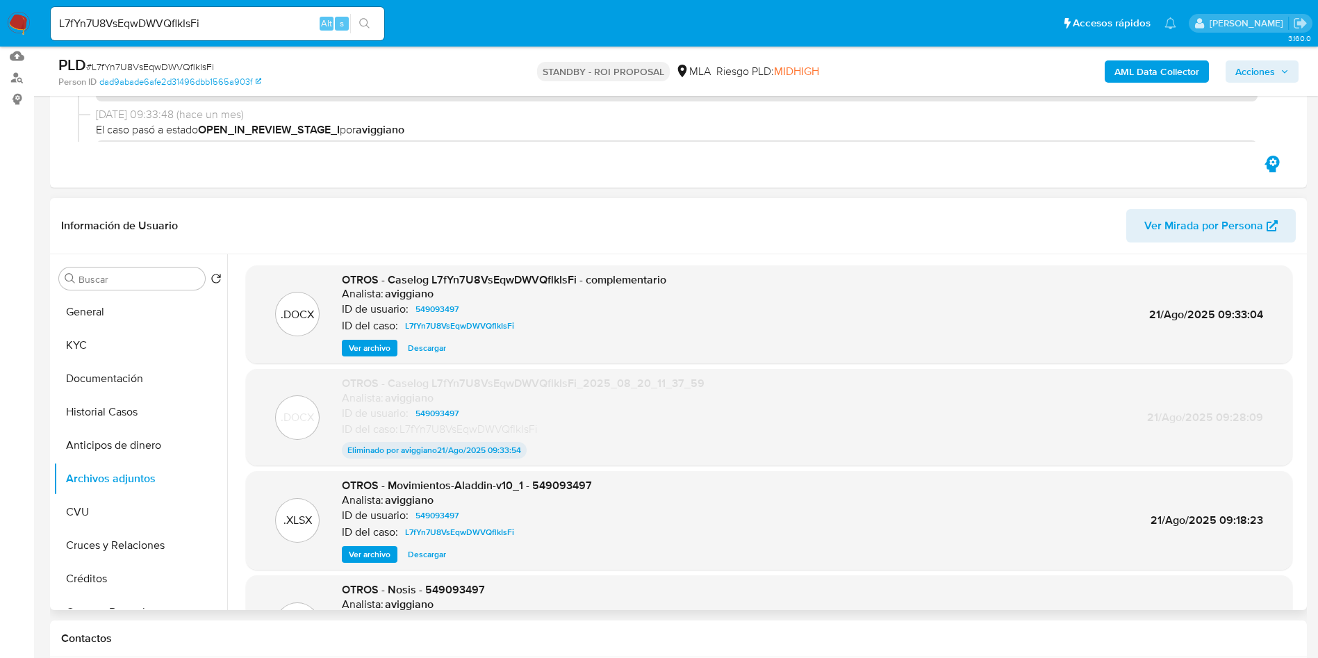
click at [248, 23] on input "L7fYn7U8VsEqwDWVQflkIsFi" at bounding box center [217, 24] width 333 height 18
paste input "6UGxQvy7U85uIger0FZDyJ9f"
type input "6UGxQvy7U85uIger0FZDyJ9f"
click at [363, 8] on div "6UGxQvy7U85uIger0FZDyJ9f Alt s" at bounding box center [217, 23] width 333 height 33
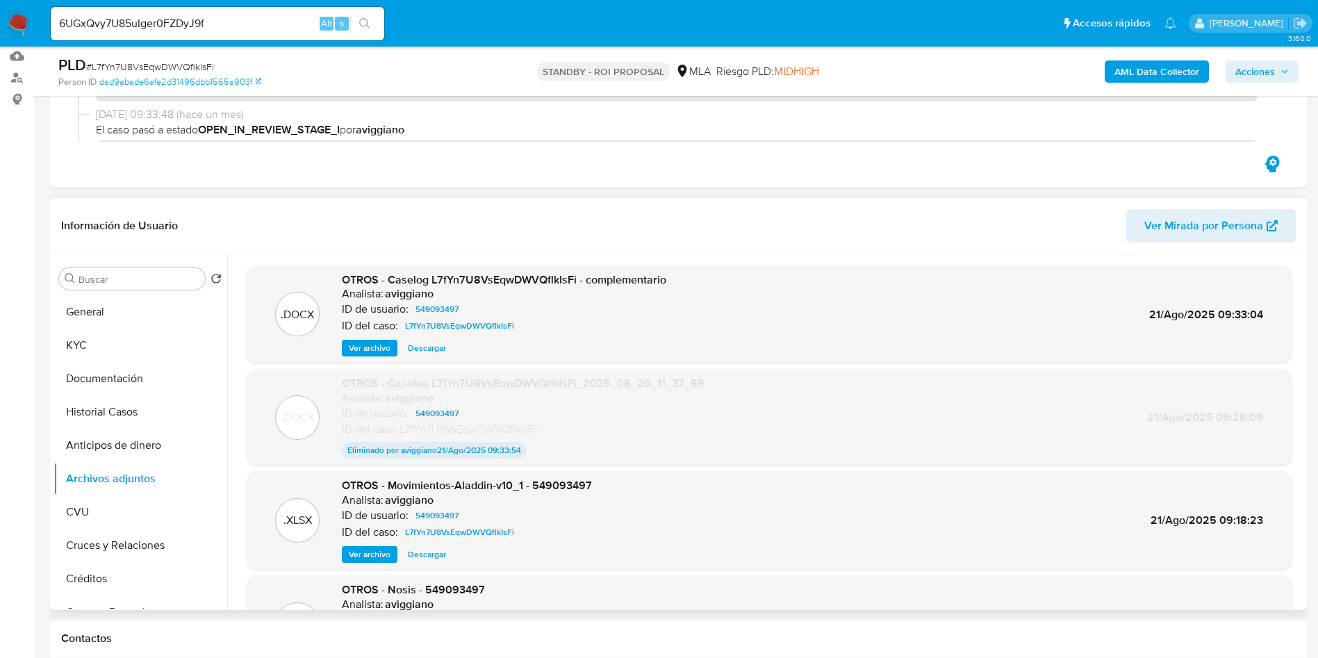
click at [368, 25] on icon "search-icon" at bounding box center [364, 23] width 11 height 11
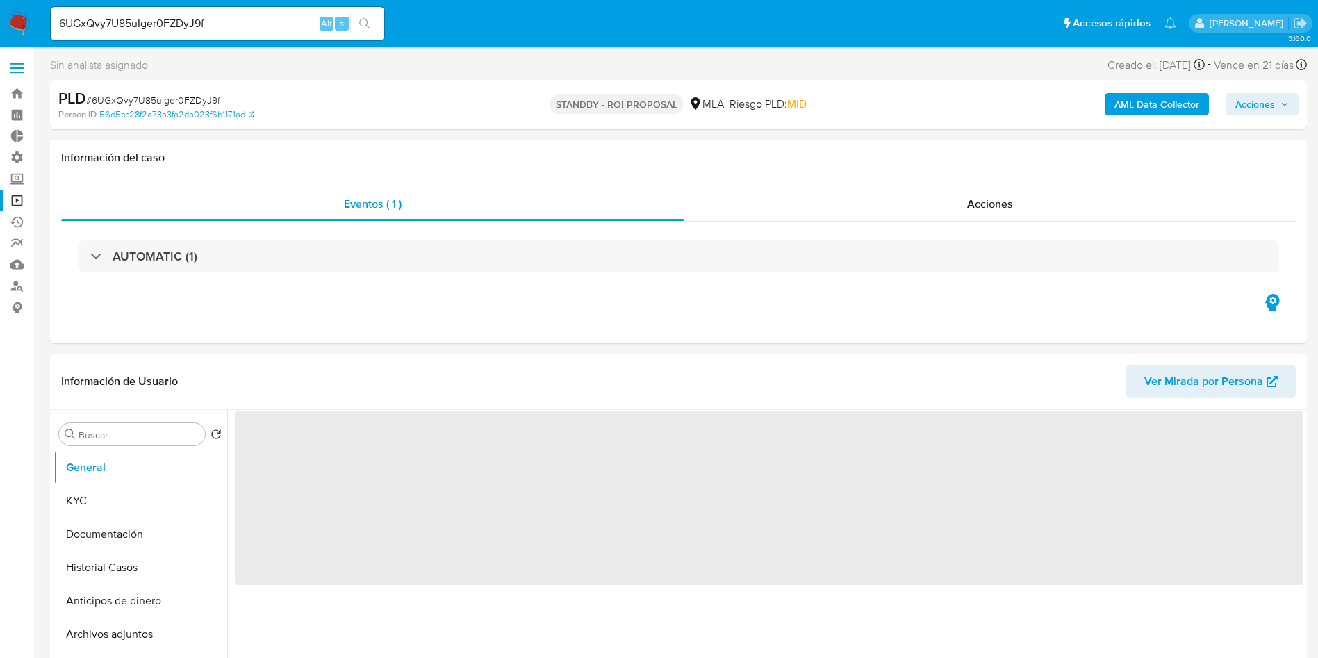
select select "10"
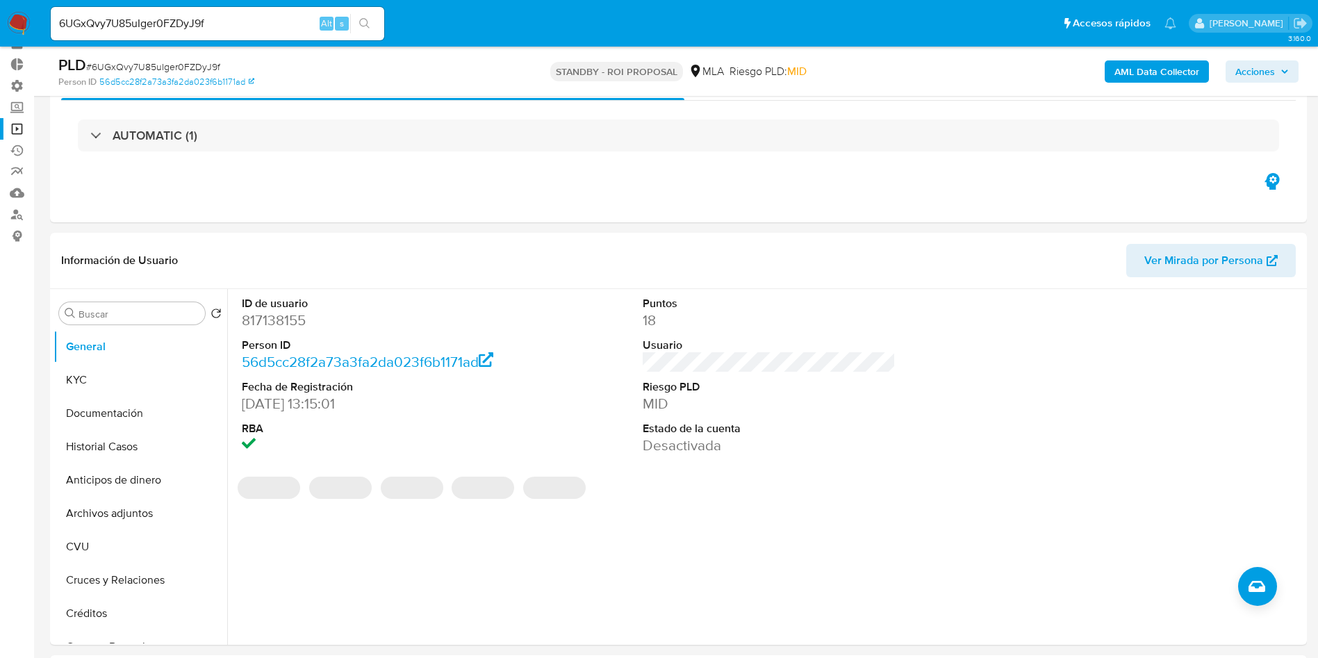
scroll to position [104, 0]
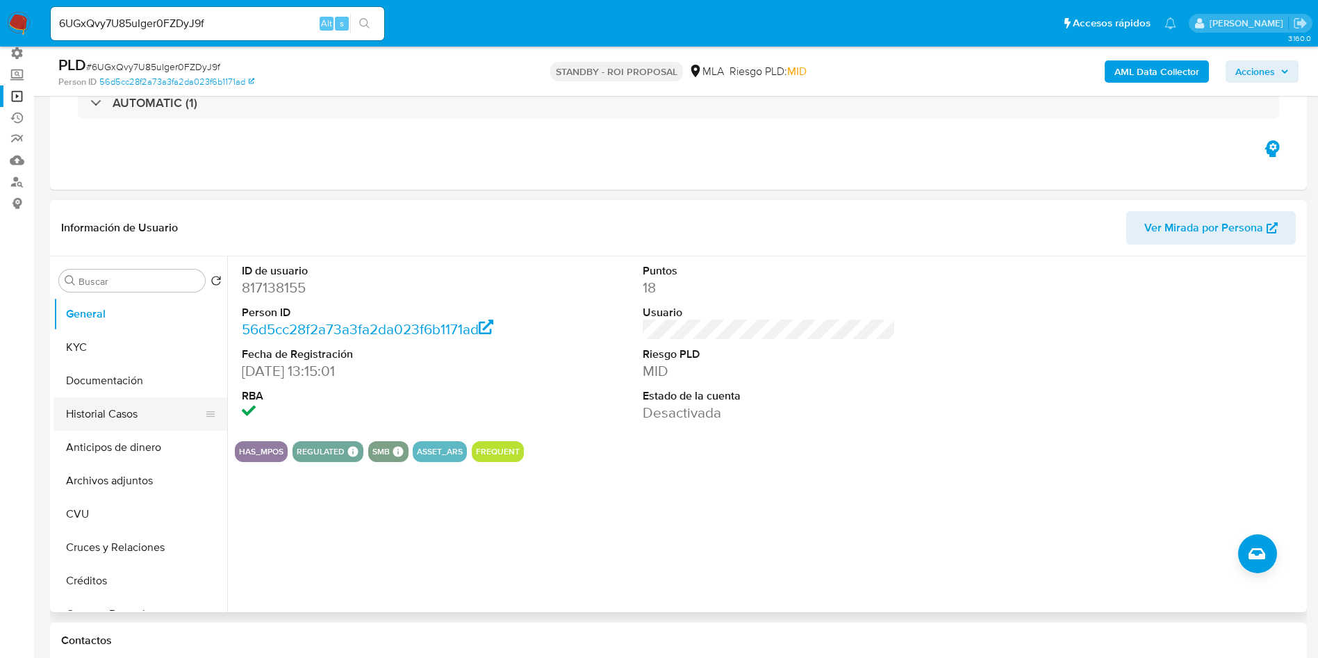
click at [125, 408] on button "Historial Casos" at bounding box center [134, 413] width 163 height 33
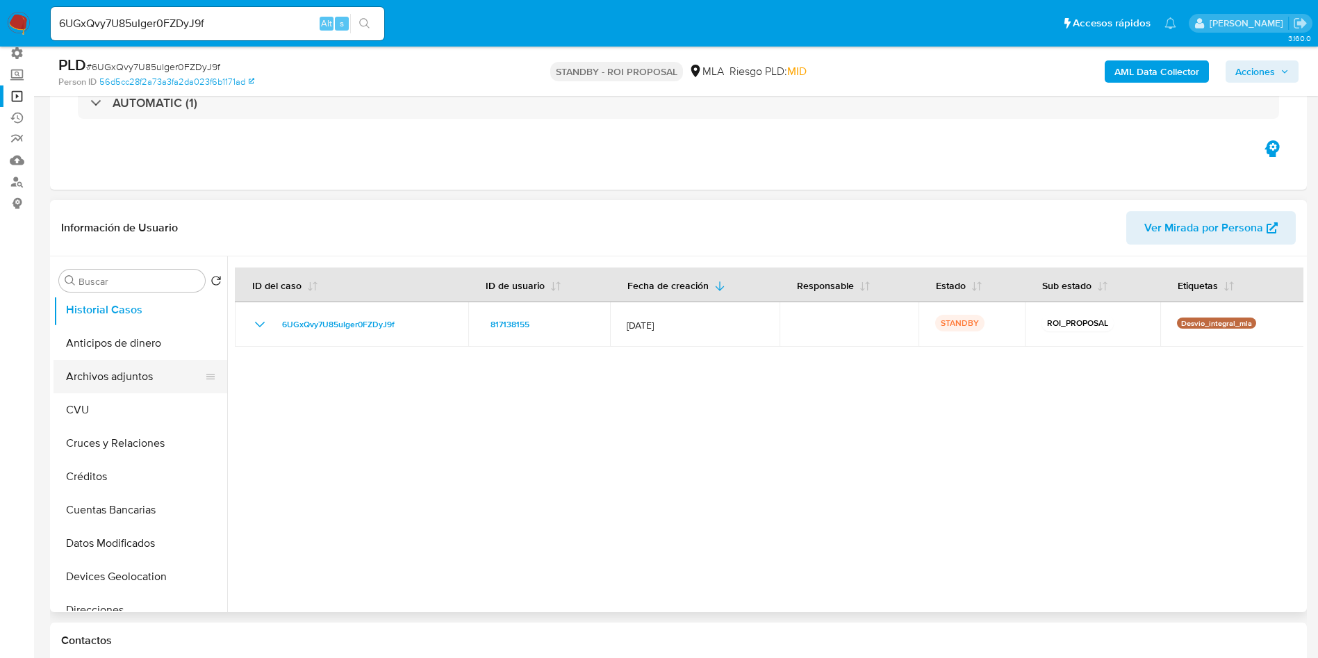
click at [131, 372] on button "Archivos adjuntos" at bounding box center [134, 376] width 163 height 33
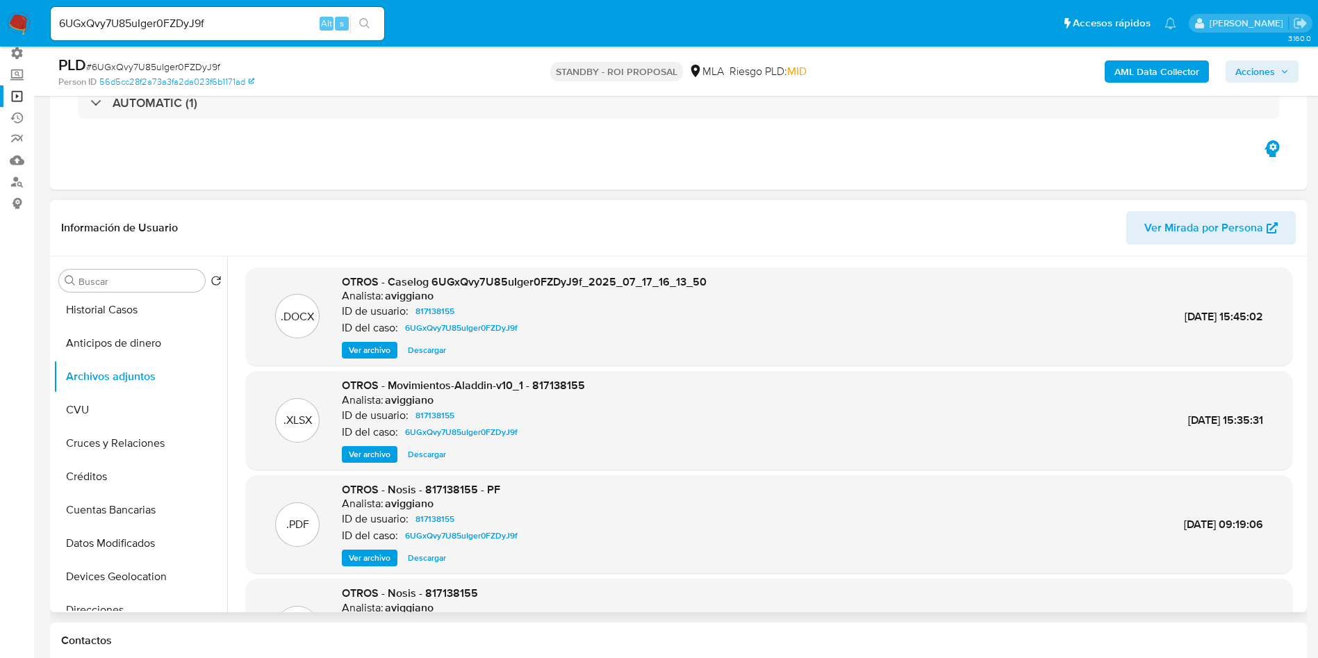
click at [379, 354] on span "Ver archivo" at bounding box center [370, 350] width 42 height 14
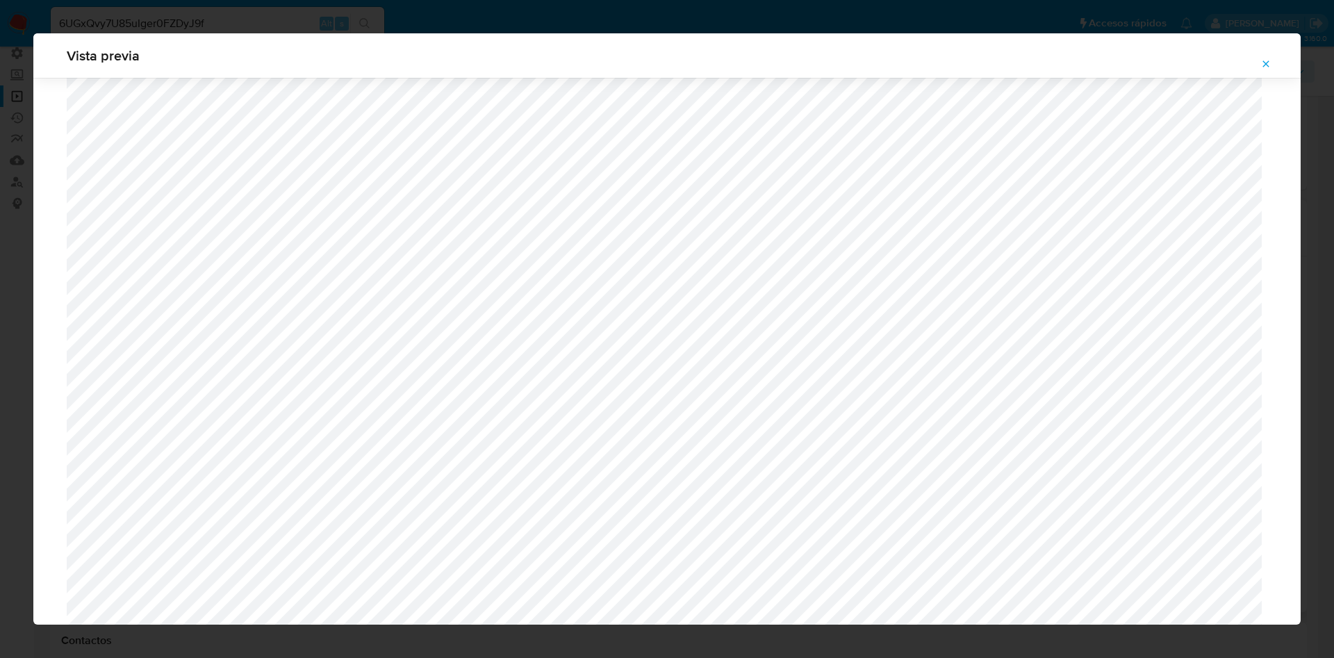
scroll to position [1640, 0]
click at [1269, 65] on icon "Attachment preview" at bounding box center [1265, 63] width 11 height 11
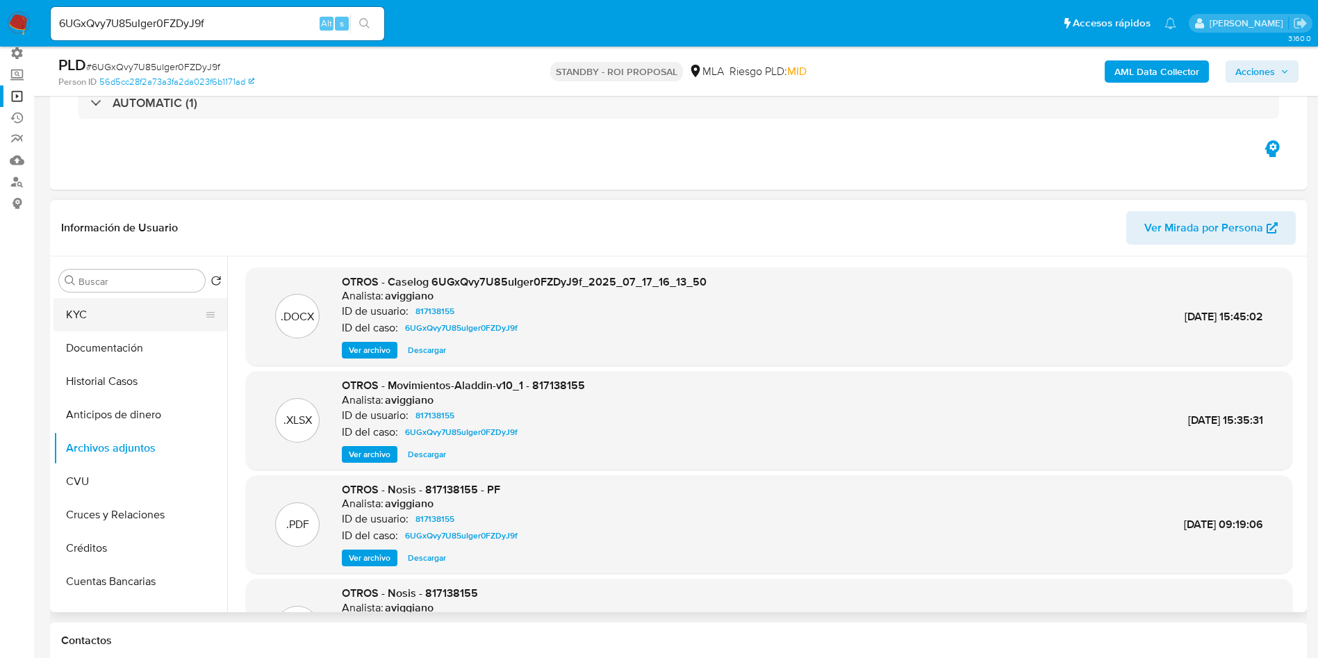
scroll to position [0, 0]
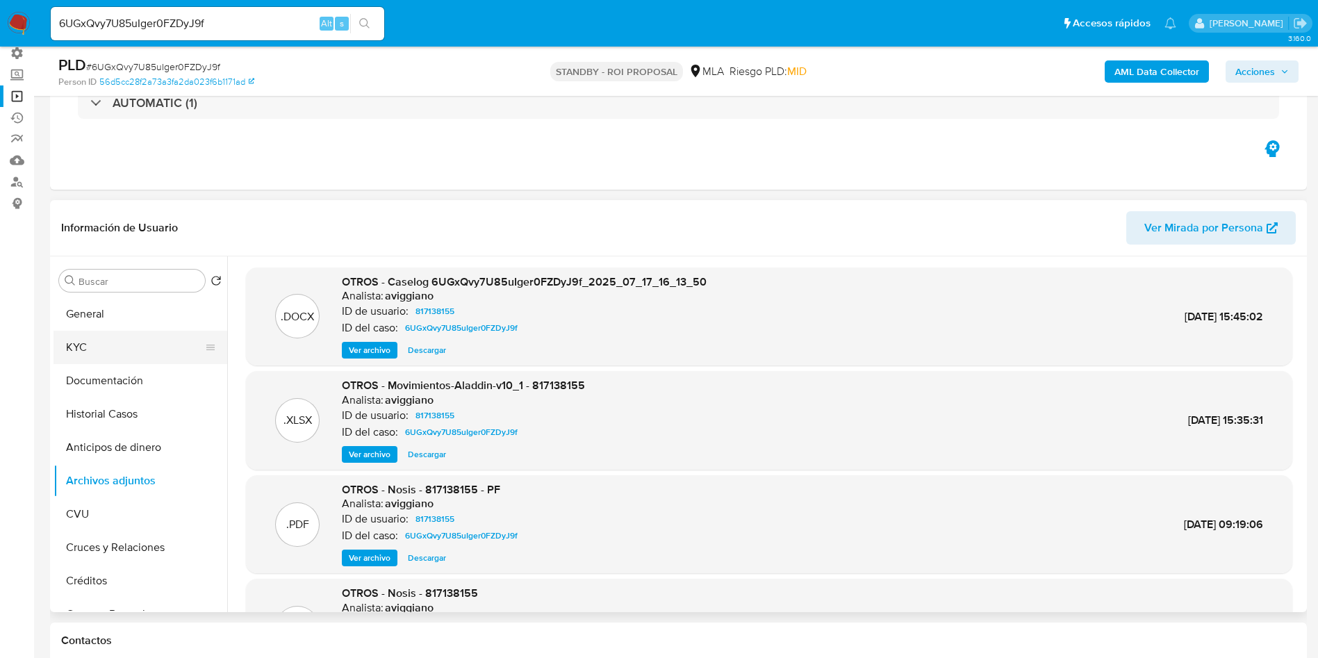
click at [122, 336] on button "KYC" at bounding box center [134, 347] width 163 height 33
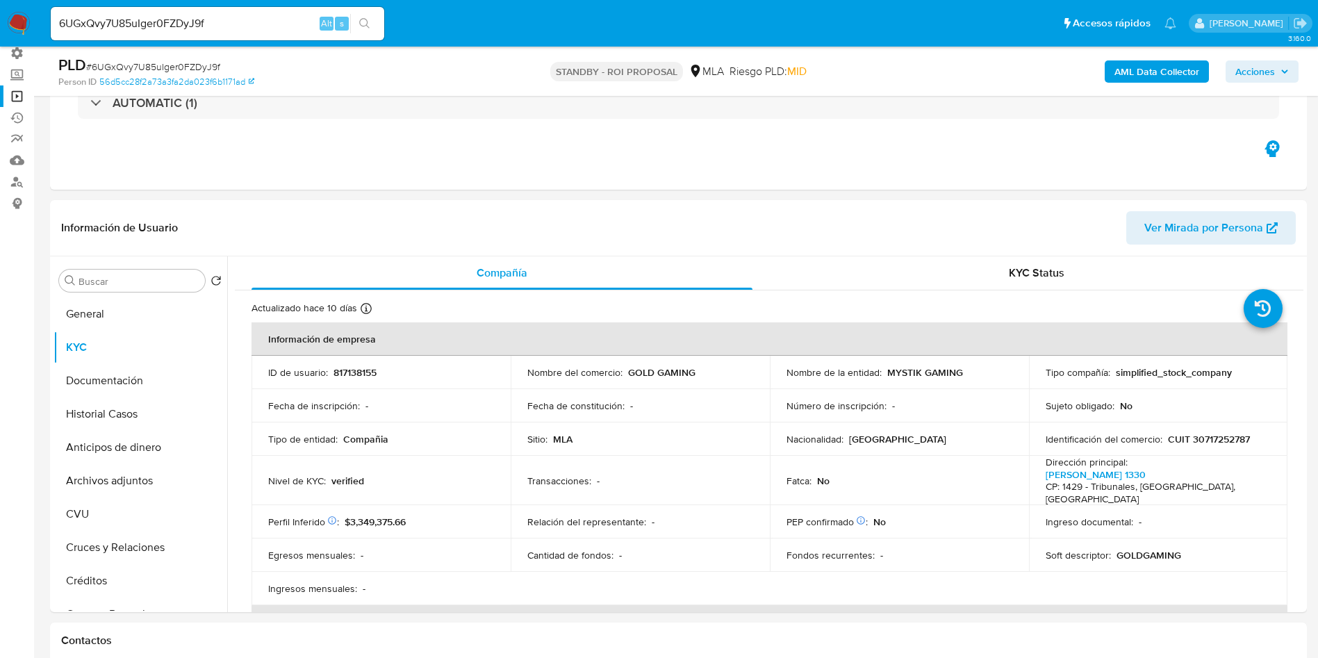
click at [1221, 443] on p "CUIT 30717252787" at bounding box center [1209, 439] width 82 height 13
copy p "30717252787"
click at [104, 306] on button "General" at bounding box center [134, 313] width 163 height 33
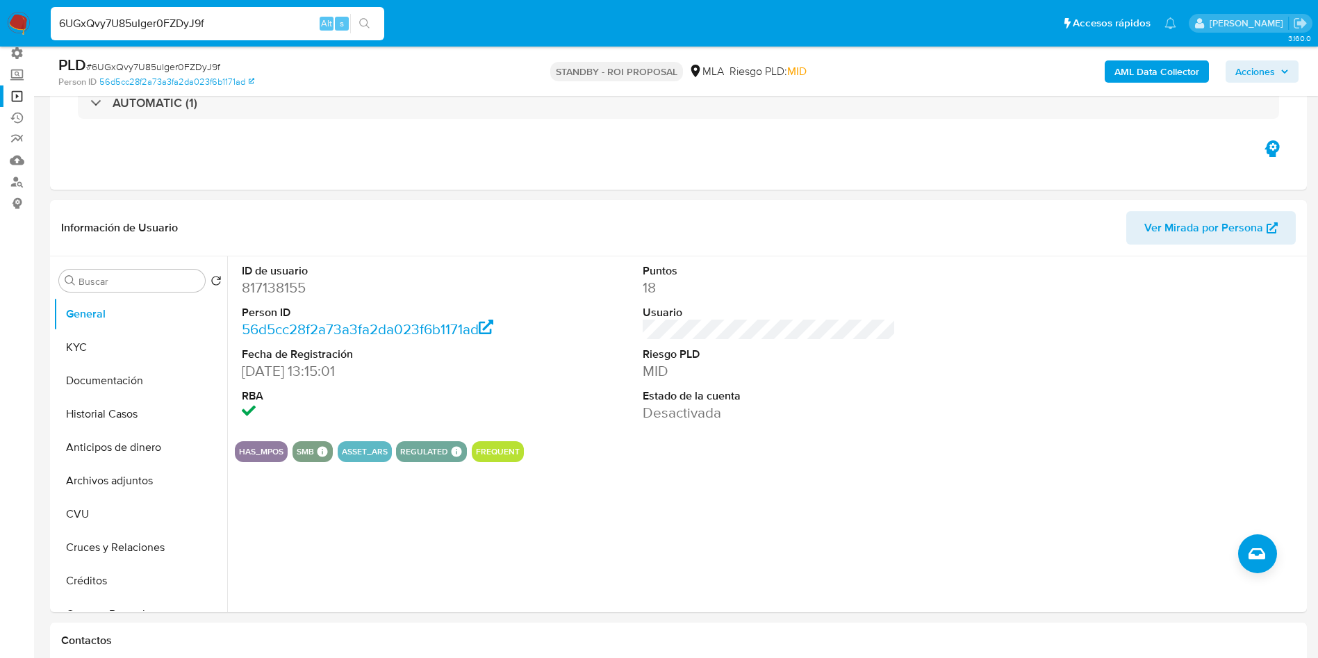
click at [139, 27] on input "6UGxQvy7U85uIger0FZDyJ9f" at bounding box center [217, 24] width 333 height 18
paste input "exihk5ry4j0EGATNxxdCmvSi"
type input "exihk5ry4j0EGATNxxdCmvSi"
click at [363, 26] on icon "search-icon" at bounding box center [364, 23] width 11 height 11
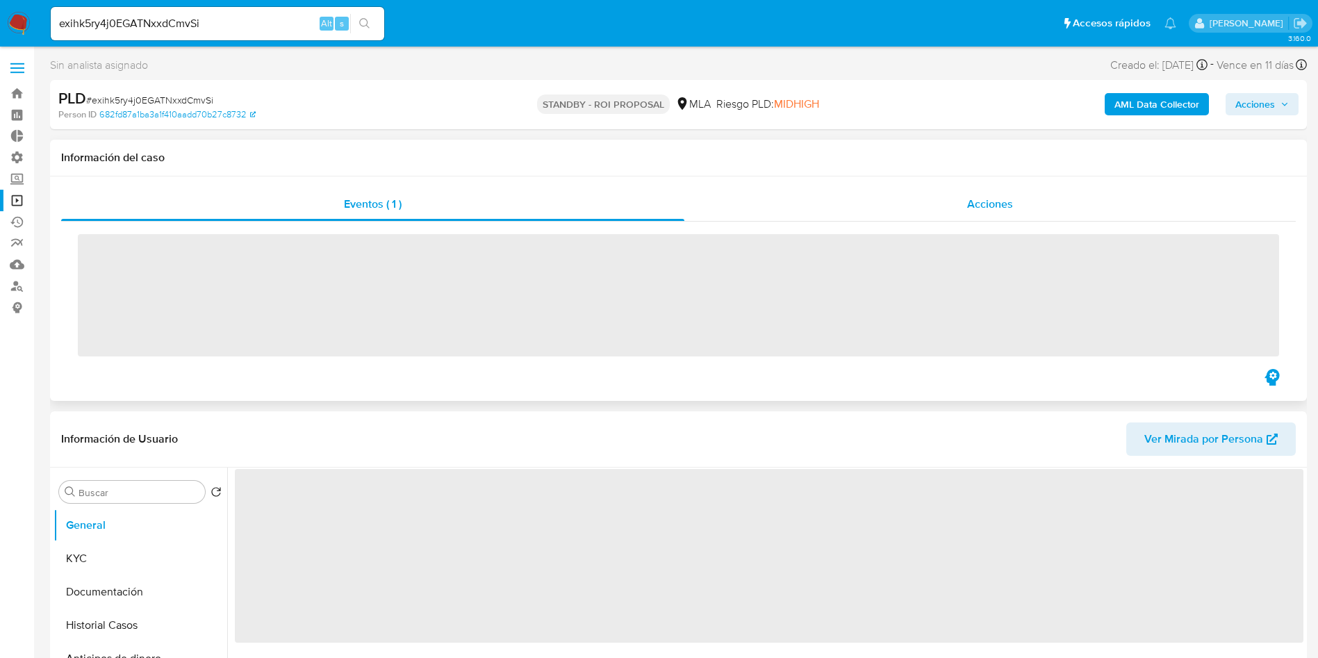
click at [1020, 202] on div "Acciones" at bounding box center [989, 204] width 611 height 33
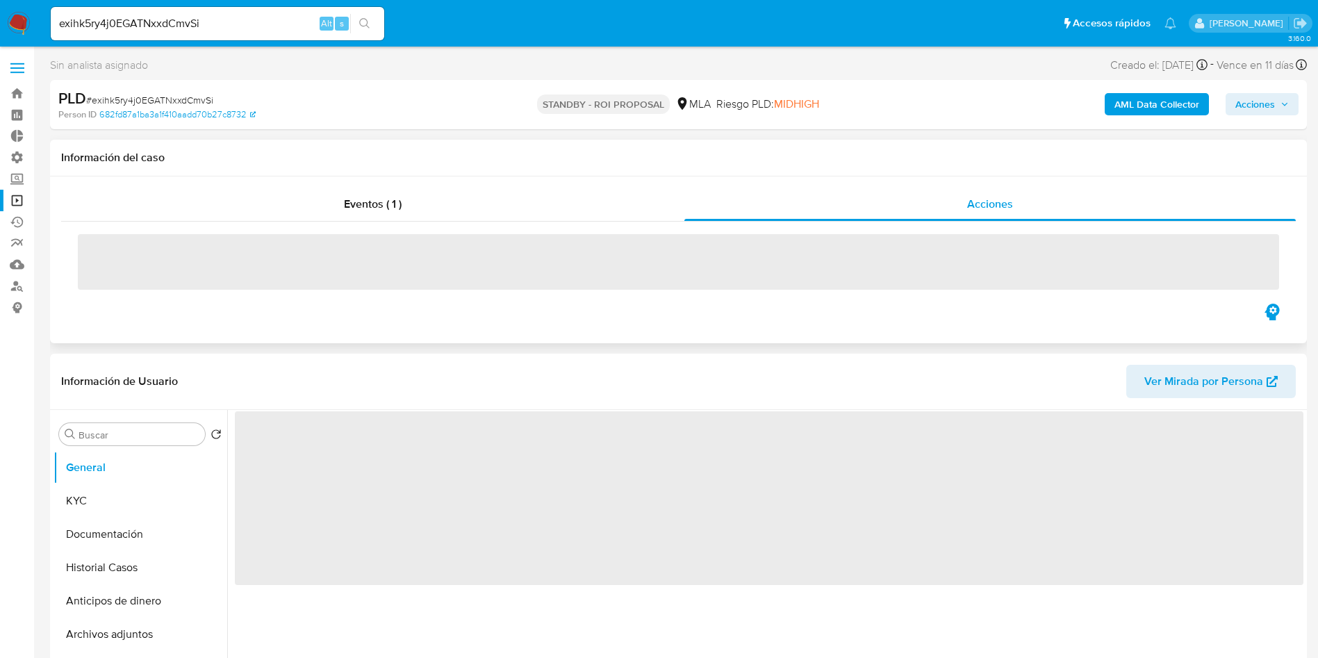
select select "10"
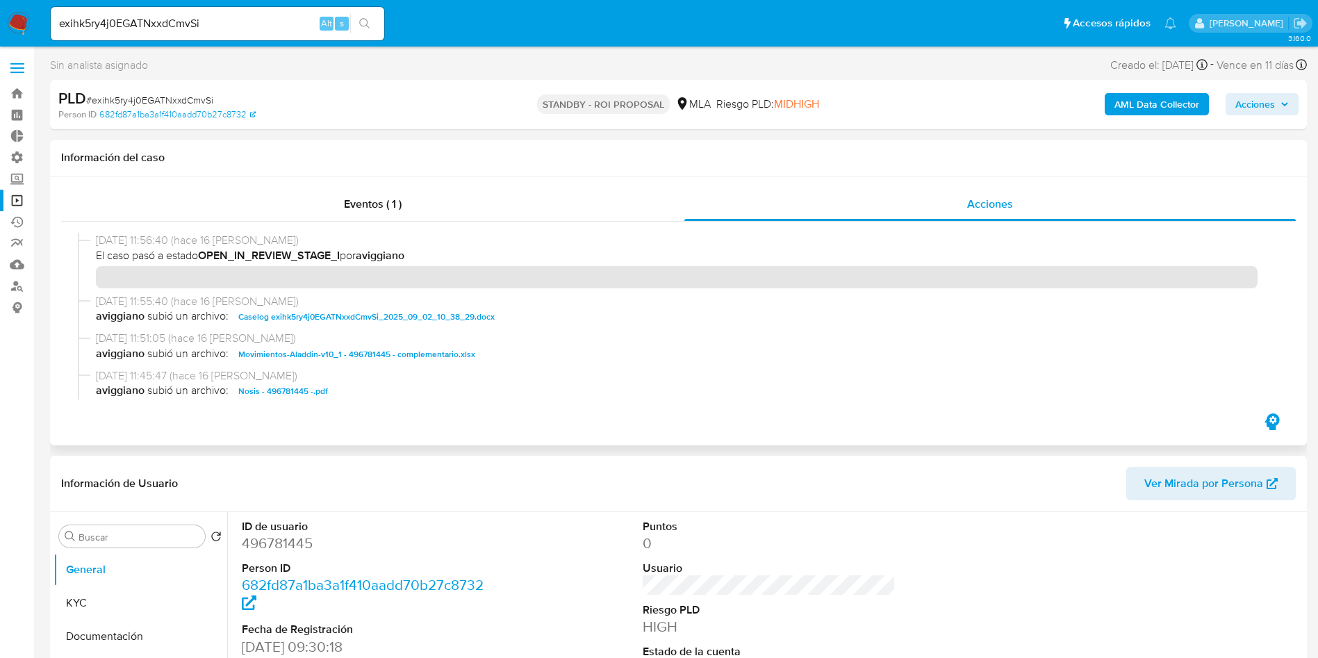
scroll to position [104, 0]
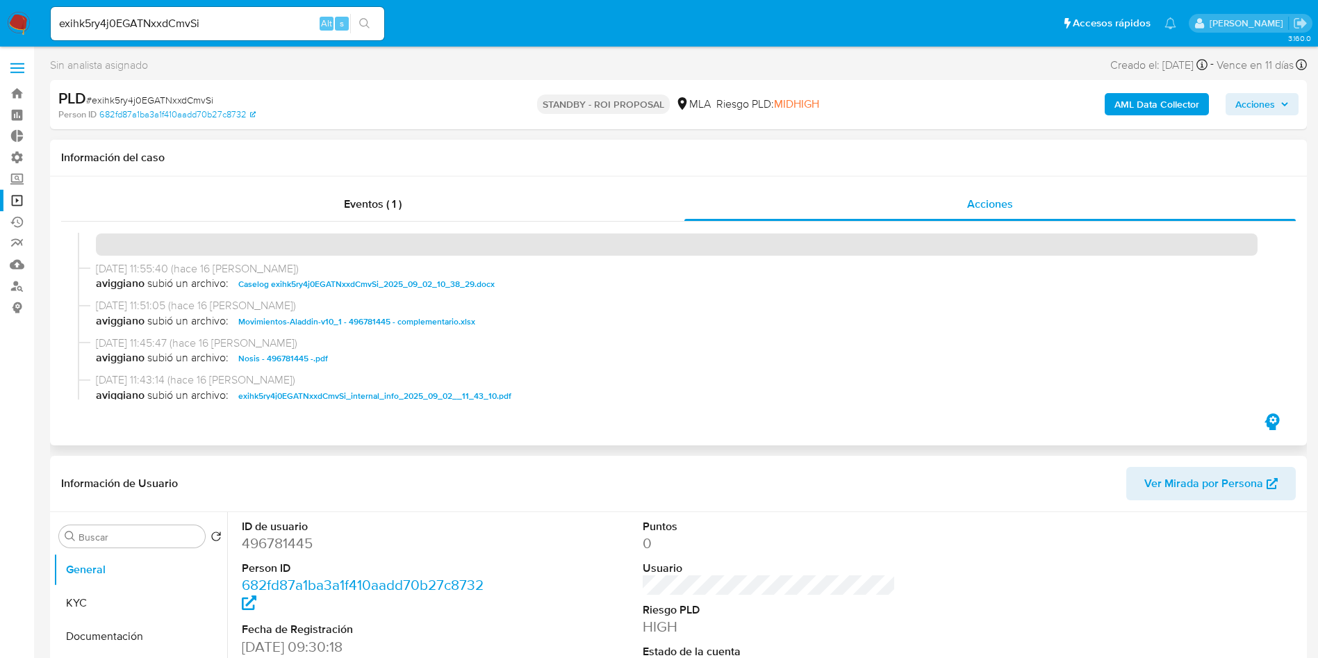
click at [382, 284] on span "Caselog exihk5ry4j0EGATNxxdCmvSi_2025_09_02_10_38_29.docx" at bounding box center [366, 284] width 256 height 17
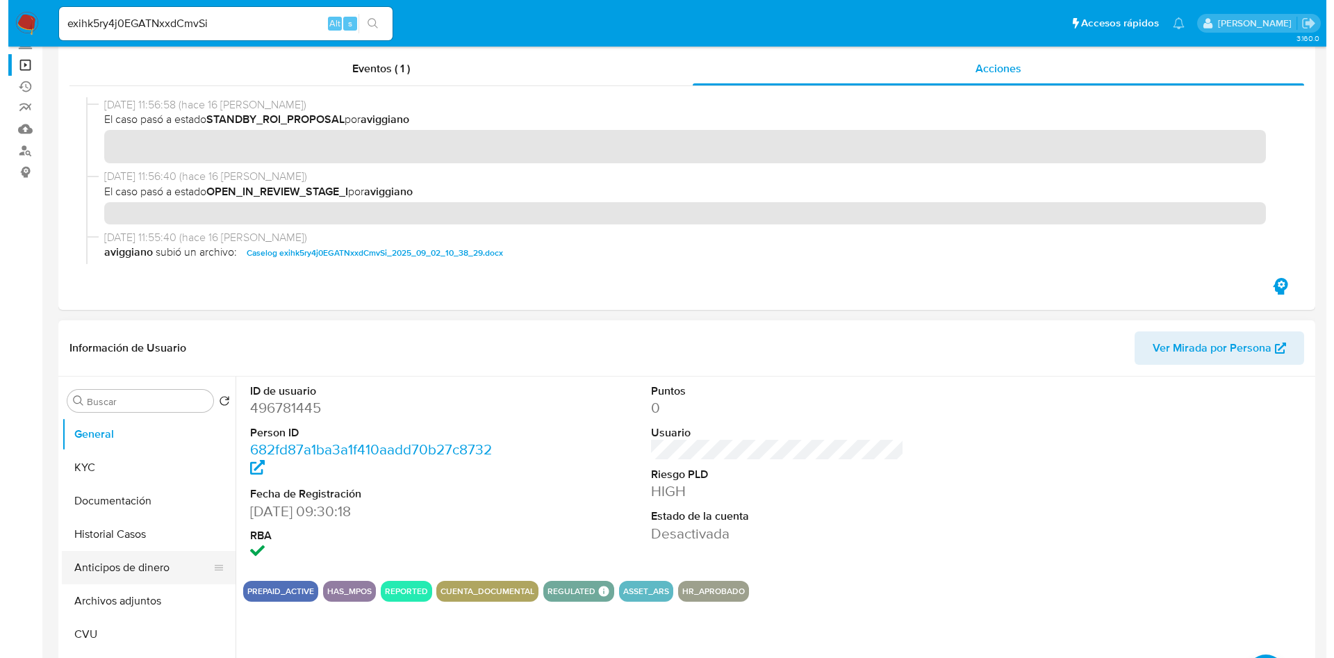
scroll to position [208, 0]
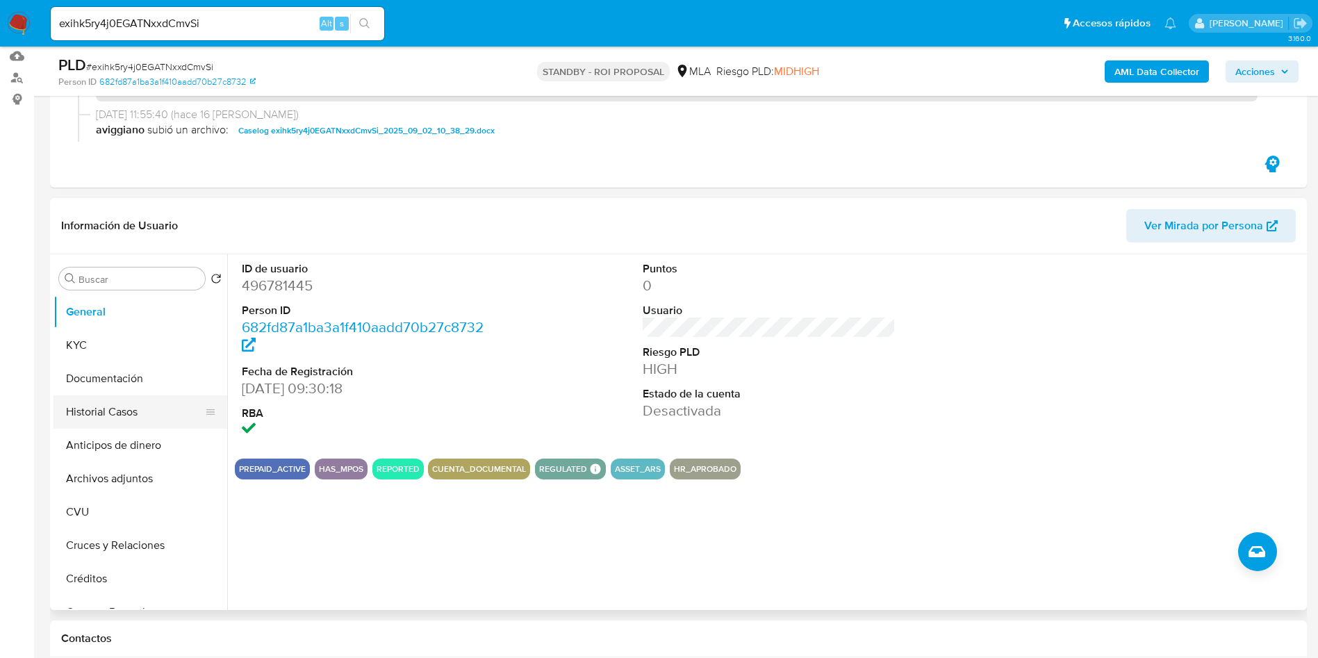
click at [111, 407] on button "Historial Casos" at bounding box center [134, 411] width 163 height 33
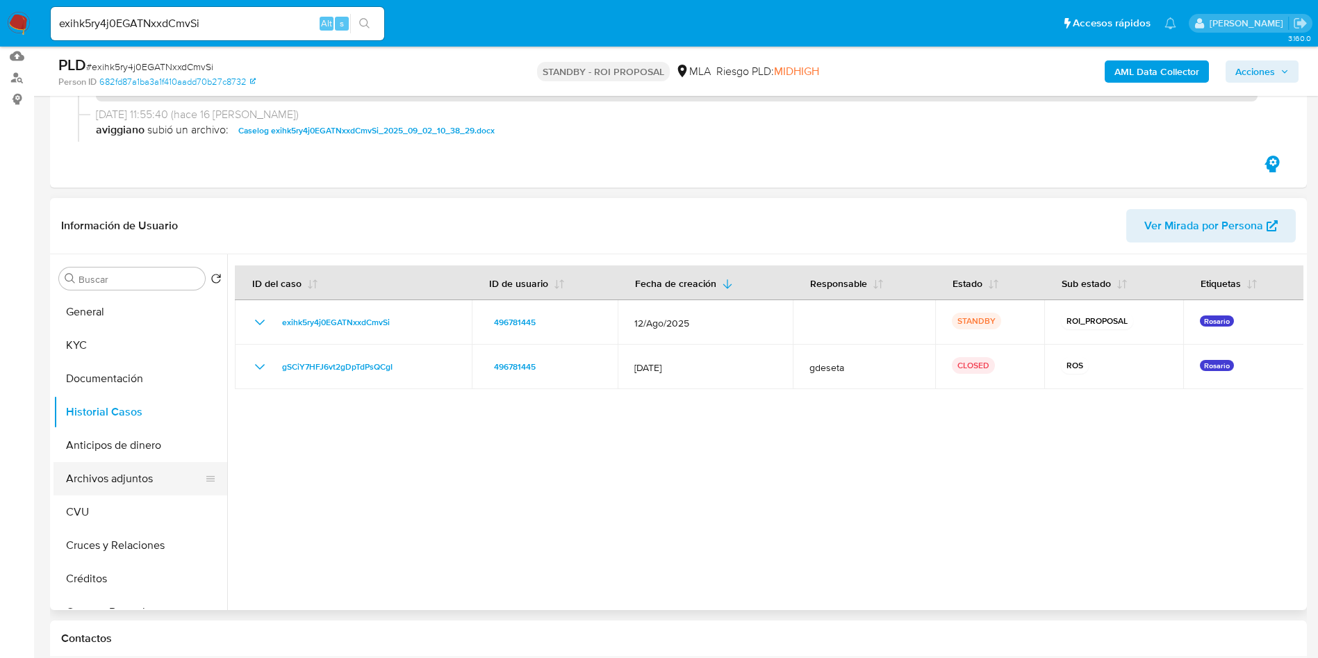
drag, startPoint x: 125, startPoint y: 468, endPoint x: 135, endPoint y: 463, distance: 10.9
click at [125, 468] on button "Archivos adjuntos" at bounding box center [134, 478] width 163 height 33
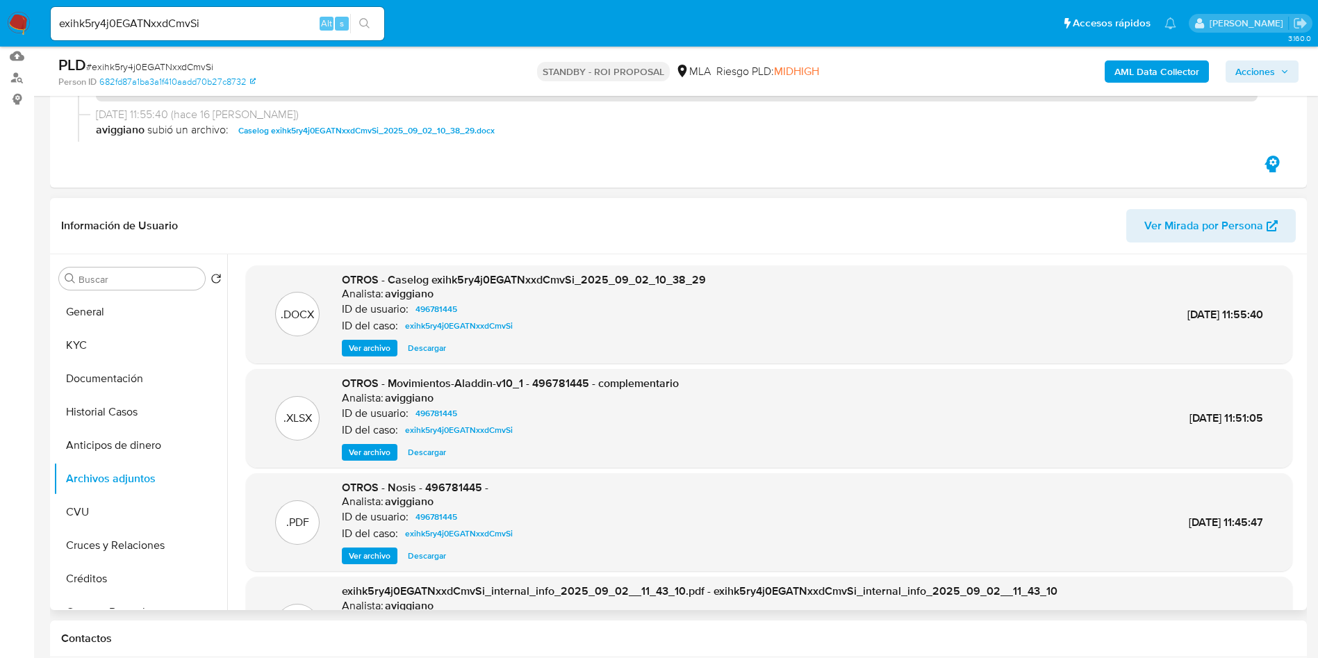
click at [377, 349] on span "Ver archivo" at bounding box center [370, 348] width 42 height 14
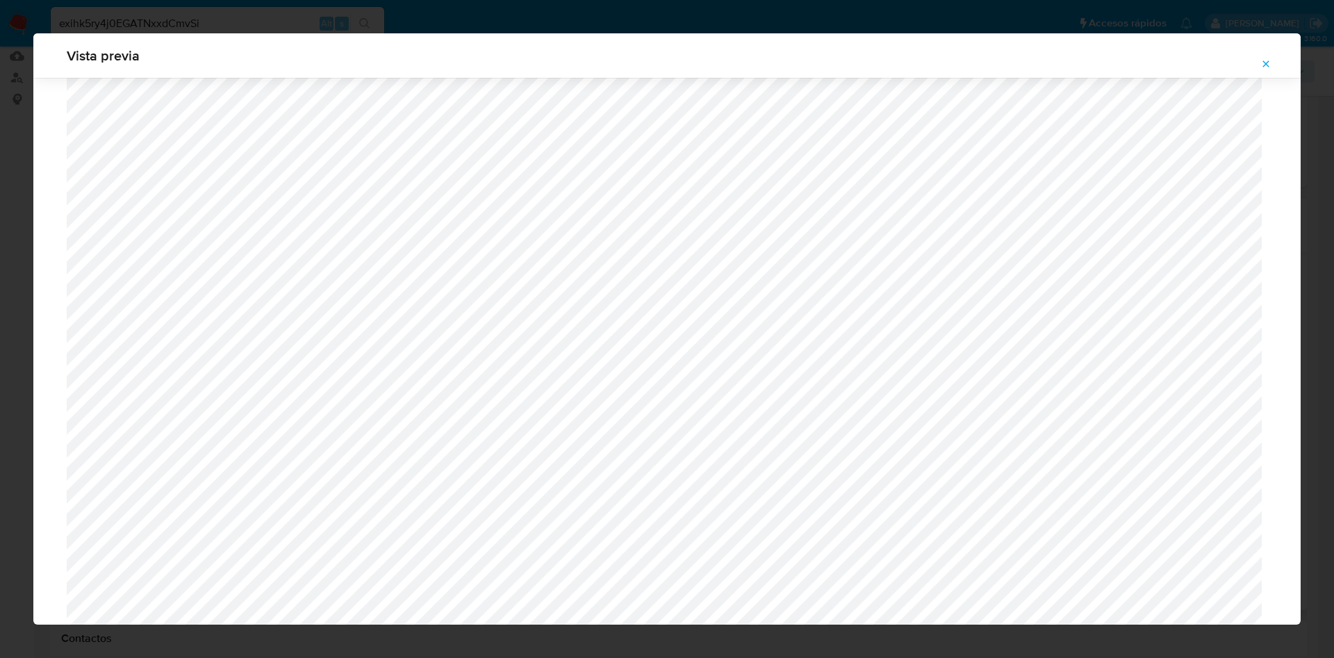
scroll to position [285, 0]
click at [1267, 65] on icon "Attachment preview" at bounding box center [1266, 63] width 6 height 6
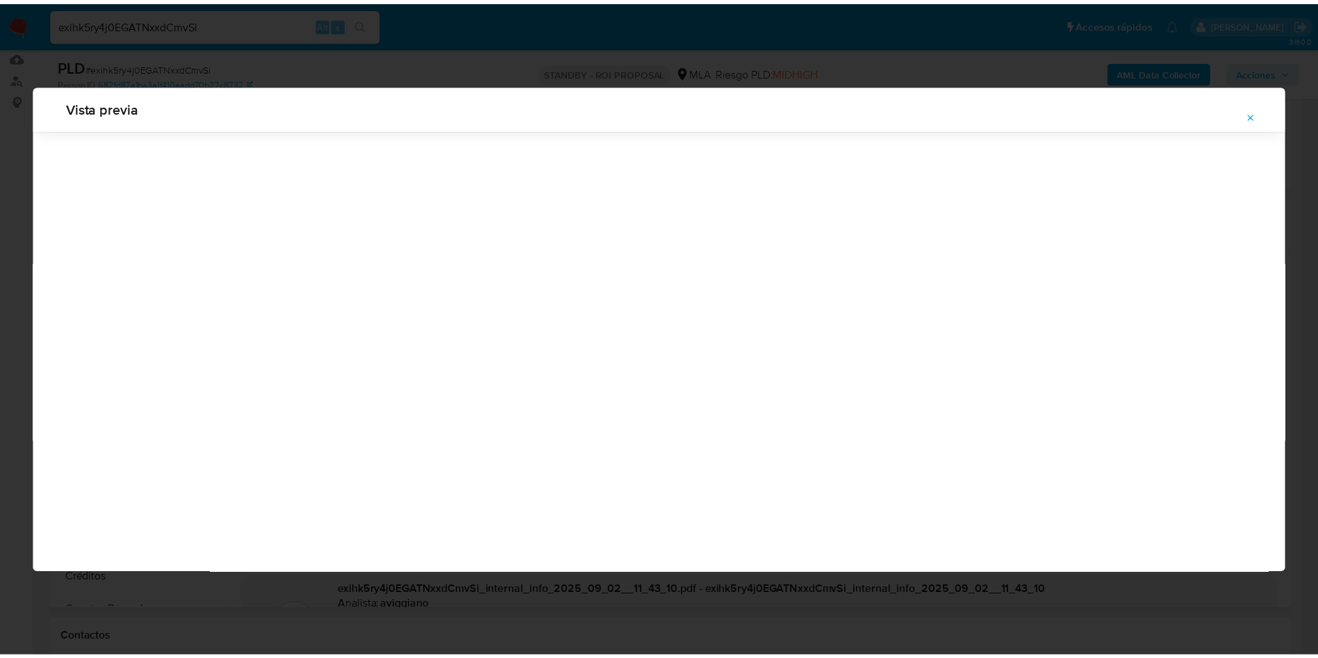
scroll to position [0, 0]
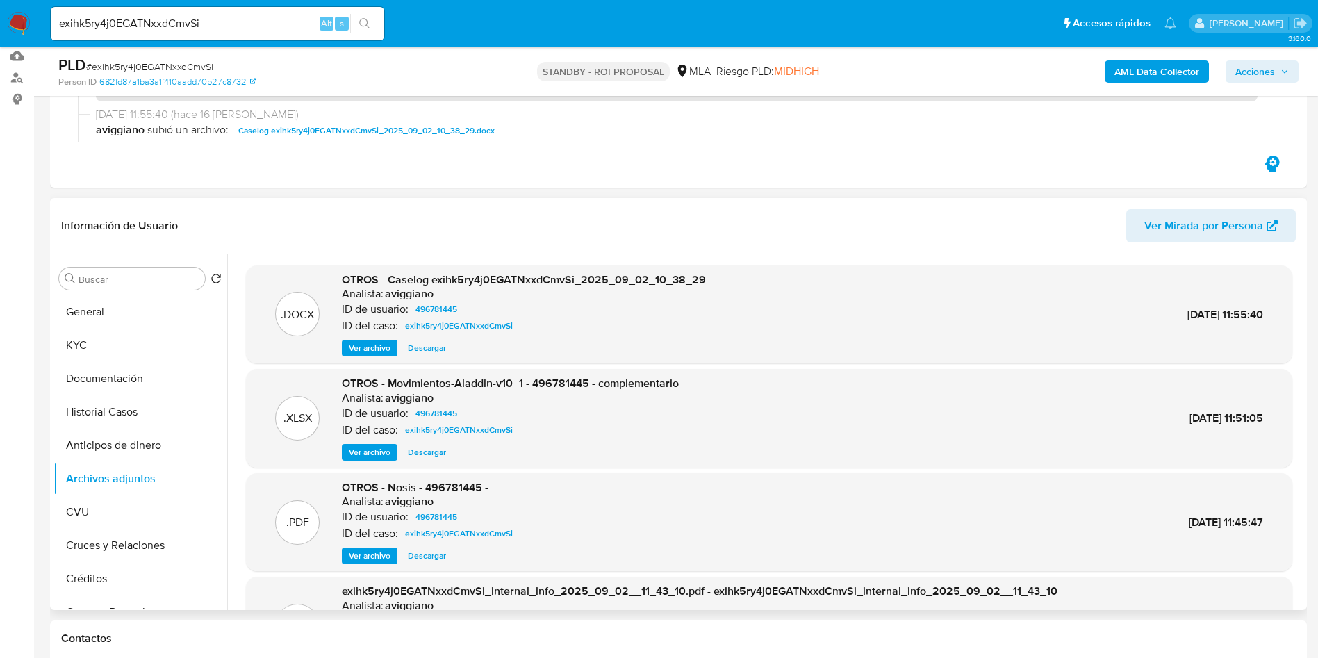
click at [177, 20] on input "exihk5ry4j0EGATNxxdCmvSi" at bounding box center [217, 24] width 333 height 18
paste input "45s5FVNtPpxwFtGIaD5PFAYu"
type input "45s5FVNtPpxwFtGIaD5PFAYu"
click at [366, 24] on icon "search-icon" at bounding box center [364, 23] width 10 height 10
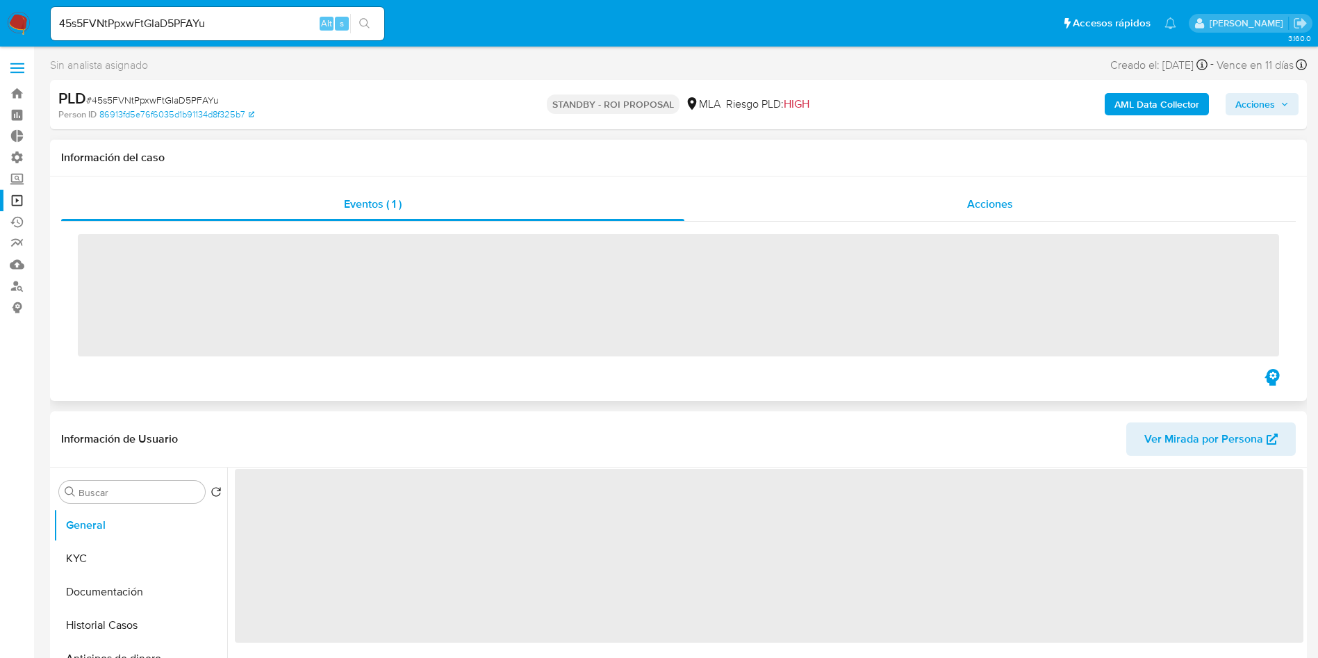
click at [1011, 188] on div "Acciones" at bounding box center [989, 204] width 611 height 33
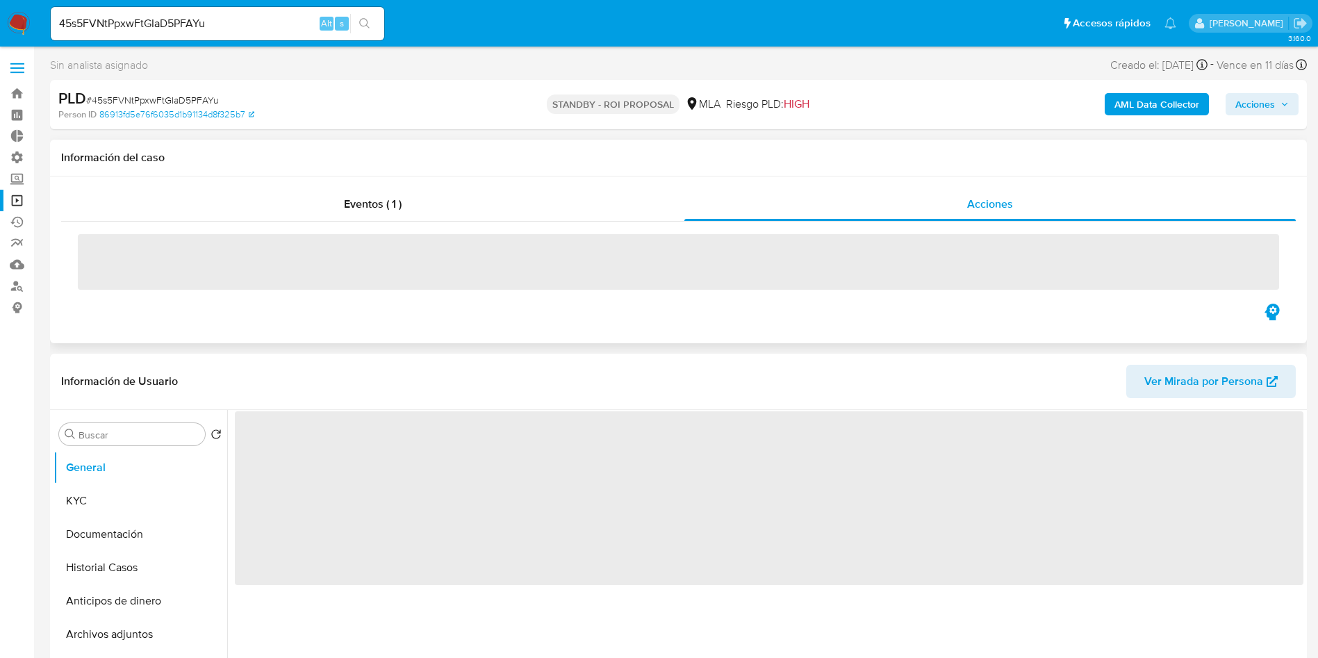
select select "10"
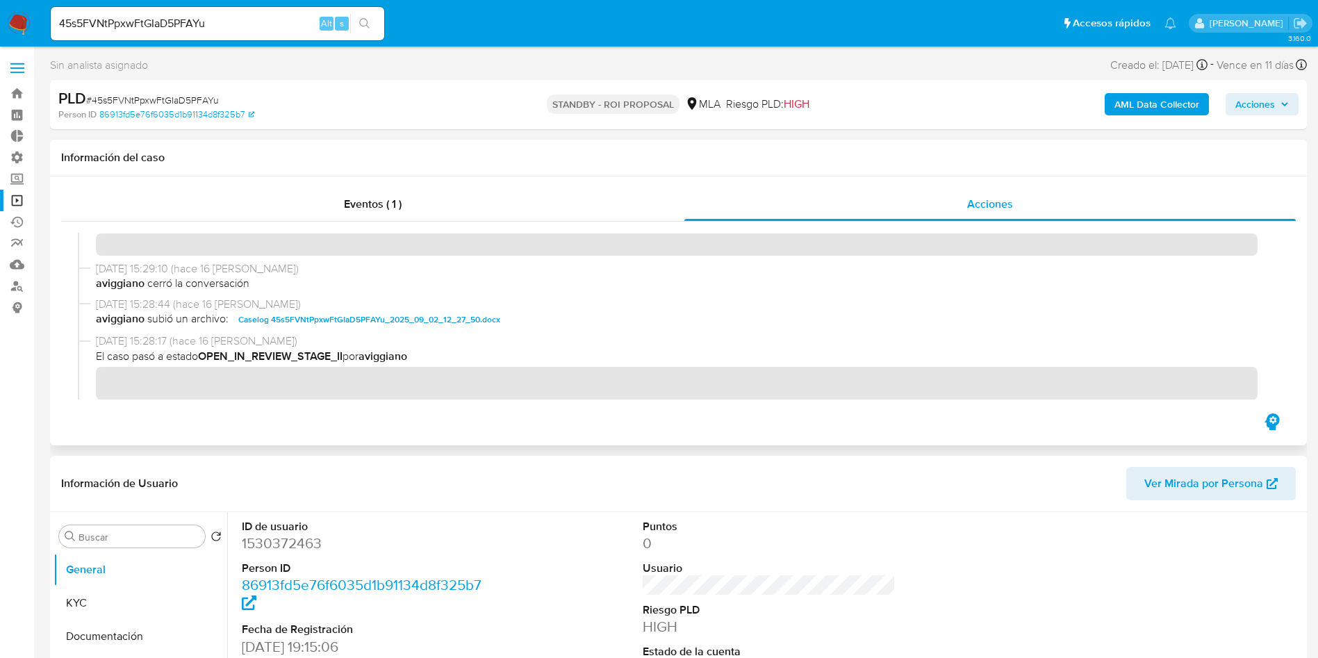
click at [370, 314] on span "Caselog 45s5FVNtPpxwFtGIaD5PFAYu_2025_09_02_12_27_50.docx" at bounding box center [369, 319] width 262 height 17
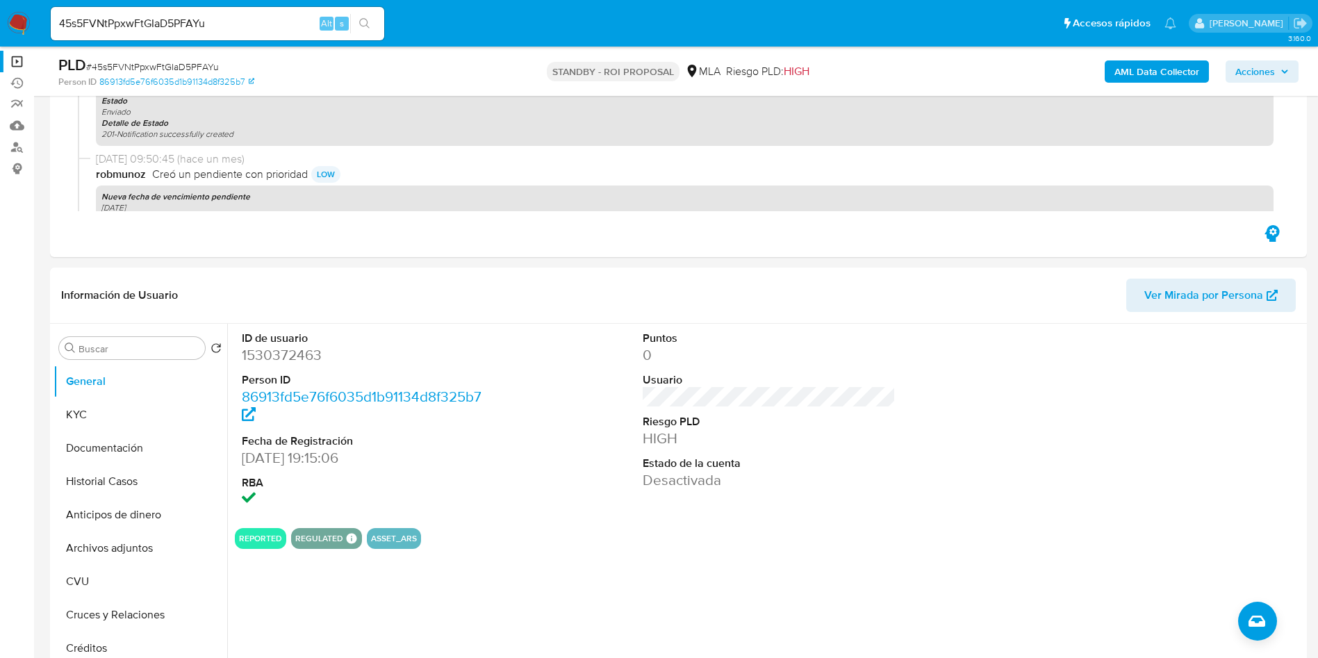
scroll to position [208, 0]
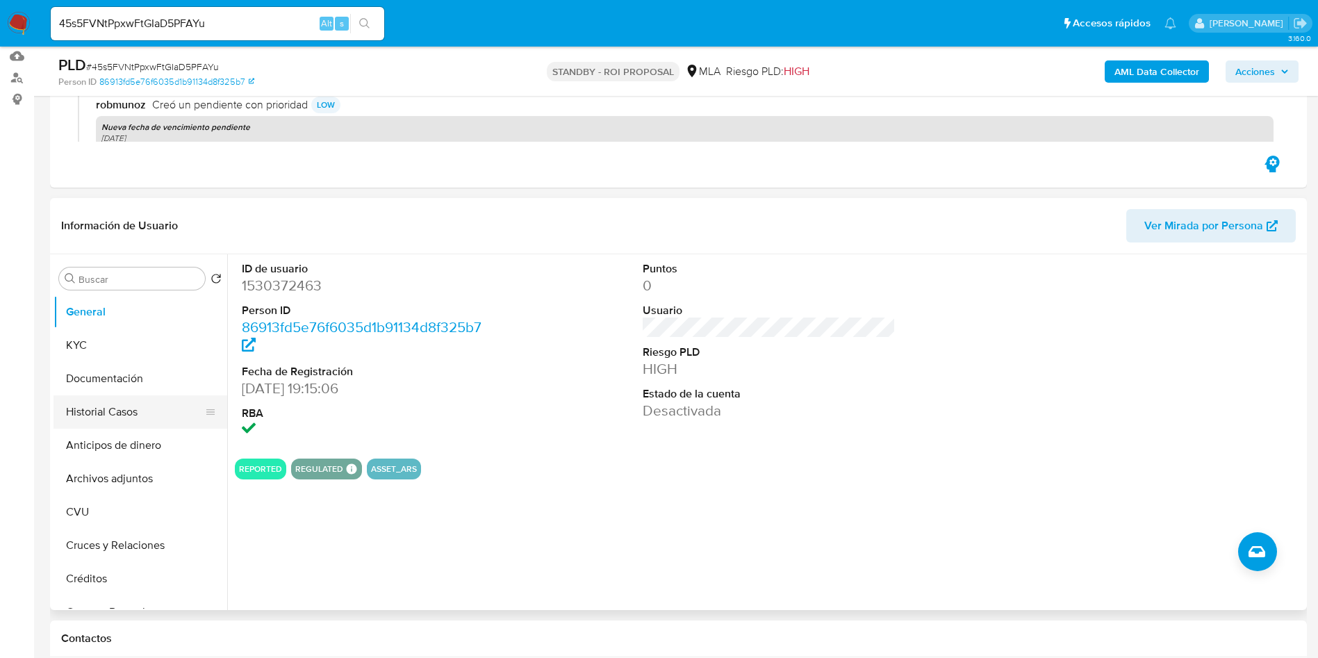
click at [131, 413] on button "Historial Casos" at bounding box center [134, 411] width 163 height 33
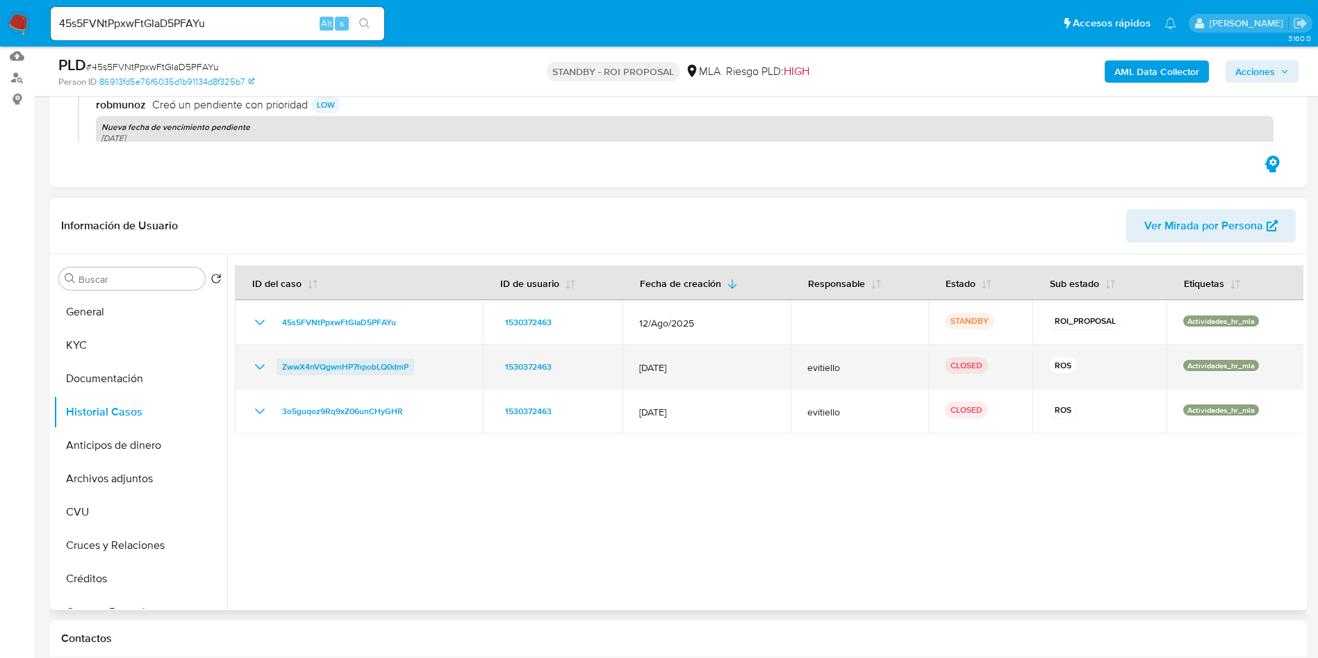
click at [297, 366] on span "ZwwX4nVQgwnHP7hpobLQ0dmP" at bounding box center [345, 366] width 126 height 17
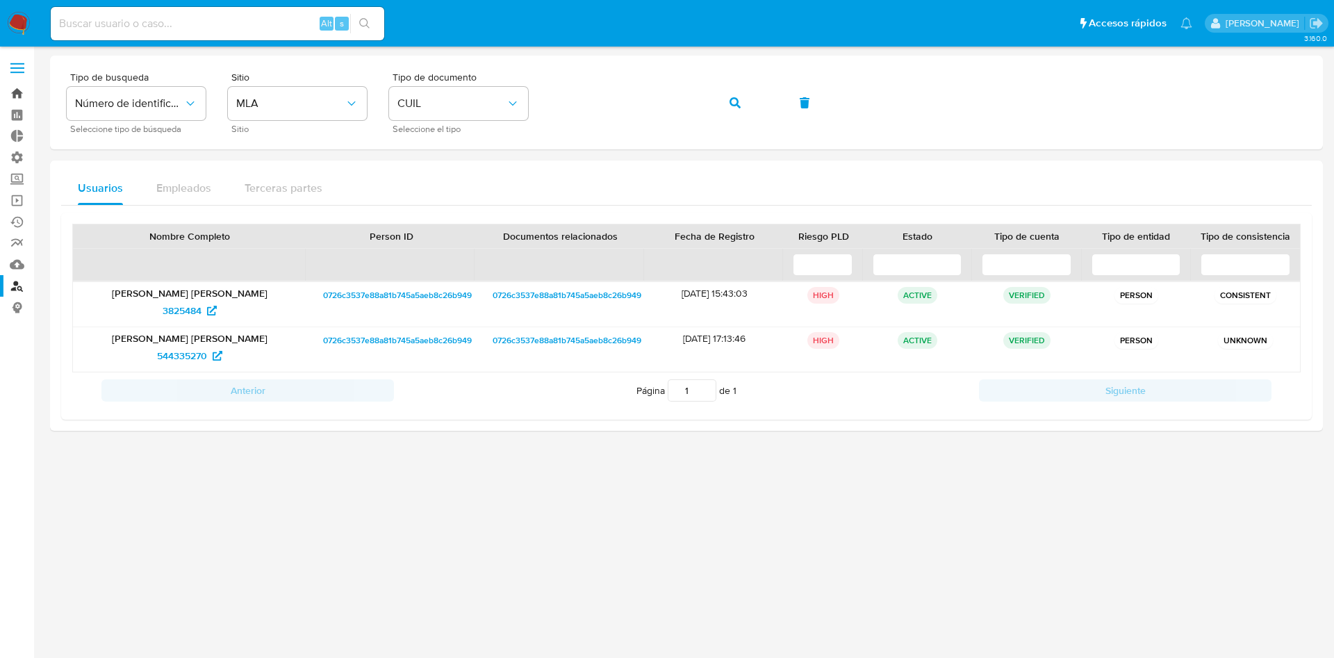
click at [22, 91] on link "Bandeja" at bounding box center [82, 94] width 165 height 22
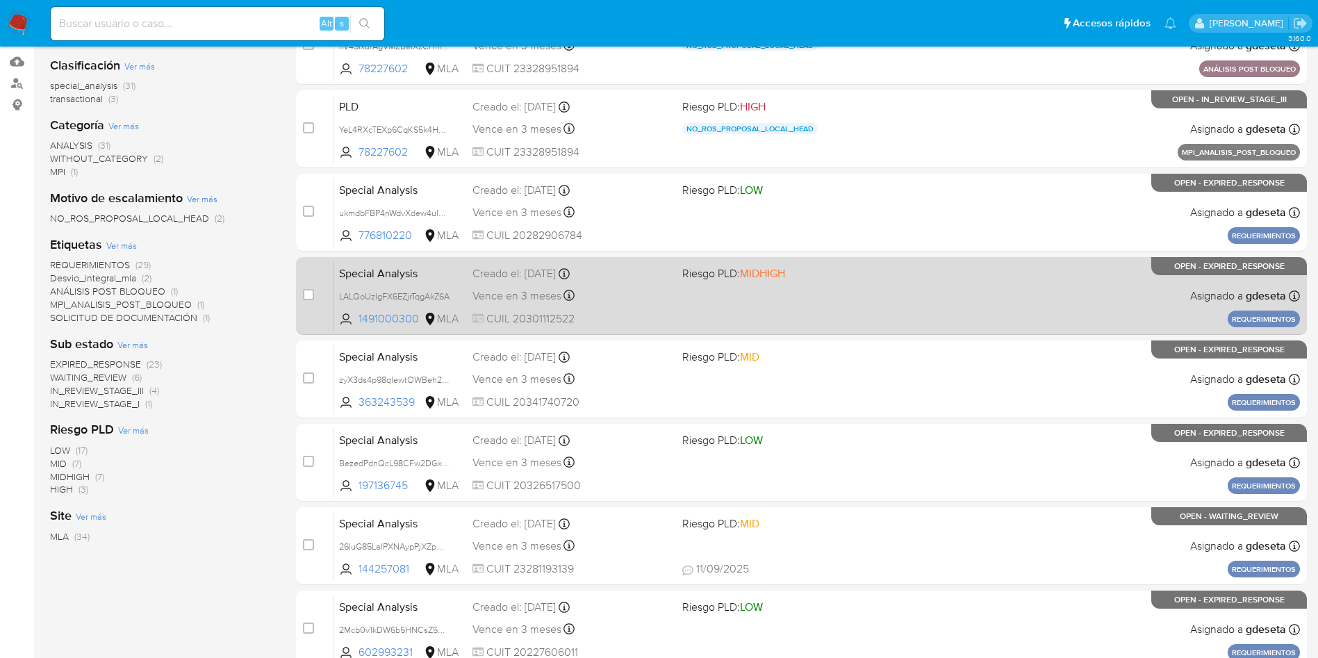
scroll to position [176, 0]
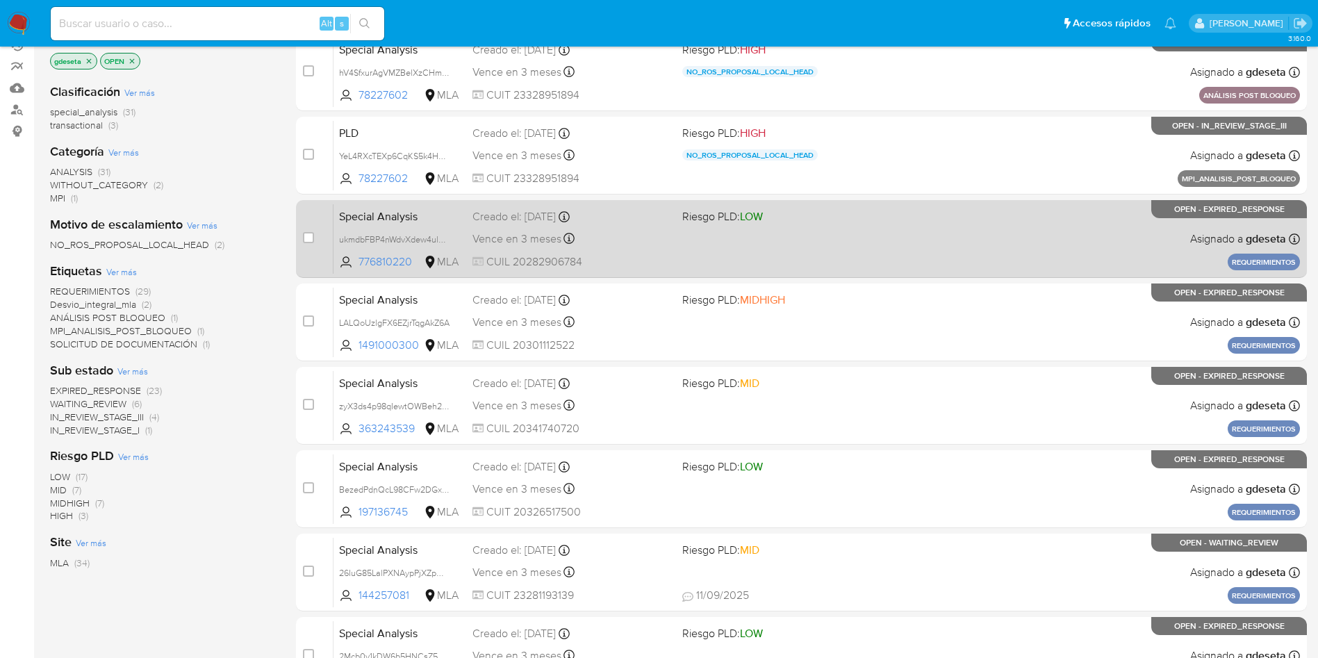
click at [374, 216] on span "Special Analysis" at bounding box center [400, 215] width 122 height 18
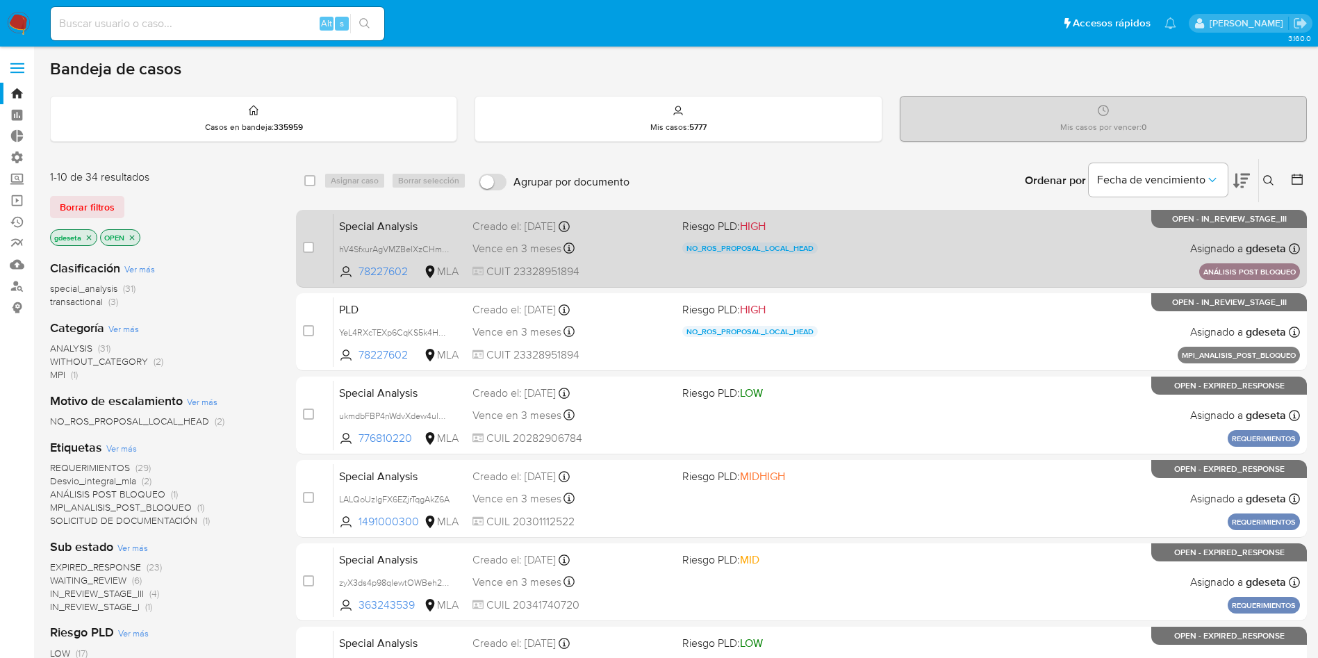
click at [392, 236] on div "Special Analysis hV4SfxurAgVMZBelXzCHmMC5 78227602 MLA Riesgo PLD: HIGH NO_ROS_…" at bounding box center [816, 248] width 966 height 70
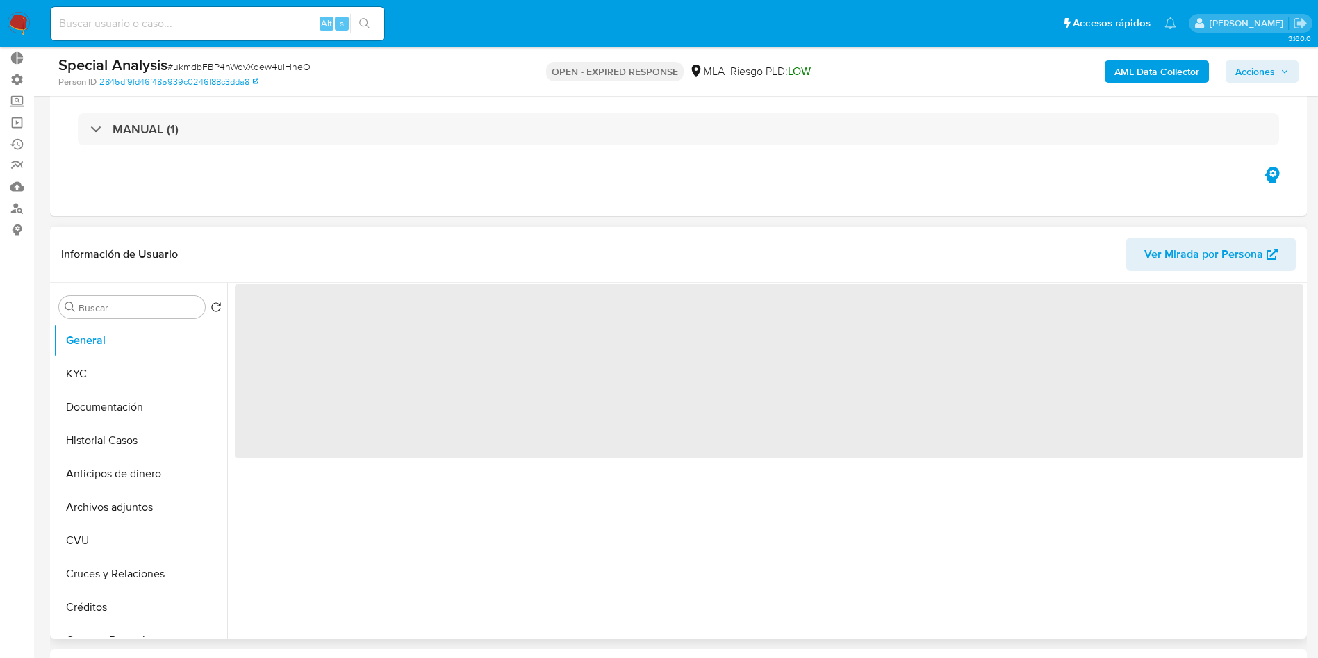
scroll to position [208, 0]
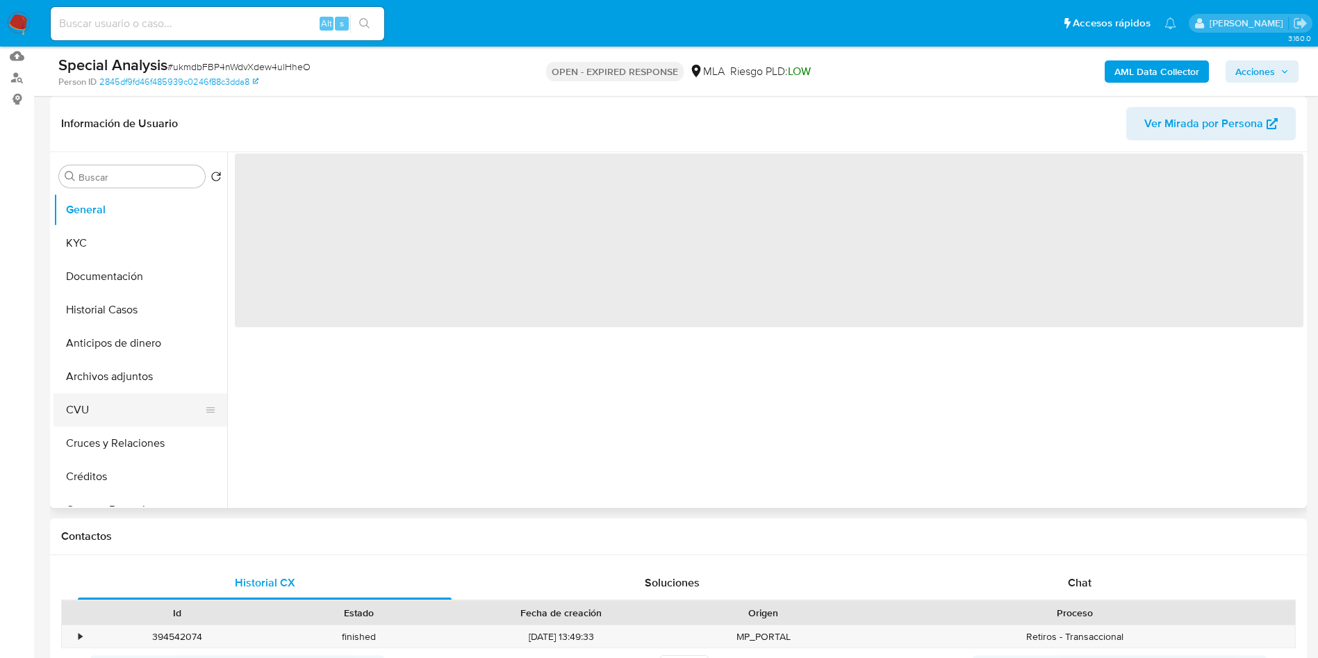
select select "10"
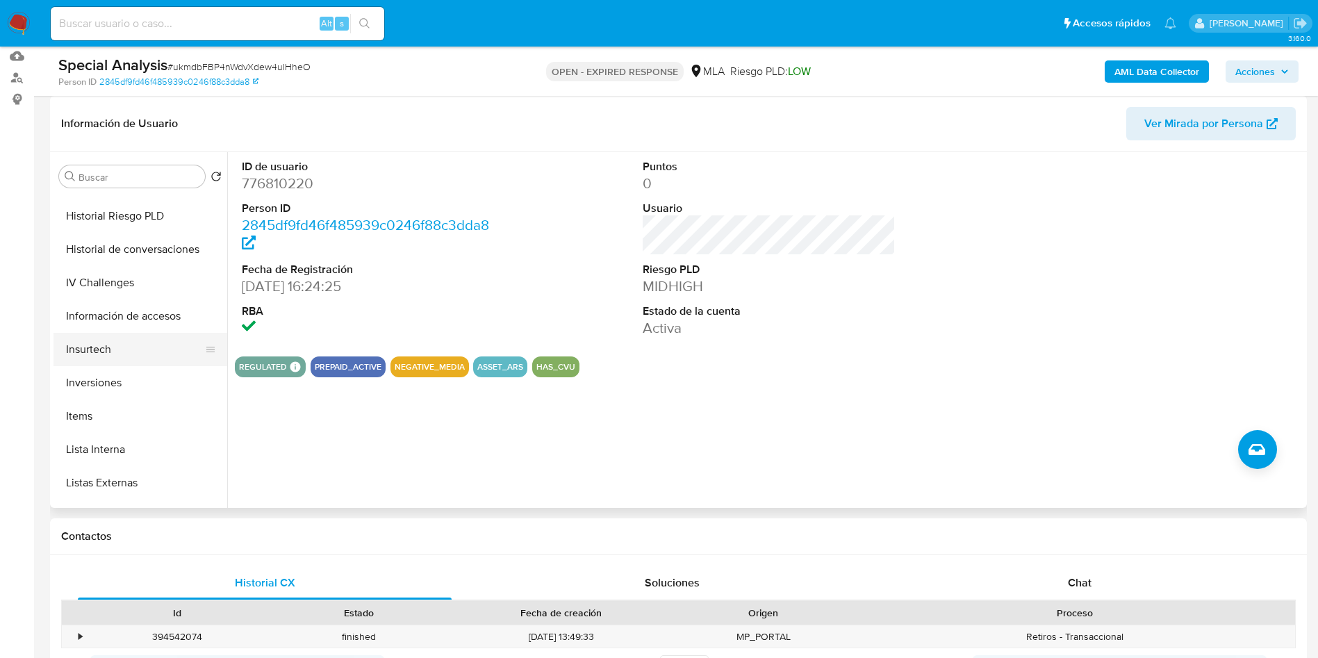
scroll to position [521, 0]
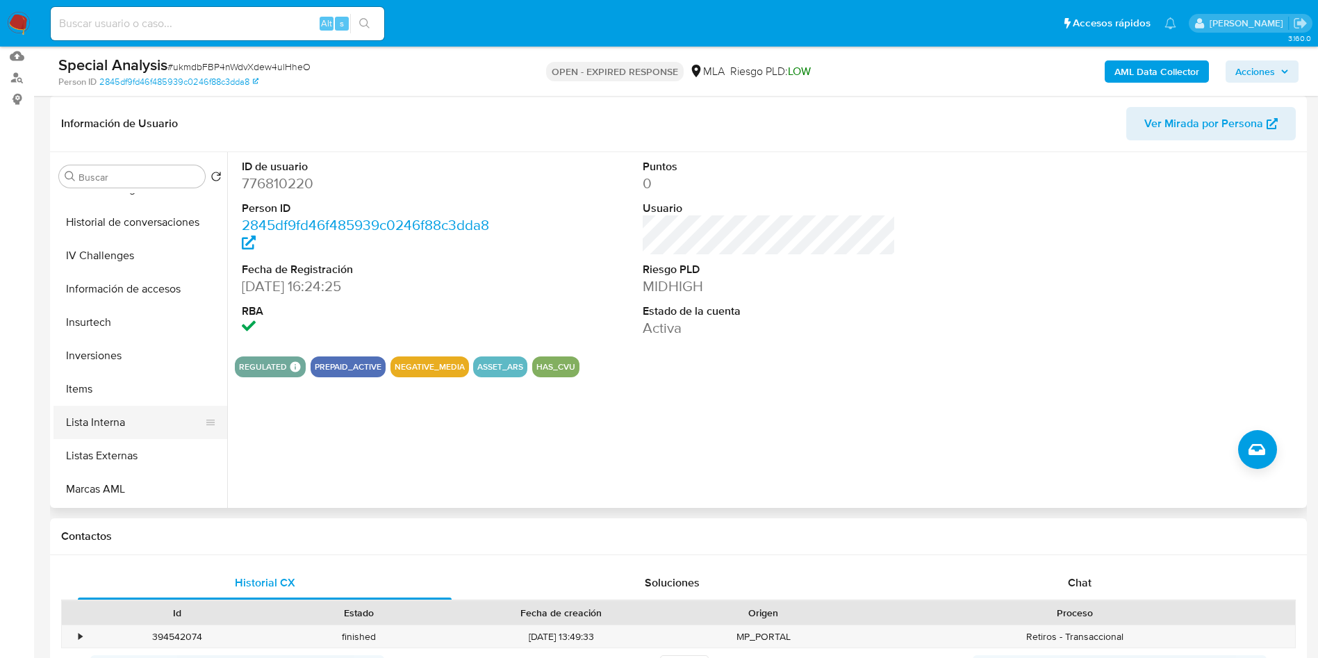
click at [133, 418] on button "Lista Interna" at bounding box center [134, 422] width 163 height 33
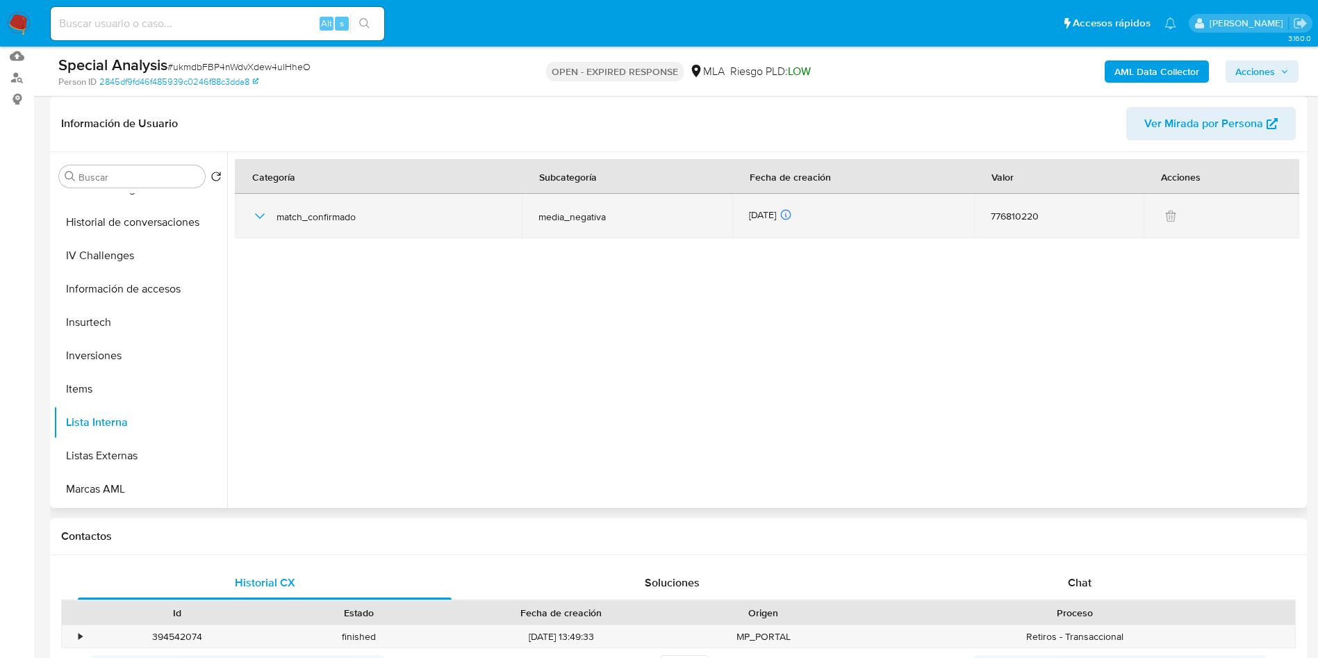
click at [258, 219] on icon "button" at bounding box center [260, 216] width 17 height 17
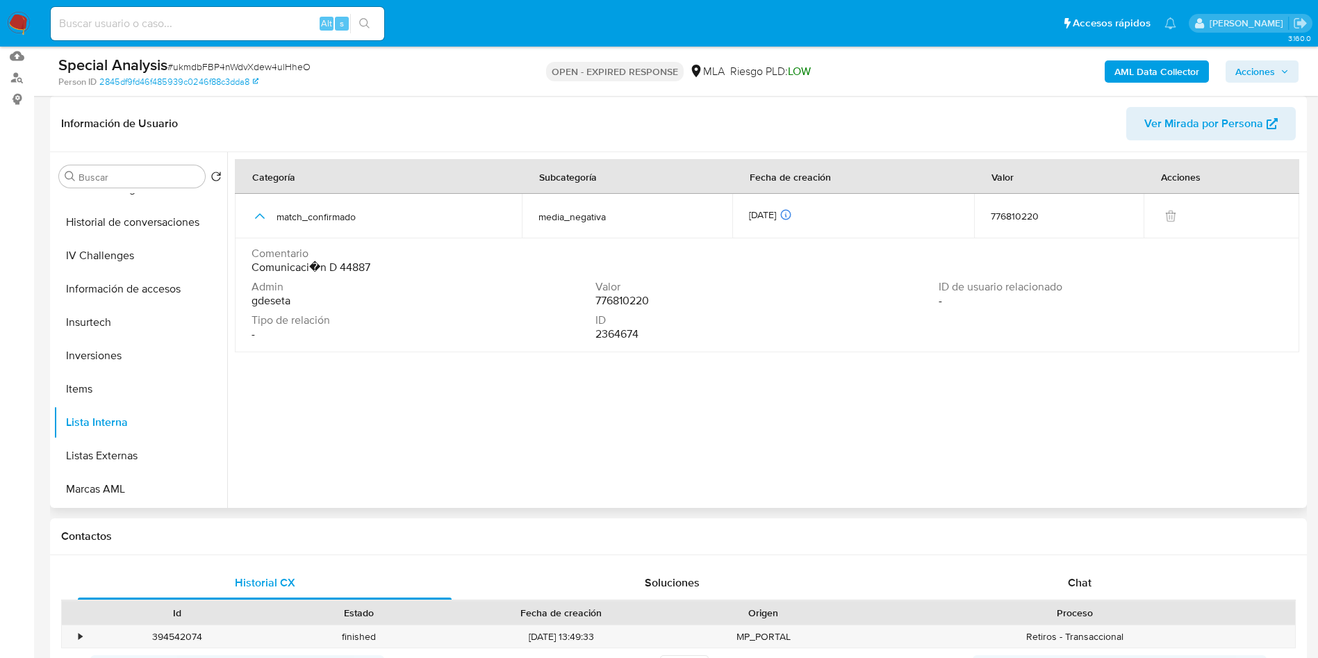
click at [453, 393] on div at bounding box center [765, 330] width 1076 height 356
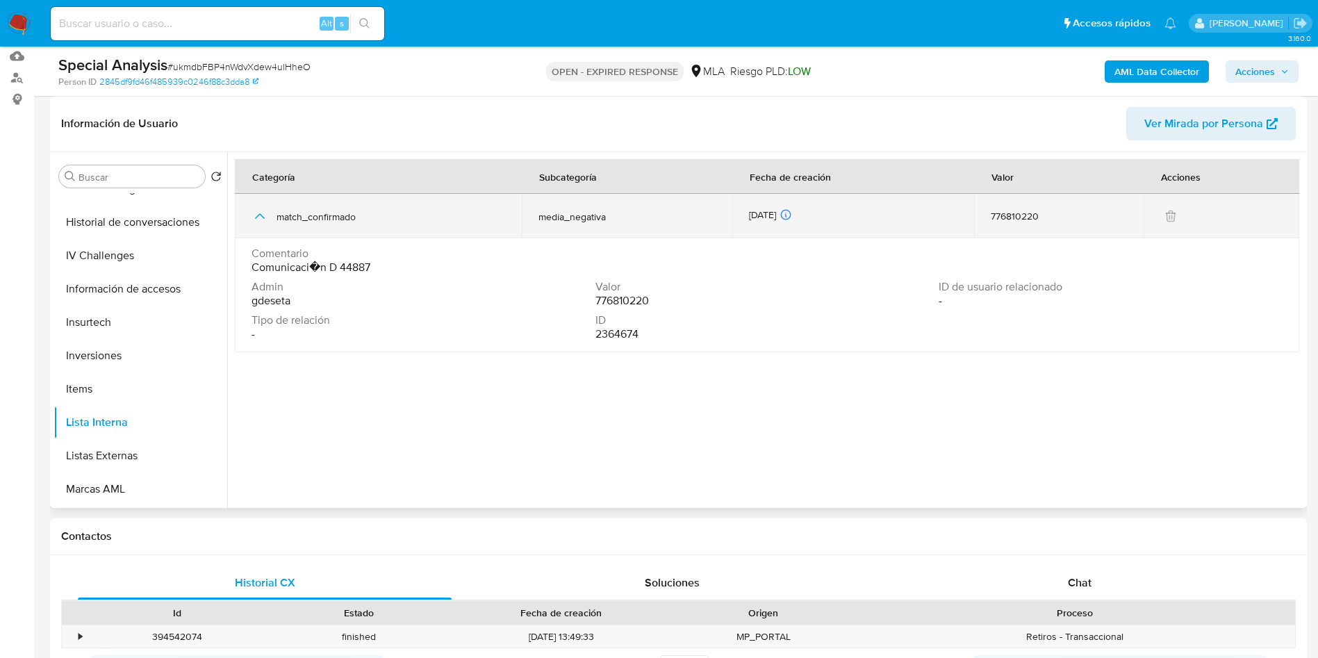
click at [261, 218] on icon "button" at bounding box center [260, 216] width 17 height 17
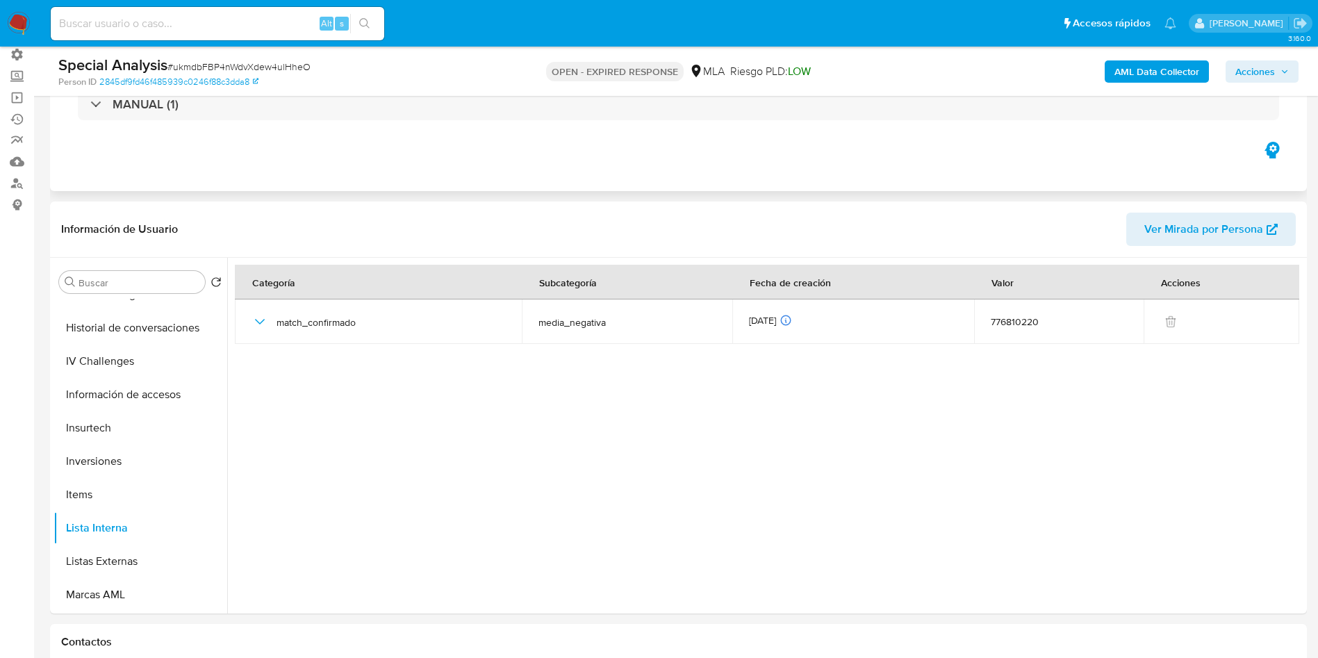
scroll to position [0, 0]
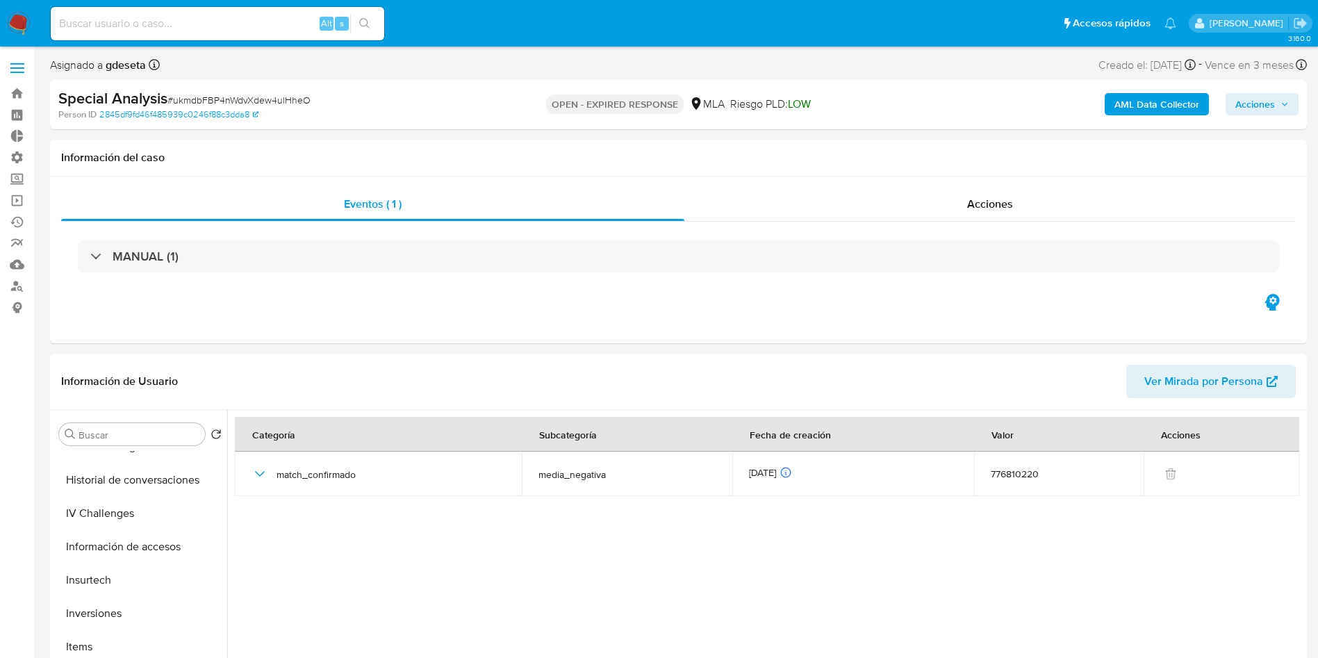
click at [1265, 112] on span "Acciones" at bounding box center [1255, 104] width 40 height 22
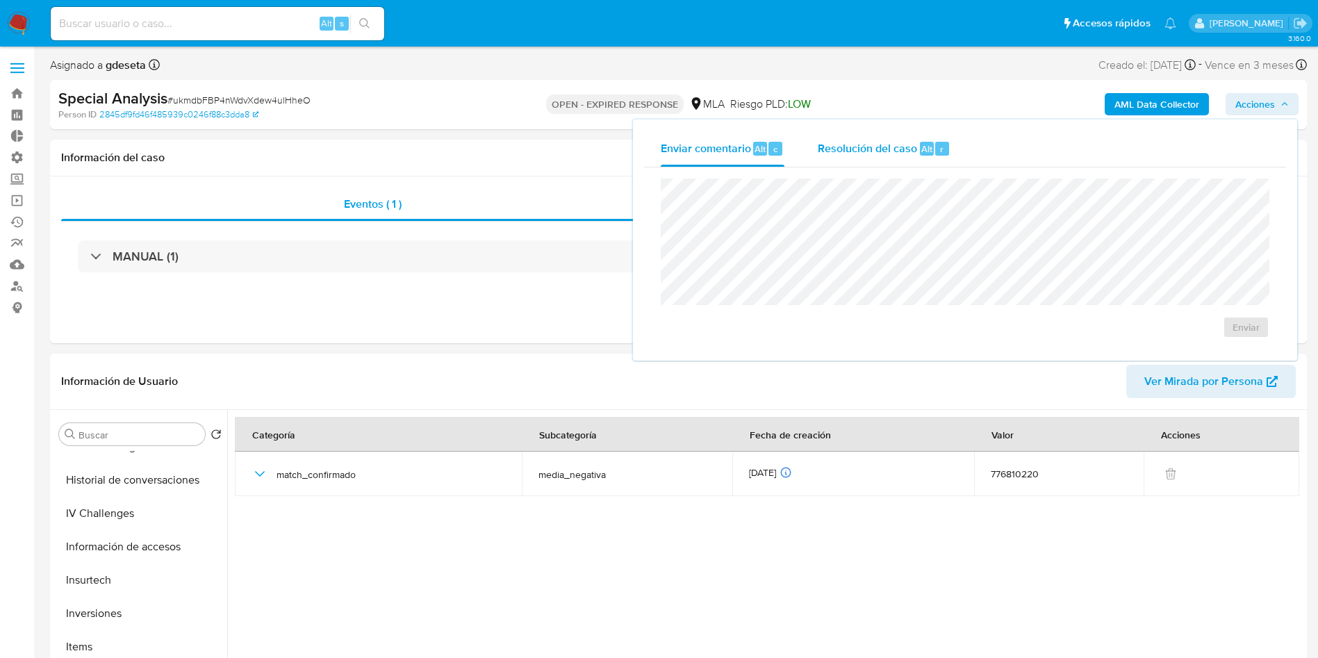
click at [909, 162] on div "Resolución del caso Alt r" at bounding box center [884, 149] width 133 height 36
click at [550, 320] on div "Eventos ( 1 ) Acciones MANUAL (1)" at bounding box center [678, 259] width 1257 height 167
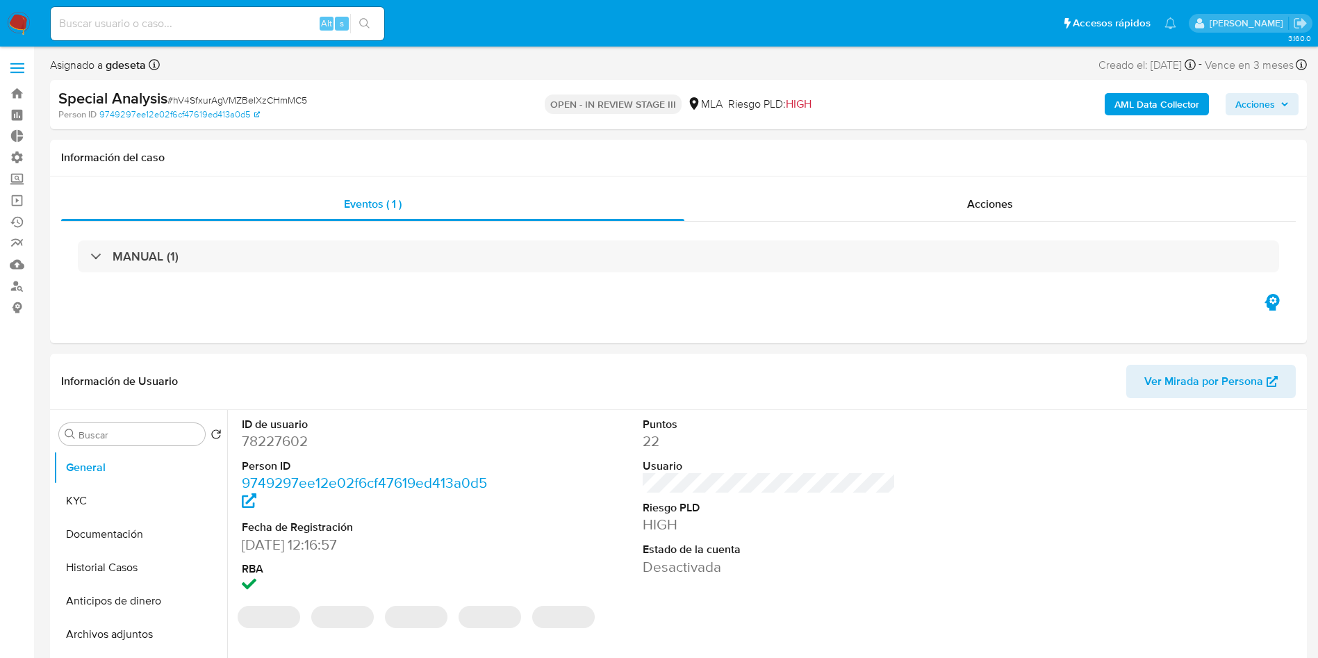
select select "10"
click at [1270, 107] on span "Acciones" at bounding box center [1255, 104] width 40 height 22
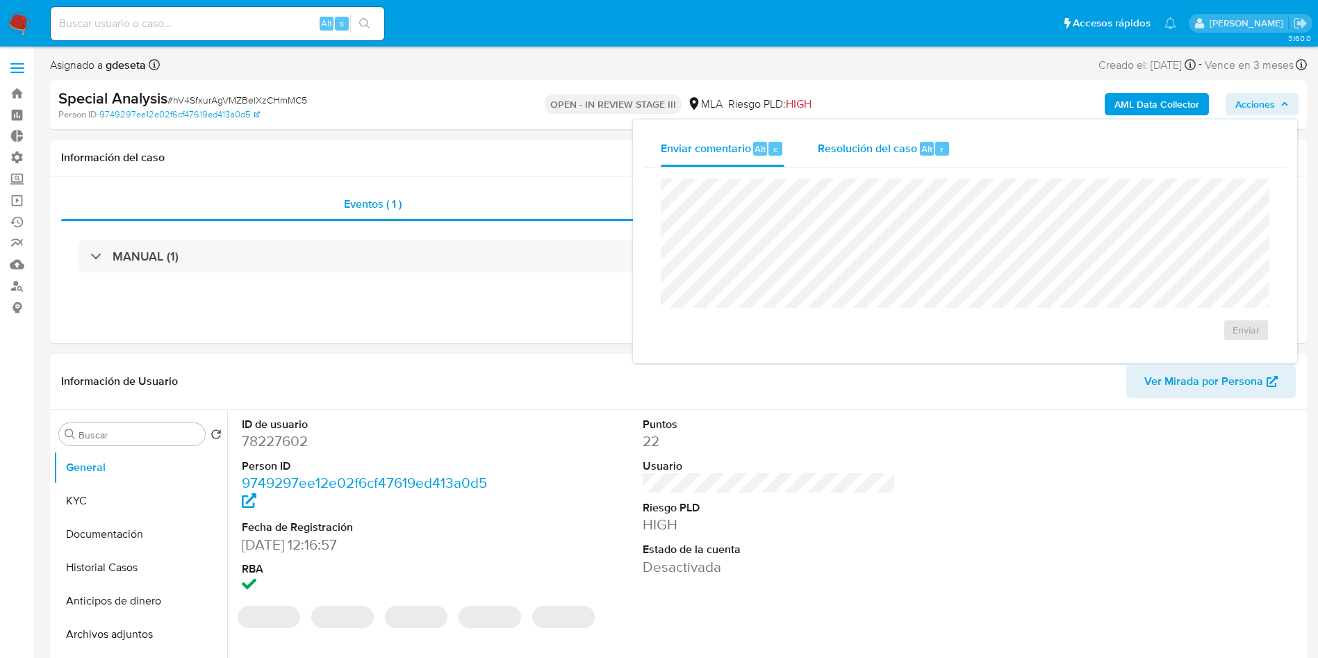
click at [907, 147] on span "Resolución del caso" at bounding box center [867, 148] width 99 height 16
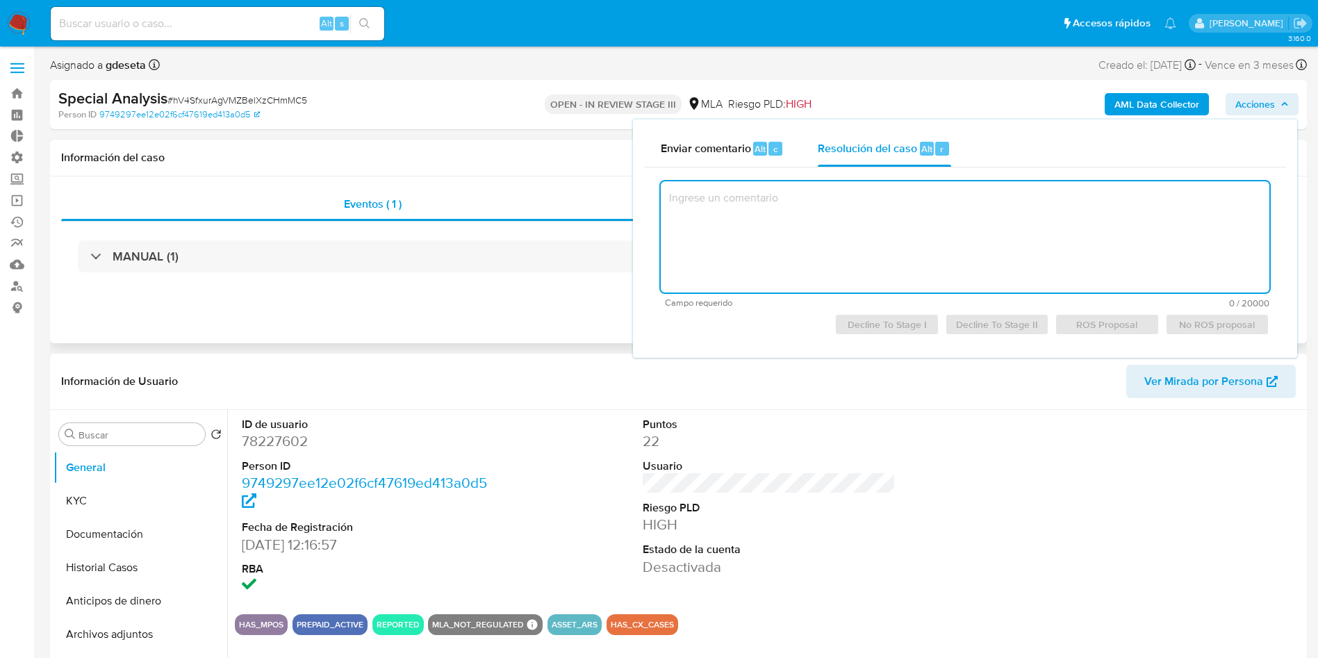
click at [438, 283] on div "MANUAL (1)" at bounding box center [678, 256] width 1235 height 69
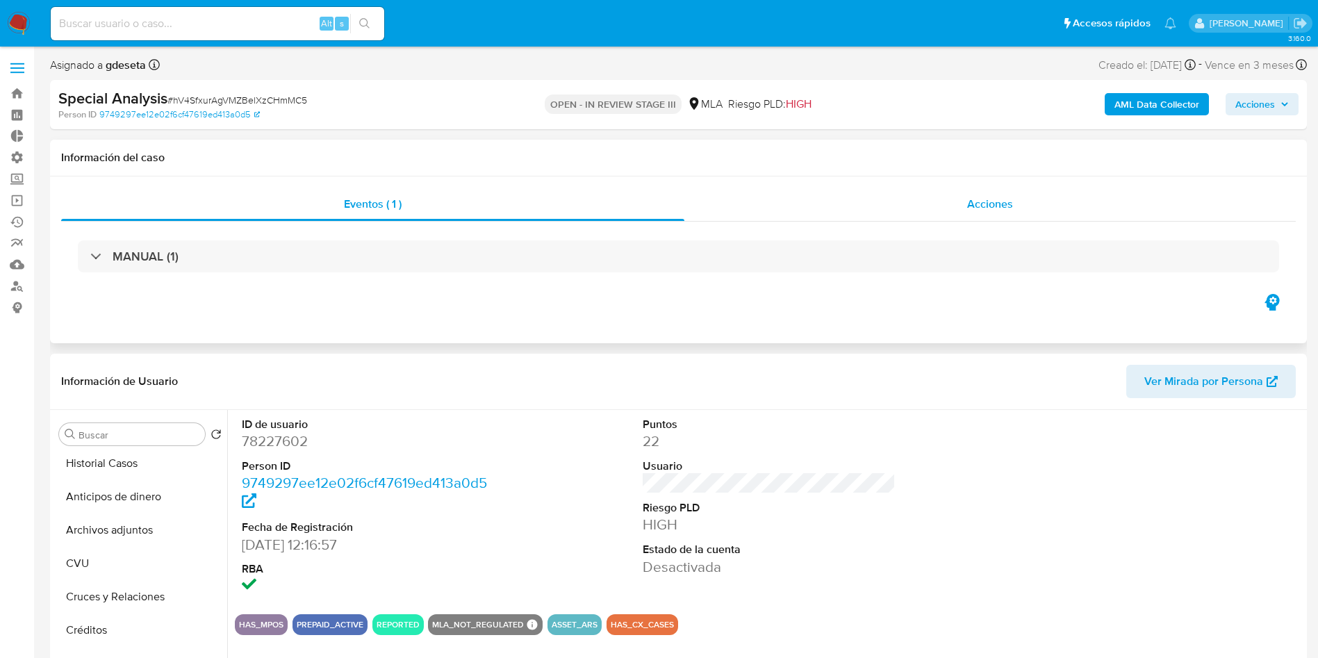
click at [1003, 201] on span "Acciones" at bounding box center [990, 204] width 46 height 16
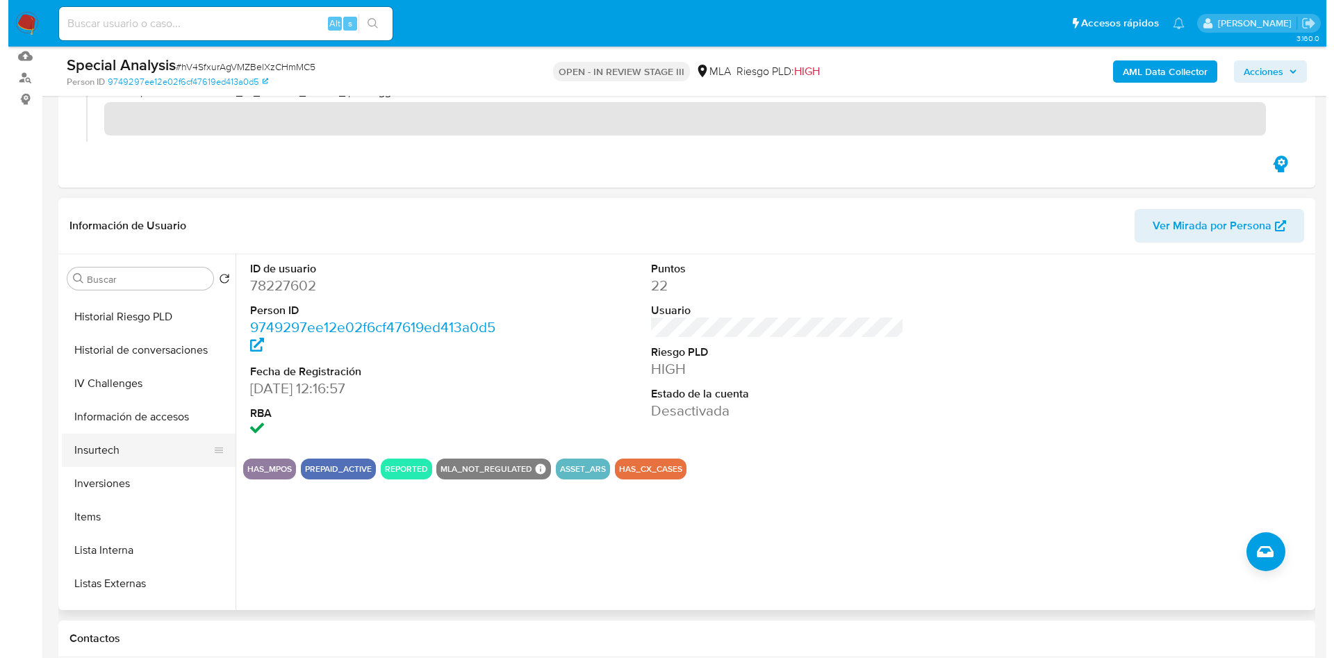
scroll to position [521, 0]
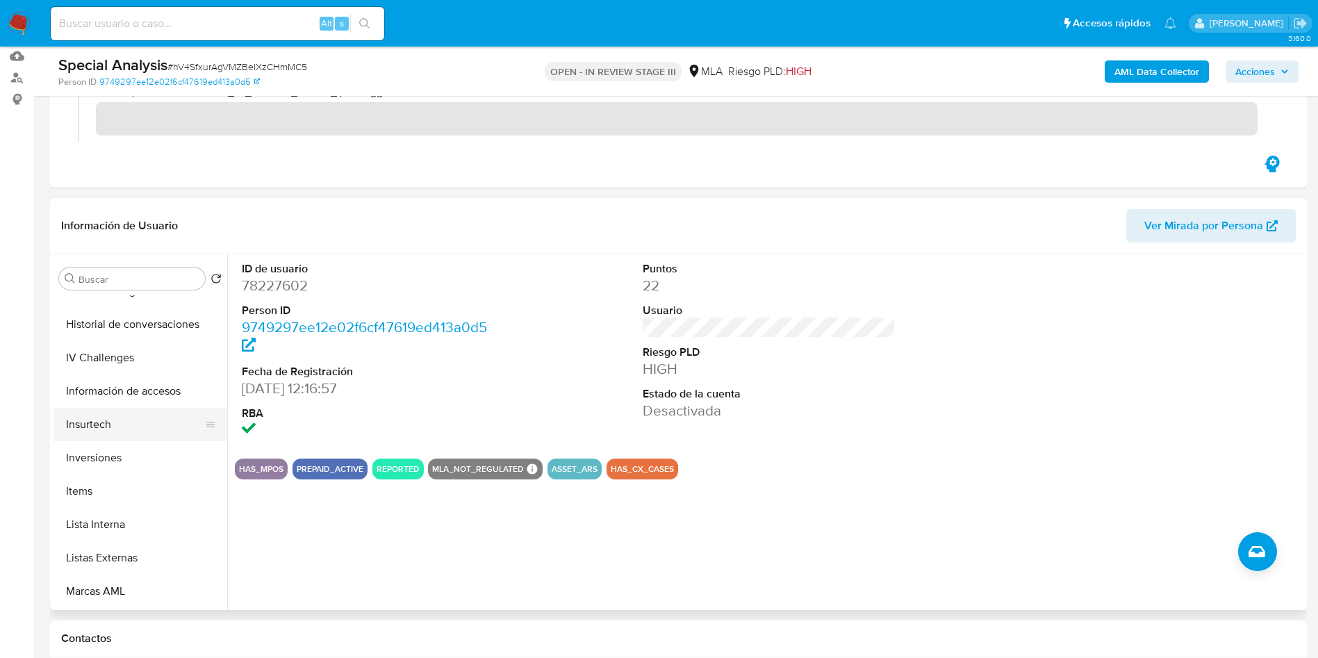
click at [113, 528] on button "Lista Interna" at bounding box center [140, 524] width 174 height 33
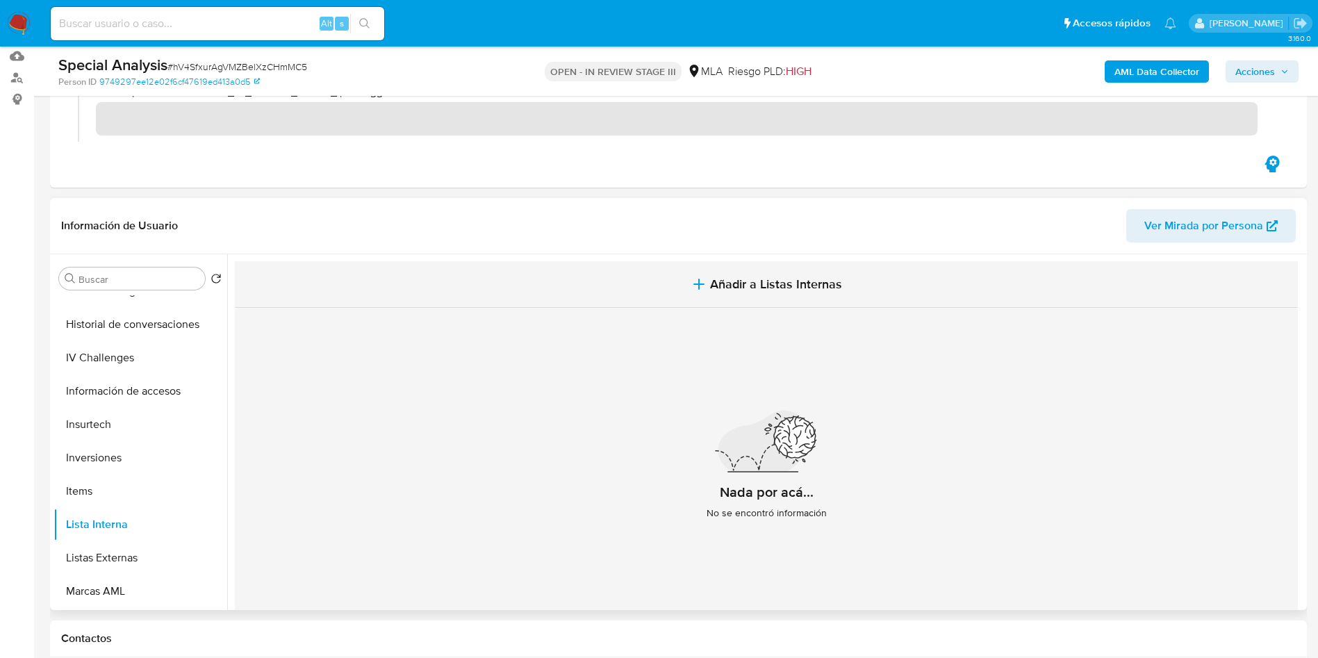
click at [766, 290] on span "Añadir a Listas Internas" at bounding box center [776, 284] width 132 height 15
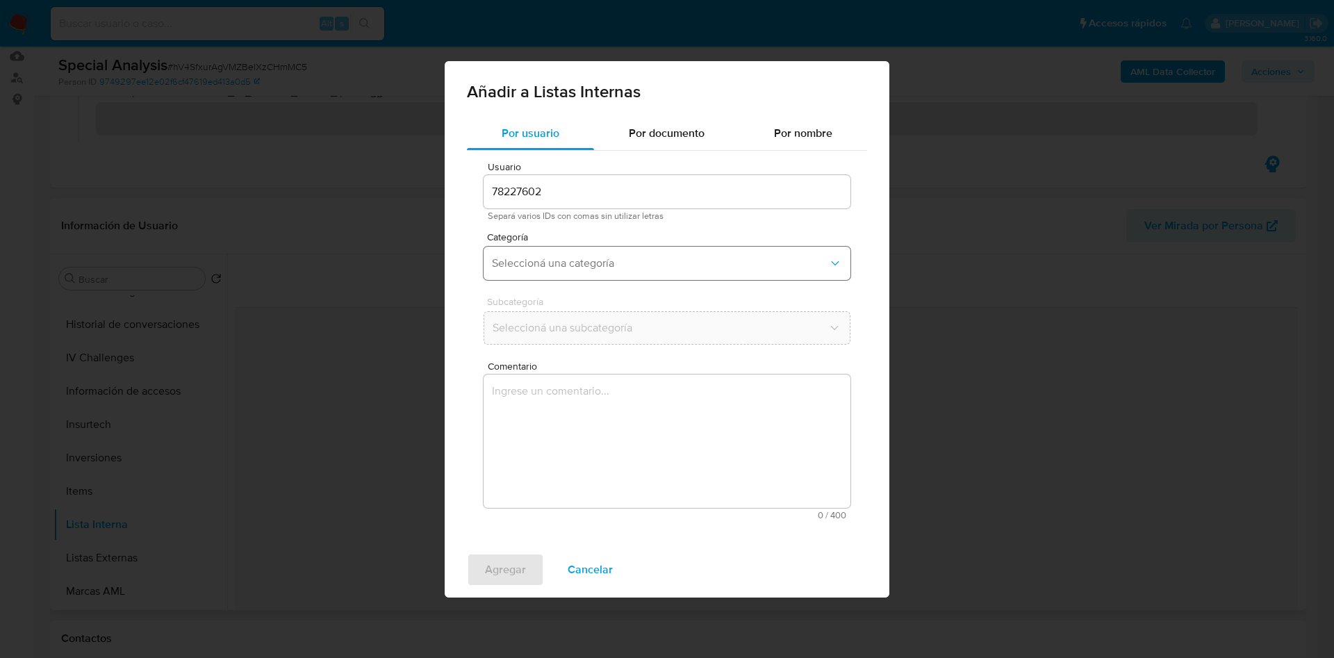
click at [677, 258] on span "Seleccioná una categoría" at bounding box center [660, 263] width 336 height 14
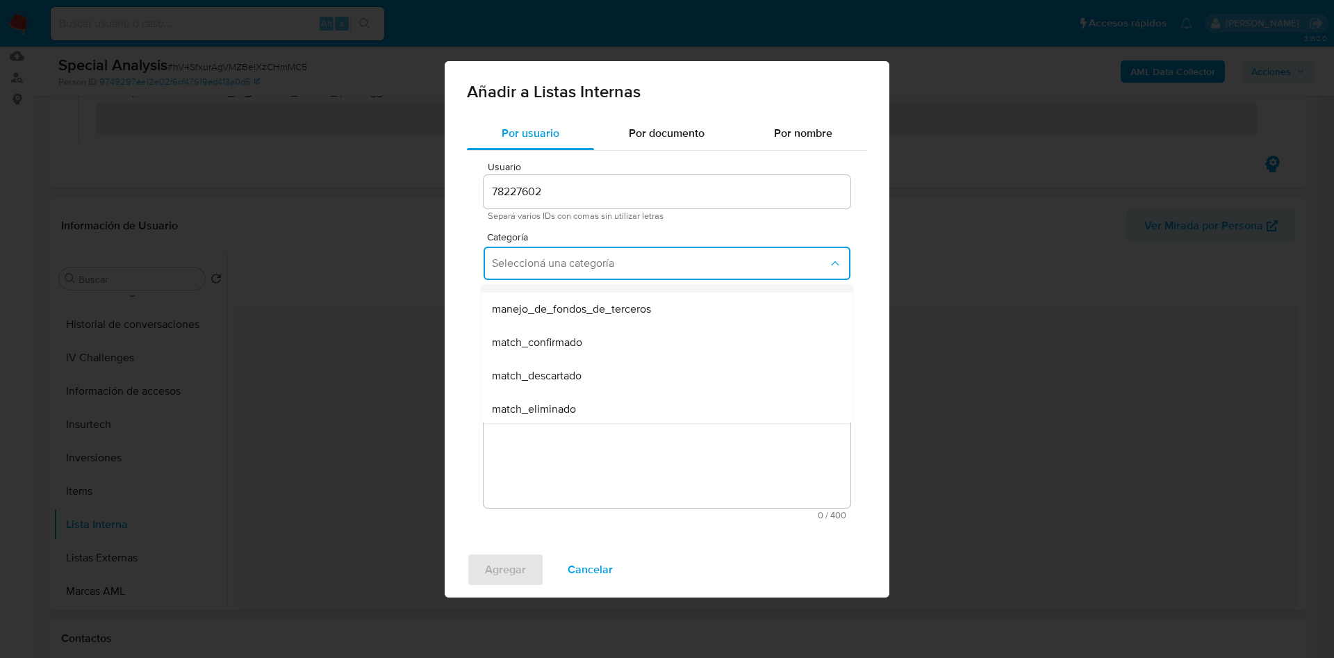
scroll to position [104, 0]
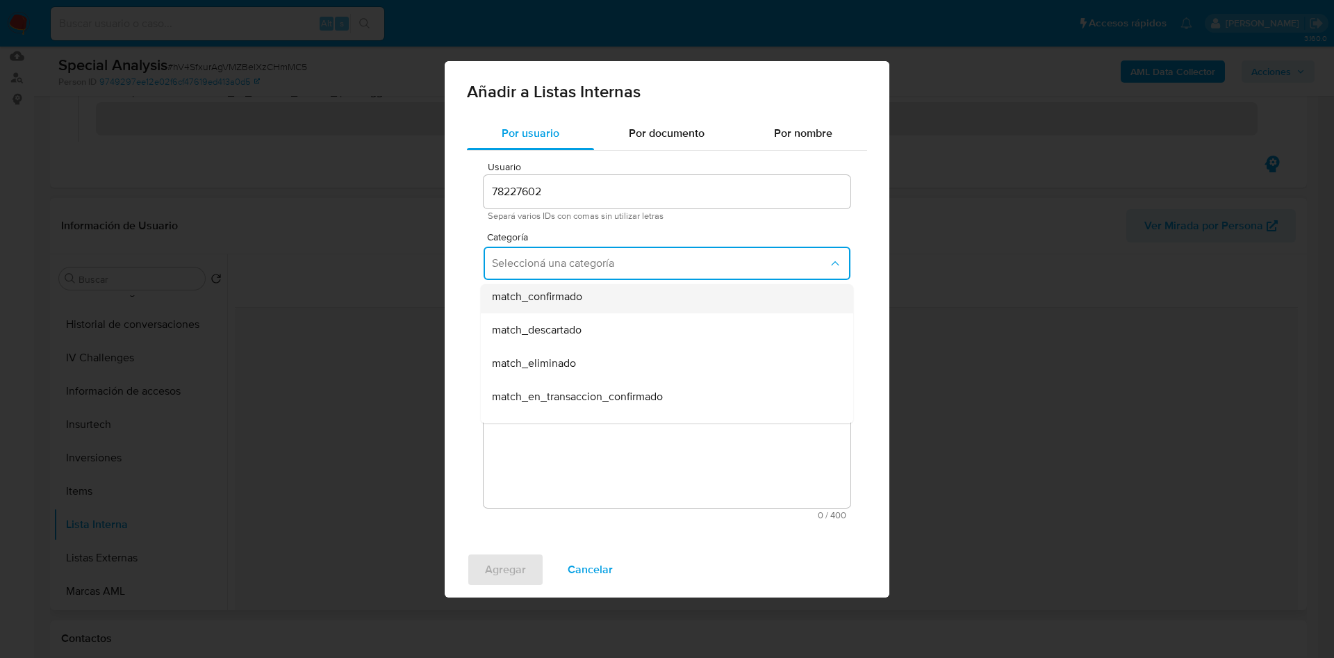
click at [681, 306] on div "match_confirmado" at bounding box center [663, 296] width 342 height 33
click at [679, 329] on span "Seleccioná una subcategoría" at bounding box center [660, 328] width 336 height 14
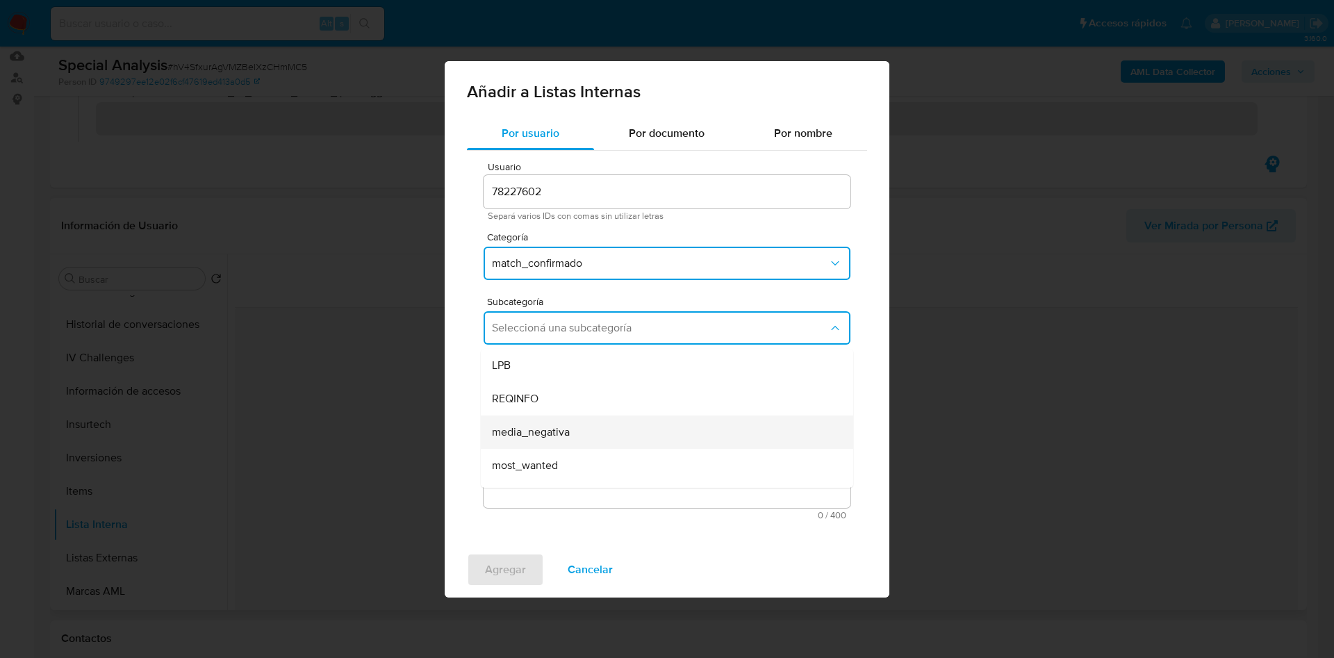
click at [656, 435] on div "media_negativa" at bounding box center [663, 431] width 342 height 33
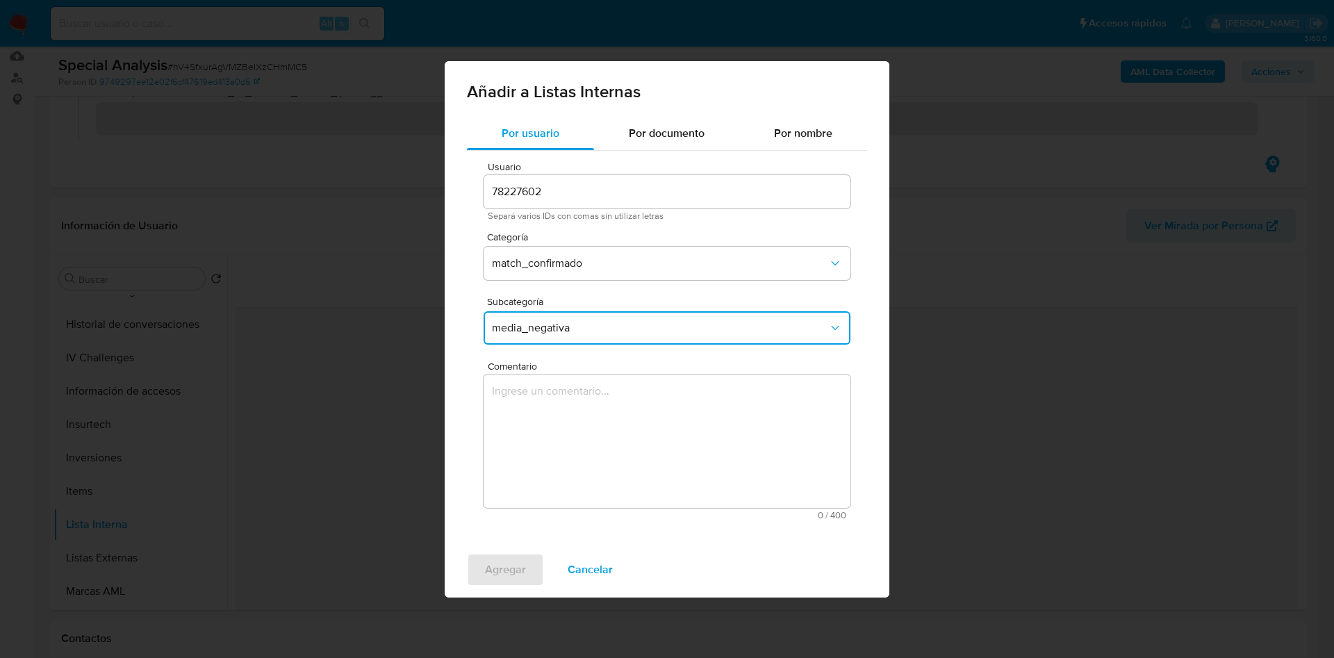
click at [638, 322] on span "media_negativa" at bounding box center [660, 328] width 336 height 14
click at [817, 292] on div "Usuario 78227602 Separá varios IDs con comas sin utilizar letras Categoría matc…" at bounding box center [667, 341] width 400 height 380
click at [821, 270] on button "match_confirmado" at bounding box center [667, 263] width 367 height 33
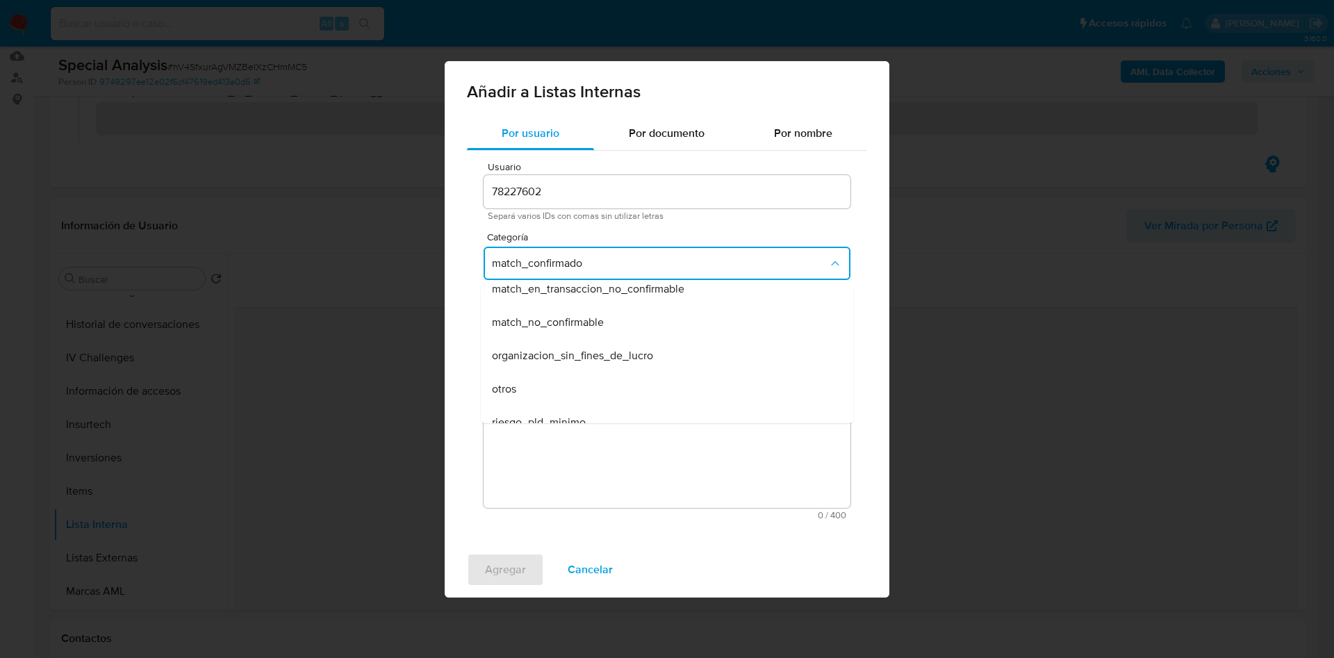
scroll to position [295, 0]
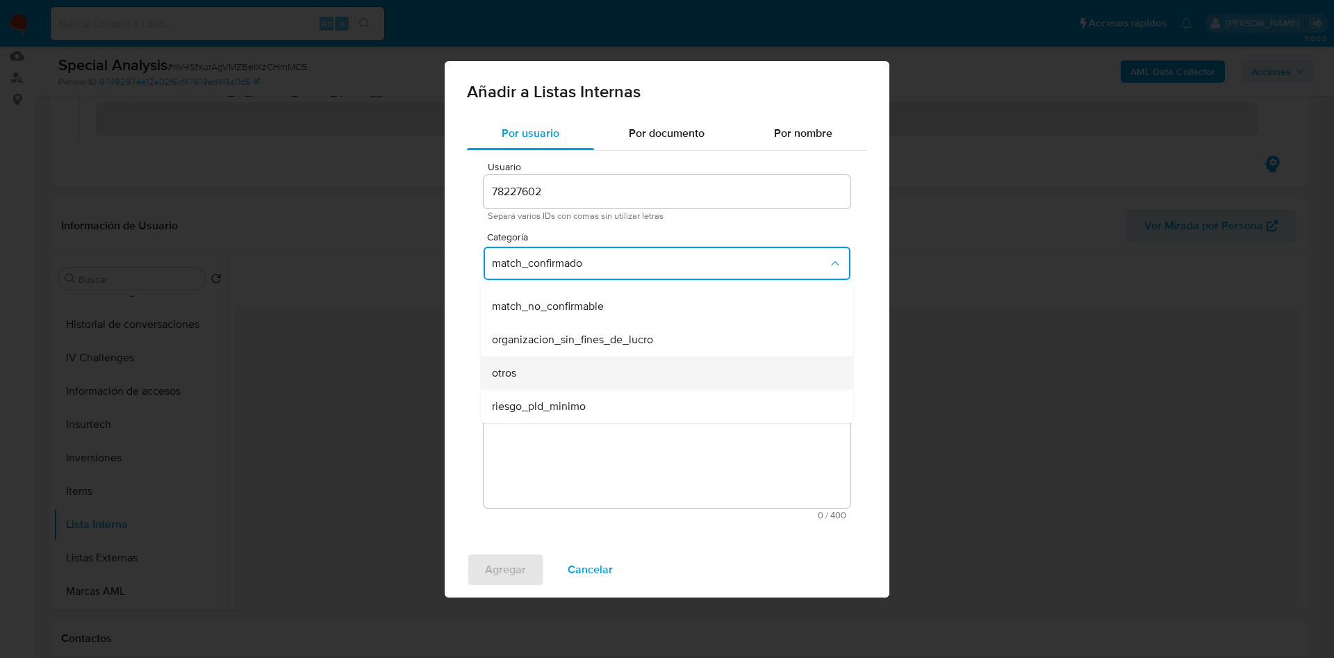
click at [785, 377] on div "otros" at bounding box center [663, 372] width 342 height 33
click at [595, 570] on span "Cancelar" at bounding box center [590, 569] width 45 height 31
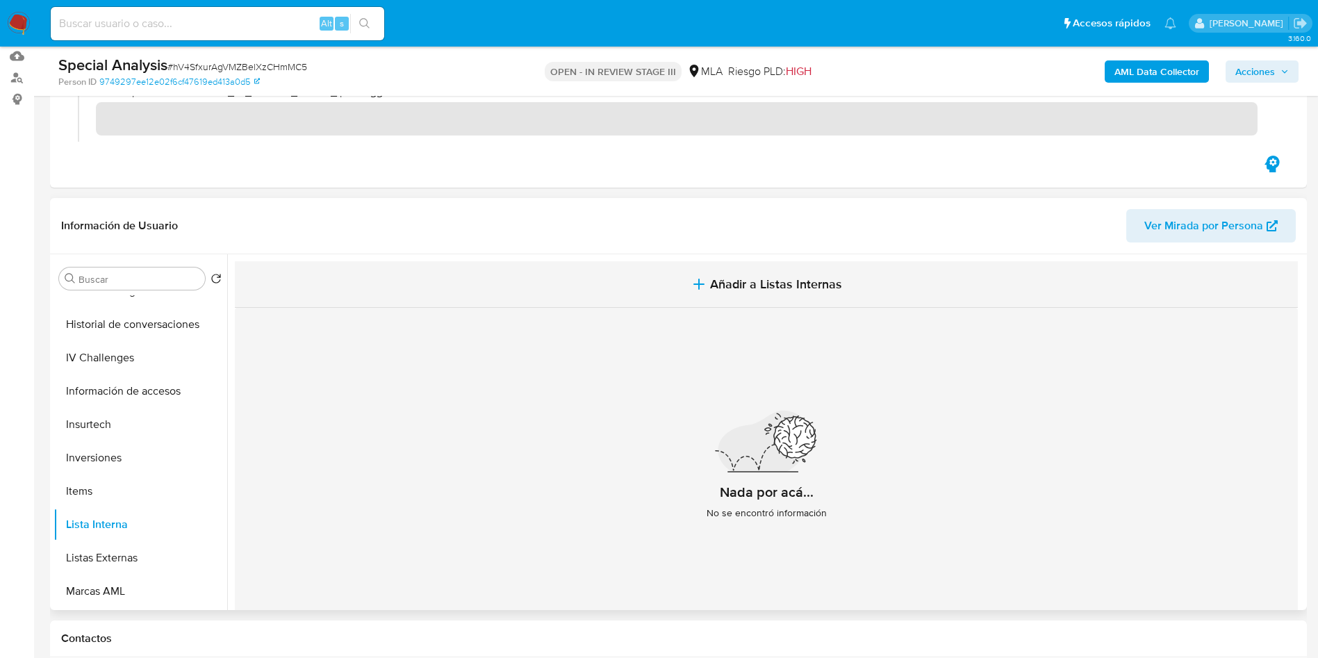
click at [736, 277] on span "Añadir a Listas Internas" at bounding box center [776, 284] width 132 height 15
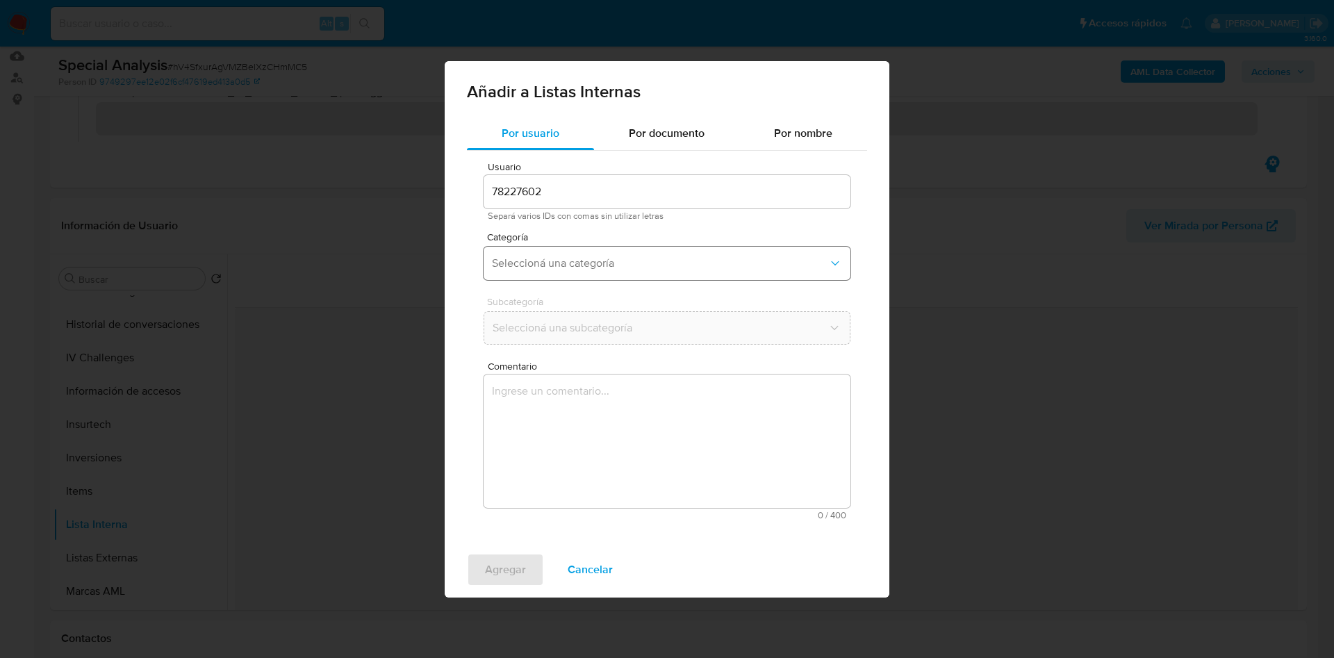
click at [640, 265] on span "Seleccioná una categoría" at bounding box center [660, 263] width 336 height 14
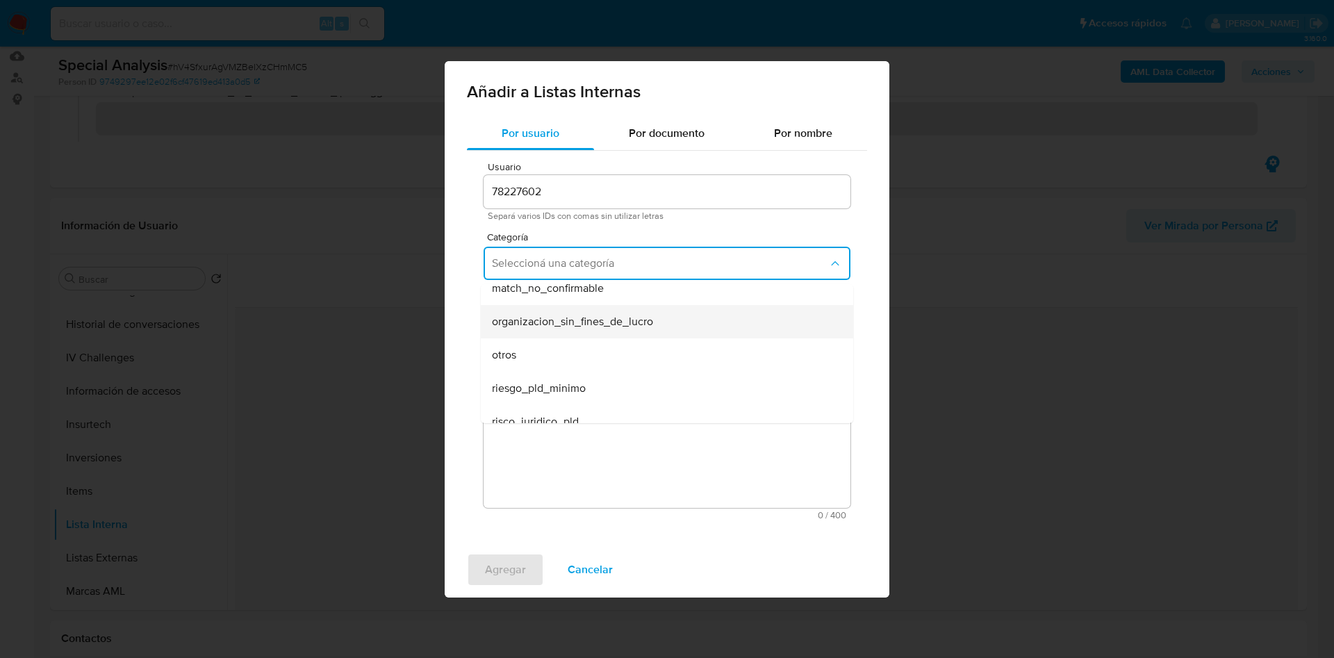
scroll to position [328, 0]
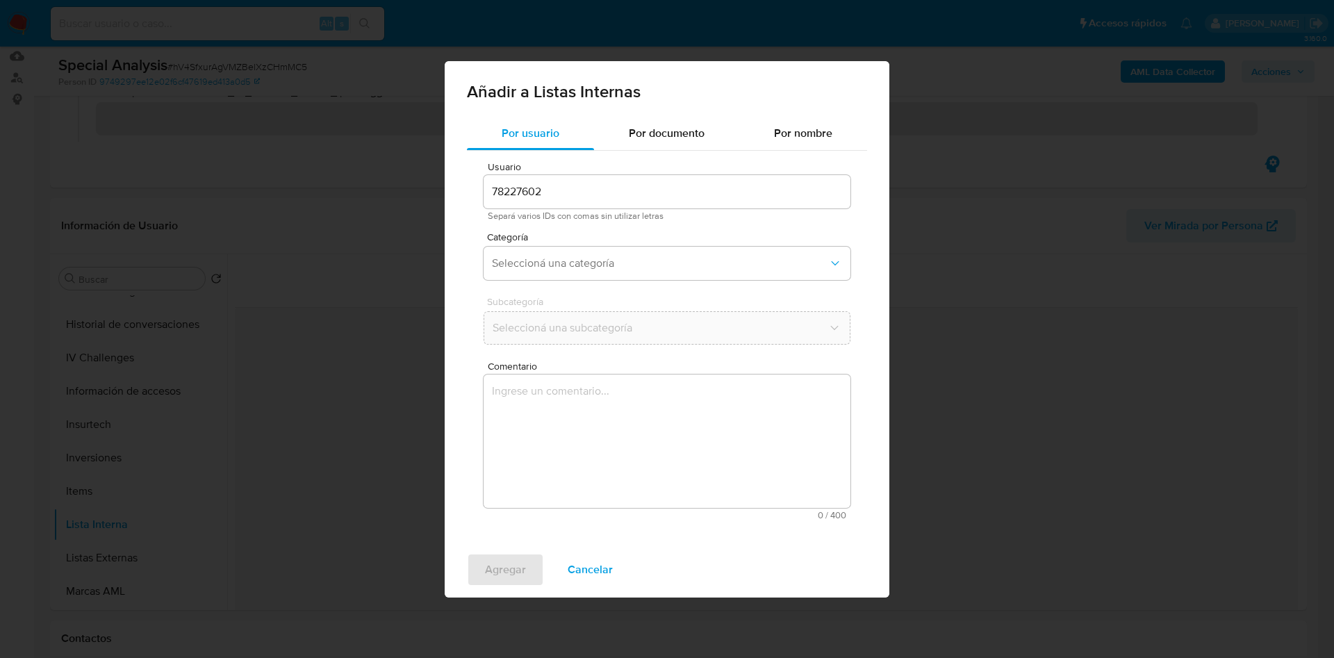
click at [585, 530] on div "Por usuario Por documento Por nombre Usuario 78227602 Separá varios IDs con com…" at bounding box center [667, 329] width 445 height 425
click at [591, 580] on span "Cancelar" at bounding box center [590, 569] width 45 height 31
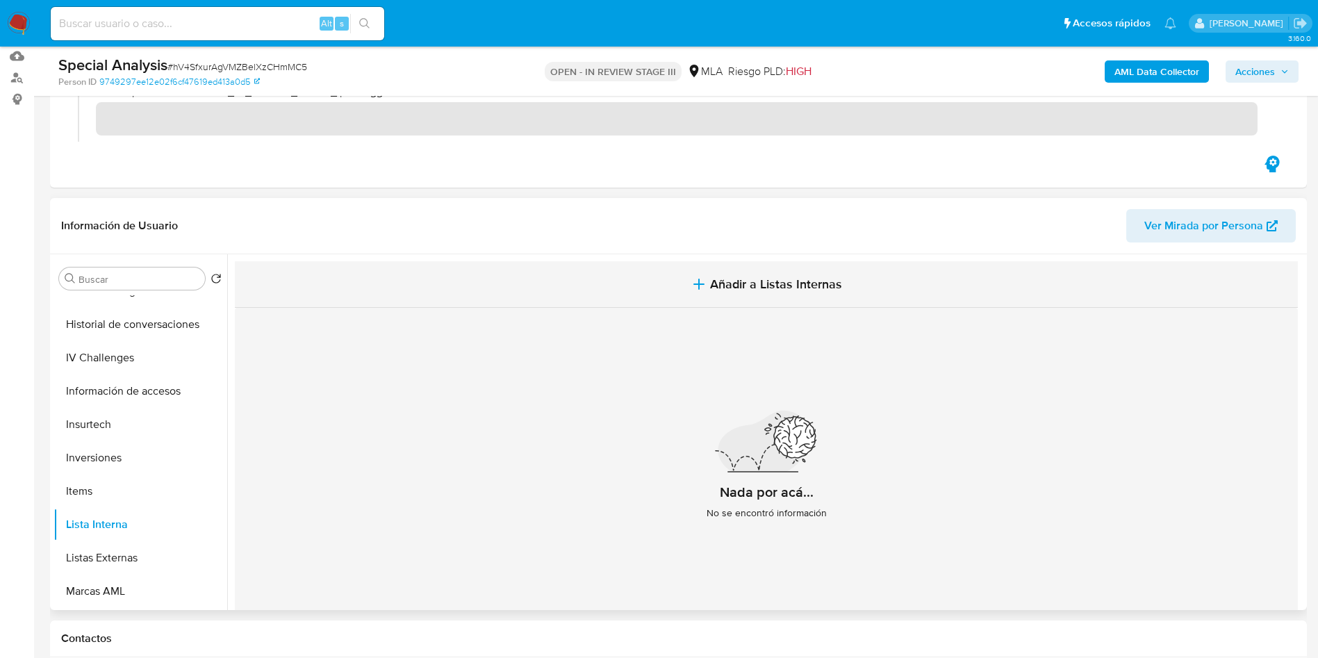
click at [778, 292] on span "Añadir a Listas Internas" at bounding box center [776, 284] width 132 height 15
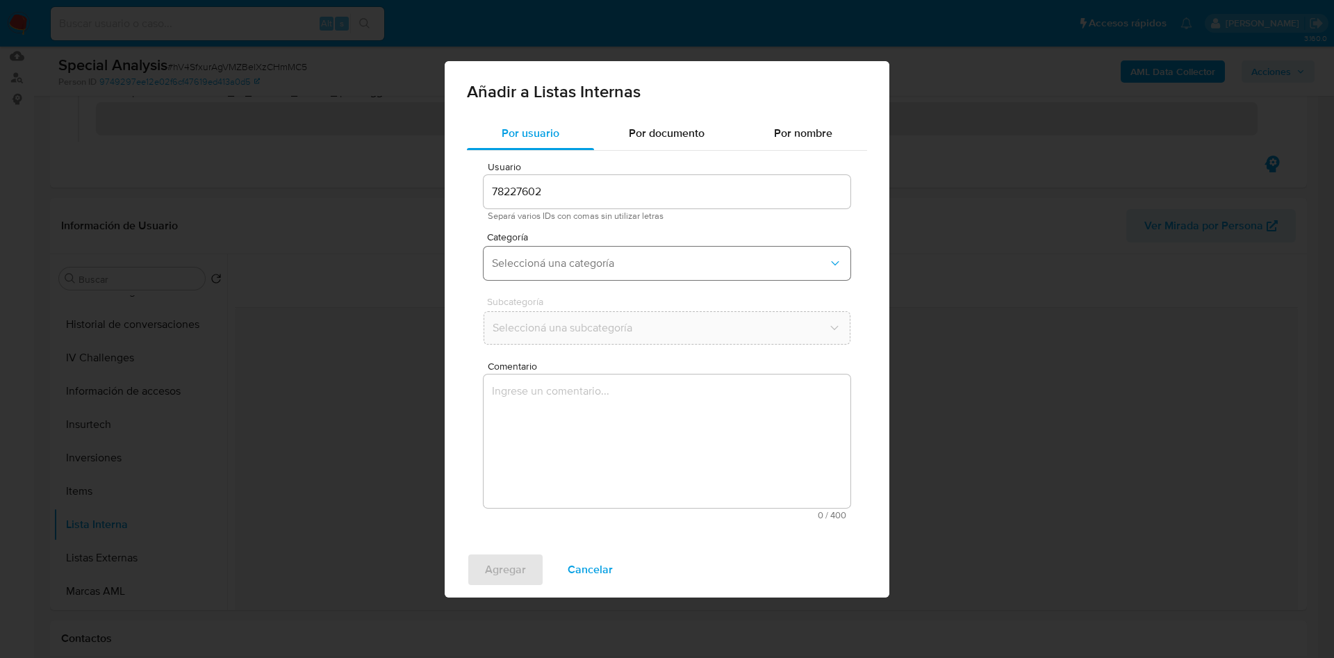
click at [648, 267] on span "Seleccioná una categoría" at bounding box center [660, 263] width 336 height 14
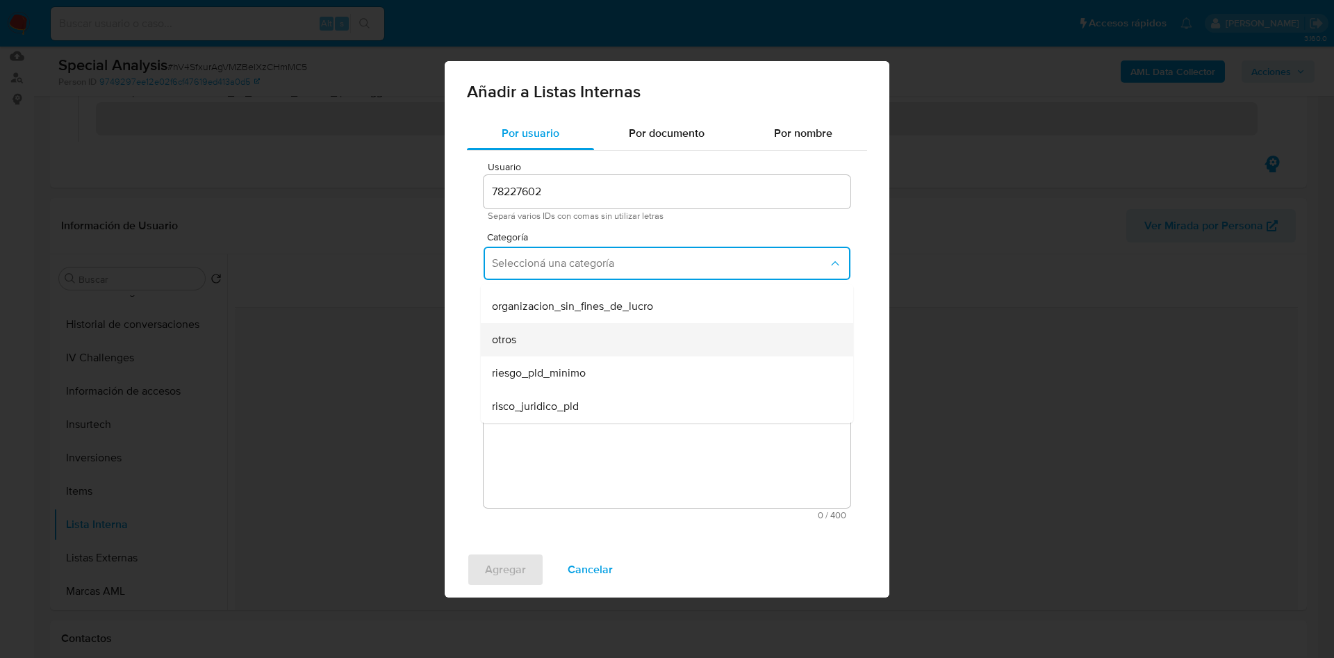
click at [659, 333] on div "otros" at bounding box center [663, 339] width 342 height 33
click at [611, 579] on button "Cancelar" at bounding box center [590, 569] width 81 height 33
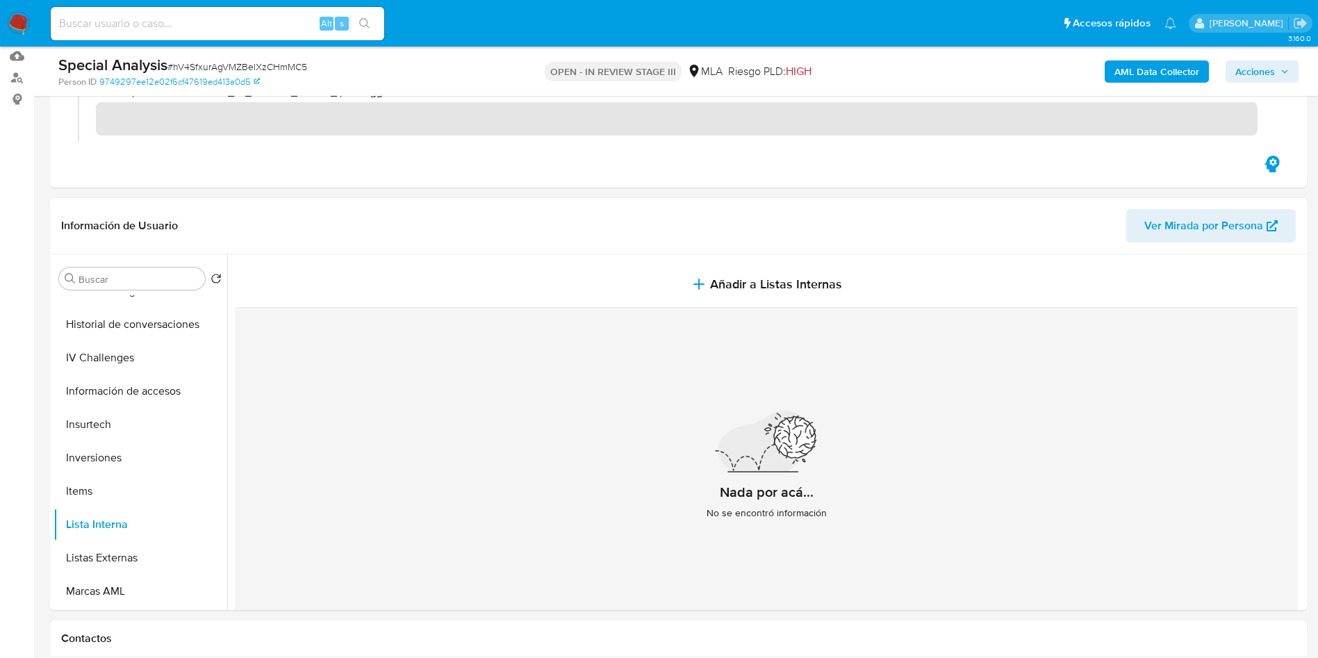
click at [247, 23] on input at bounding box center [217, 24] width 333 height 18
paste input "1636484778"
type input "1636484778"
click at [358, 26] on button "search-icon" at bounding box center [364, 23] width 28 height 19
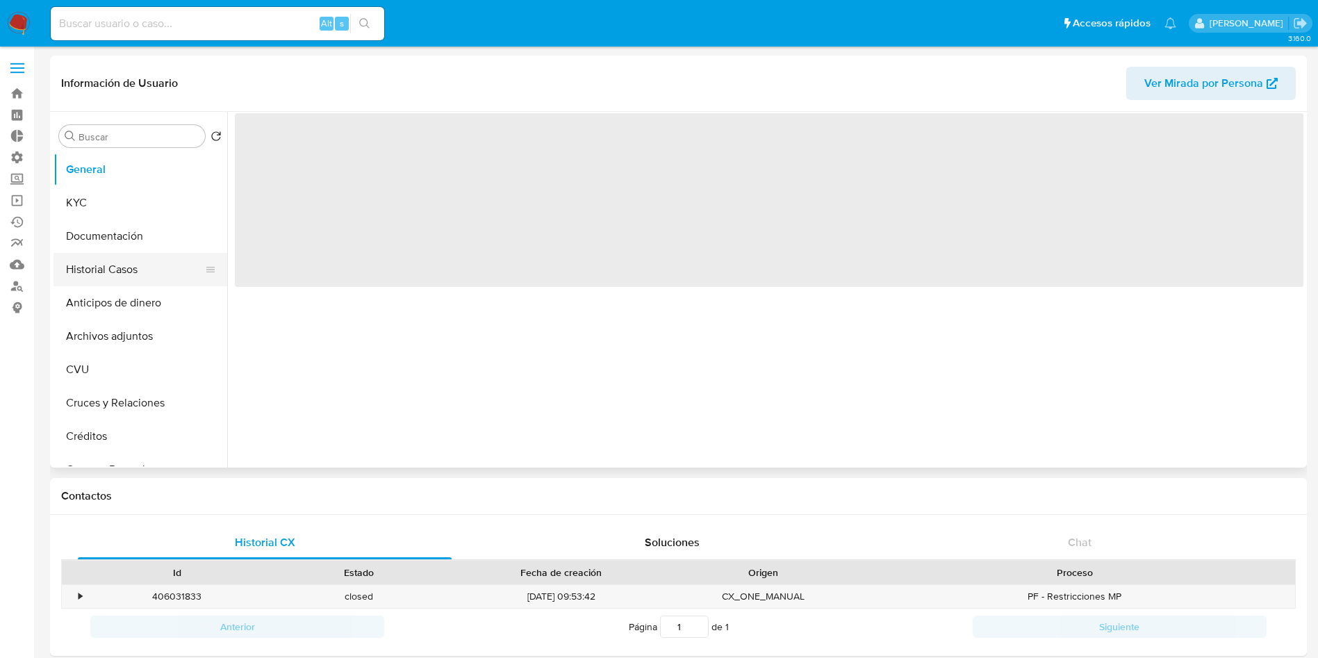
click at [113, 274] on button "Historial Casos" at bounding box center [134, 269] width 163 height 33
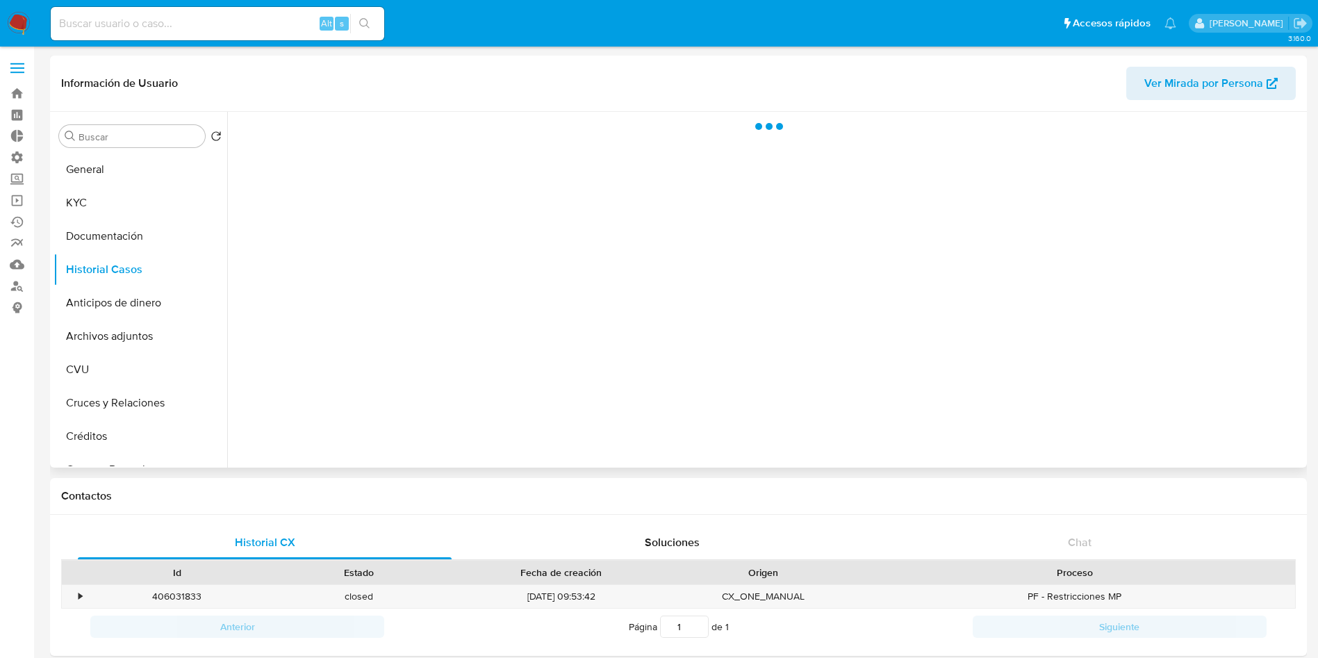
select select "10"
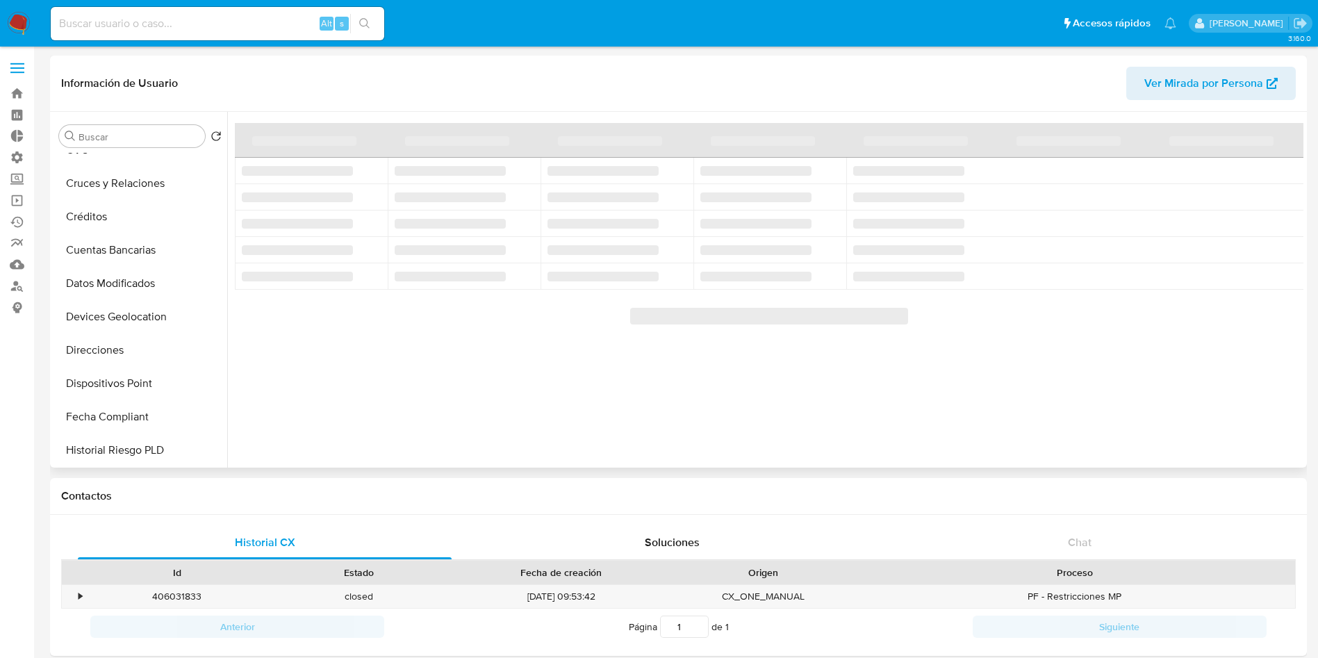
scroll to position [417, 0]
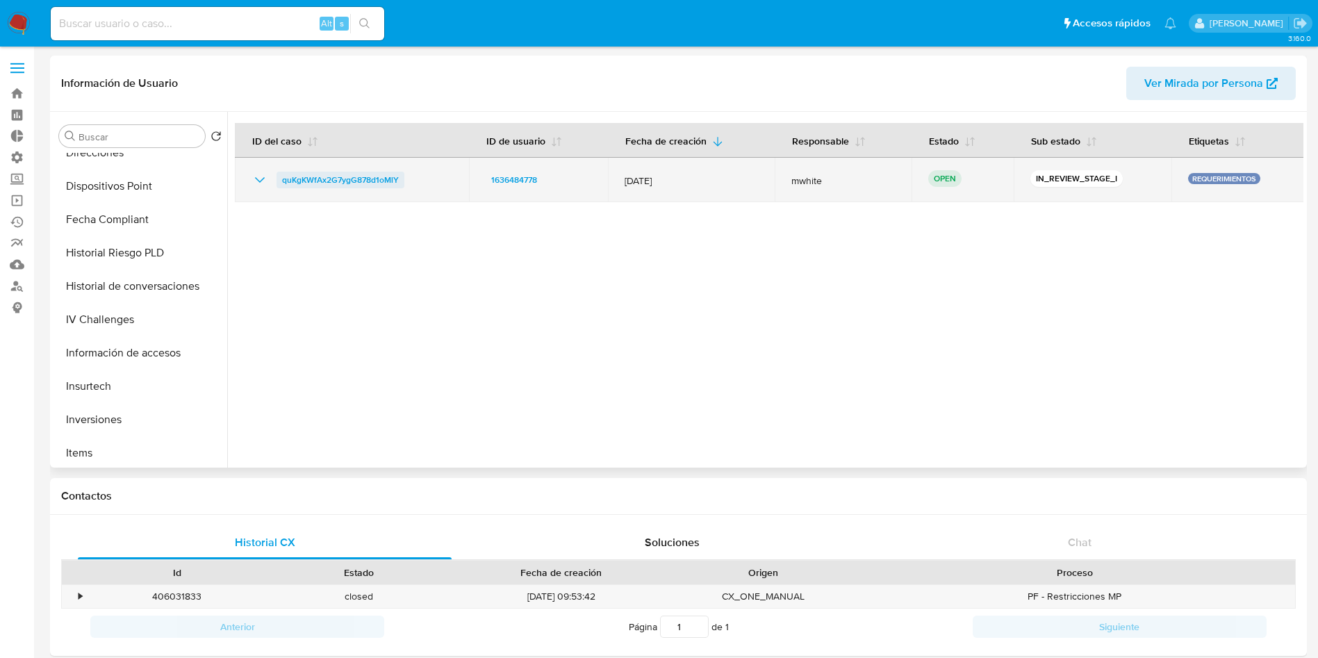
click at [367, 179] on span "quKgKWfAx2G7ygG878d1oMlY" at bounding box center [340, 180] width 117 height 17
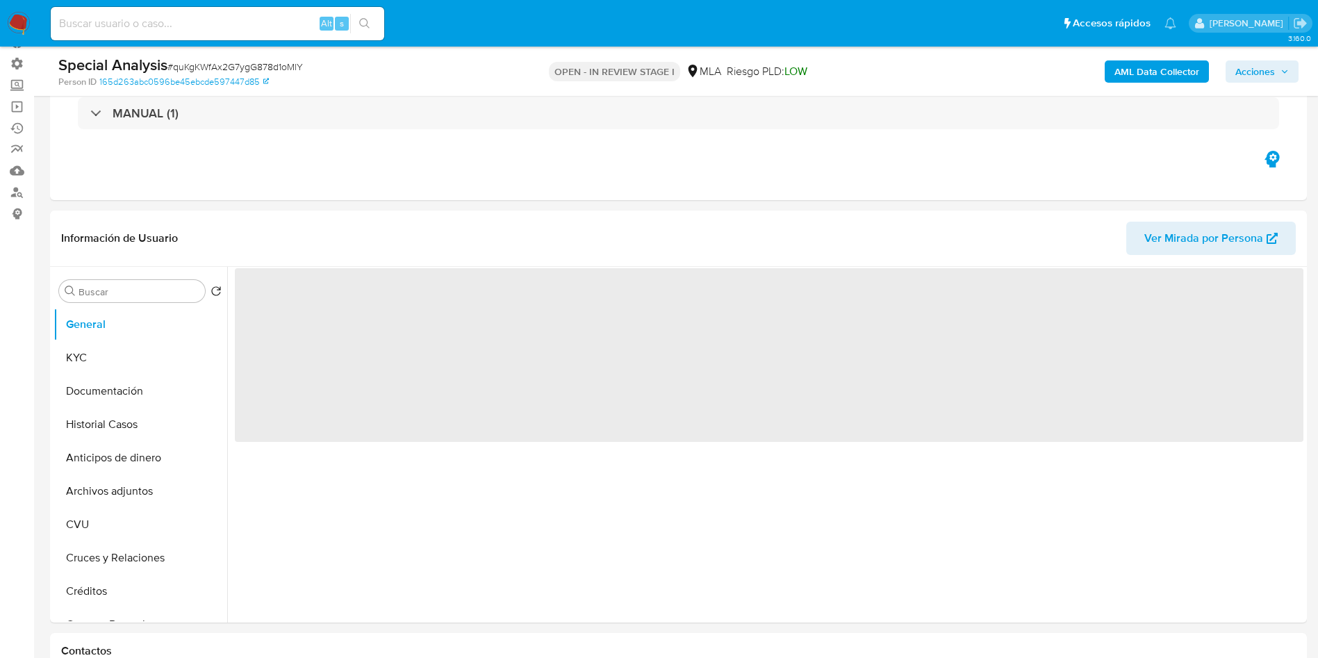
scroll to position [208, 0]
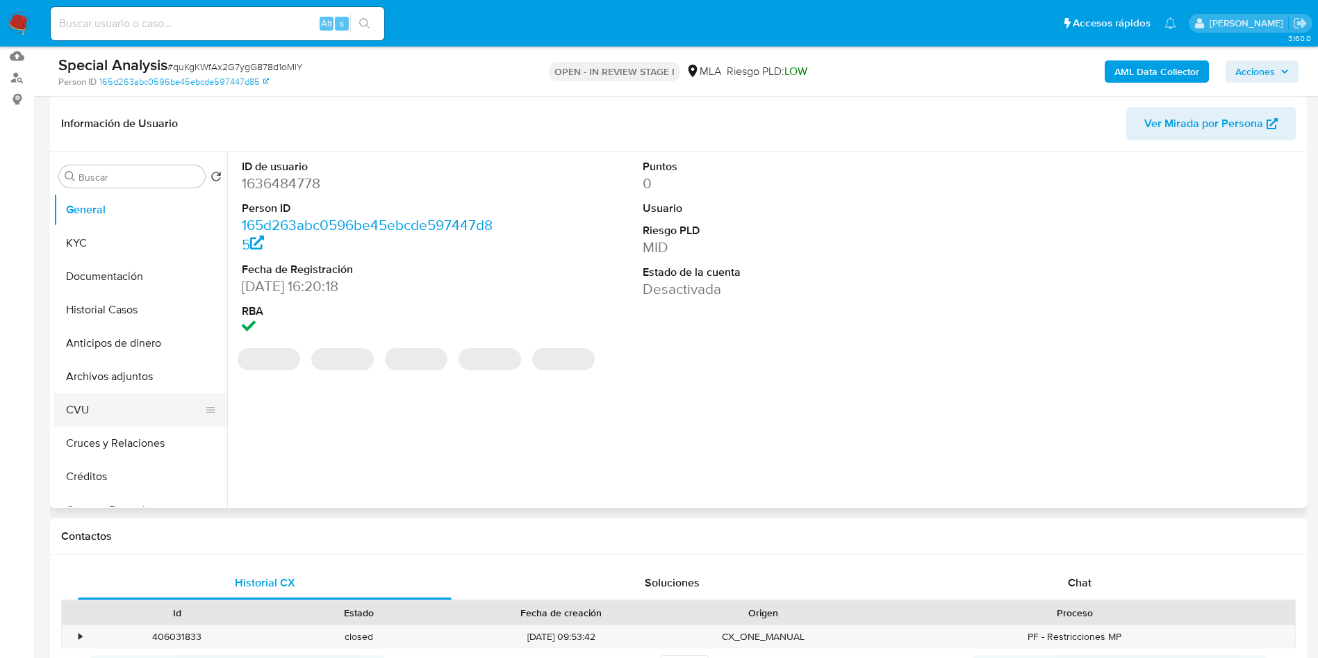
select select "10"
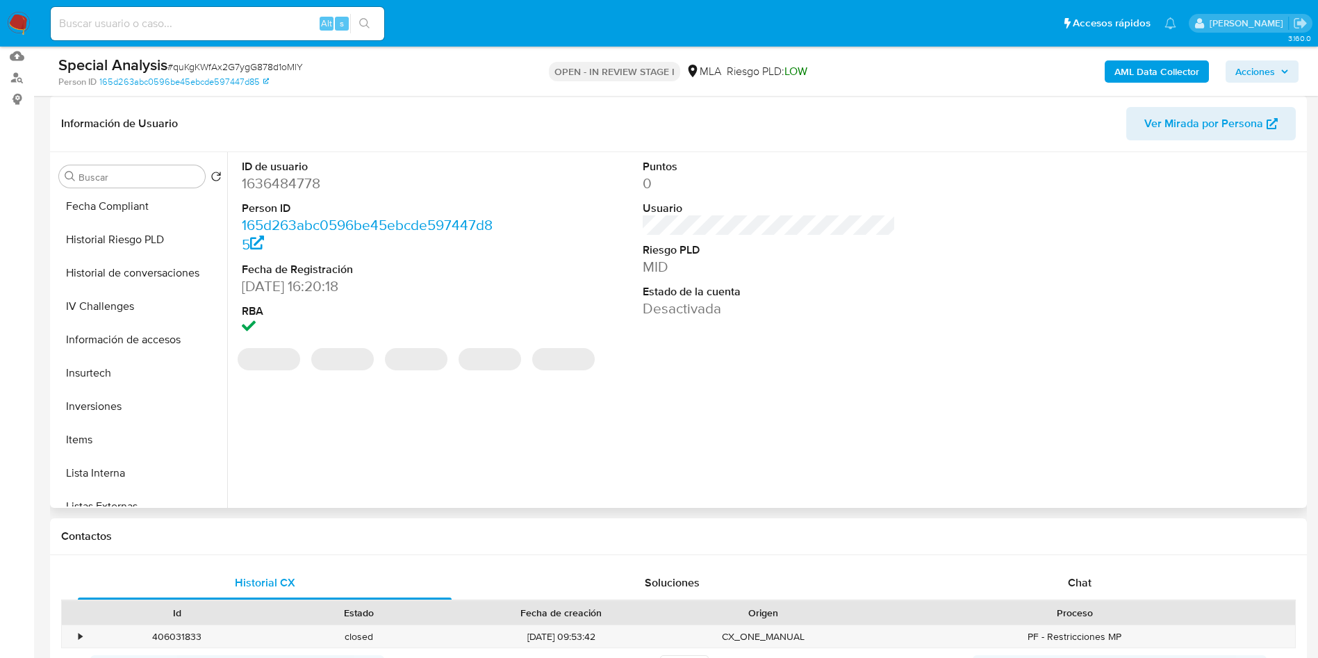
scroll to position [521, 0]
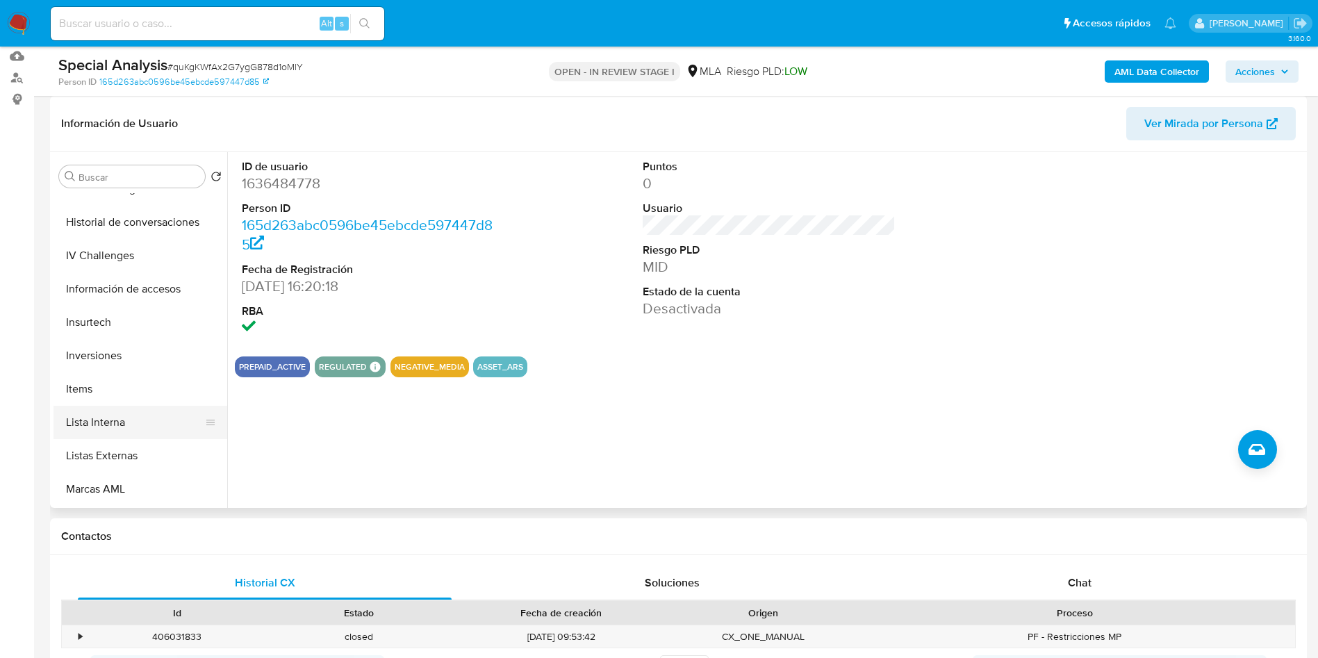
click at [126, 422] on button "Lista Interna" at bounding box center [134, 422] width 163 height 33
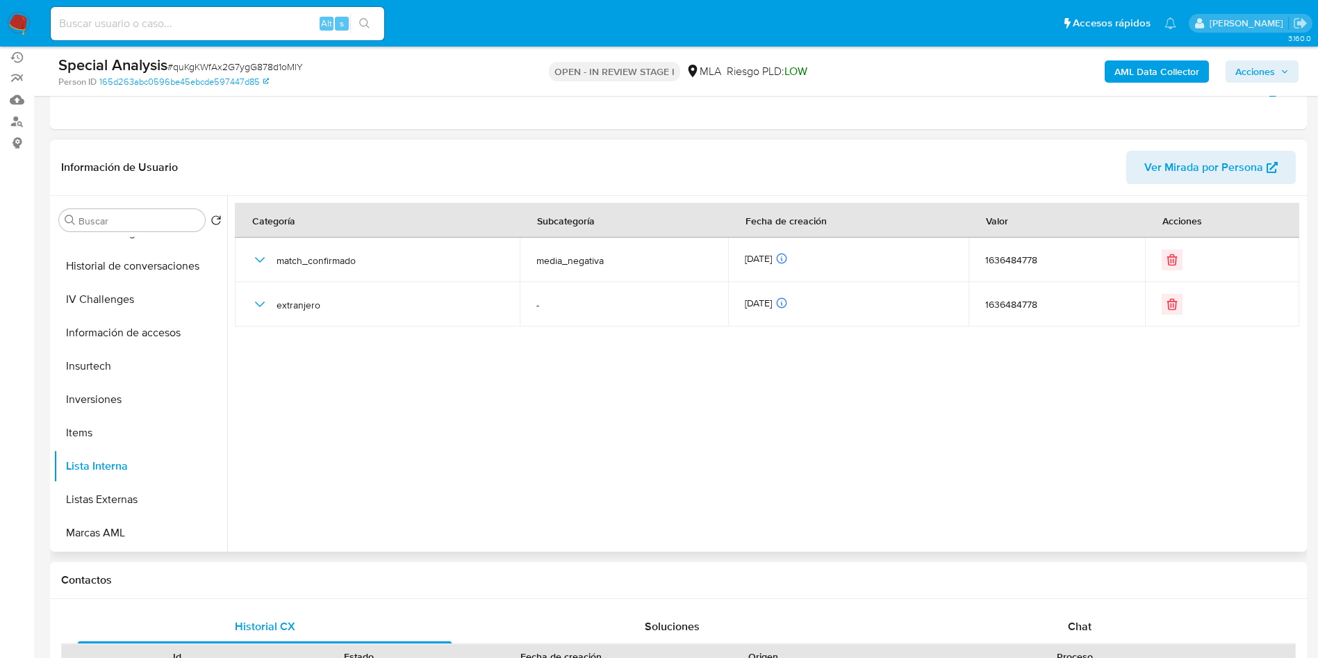
scroll to position [104, 0]
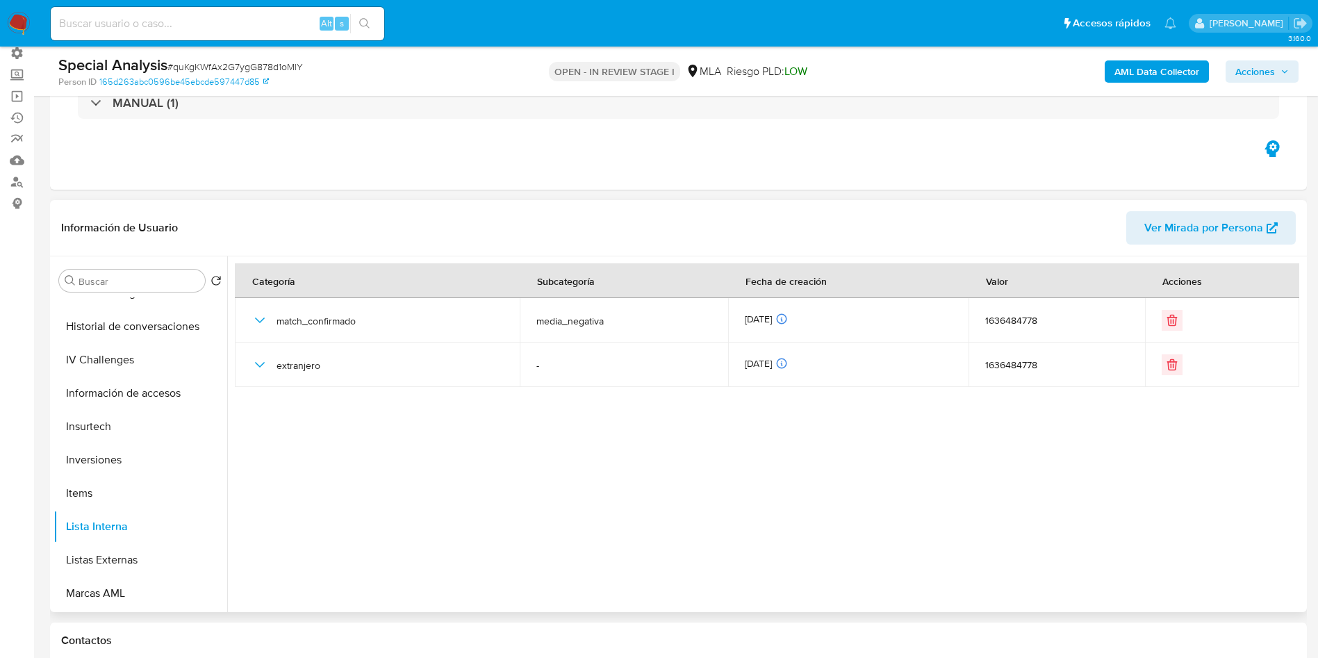
click at [1121, 447] on div at bounding box center [765, 434] width 1076 height 356
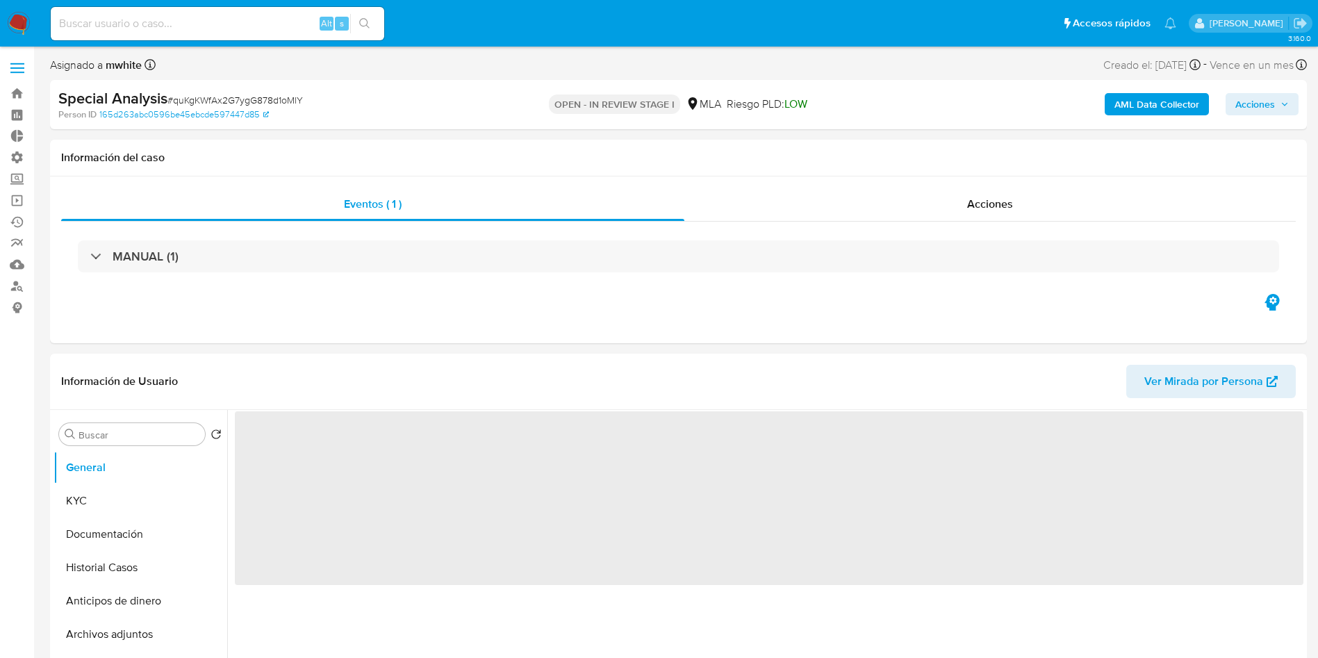
scroll to position [104, 0]
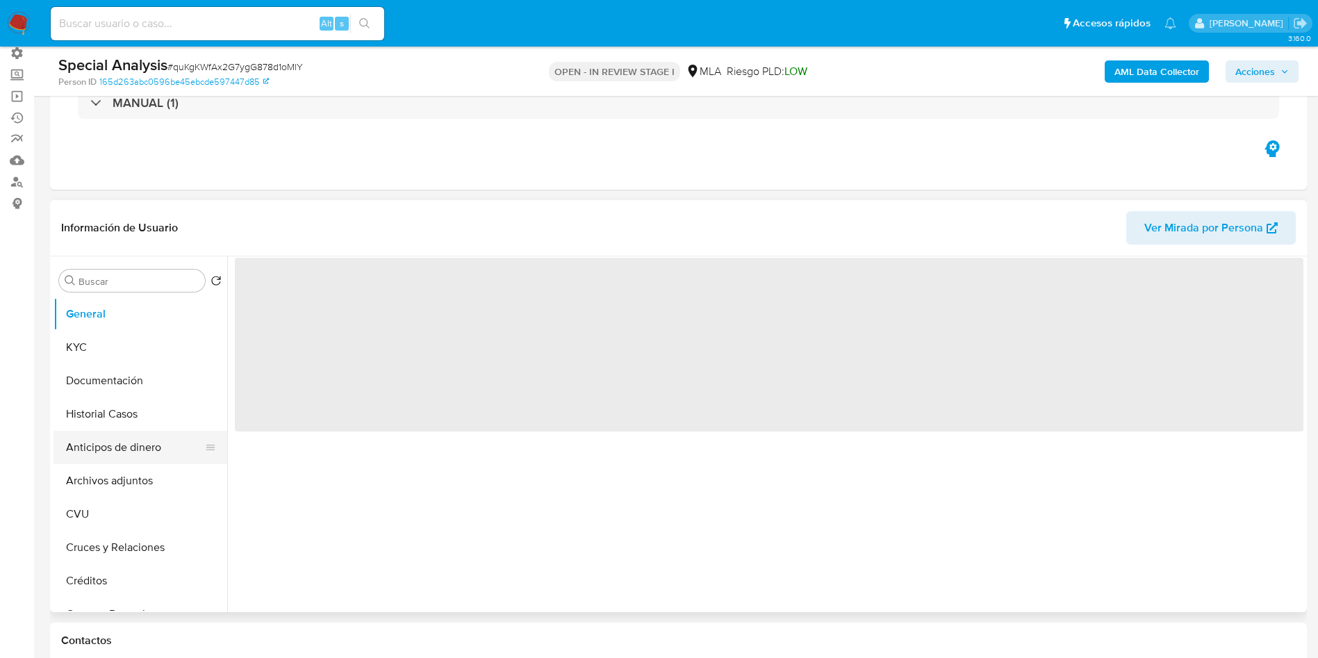
select select "10"
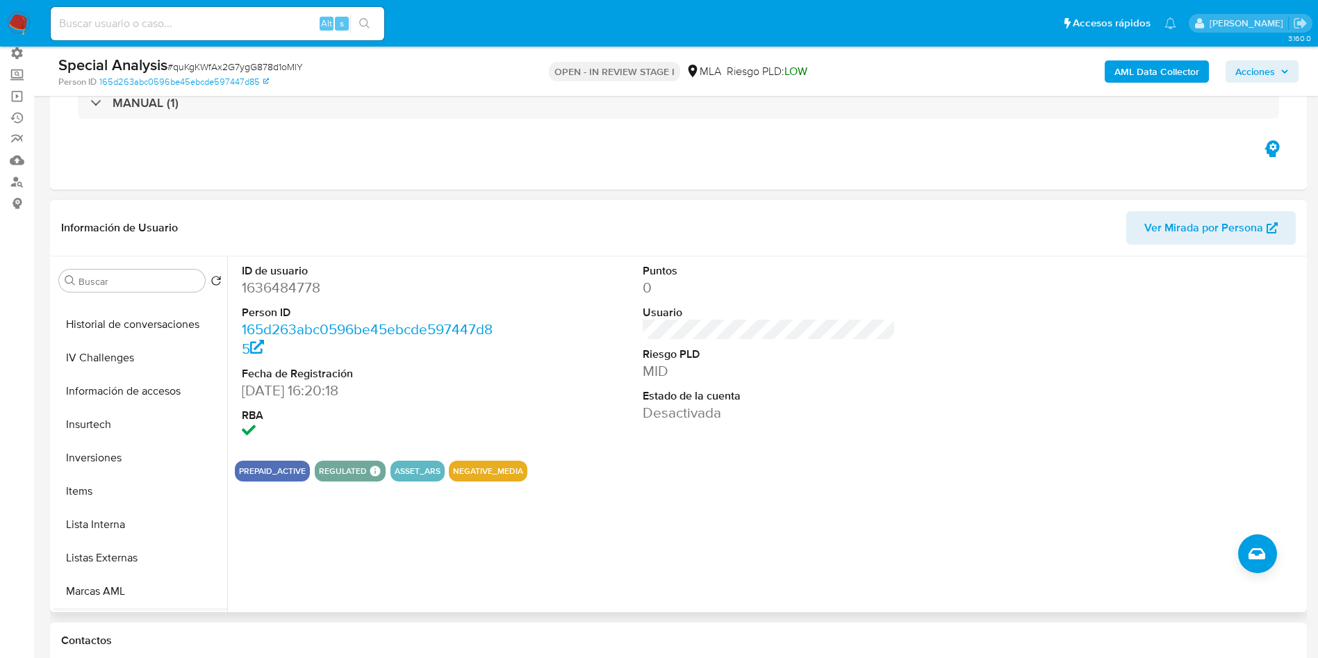
scroll to position [625, 0]
click at [134, 427] on button "Lista Interna" at bounding box center [134, 422] width 163 height 33
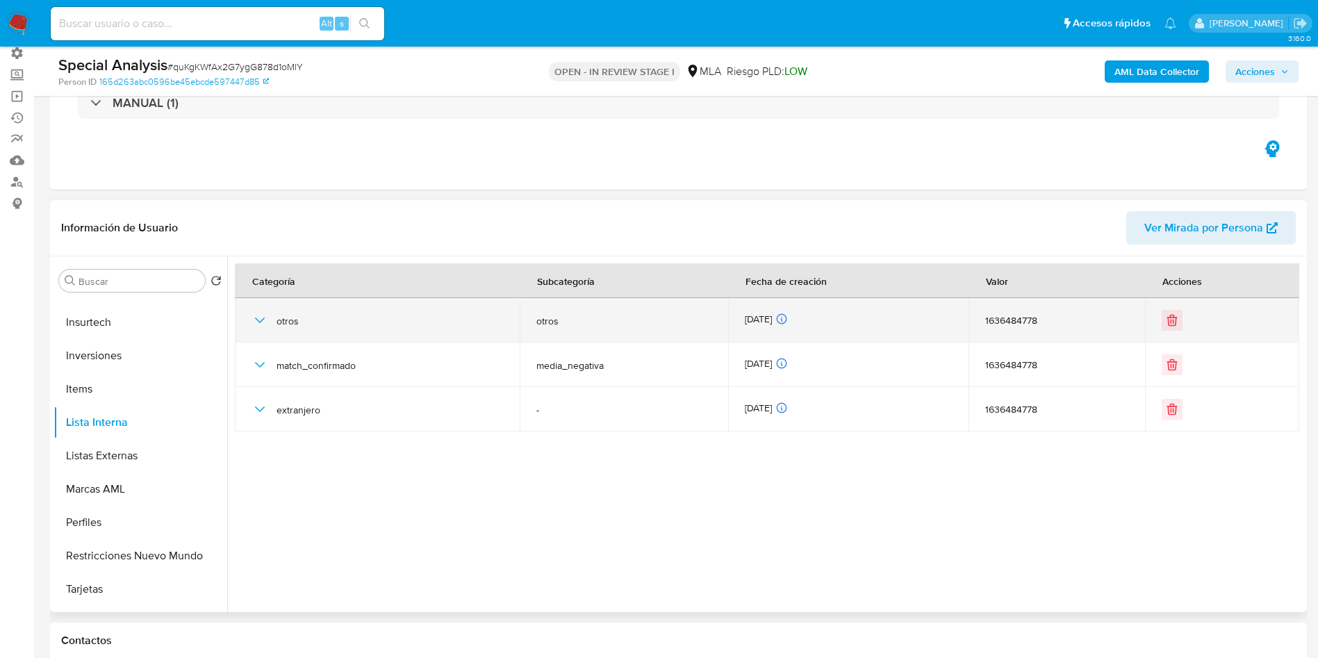
click at [262, 321] on icon "button" at bounding box center [260, 320] width 17 height 17
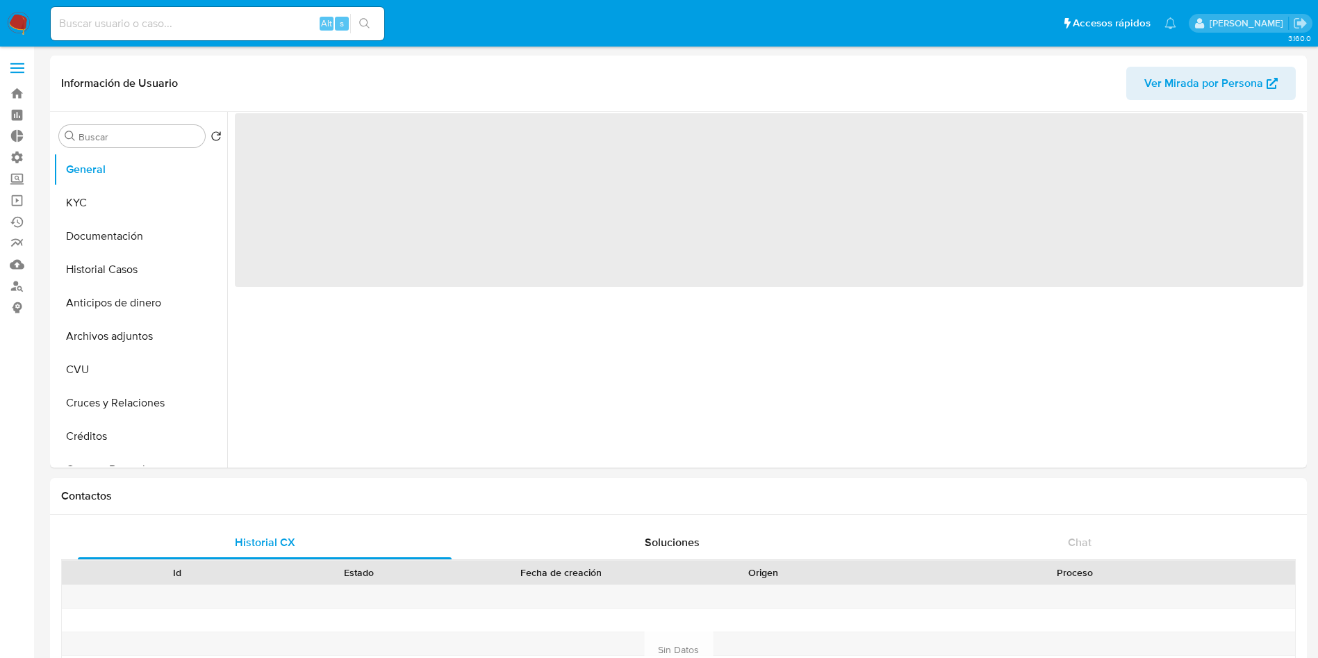
select select "10"
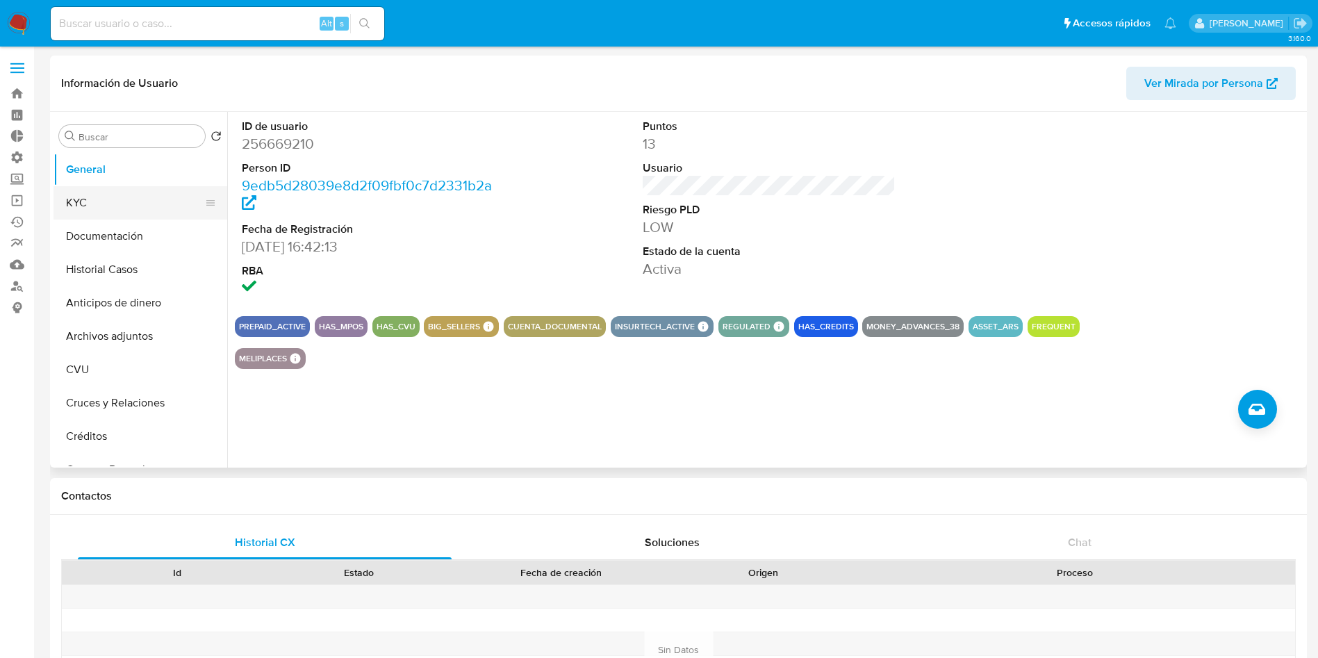
click at [126, 197] on button "KYC" at bounding box center [134, 202] width 163 height 33
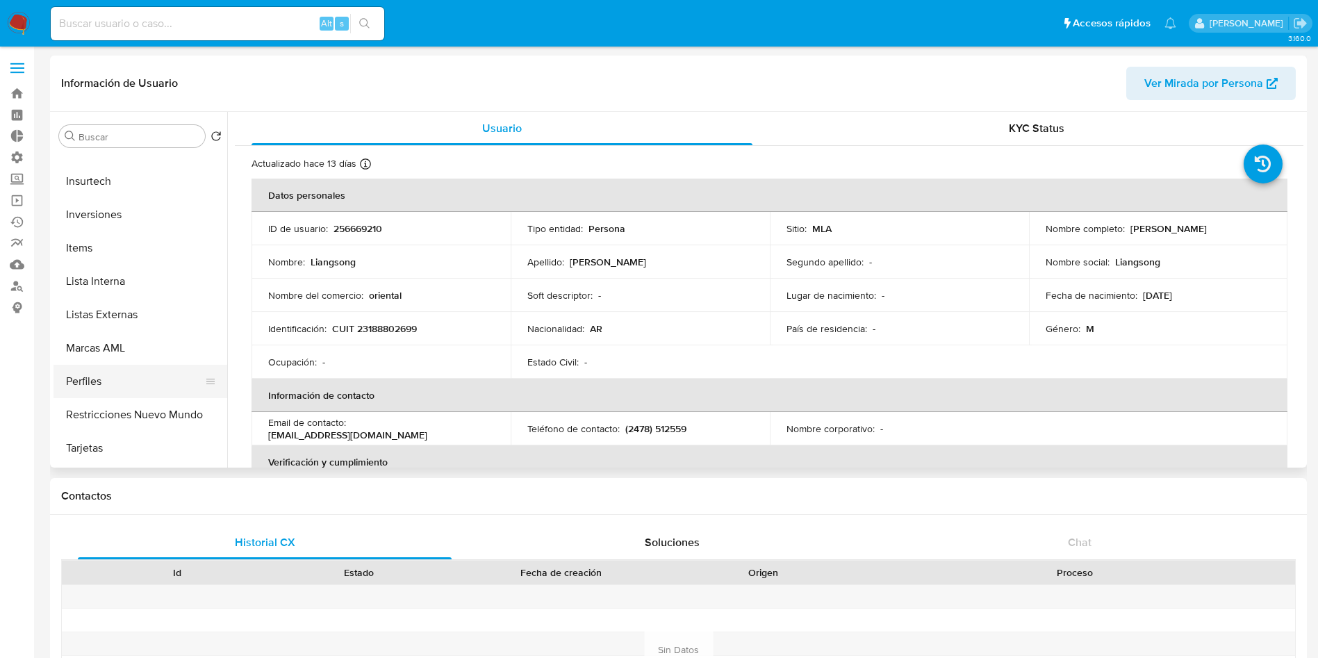
scroll to position [625, 0]
click at [155, 411] on button "Restricciones Nuevo Mundo" at bounding box center [134, 411] width 163 height 33
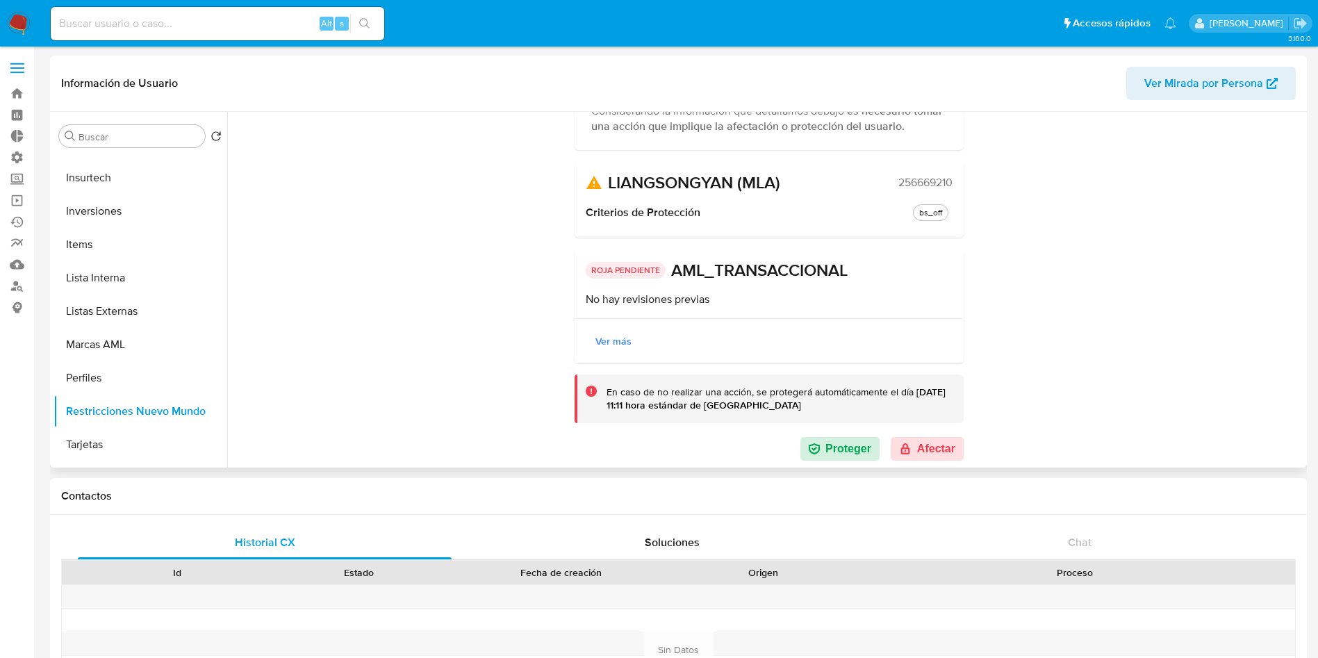
scroll to position [0, 0]
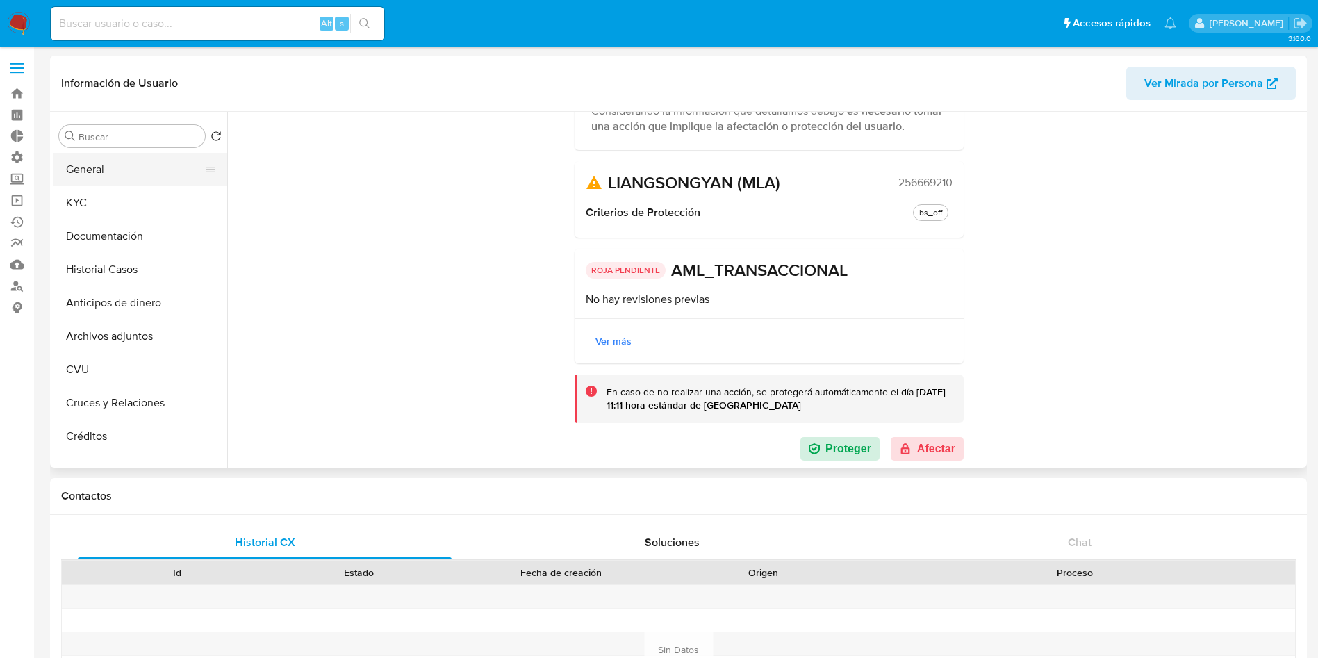
click at [124, 170] on button "General" at bounding box center [134, 169] width 163 height 33
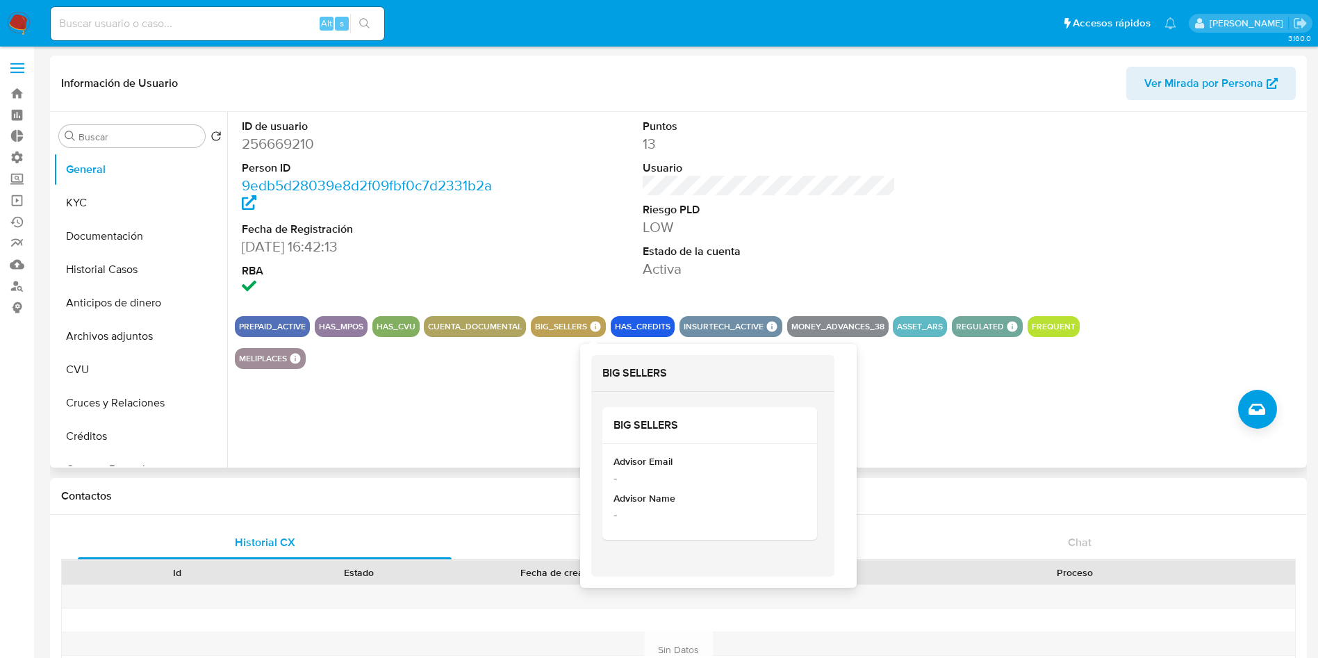
click at [591, 326] on icon at bounding box center [596, 327] width 10 height 10
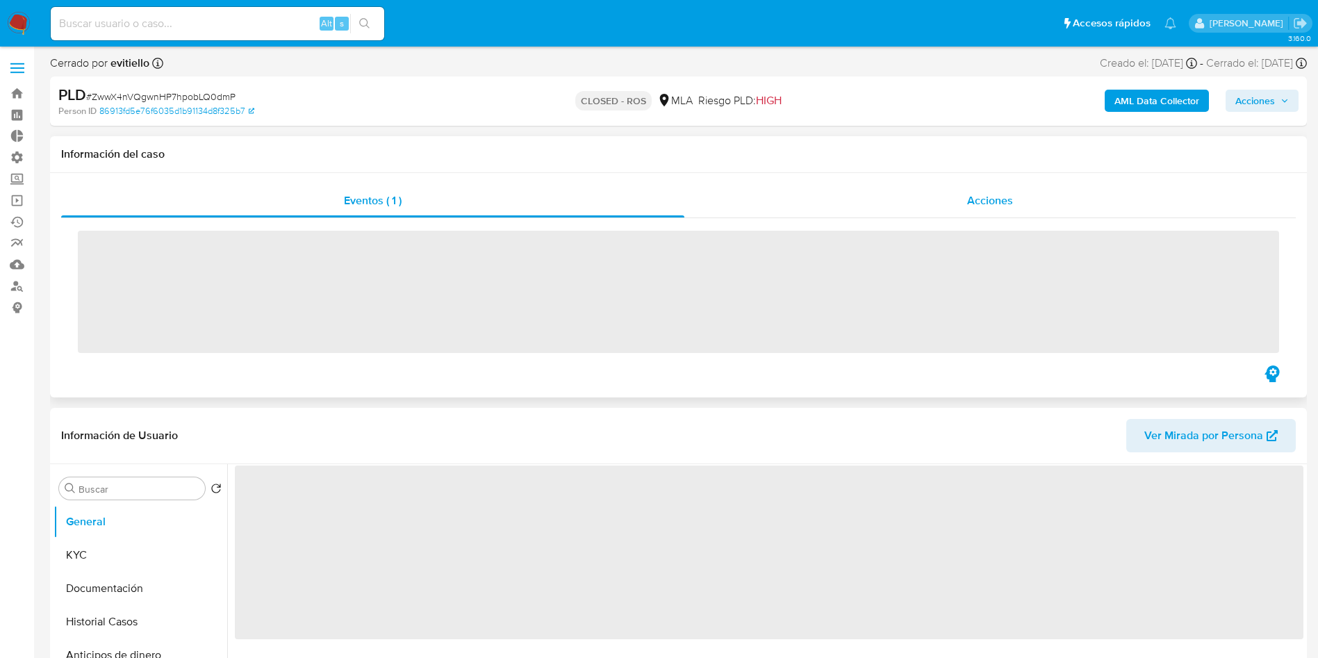
click at [978, 200] on span "Acciones" at bounding box center [990, 200] width 46 height 16
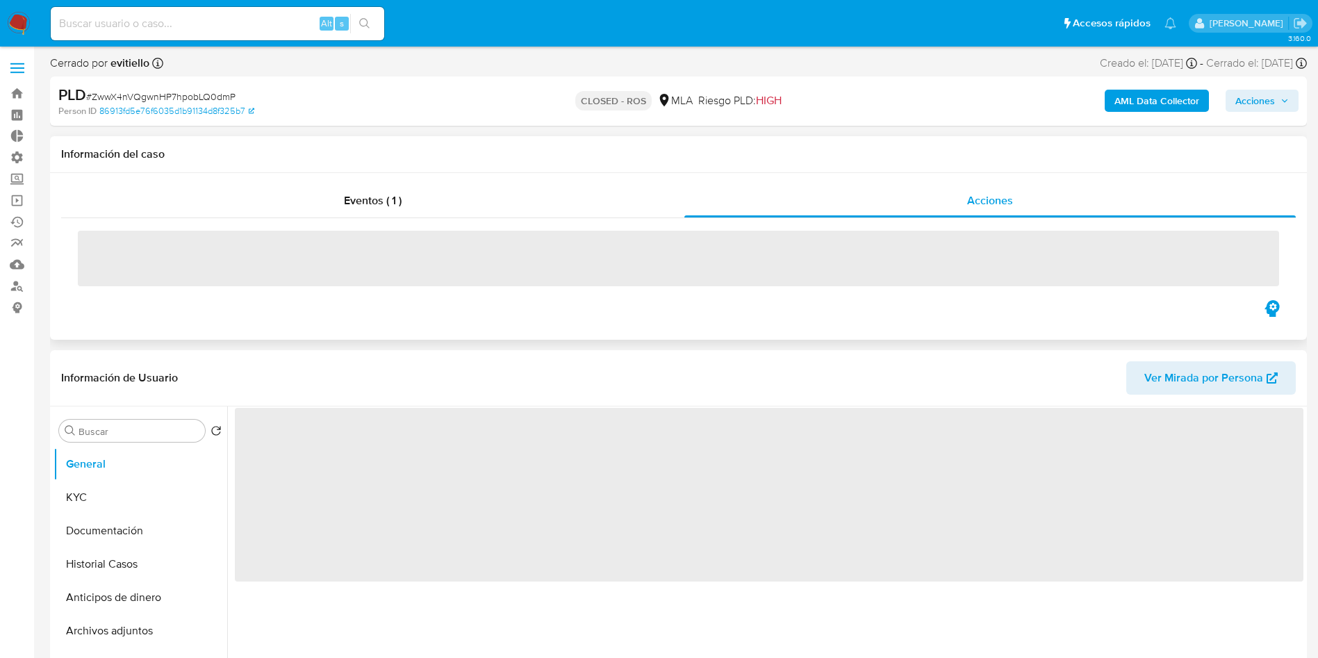
select select "10"
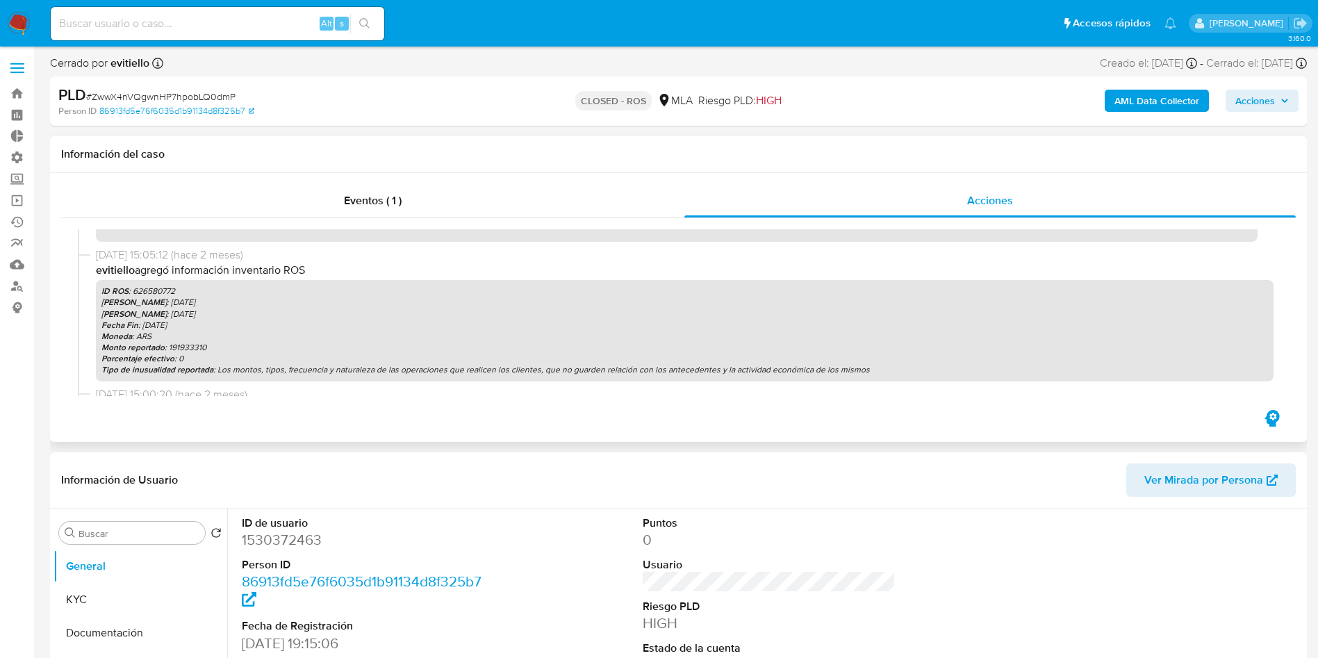
scroll to position [208, 0]
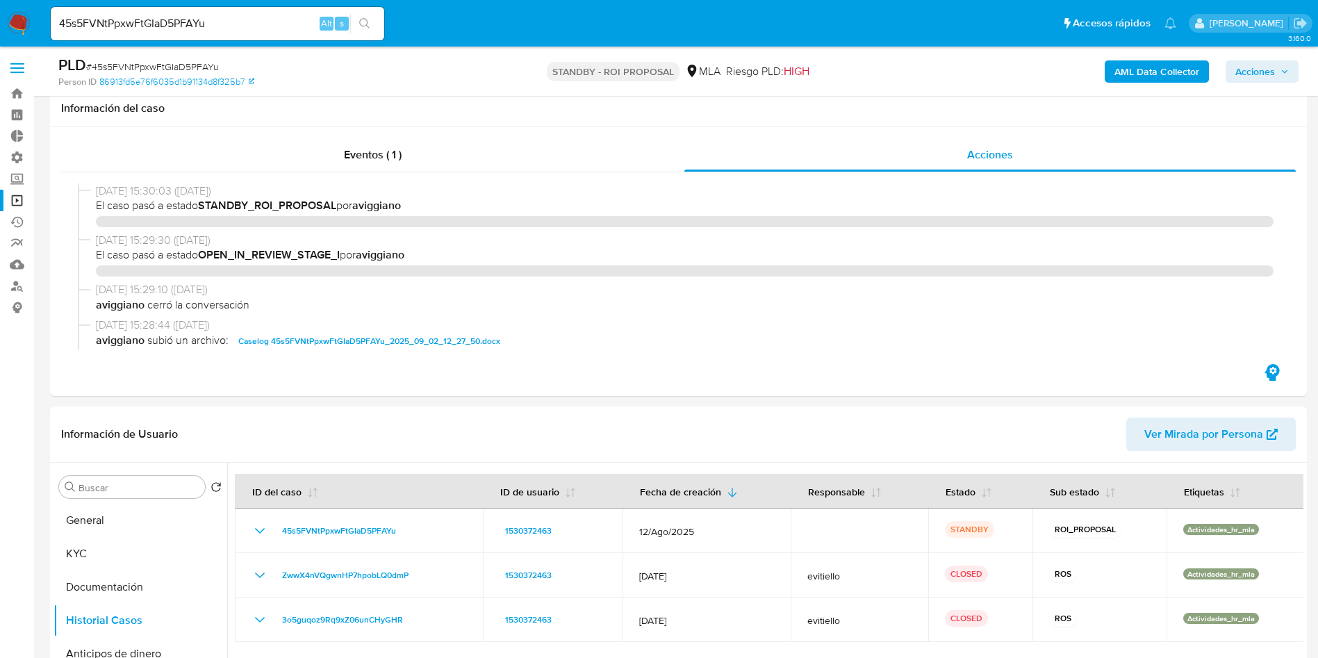
select select "10"
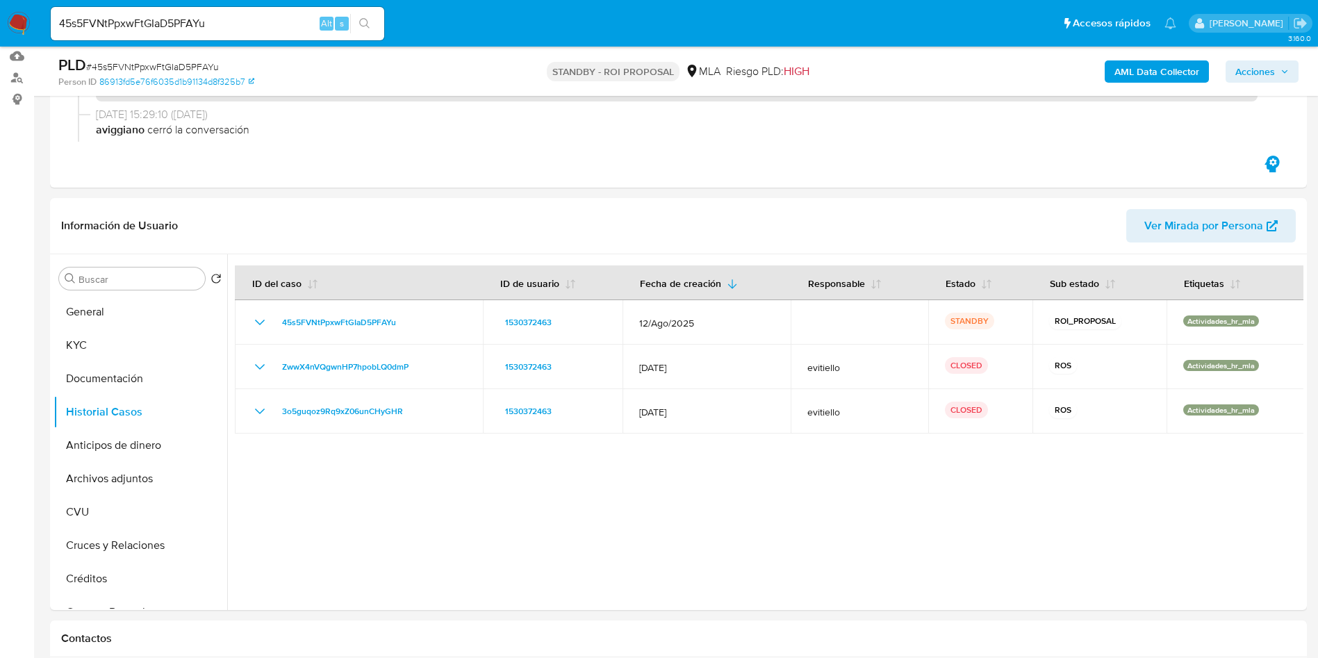
scroll to position [521, 0]
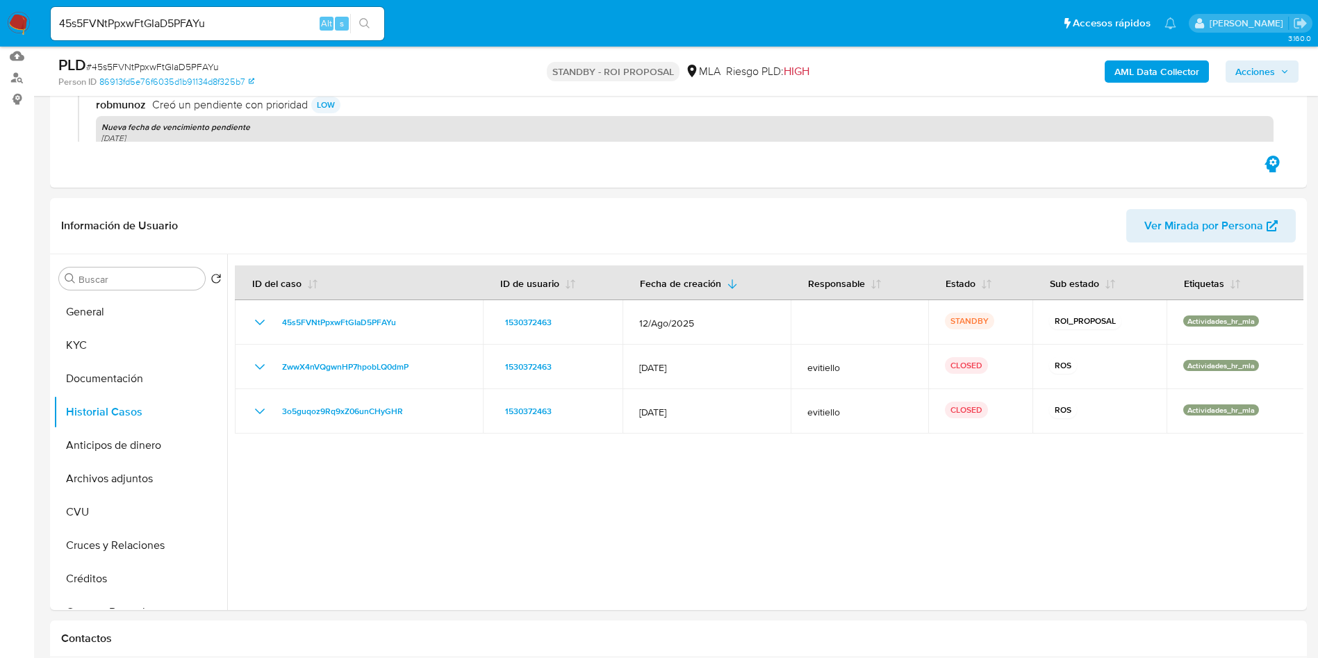
click at [188, 23] on input "45s5FVNtPpxwFtGIaD5PFAYu" at bounding box center [217, 24] width 333 height 18
paste input "q3GHVPffnPOK6TWak0eOyyE"
type input "q3GHVPffnPOK6TWak0eOyyEu"
click at [371, 22] on button "search-icon" at bounding box center [364, 23] width 28 height 19
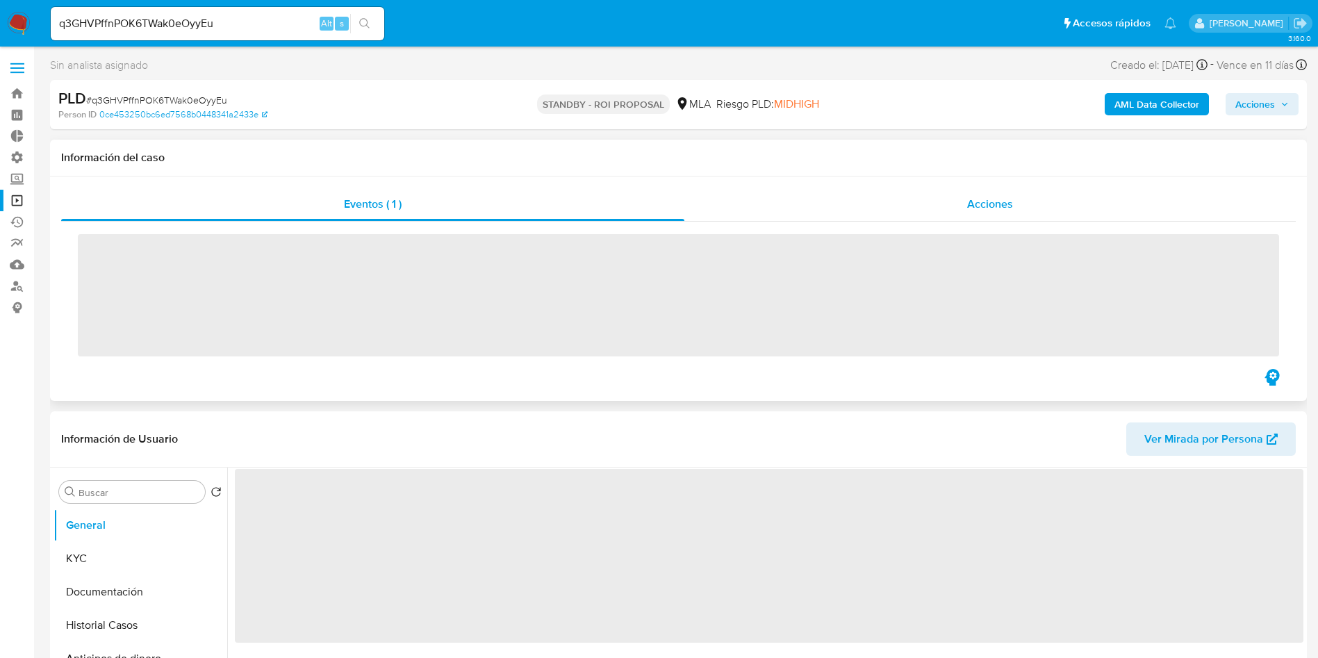
drag, startPoint x: 1000, startPoint y: 197, endPoint x: 1009, endPoint y: 192, distance: 10.3
click at [1009, 192] on div "Acciones" at bounding box center [989, 204] width 611 height 33
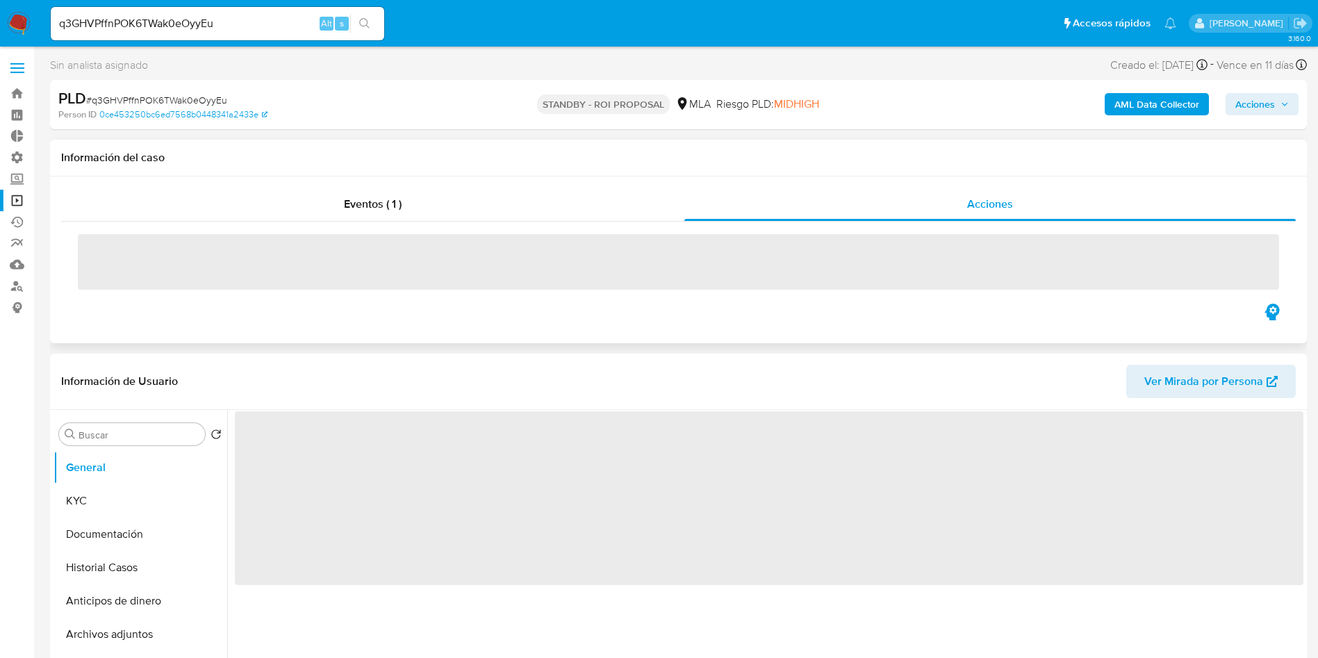
select select "10"
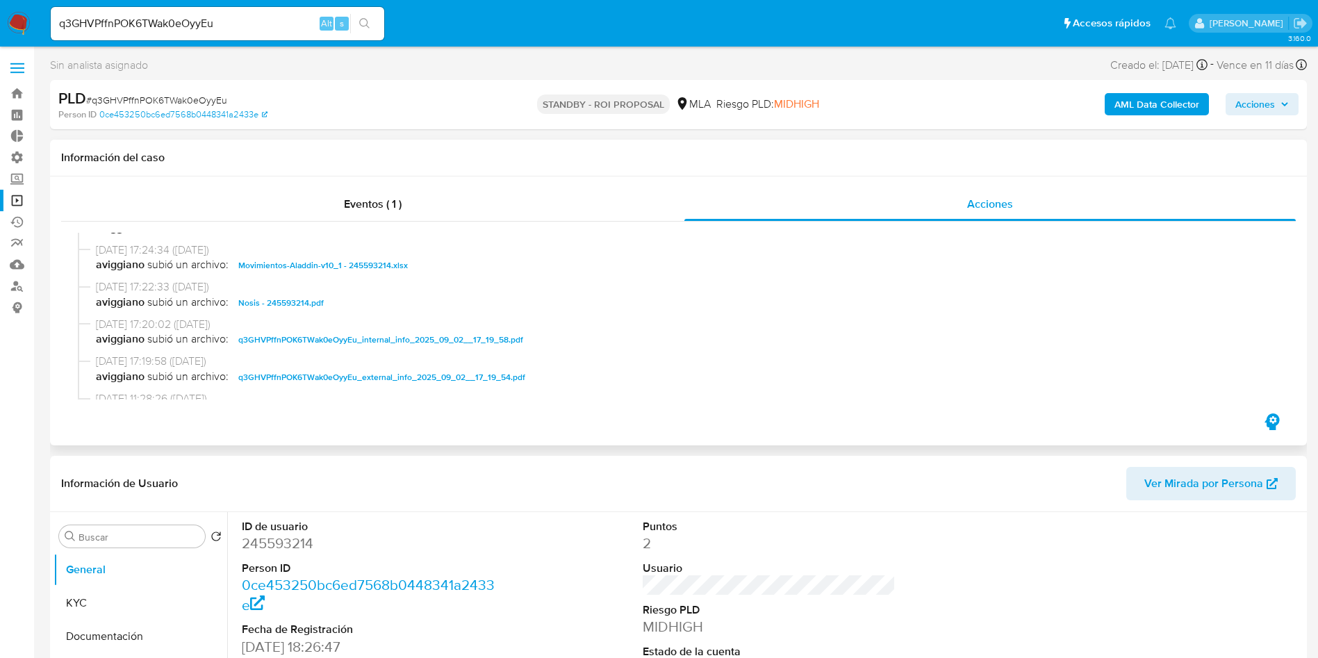
scroll to position [625, 0]
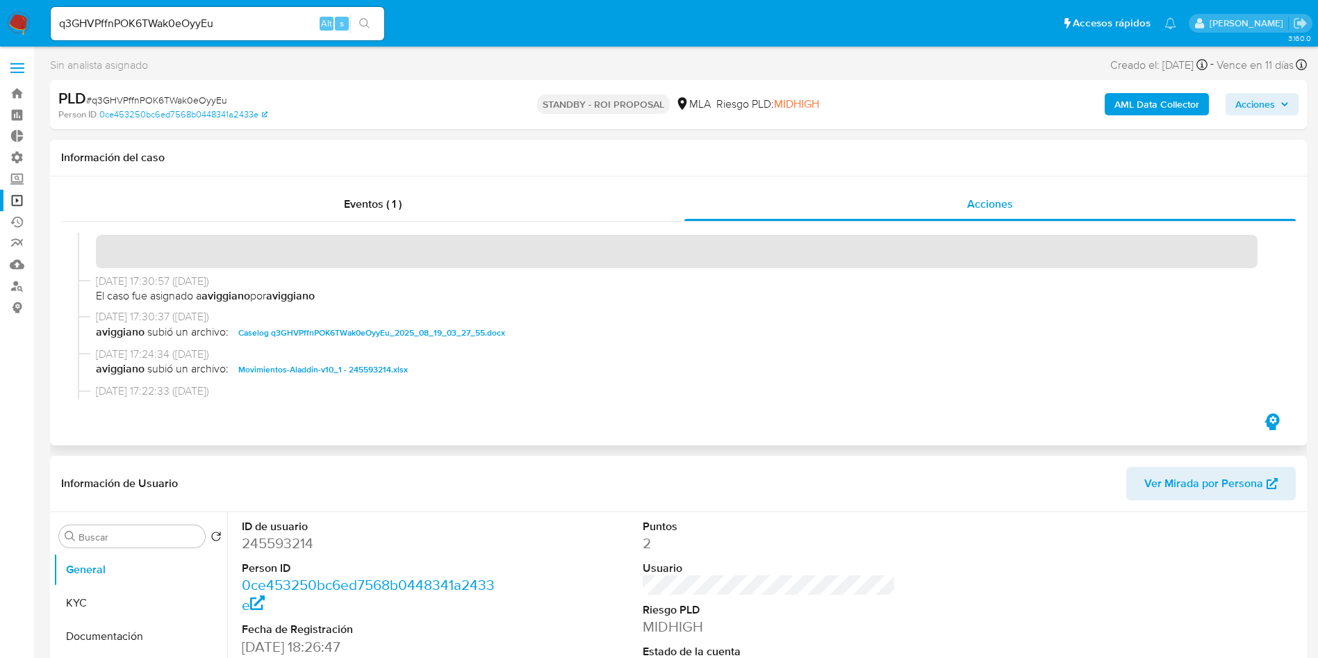
click at [376, 334] on span "Caselog q3GHVPffnPOK6TWak0eOyyEu_2025_08_19_03_27_55.docx" at bounding box center [371, 332] width 267 height 17
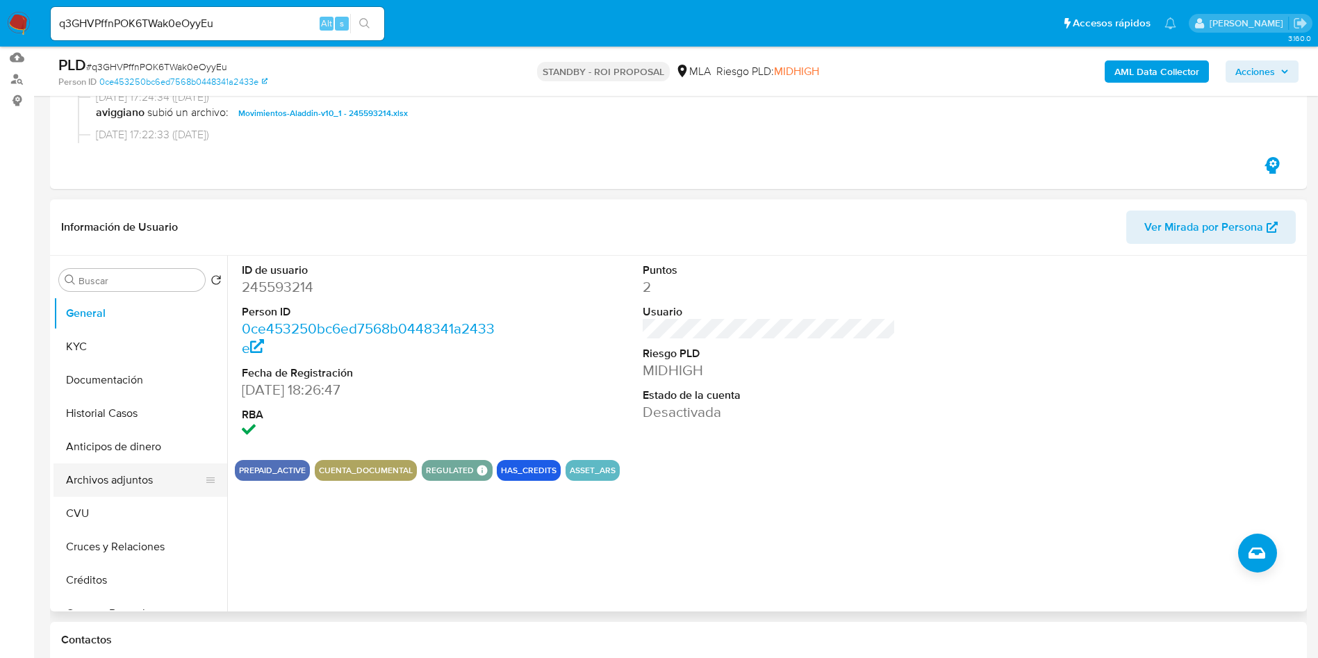
scroll to position [208, 0]
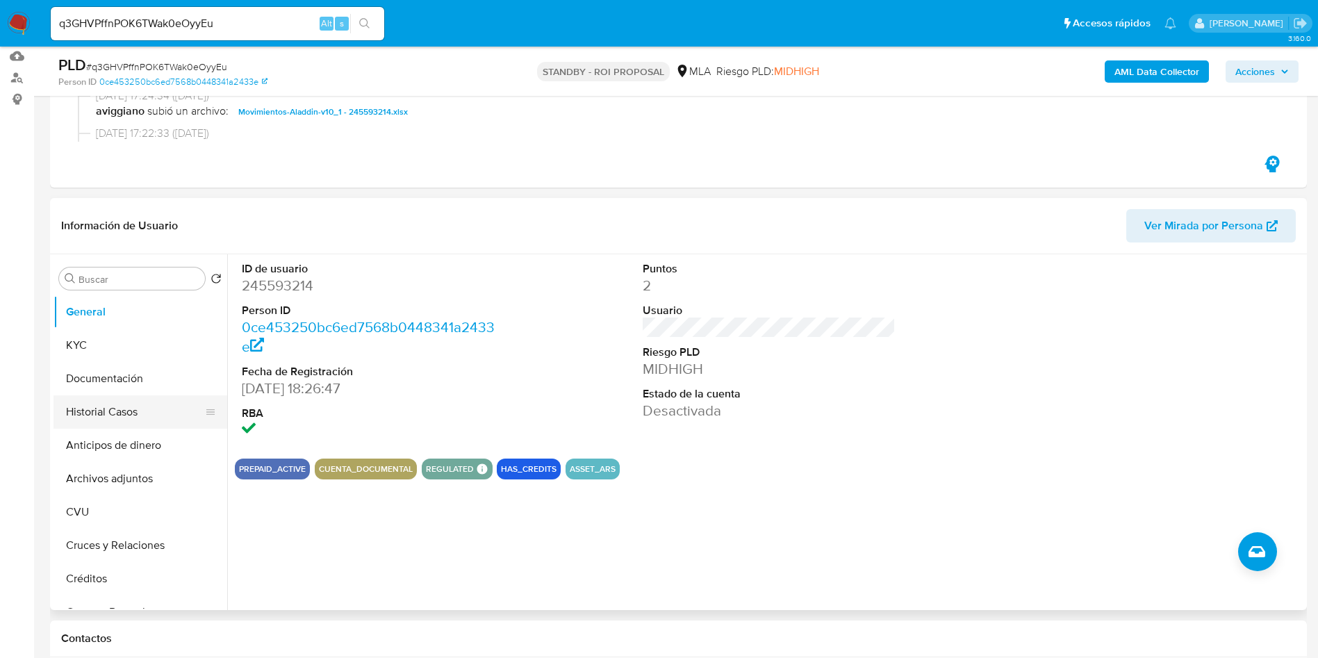
click at [101, 417] on button "Historial Casos" at bounding box center [134, 411] width 163 height 33
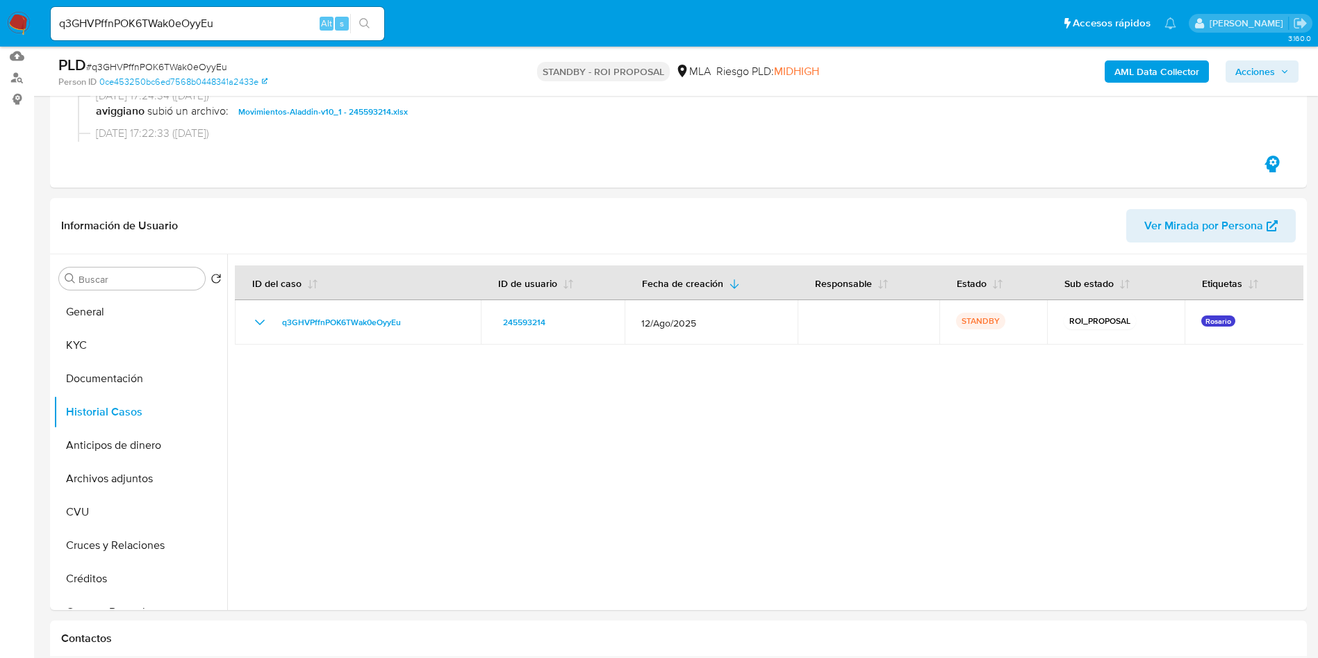
click at [222, 27] on input "q3GHVPffnPOK6TWak0eOyyEu" at bounding box center [217, 24] width 333 height 18
paste input "ERZvGCUahHdxu7tK8sw2Z5vY"
type input "ERZvGCUahHdxu7tK8sw2Z5vY"
click at [363, 24] on icon "search-icon" at bounding box center [364, 23] width 11 height 11
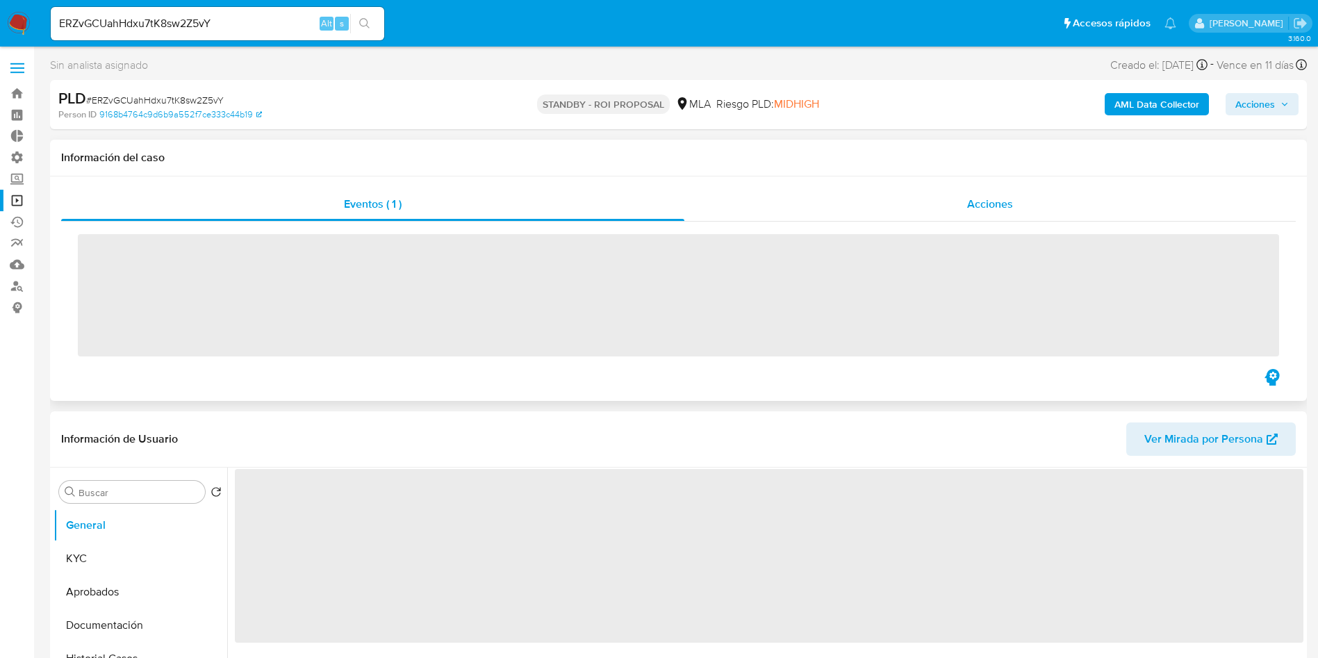
click at [988, 210] on span "Acciones" at bounding box center [990, 204] width 46 height 16
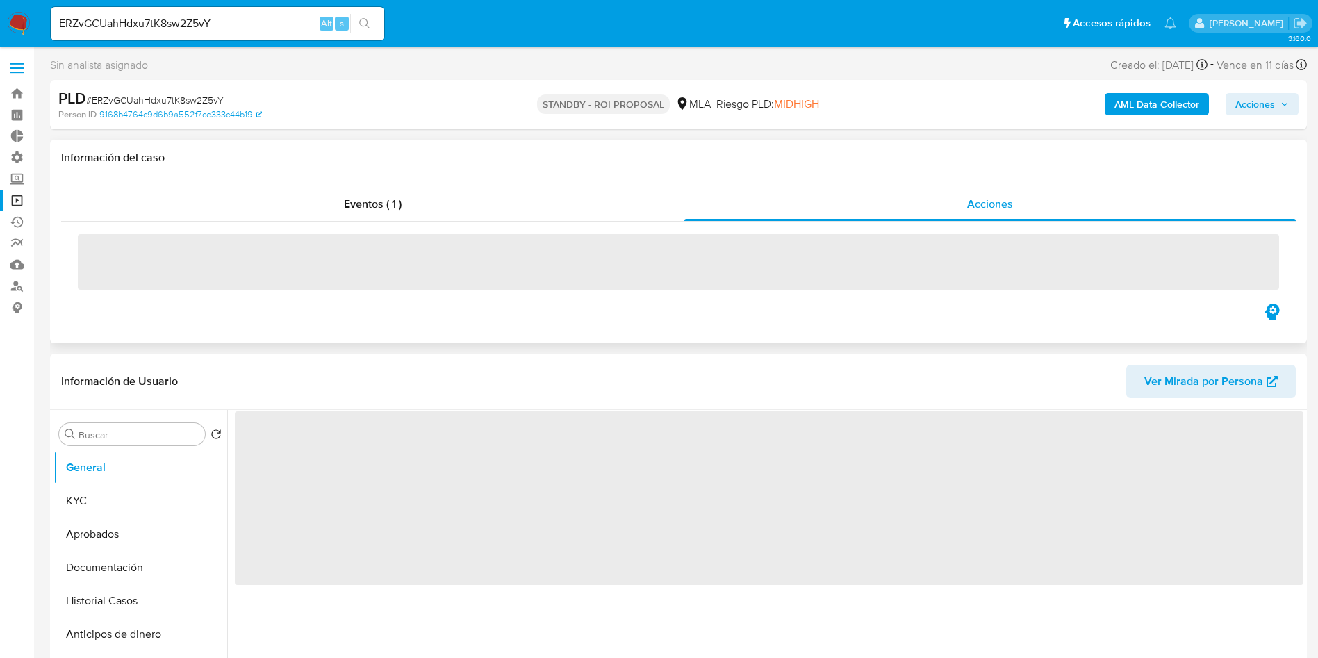
select select "10"
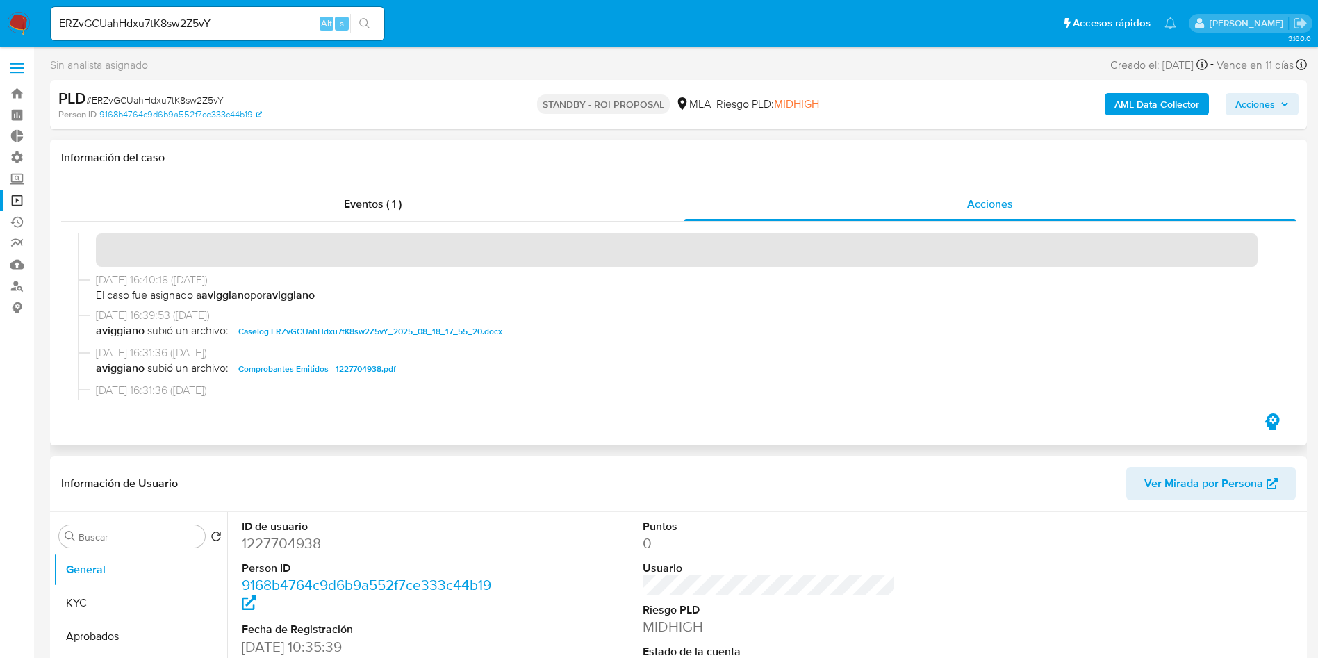
scroll to position [729, 0]
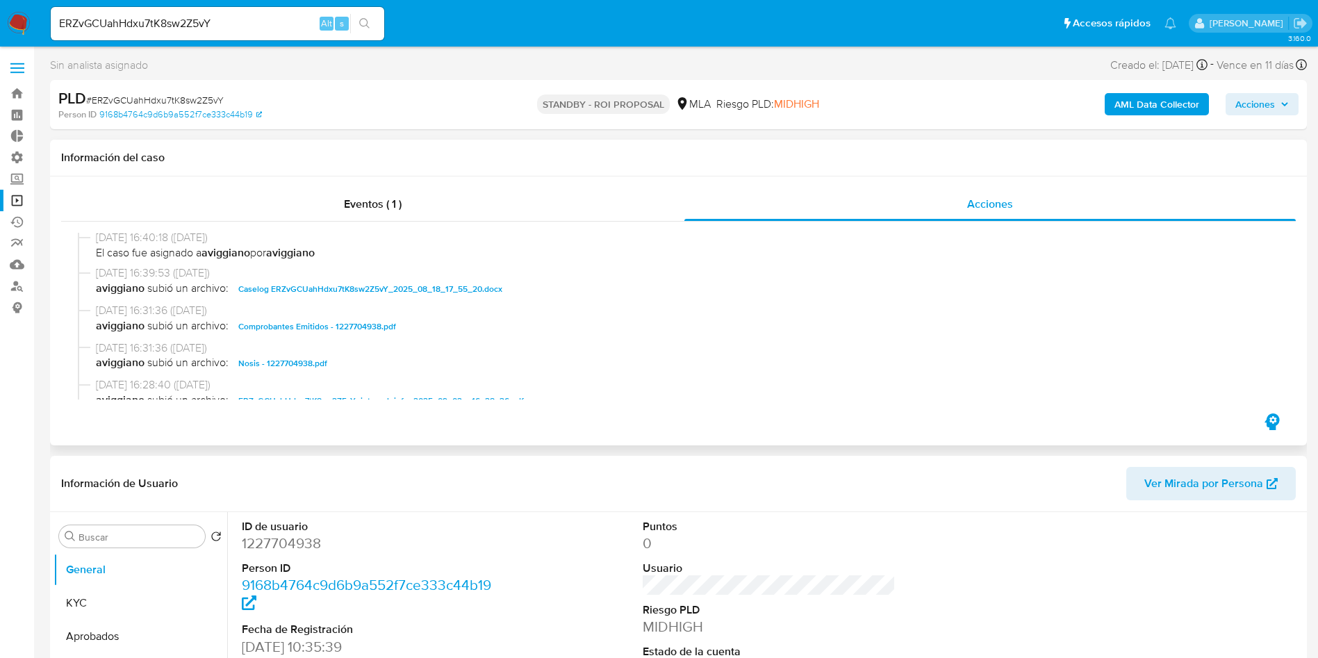
click at [393, 292] on span "Caselog ERZvGCUahHdxu7tK8sw2Z5vY_2025_08_18_17_55_20.docx" at bounding box center [370, 289] width 264 height 17
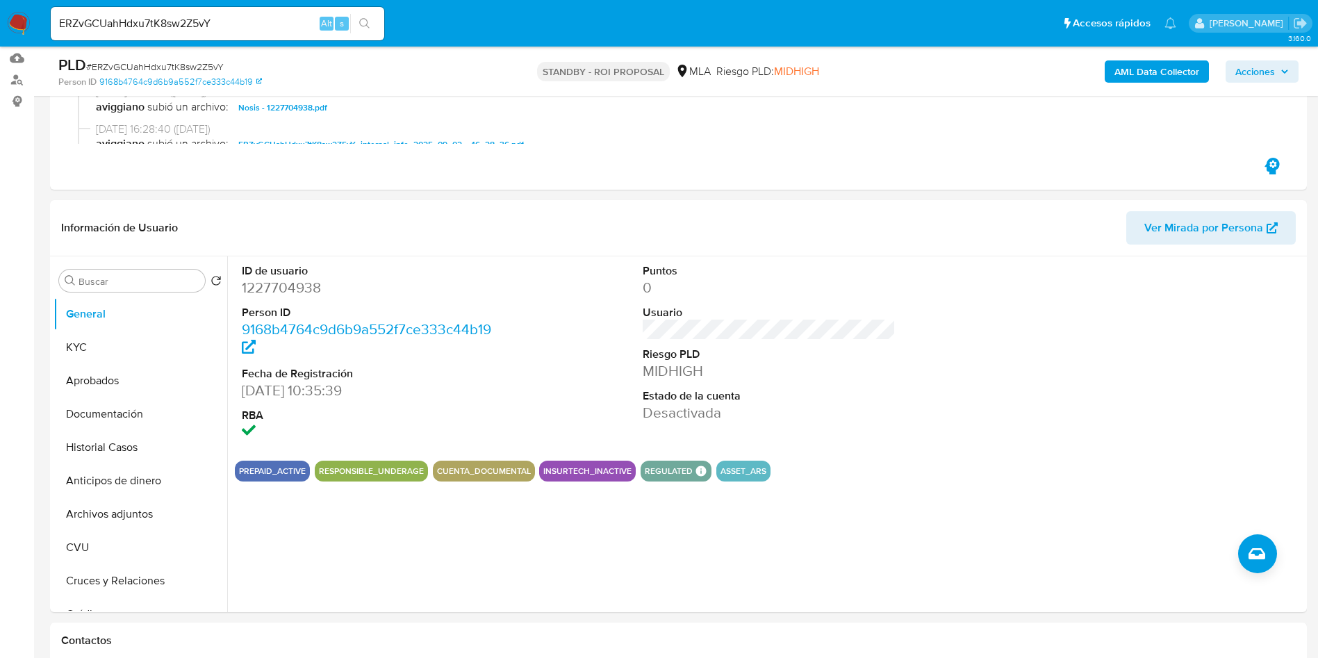
scroll to position [208, 0]
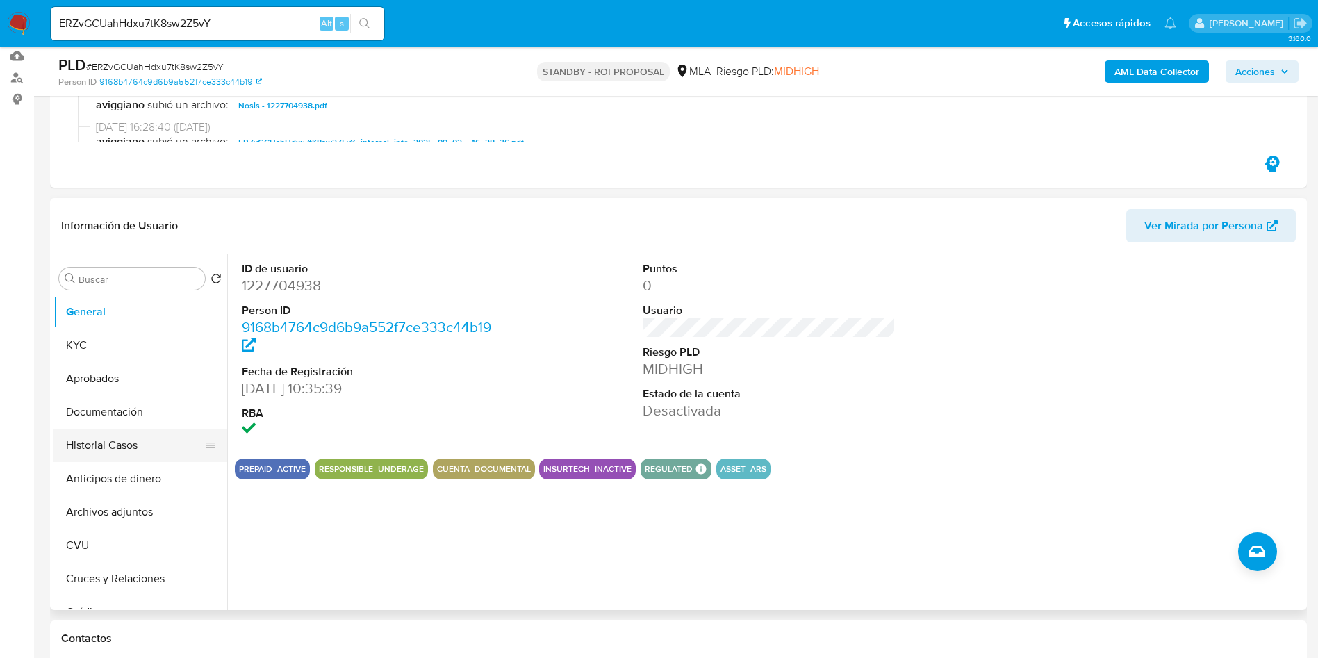
click at [83, 436] on button "Historial Casos" at bounding box center [134, 445] width 163 height 33
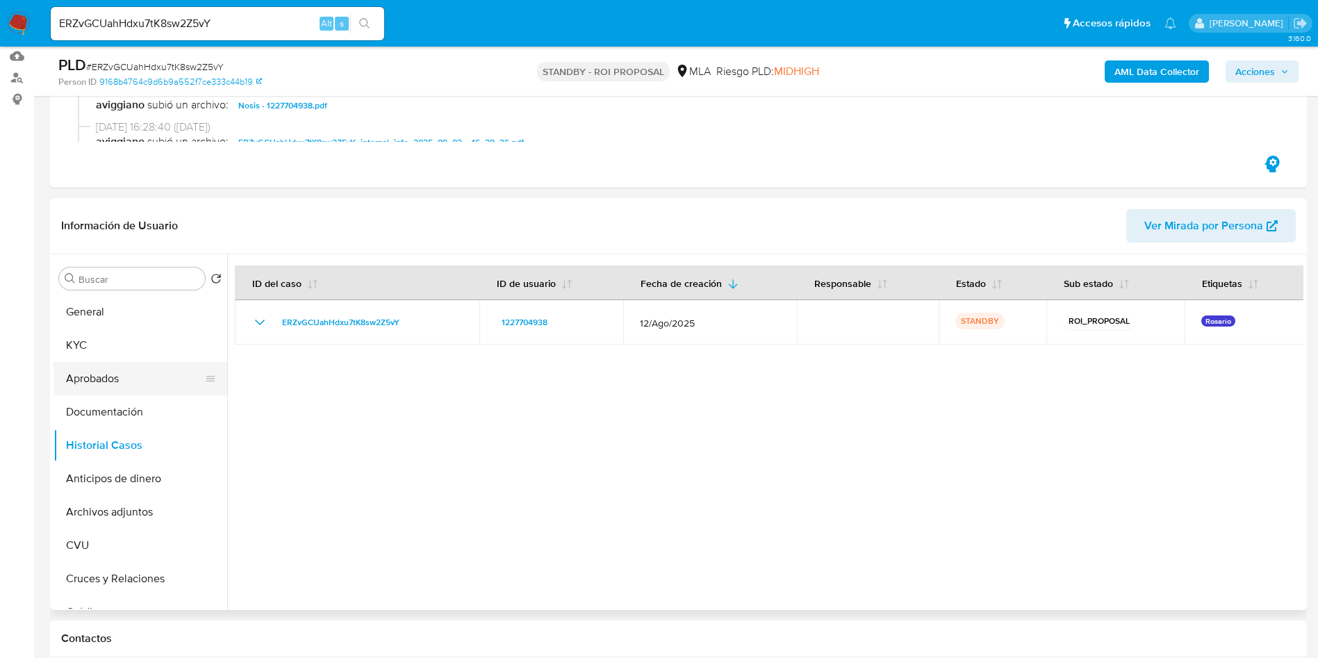
drag, startPoint x: 115, startPoint y: 361, endPoint x: 115, endPoint y: 377, distance: 15.3
click at [115, 377] on ul "General KYC Aprobados Documentación Historial Casos Anticipos de dinero Archivo…" at bounding box center [140, 451] width 174 height 313
click at [115, 377] on button "Aprobados" at bounding box center [134, 378] width 163 height 33
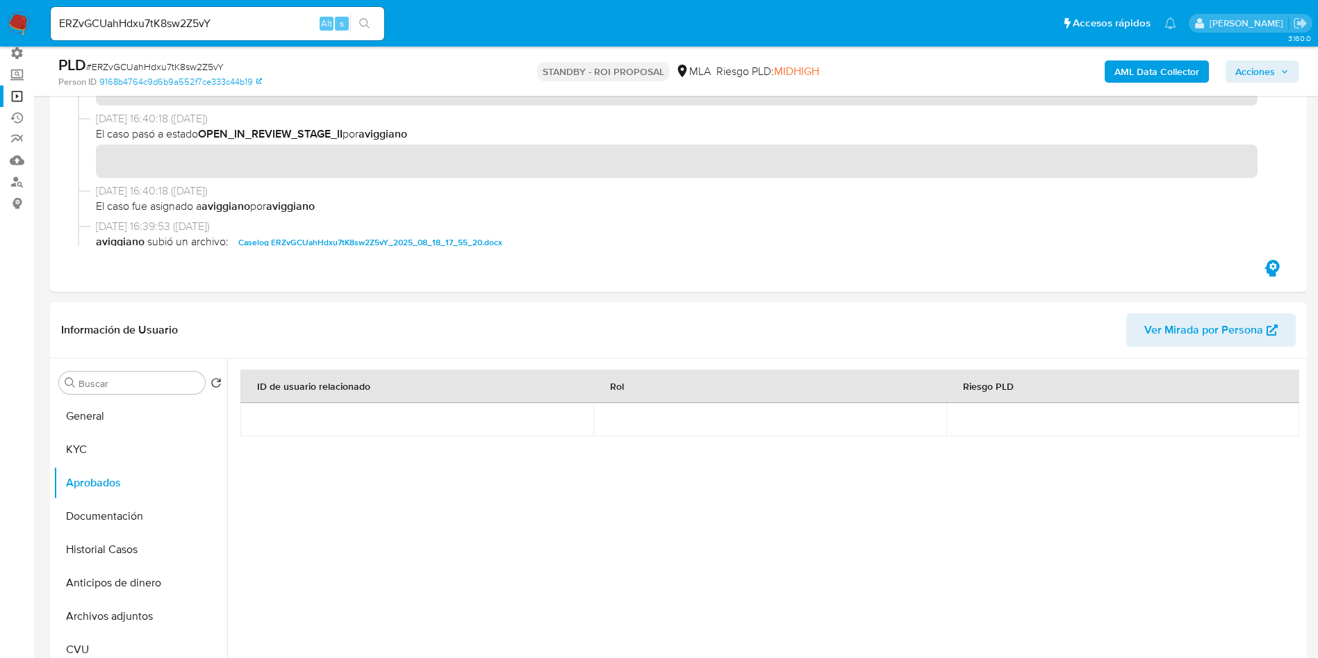
scroll to position [521, 0]
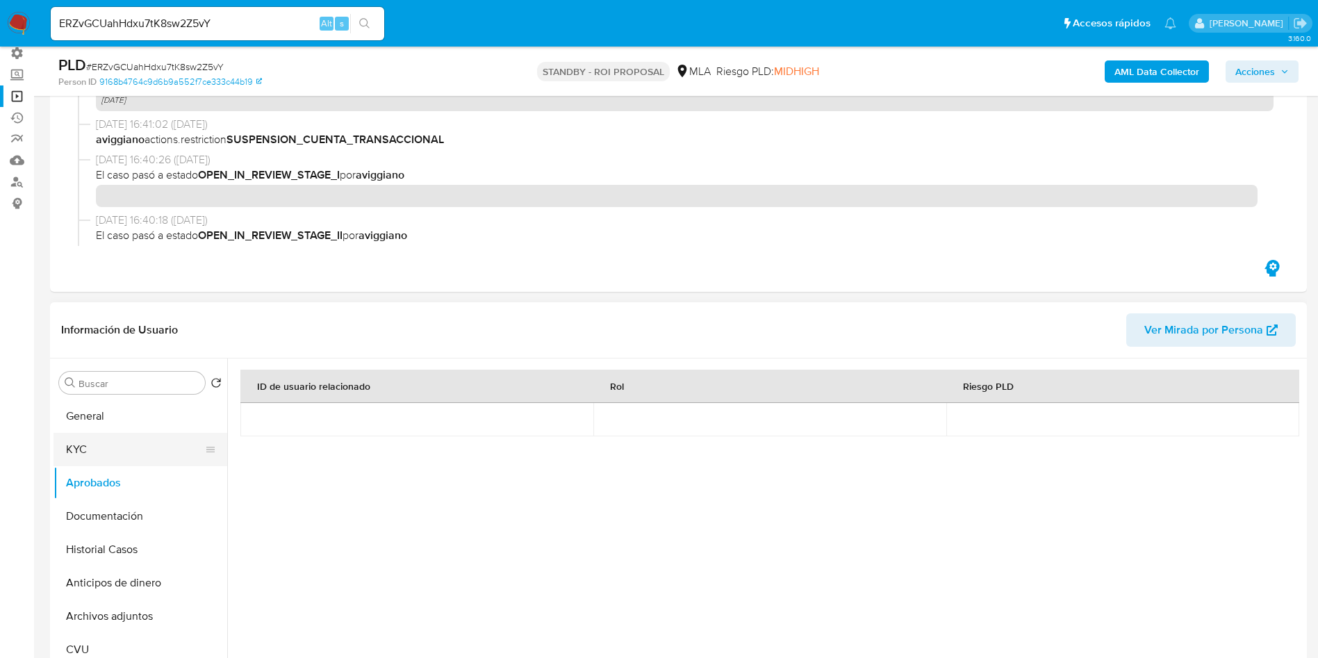
click at [60, 452] on button "KYC" at bounding box center [134, 449] width 163 height 33
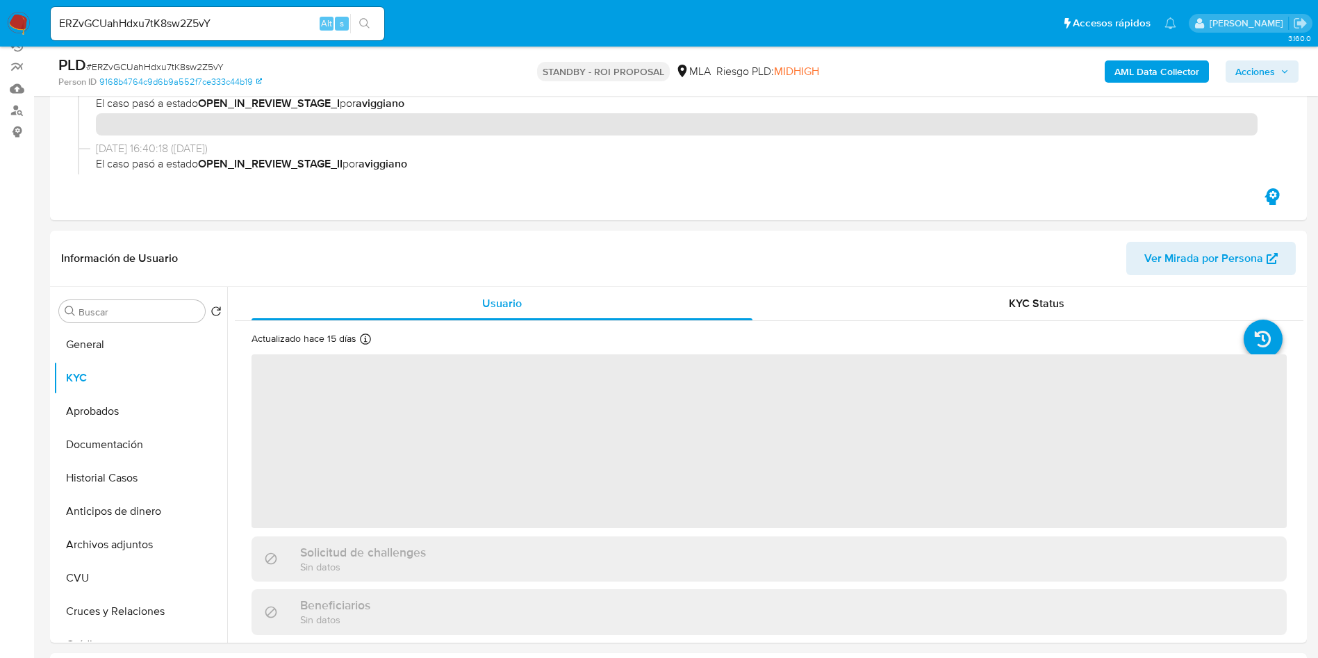
scroll to position [208, 0]
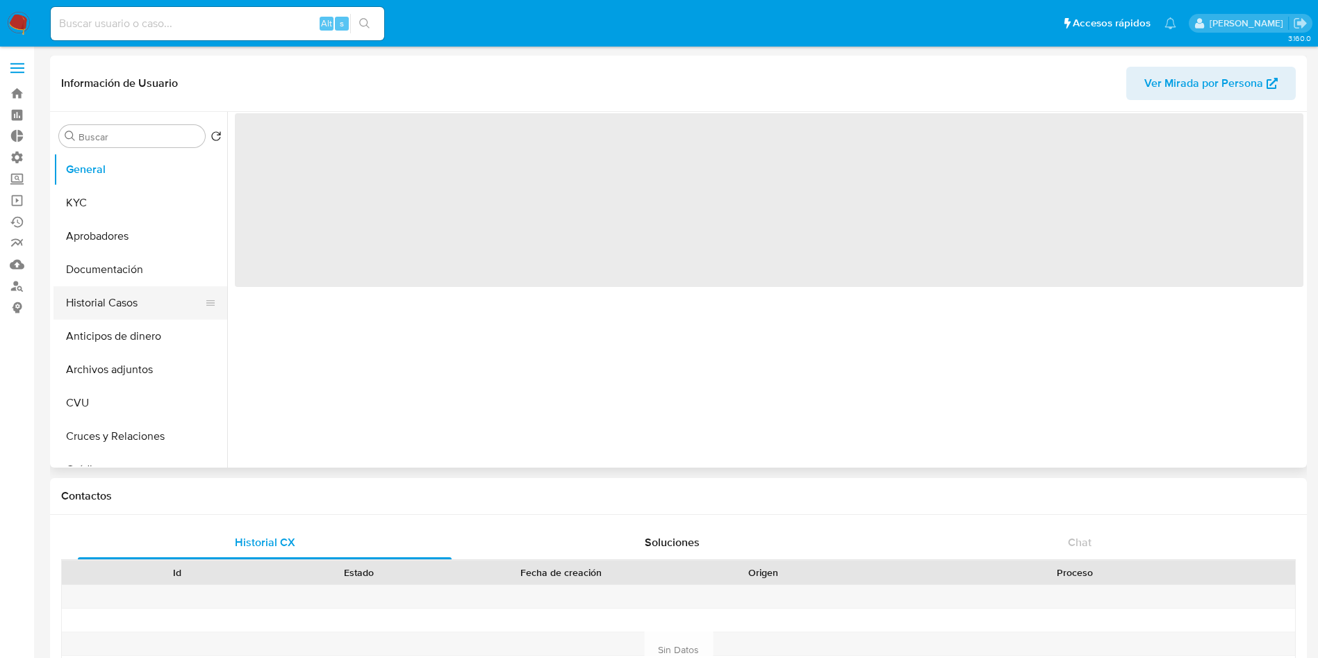
click at [111, 305] on button "Historial Casos" at bounding box center [134, 302] width 163 height 33
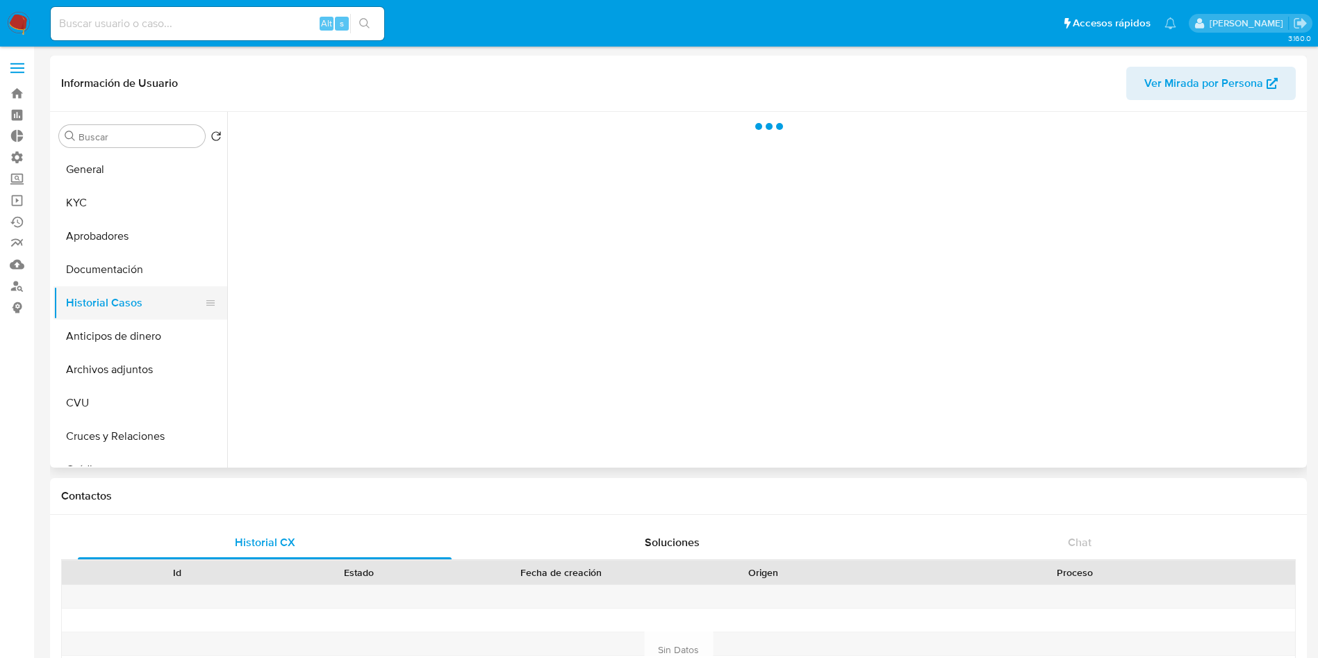
select select "10"
